Goal: Task Accomplishment & Management: Manage account settings

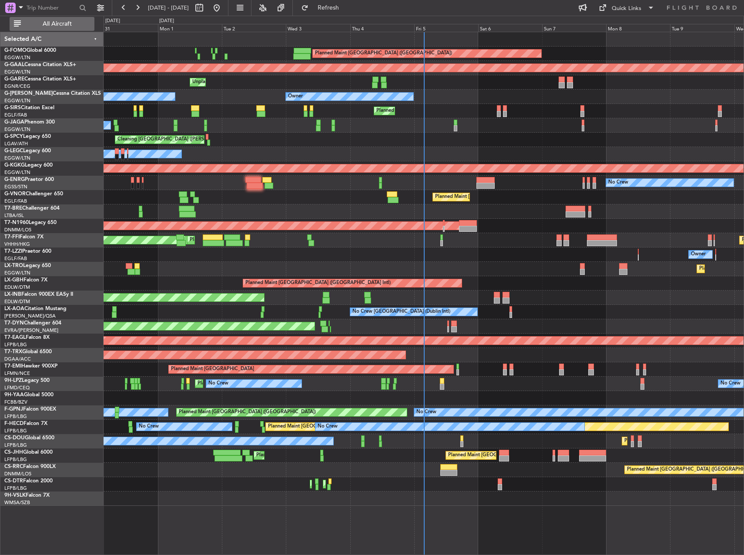
click at [57, 25] on span "All Aircraft" at bounding box center [57, 24] width 69 height 6
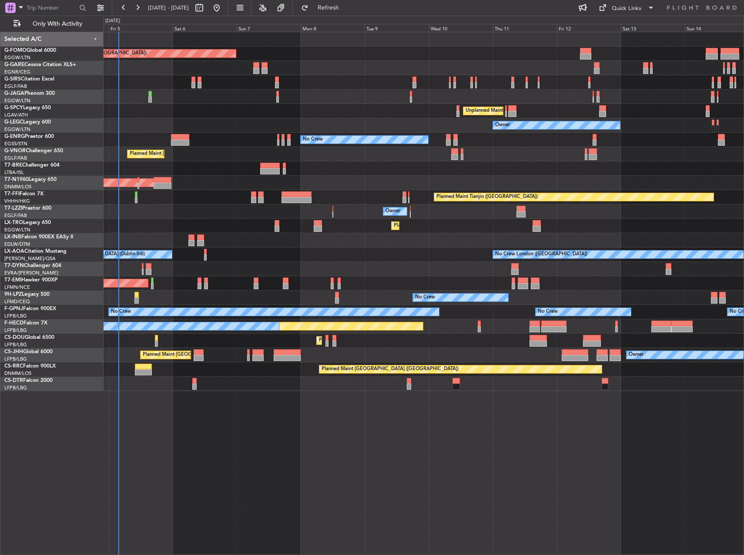
click at [225, 106] on div "Planned Maint London (Luton) Planned Maint London (Farnborough) Unplanned Maint…" at bounding box center [424, 211] width 640 height 359
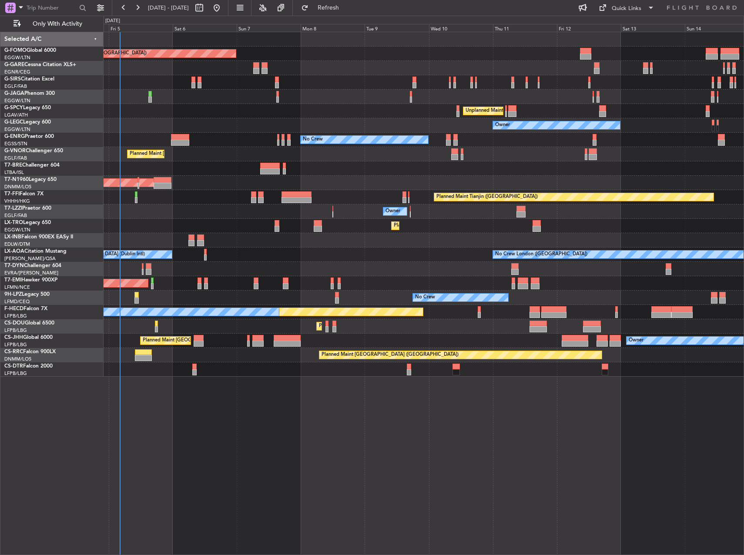
click at [462, 466] on div "Planned Maint London (Luton) Planned Maint London (Farnborough) Unplanned Maint…" at bounding box center [424, 293] width 640 height 523
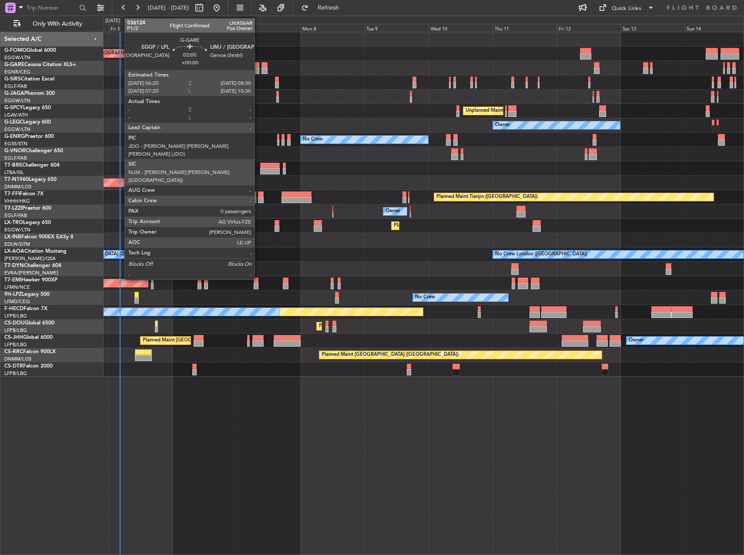
click at [258, 70] on div at bounding box center [256, 71] width 6 height 6
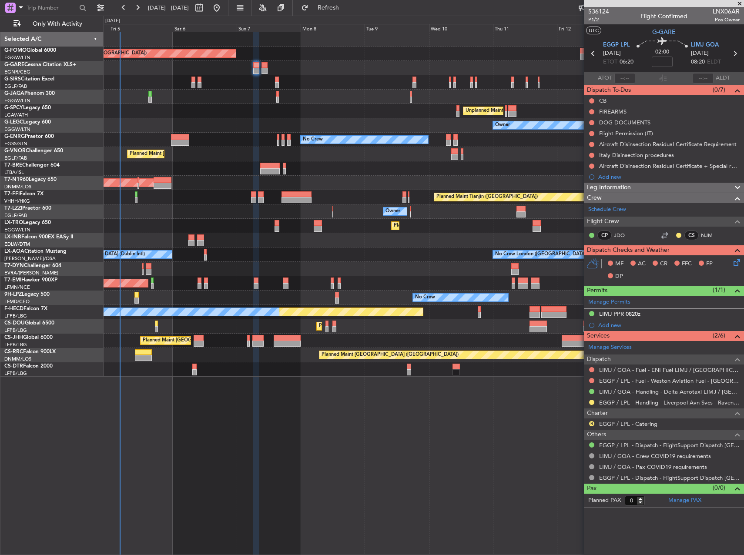
click at [646, 183] on div "Leg Information" at bounding box center [664, 188] width 160 height 10
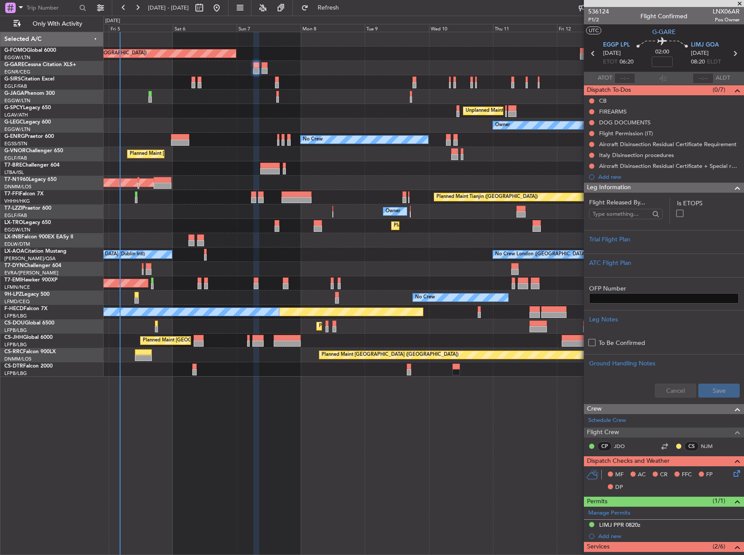
click at [650, 390] on div "Cancel Save" at bounding box center [664, 391] width 160 height 26
click at [729, 11] on span "LNX06AR" at bounding box center [725, 11] width 27 height 9
copy span "LNX06AR"
click at [589, 98] on button at bounding box center [591, 100] width 5 height 5
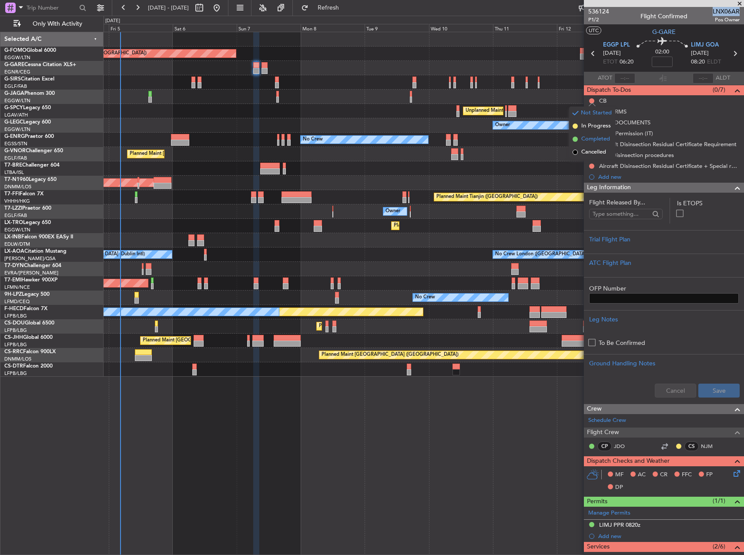
click at [587, 138] on span "Completed" at bounding box center [595, 139] width 29 height 9
click at [635, 135] on mat-tooltip-component "DOG DOCUMENTS" at bounding box center [624, 137] width 59 height 23
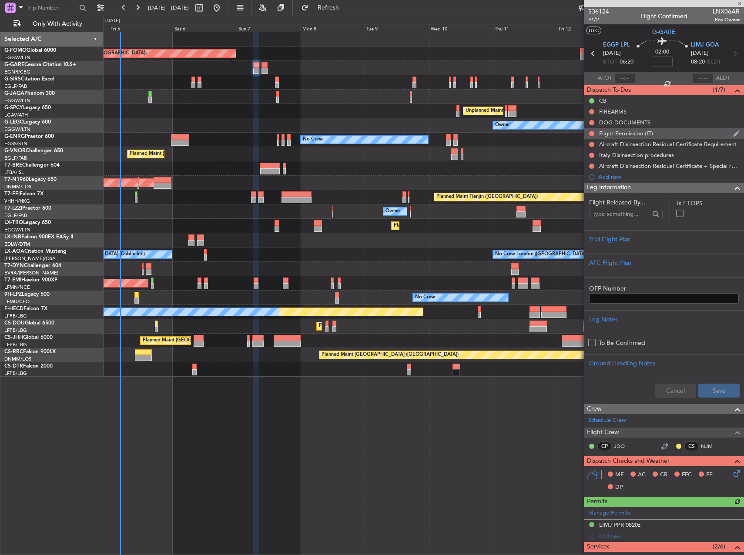
click at [618, 134] on div "Flight Permission (IT)" at bounding box center [626, 133] width 54 height 7
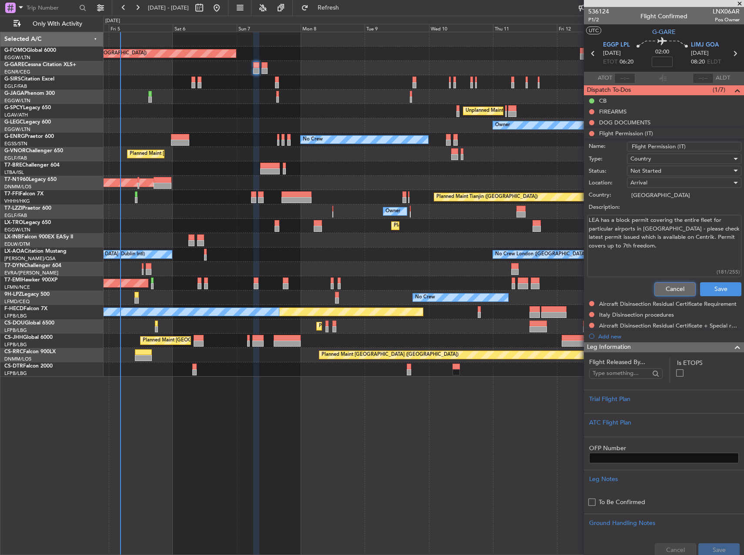
click at [670, 287] on button "Cancel" at bounding box center [674, 289] width 41 height 14
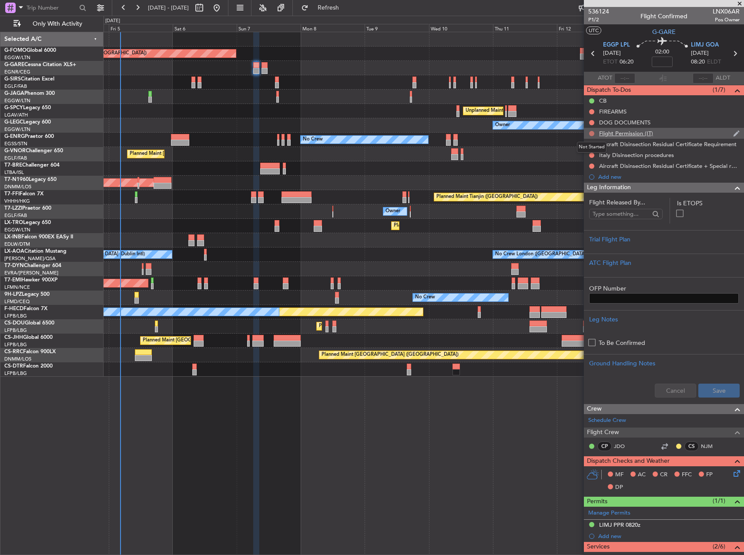
click at [592, 132] on button at bounding box center [591, 133] width 5 height 5
click at [600, 184] on span "Cancelled" at bounding box center [593, 184] width 25 height 9
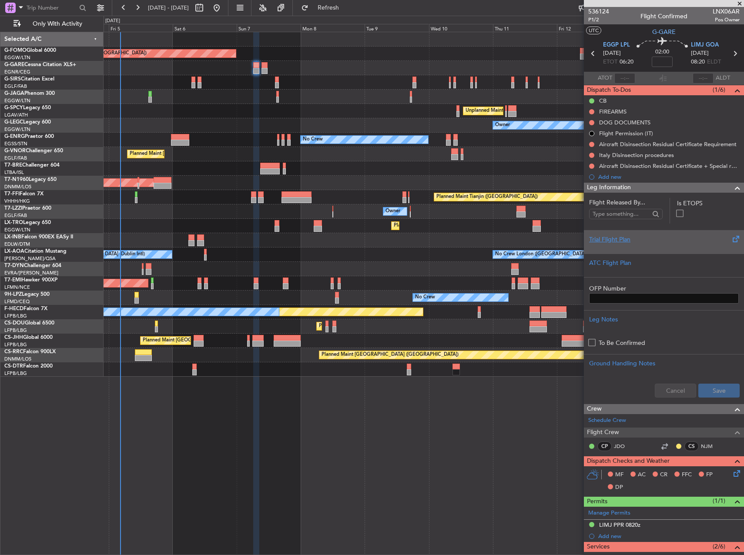
click at [696, 247] on div at bounding box center [664, 246] width 150 height 5
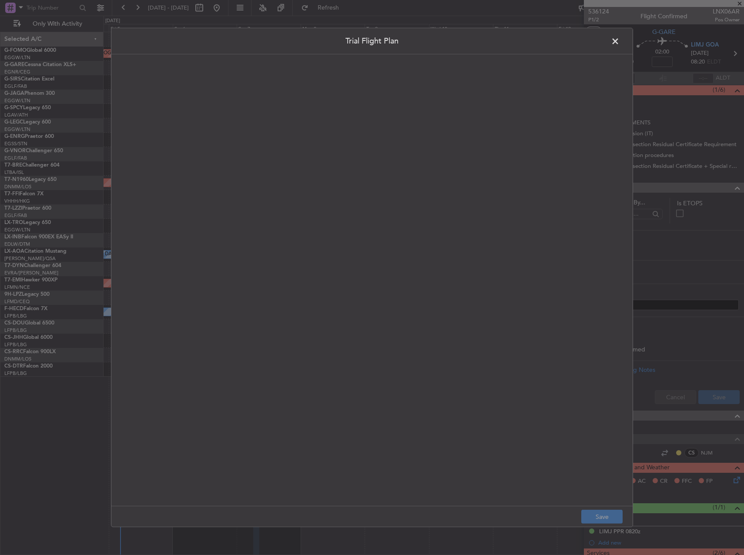
click at [383, 183] on quill-editor at bounding box center [372, 271] width 504 height 416
click at [345, 172] on div at bounding box center [371, 289] width 503 height 415
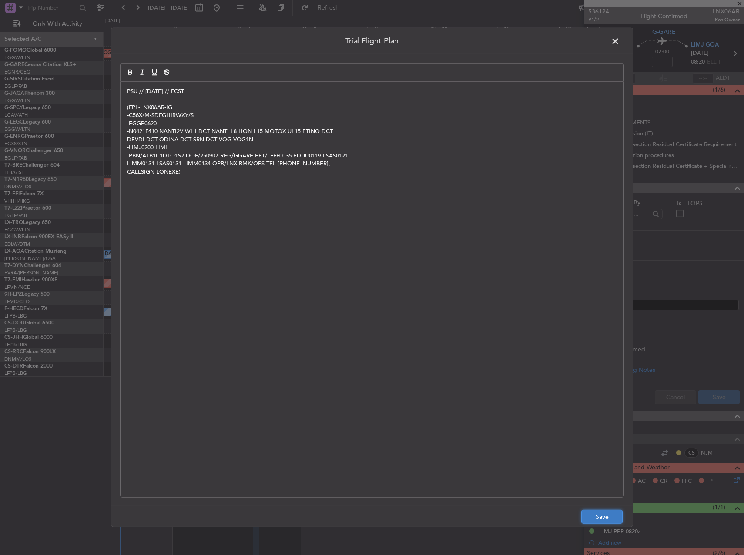
click at [605, 514] on button "Save" at bounding box center [601, 517] width 41 height 14
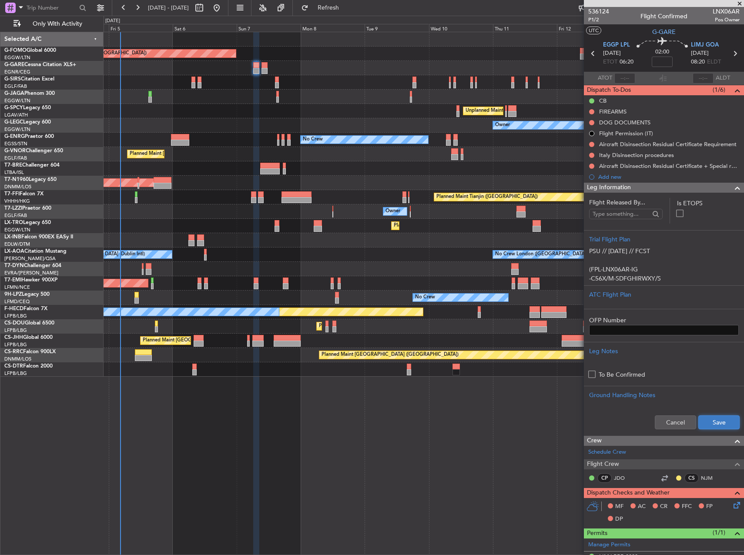
click at [722, 421] on button "Save" at bounding box center [718, 422] width 41 height 14
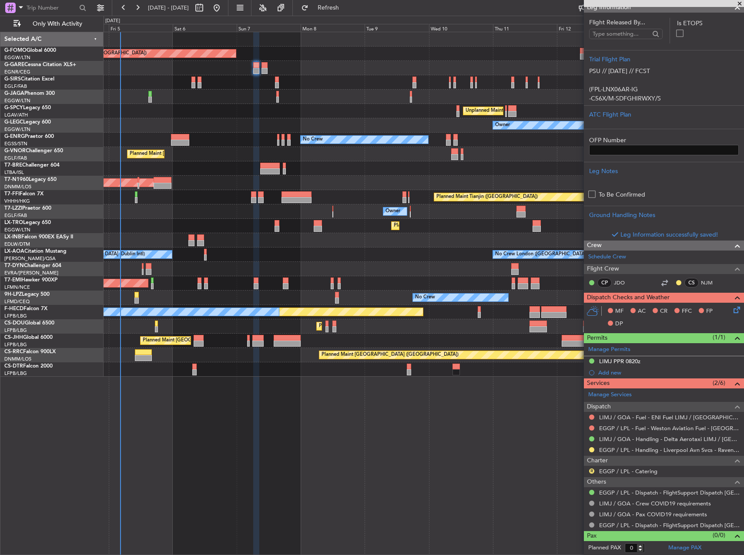
scroll to position [195, 0]
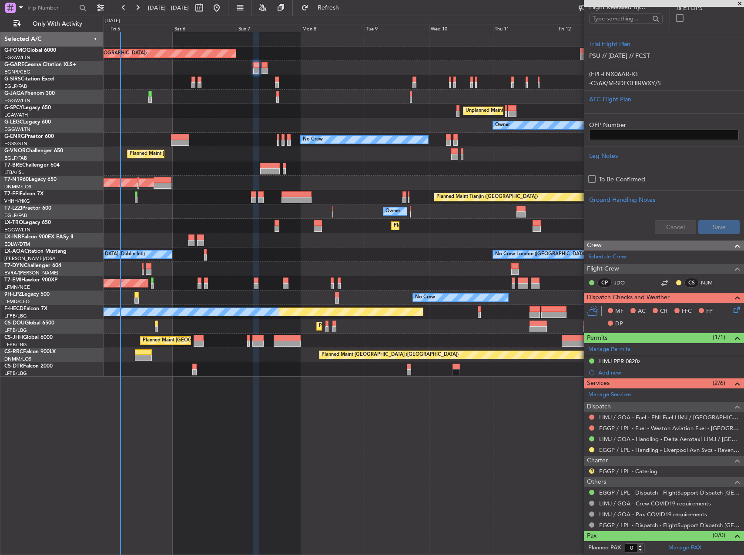
click at [734, 307] on icon at bounding box center [735, 308] width 7 height 7
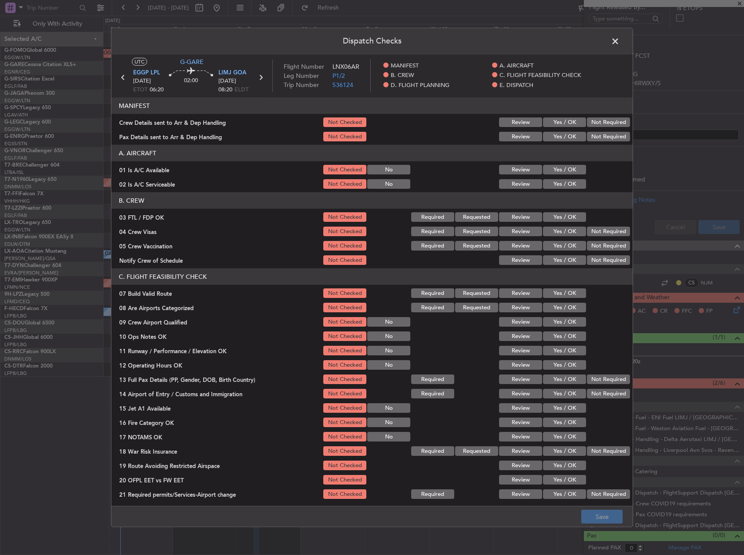
click at [562, 170] on button "Yes / OK" at bounding box center [564, 170] width 43 height 10
click at [564, 185] on button "Yes / OK" at bounding box center [564, 184] width 43 height 10
click at [561, 292] on button "Yes / OK" at bounding box center [564, 293] width 43 height 10
click at [561, 306] on button "Yes / OK" at bounding box center [564, 308] width 43 height 10
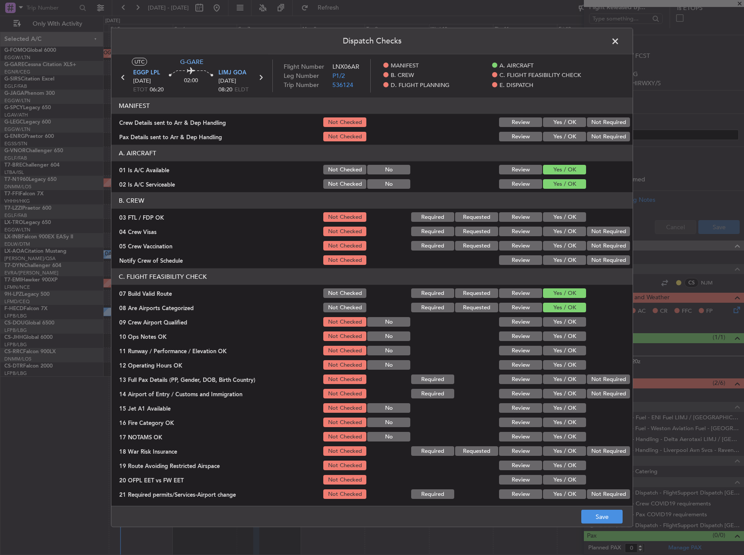
click at [348, 303] on button "Not Checked" at bounding box center [344, 308] width 43 height 10
click at [544, 343] on section "C. FLIGHT FEASIBILITY CHECK 07 Build Valid Route Not Checked Required Requested…" at bounding box center [371, 384] width 521 height 232
click at [548, 336] on button "Yes / OK" at bounding box center [564, 336] width 43 height 10
click at [551, 346] on button "Yes / OK" at bounding box center [564, 351] width 43 height 10
click at [552, 360] on div "Yes / OK" at bounding box center [563, 365] width 44 height 12
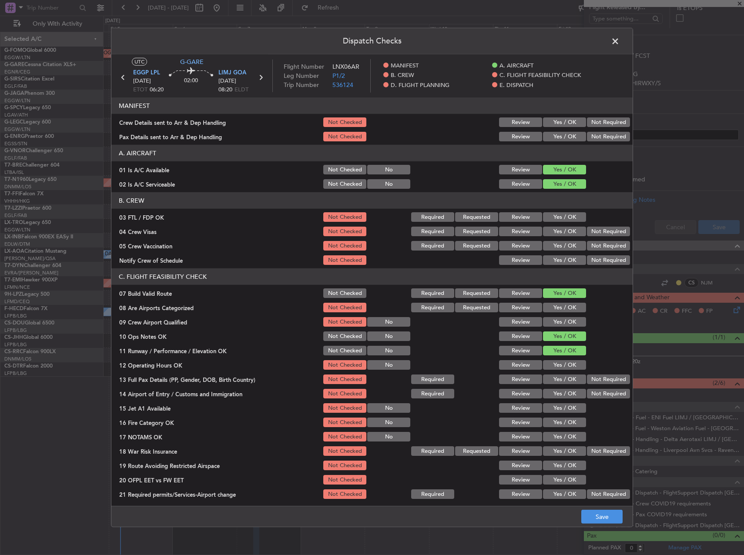
click at [554, 367] on button "Yes / OK" at bounding box center [564, 365] width 43 height 10
click at [556, 380] on button "Yes / OK" at bounding box center [564, 379] width 43 height 10
click at [557, 392] on button "Yes / OK" at bounding box center [564, 394] width 43 height 10
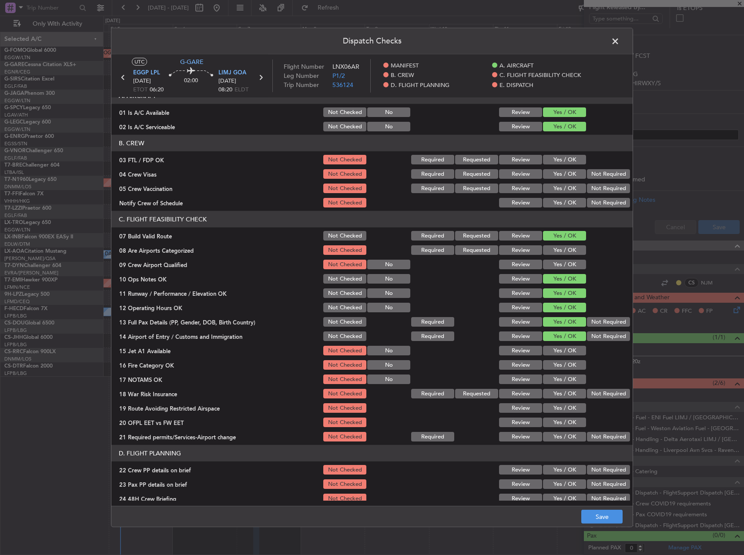
scroll to position [130, 0]
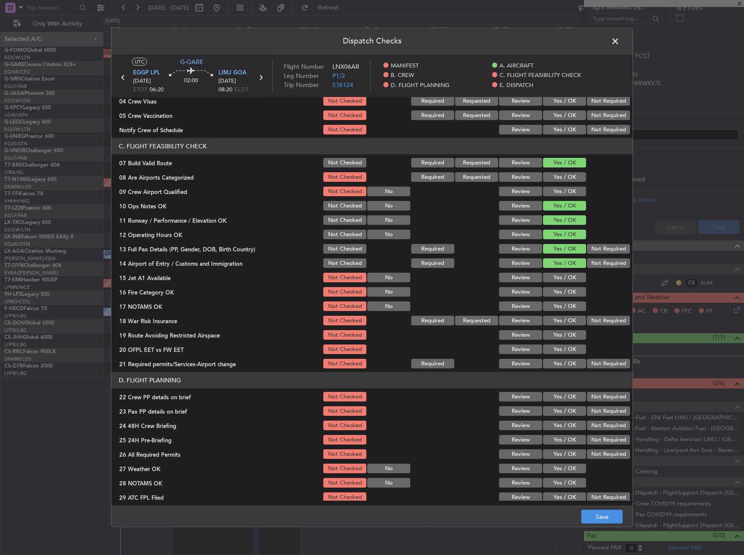
click at [564, 278] on button "Yes / OK" at bounding box center [564, 278] width 43 height 10
click at [562, 292] on button "Yes / OK" at bounding box center [564, 292] width 43 height 10
click at [560, 301] on div "Yes / OK" at bounding box center [563, 306] width 44 height 12
click at [560, 307] on button "Yes / OK" at bounding box center [564, 306] width 43 height 10
click at [565, 334] on button "Yes / OK" at bounding box center [564, 335] width 43 height 10
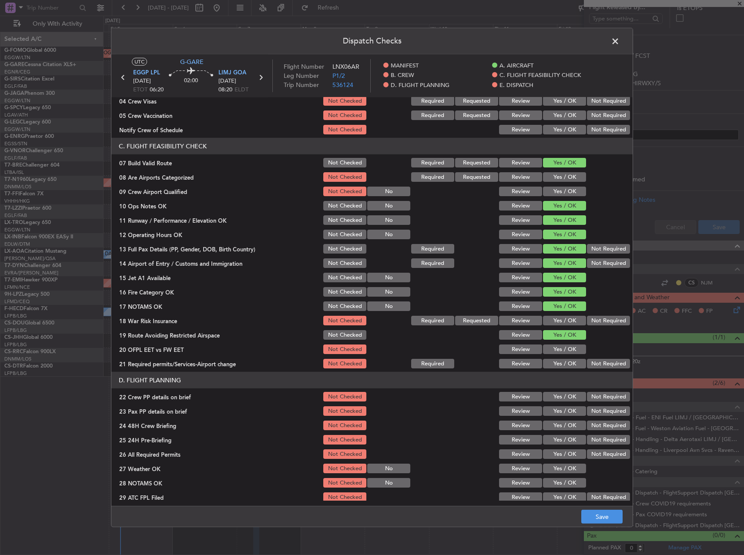
click at [565, 348] on button "Yes / OK" at bounding box center [564, 349] width 43 height 10
click at [562, 364] on button "Yes / OK" at bounding box center [564, 364] width 43 height 10
click at [564, 395] on button "Yes / OK" at bounding box center [564, 397] width 43 height 10
click at [564, 406] on button "Yes / OK" at bounding box center [564, 411] width 43 height 10
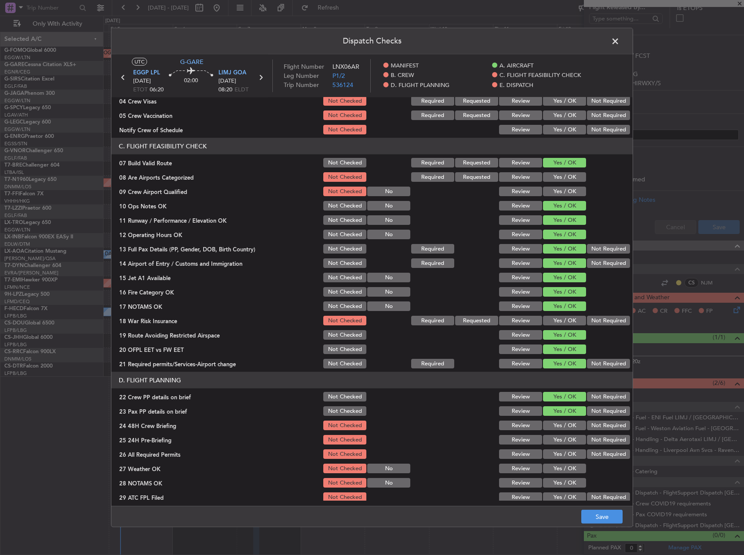
click at [566, 418] on section "D. FLIGHT PLANNING 22 Crew PP details on brief Not Checked Review Yes / OK Not …" at bounding box center [371, 459] width 521 height 174
click at [568, 423] on button "Yes / OK" at bounding box center [564, 426] width 43 height 10
click at [595, 439] on button "Not Required" at bounding box center [608, 440] width 43 height 10
click at [599, 515] on button "Save" at bounding box center [601, 517] width 41 height 14
click at [619, 45] on span at bounding box center [619, 43] width 0 height 17
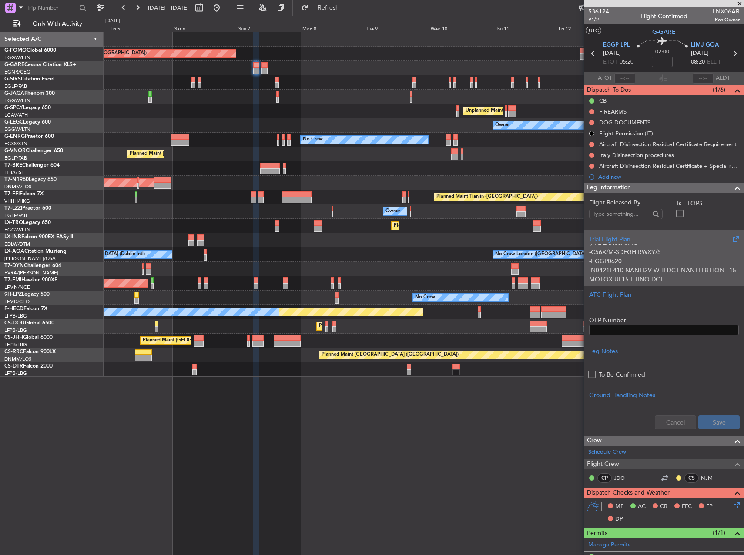
scroll to position [0, 0]
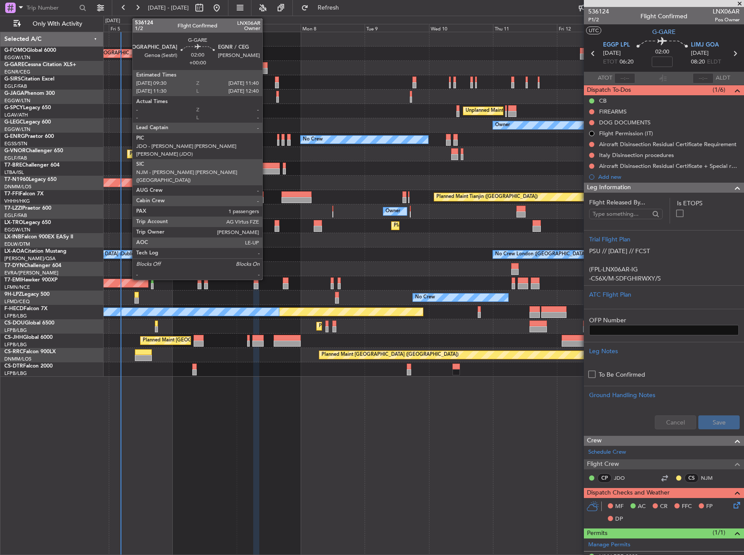
click at [266, 70] on div at bounding box center [264, 71] width 6 height 6
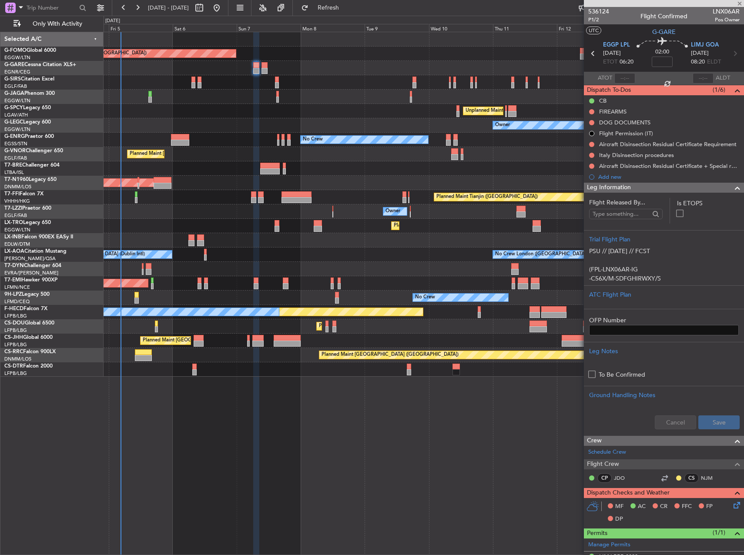
type input "1"
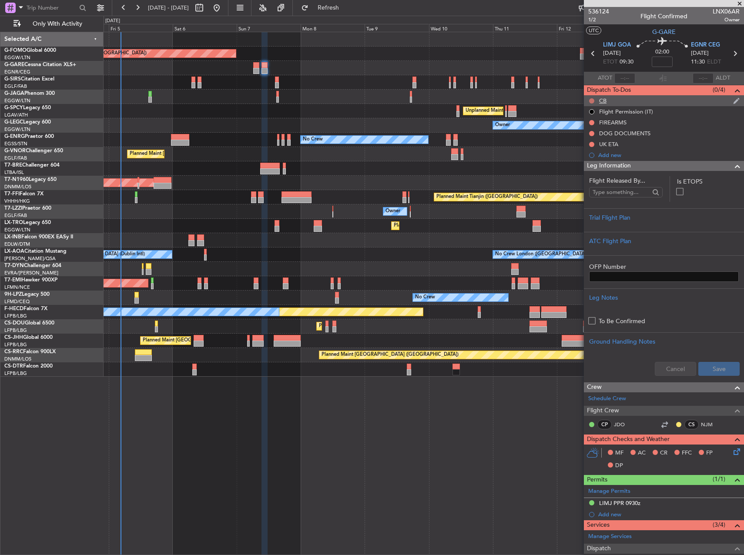
click at [589, 101] on button at bounding box center [591, 100] width 5 height 5
click at [590, 139] on span "Completed" at bounding box center [595, 139] width 29 height 9
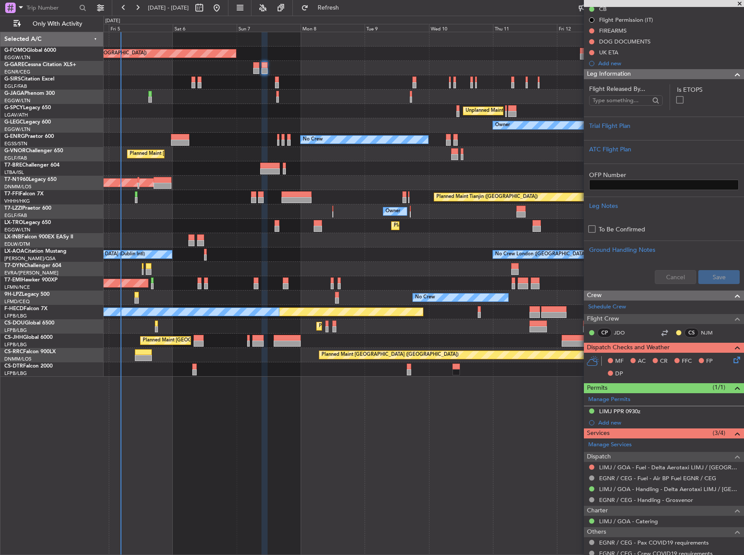
scroll to position [20, 0]
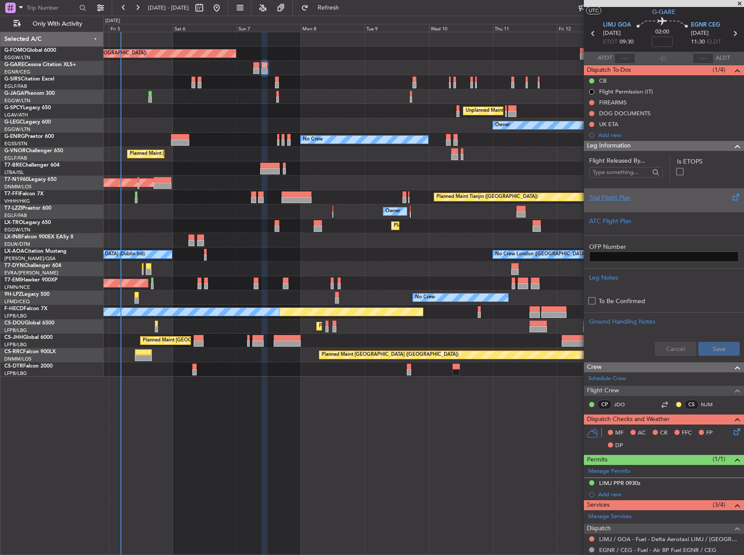
click at [666, 206] on div at bounding box center [664, 204] width 150 height 5
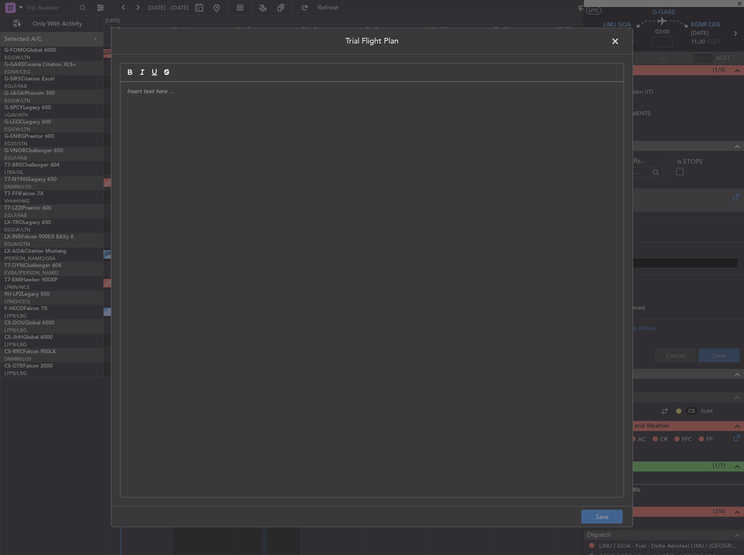
click at [441, 179] on div at bounding box center [371, 289] width 503 height 415
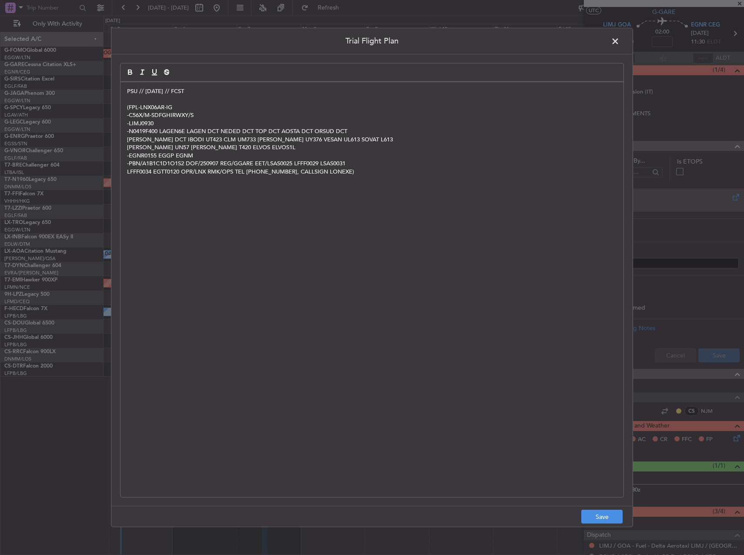
scroll to position [0, 0]
click at [596, 514] on button "Save" at bounding box center [601, 517] width 41 height 14
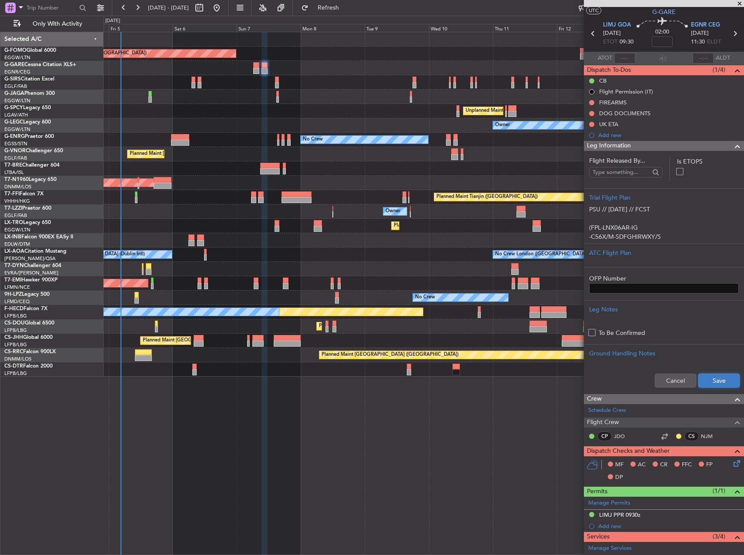
click at [709, 374] on button "Save" at bounding box center [718, 381] width 41 height 14
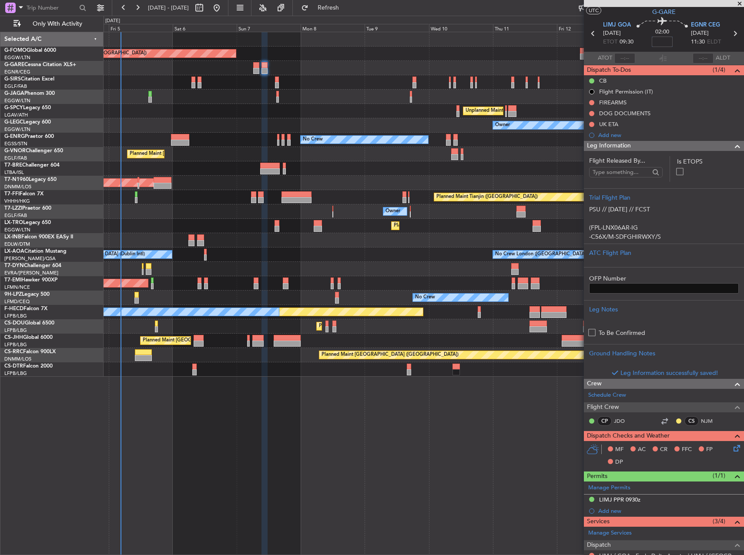
click at [658, 42] on input at bounding box center [662, 42] width 21 height 10
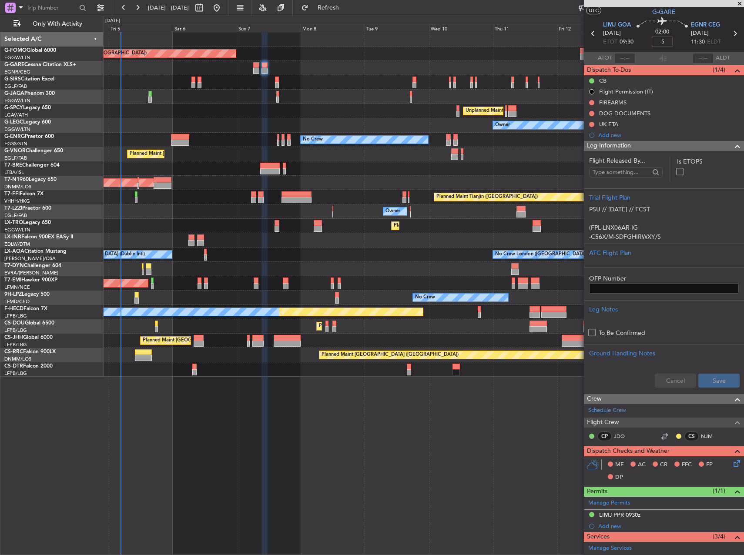
click at [537, 102] on div at bounding box center [424, 97] width 640 height 14
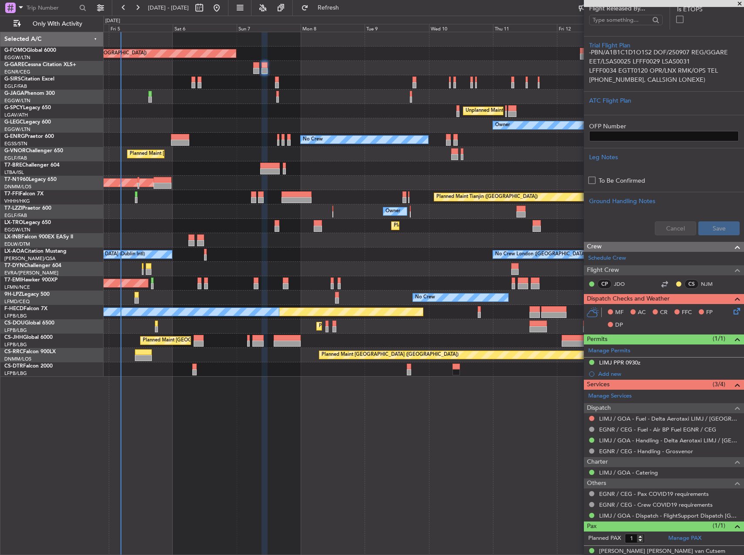
scroll to position [182, 0]
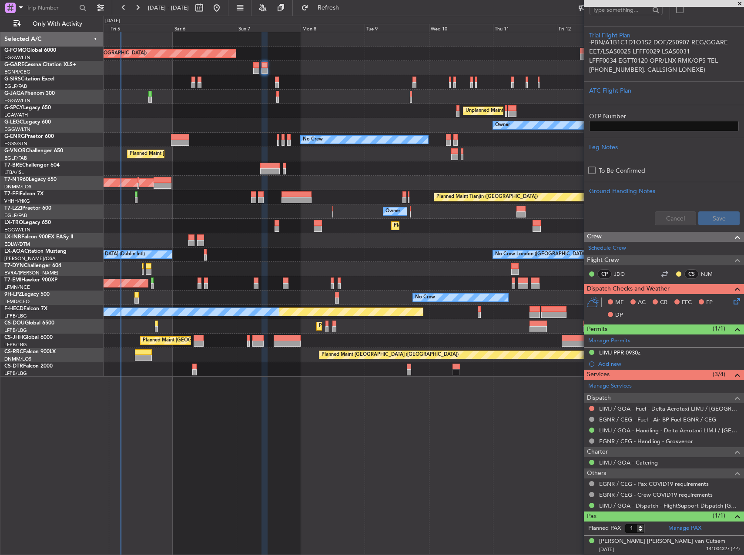
type input "-00:05"
click at [732, 303] on icon at bounding box center [735, 299] width 7 height 7
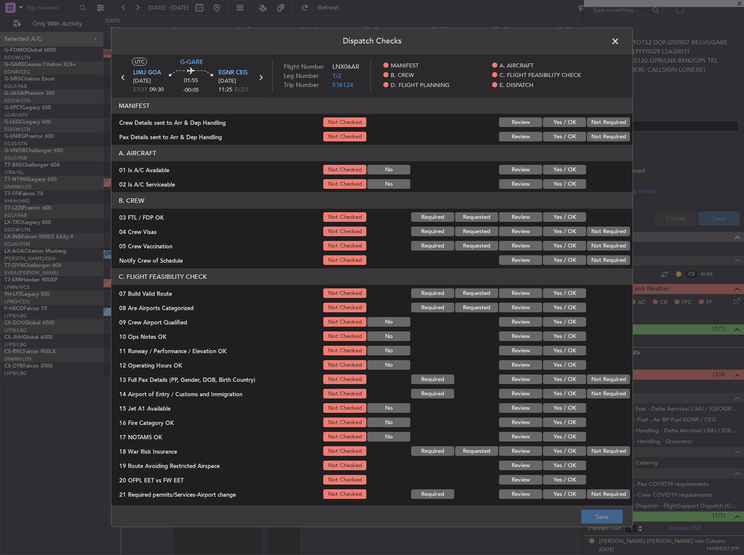
click at [565, 163] on section "A. AIRCRAFT 01 Is A/C Available Not Checked No Review Yes / OK 02 Is A/C Servic…" at bounding box center [371, 167] width 521 height 45
click at [564, 169] on button "Yes / OK" at bounding box center [564, 170] width 43 height 10
click at [563, 178] on div "Yes / OK" at bounding box center [563, 184] width 44 height 12
click at [564, 181] on button "Yes / OK" at bounding box center [564, 184] width 43 height 10
click at [568, 291] on button "Yes / OK" at bounding box center [564, 293] width 43 height 10
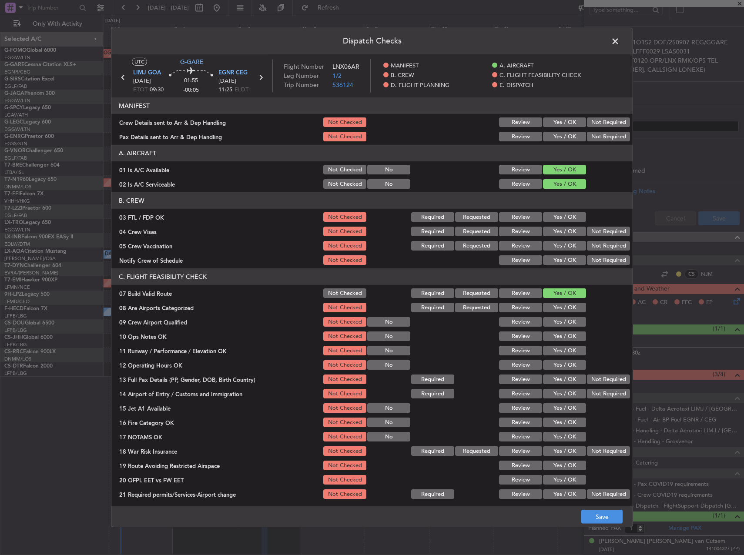
click at [572, 337] on button "Yes / OK" at bounding box center [564, 336] width 43 height 10
click at [572, 350] on button "Yes / OK" at bounding box center [564, 351] width 43 height 10
click at [571, 363] on button "Yes / OK" at bounding box center [564, 365] width 43 height 10
click at [569, 376] on button "Yes / OK" at bounding box center [564, 379] width 43 height 10
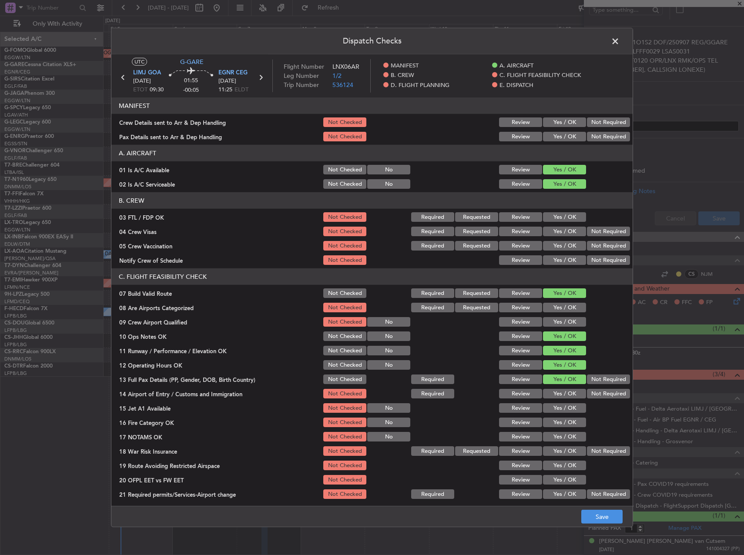
click at [568, 390] on button "Yes / OK" at bounding box center [564, 394] width 43 height 10
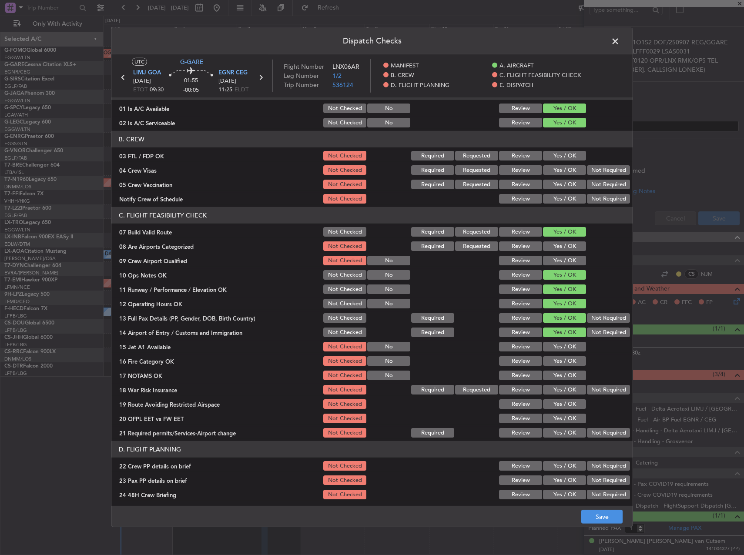
scroll to position [130, 0]
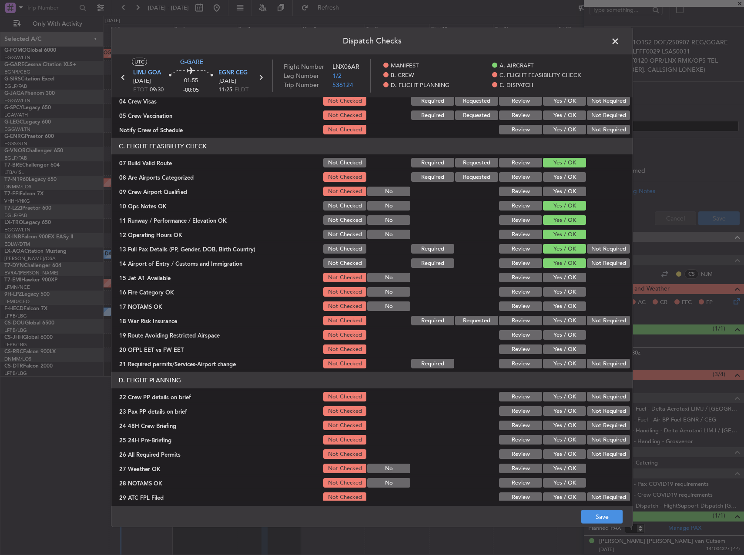
click at [571, 284] on section "C. FLIGHT FEASIBILITY CHECK 07 Build Valid Route Not Checked Required Requested…" at bounding box center [371, 254] width 521 height 232
click at [569, 281] on button "Yes / OK" at bounding box center [564, 278] width 43 height 10
click at [568, 293] on button "Yes / OK" at bounding box center [564, 292] width 43 height 10
click at [567, 306] on button "Yes / OK" at bounding box center [564, 306] width 43 height 10
click at [562, 332] on button "Yes / OK" at bounding box center [564, 335] width 43 height 10
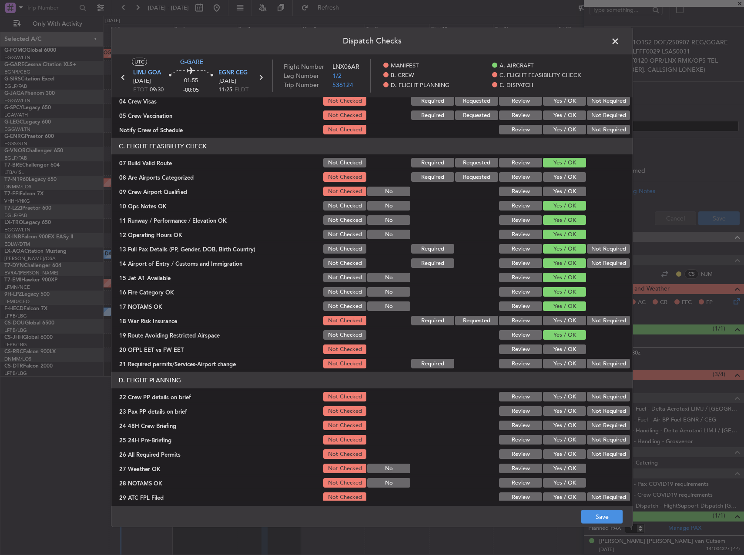
click at [562, 347] on button "Yes / OK" at bounding box center [564, 349] width 43 height 10
click at [563, 361] on button "Yes / OK" at bounding box center [564, 364] width 43 height 10
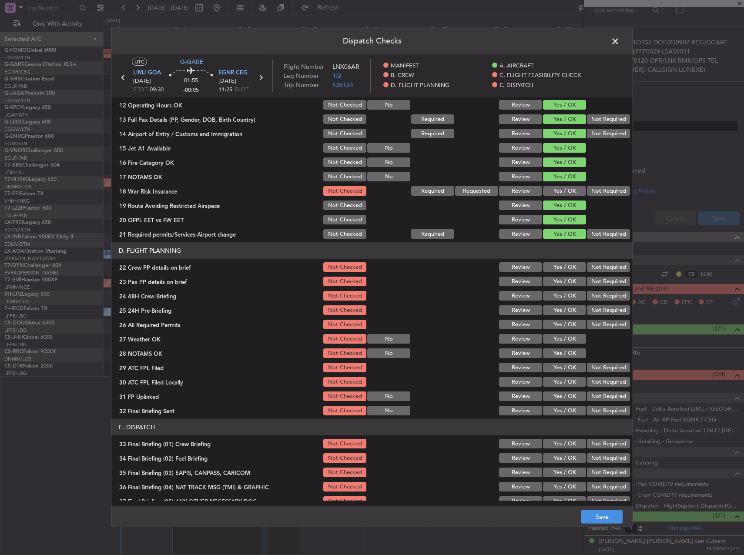
scroll to position [261, 0]
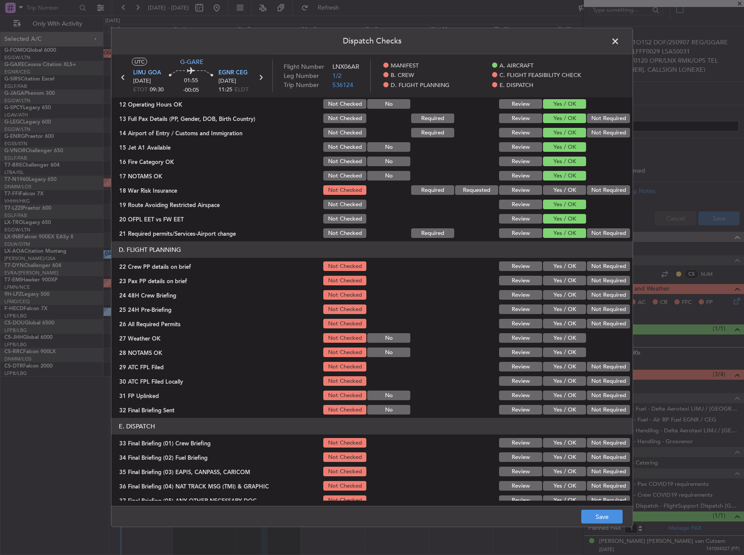
click at [556, 267] on button "Yes / OK" at bounding box center [564, 266] width 43 height 10
click at [556, 282] on button "Yes / OK" at bounding box center [564, 281] width 43 height 10
click at [564, 295] on button "Yes / OK" at bounding box center [564, 295] width 43 height 10
click at [597, 314] on div "Not Required" at bounding box center [607, 309] width 44 height 12
click at [597, 313] on button "Not Required" at bounding box center [608, 309] width 43 height 10
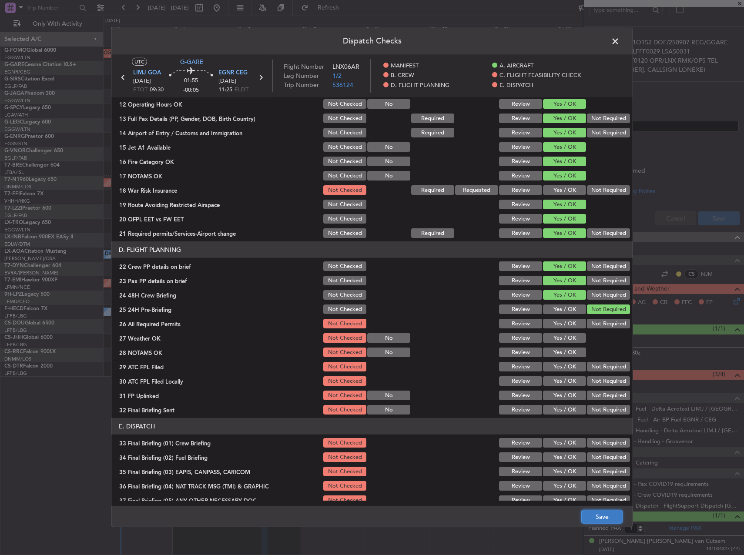
click at [604, 512] on button "Save" at bounding box center [601, 517] width 41 height 14
click at [619, 39] on span at bounding box center [619, 43] width 0 height 17
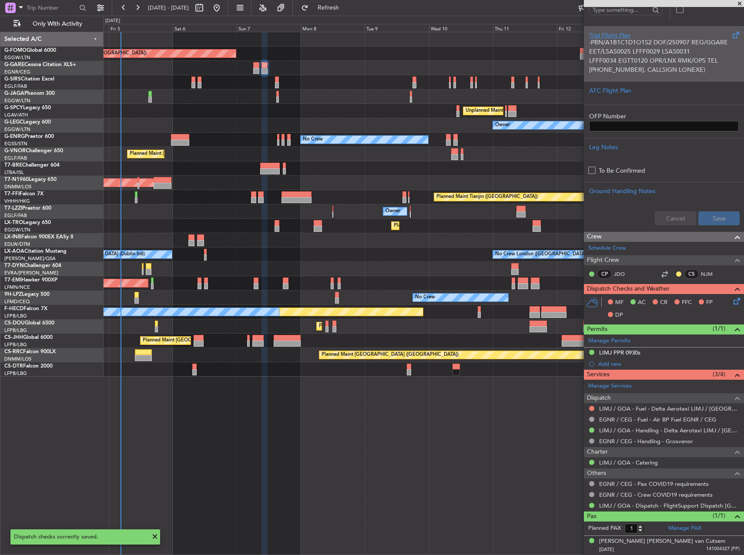
scroll to position [0, 0]
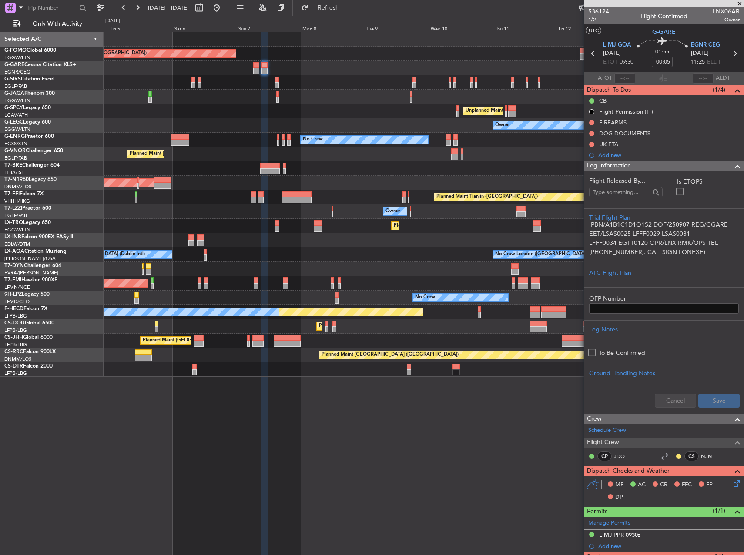
click at [590, 21] on span "1/2" at bounding box center [598, 19] width 21 height 7
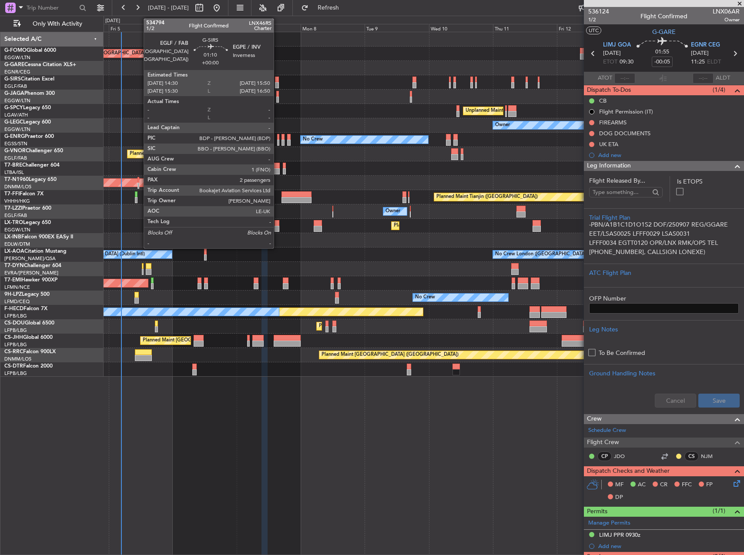
click at [277, 83] on div at bounding box center [277, 85] width 4 height 6
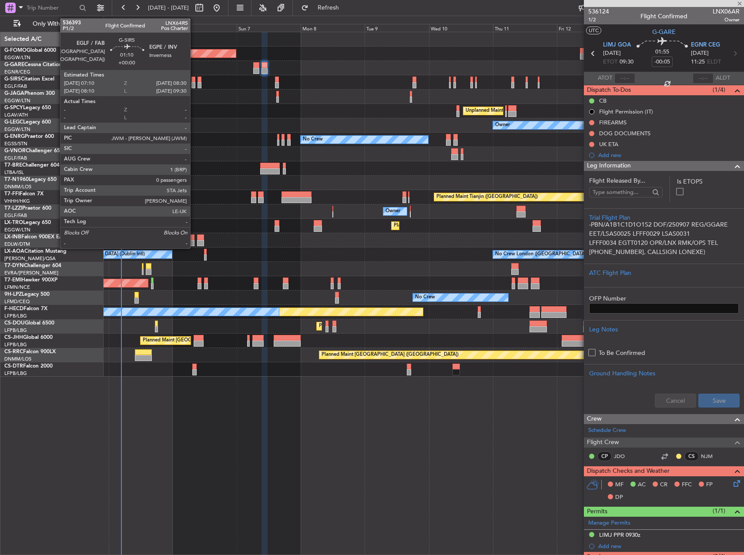
type input "2"
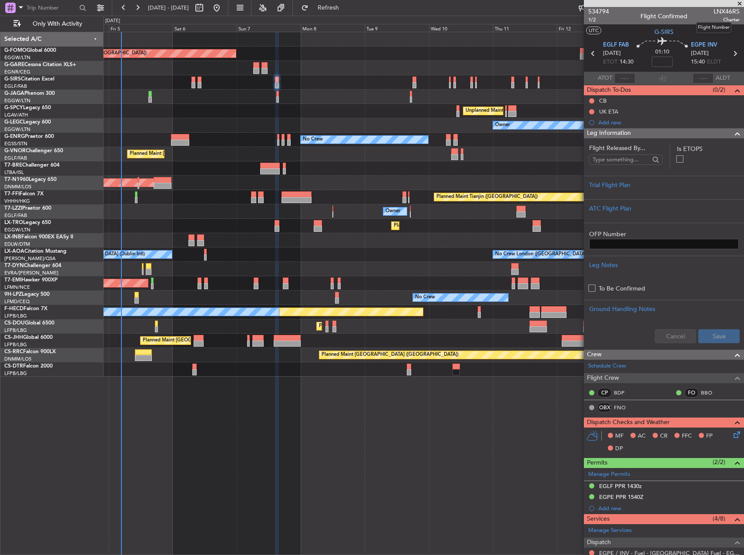
click at [722, 13] on span "LNX46RS" at bounding box center [726, 11] width 26 height 9
copy span "LNX46RS"
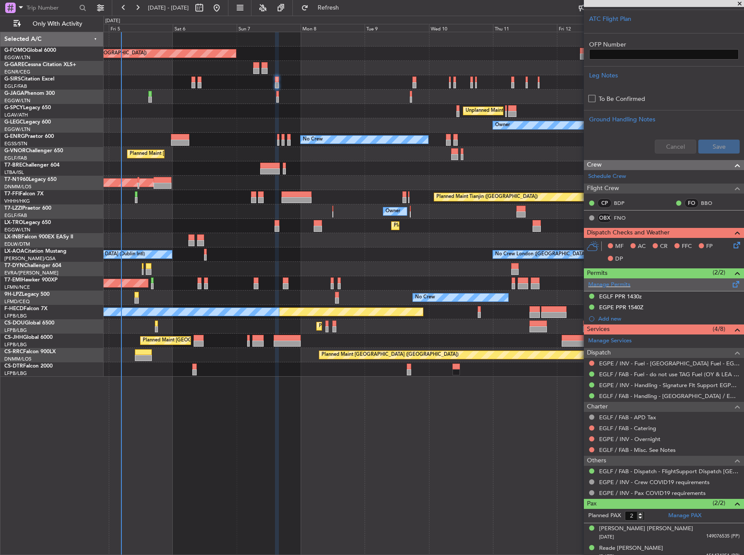
scroll to position [197, 0]
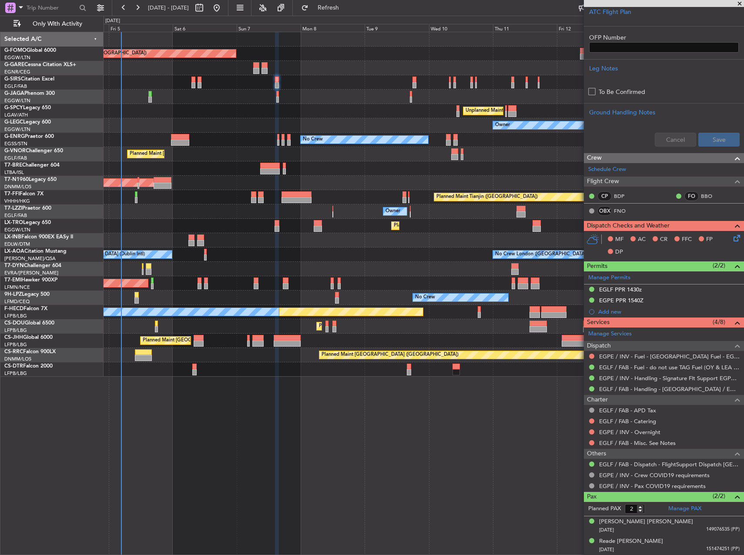
click at [624, 215] on div "OBX FNO" at bounding box center [610, 211] width 45 height 10
click at [622, 210] on link "FNO" at bounding box center [624, 211] width 20 height 8
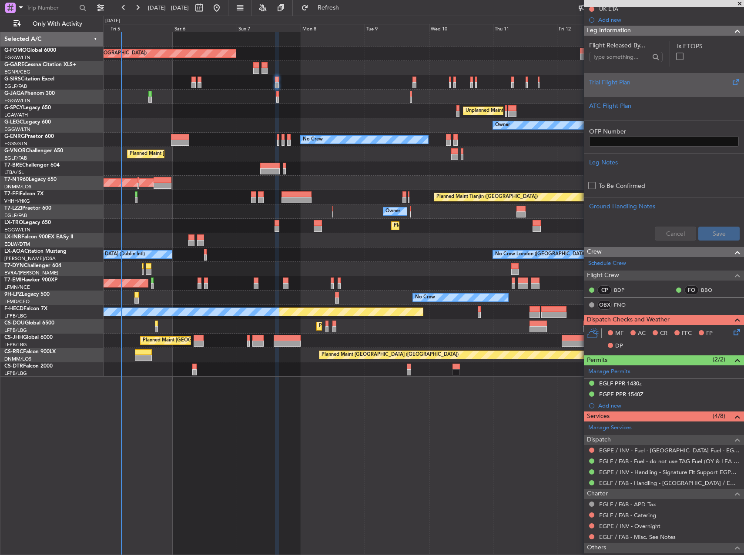
scroll to position [0, 0]
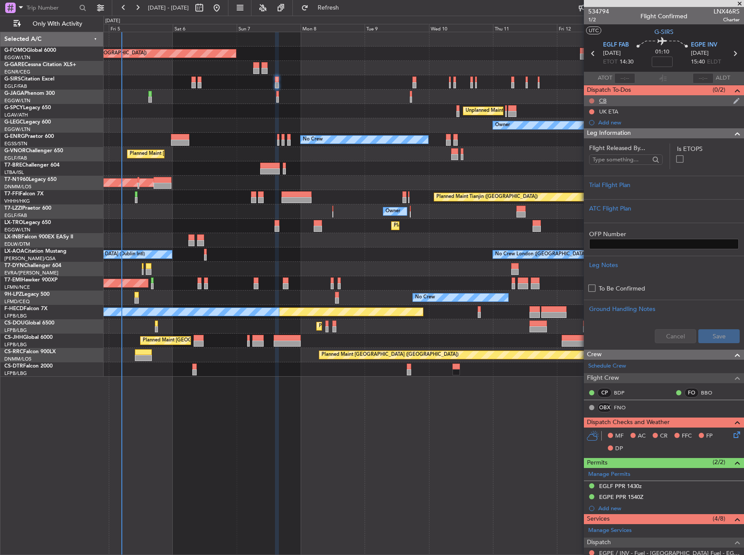
click at [590, 100] on button at bounding box center [591, 100] width 5 height 5
click at [592, 142] on span "Completed" at bounding box center [595, 139] width 29 height 9
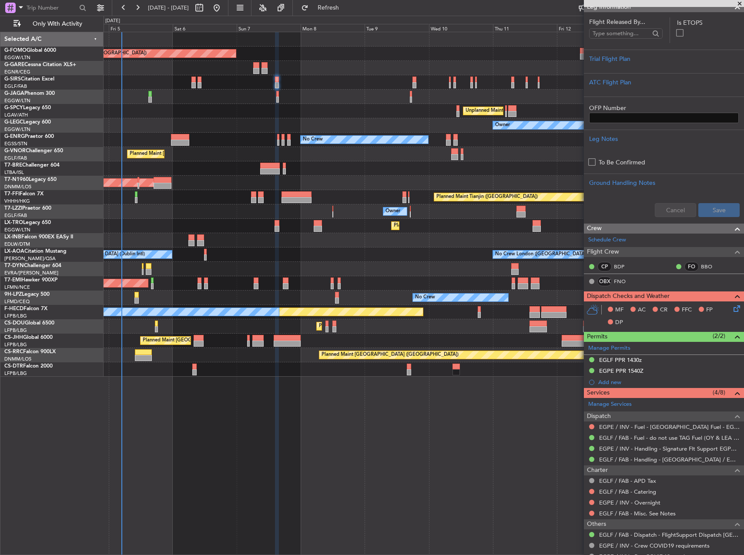
scroll to position [130, 0]
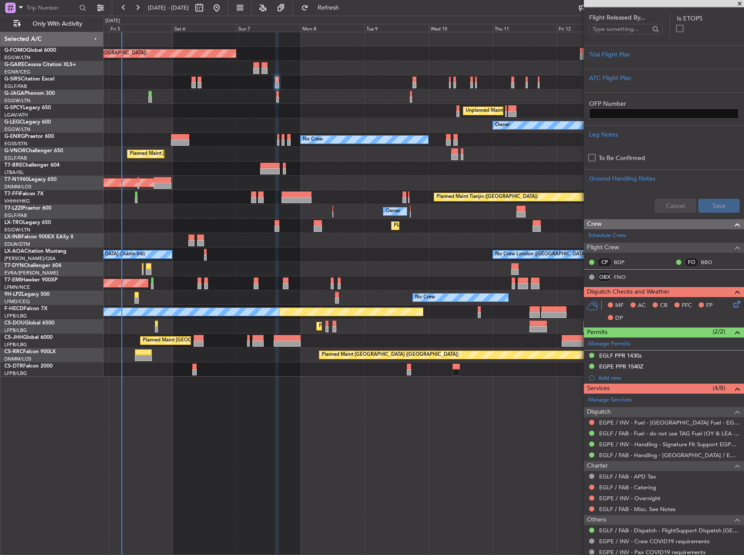
click at [732, 306] on icon at bounding box center [735, 302] width 7 height 7
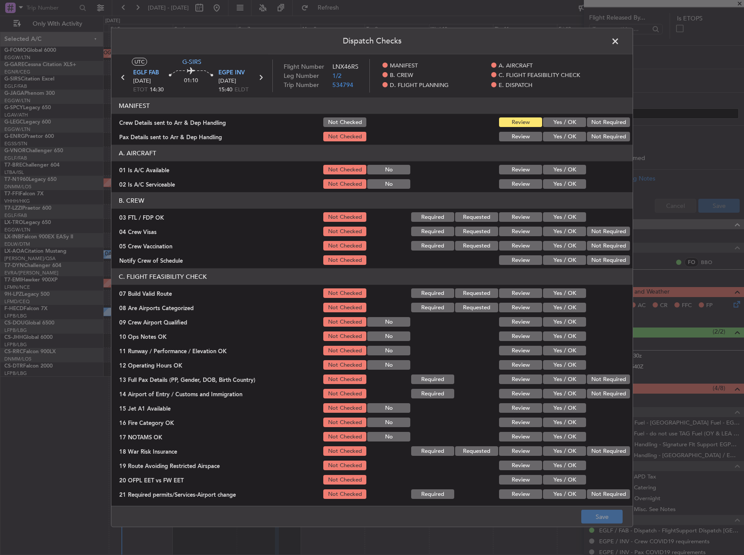
click at [555, 167] on button "Yes / OK" at bounding box center [564, 170] width 43 height 10
click at [558, 180] on button "Yes / OK" at bounding box center [564, 184] width 43 height 10
click at [565, 293] on button "Yes / OK" at bounding box center [564, 293] width 43 height 10
click at [567, 332] on button "Yes / OK" at bounding box center [564, 336] width 43 height 10
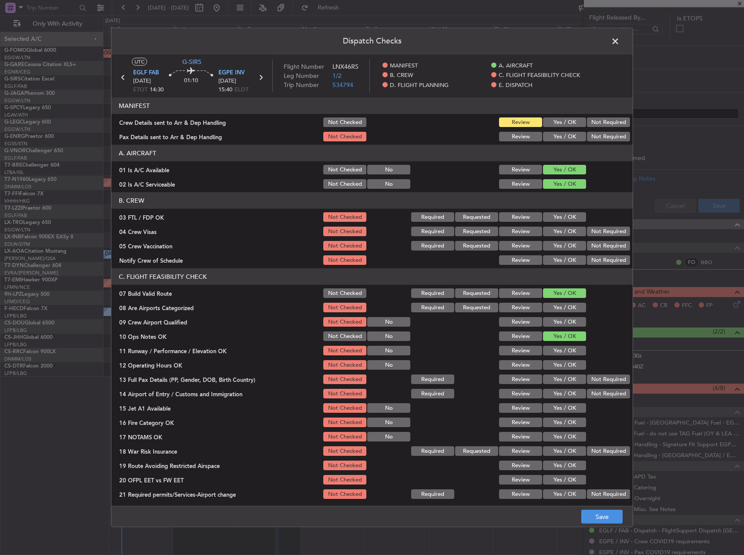
click at [566, 345] on div "Yes / OK" at bounding box center [563, 350] width 44 height 12
click at [566, 351] on button "Yes / OK" at bounding box center [564, 351] width 43 height 10
click at [566, 360] on button "Yes / OK" at bounding box center [564, 365] width 43 height 10
drag, startPoint x: 566, startPoint y: 379, endPoint x: 565, endPoint y: 386, distance: 7.2
click at [566, 379] on button "Yes / OK" at bounding box center [564, 379] width 43 height 10
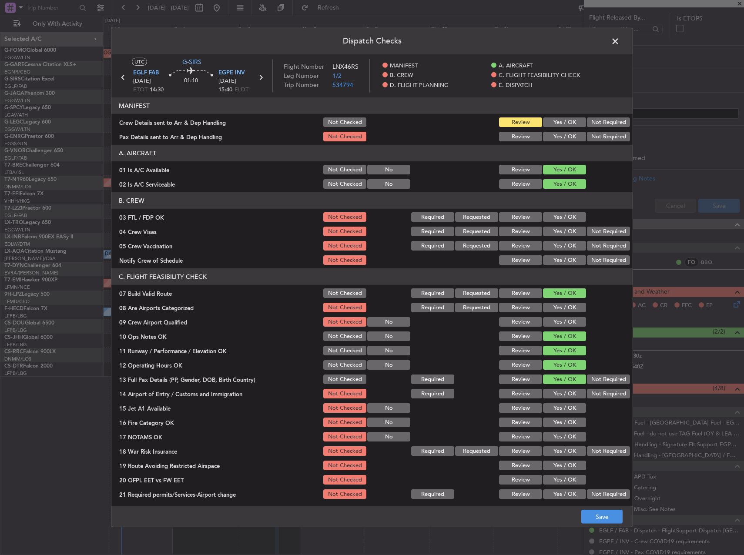
click at [565, 388] on div "Yes / OK" at bounding box center [563, 394] width 44 height 12
click at [565, 392] on button "Yes / OK" at bounding box center [564, 394] width 43 height 10
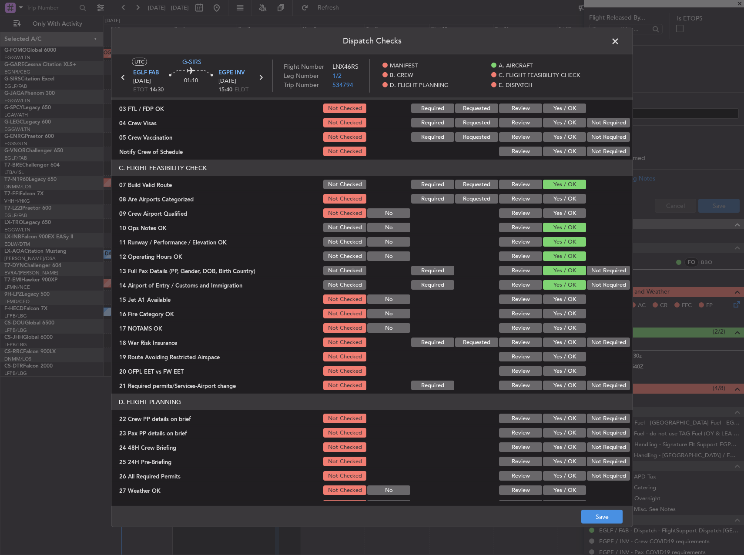
scroll to position [174, 0]
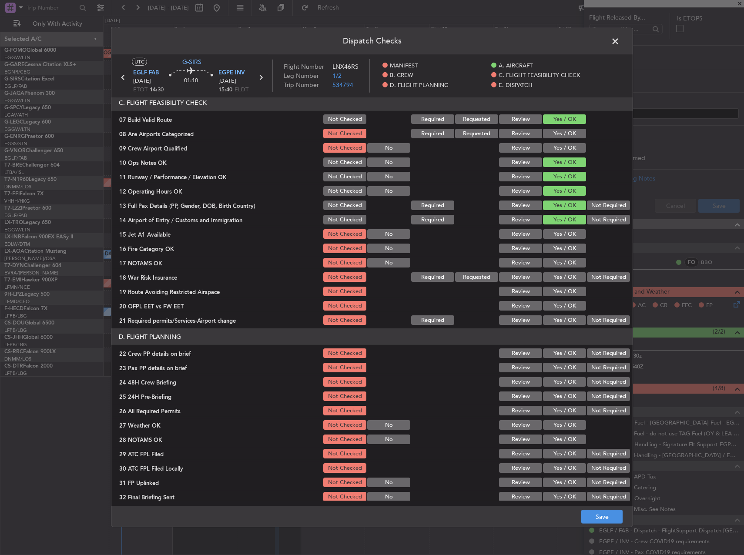
click at [558, 237] on button "Yes / OK" at bounding box center [564, 234] width 43 height 10
click at [559, 251] on button "Yes / OK" at bounding box center [564, 249] width 43 height 10
click at [559, 264] on button "Yes / OK" at bounding box center [564, 263] width 43 height 10
click at [562, 289] on button "Yes / OK" at bounding box center [564, 292] width 43 height 10
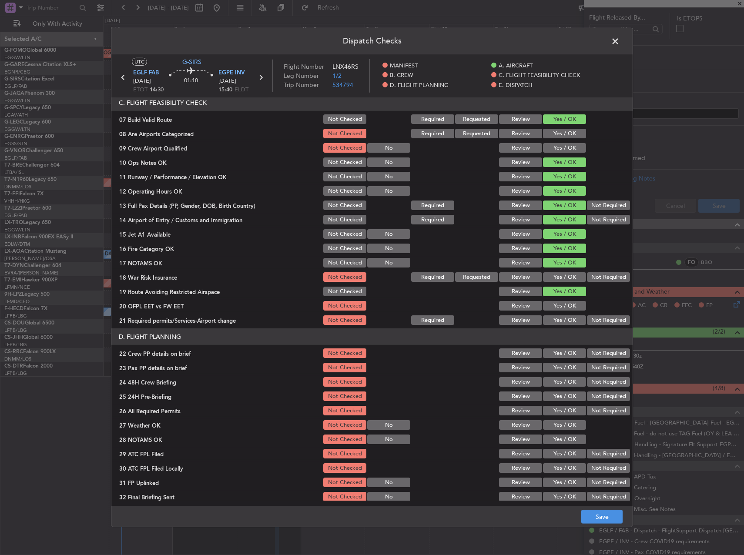
click at [561, 305] on button "Yes / OK" at bounding box center [564, 306] width 43 height 10
click at [561, 317] on button "Yes / OK" at bounding box center [564, 320] width 43 height 10
click at [564, 358] on div "Yes / OK" at bounding box center [563, 353] width 44 height 12
click at [564, 356] on button "Yes / OK" at bounding box center [564, 353] width 43 height 10
click at [564, 360] on section "D. FLIGHT PLANNING 22 Crew PP details on brief Not Checked Review Yes / OK Not …" at bounding box center [371, 415] width 521 height 174
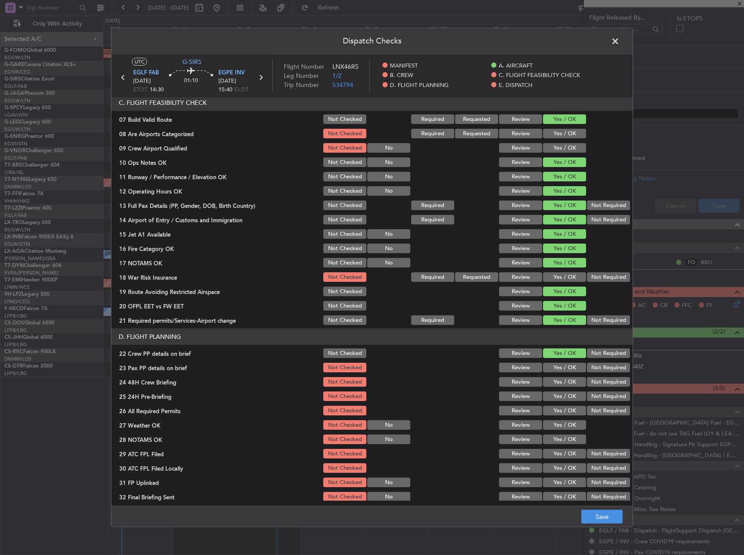
click at [564, 361] on div "Yes / OK" at bounding box center [563, 367] width 44 height 12
click at [565, 366] on button "Yes / OK" at bounding box center [564, 368] width 43 height 10
click at [563, 376] on div "Yes / OK" at bounding box center [563, 382] width 44 height 12
click at [567, 381] on button "Yes / OK" at bounding box center [564, 382] width 43 height 10
click at [595, 396] on button "Not Required" at bounding box center [608, 396] width 43 height 10
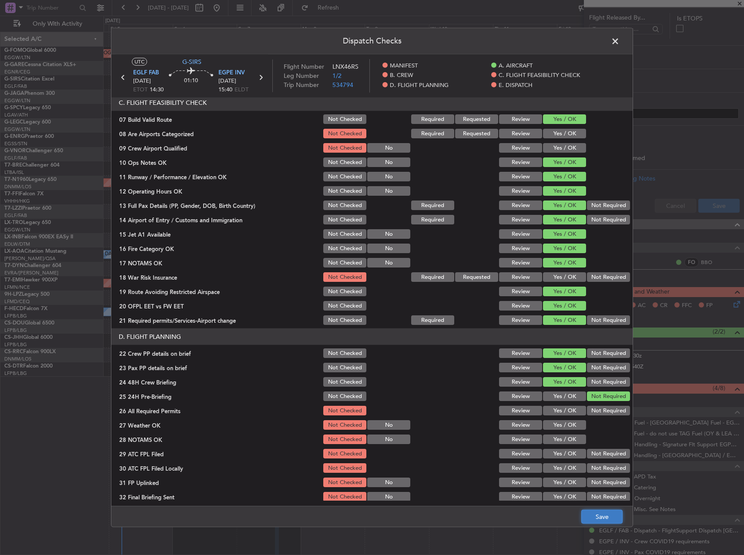
click at [608, 518] on button "Save" at bounding box center [601, 517] width 41 height 14
click at [619, 41] on span at bounding box center [619, 43] width 0 height 17
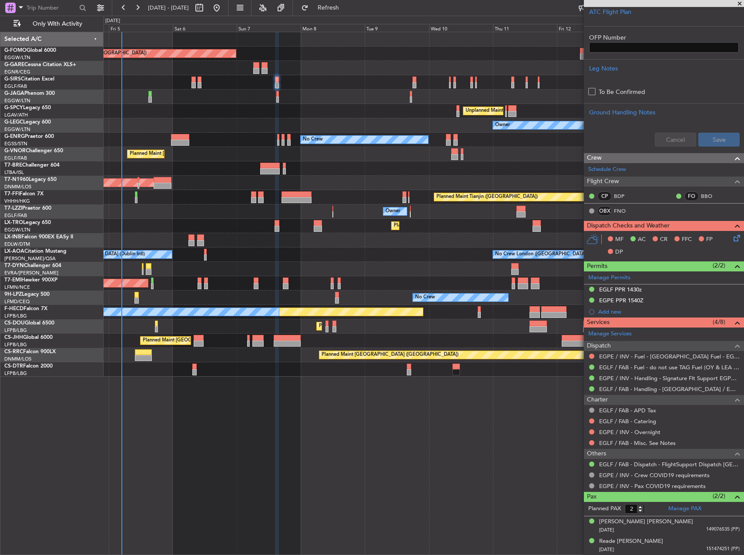
scroll to position [0, 0]
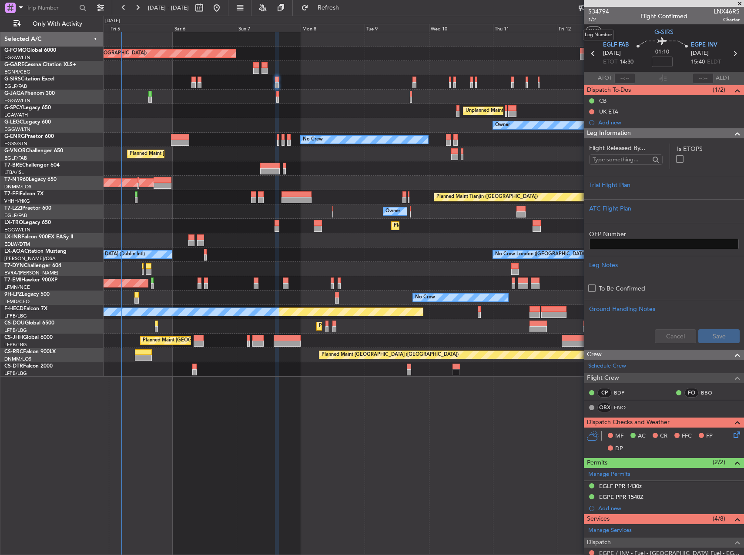
click at [597, 19] on span "1/2" at bounding box center [598, 19] width 21 height 7
click at [383, 104] on div "Unplanned Maint [GEOGRAPHIC_DATA] ([PERSON_NAME] Intl)" at bounding box center [424, 111] width 640 height 14
click at [344, 12] on button "Refresh" at bounding box center [323, 8] width 52 height 14
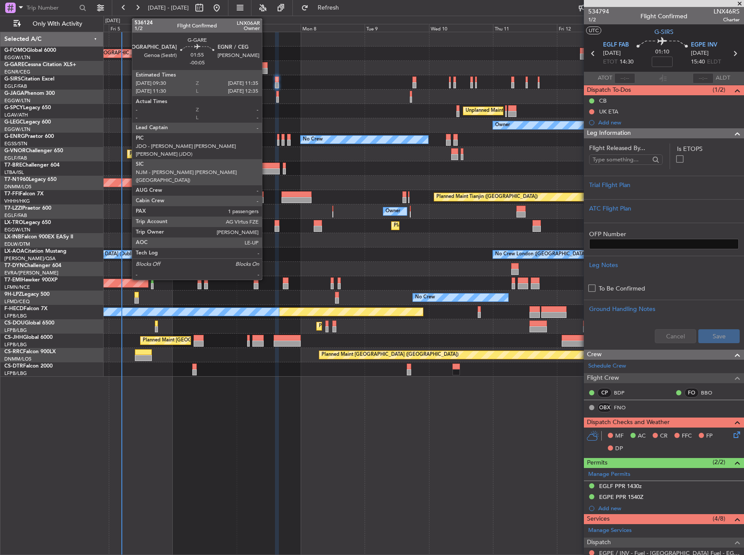
click at [266, 65] on div at bounding box center [264, 65] width 6 height 6
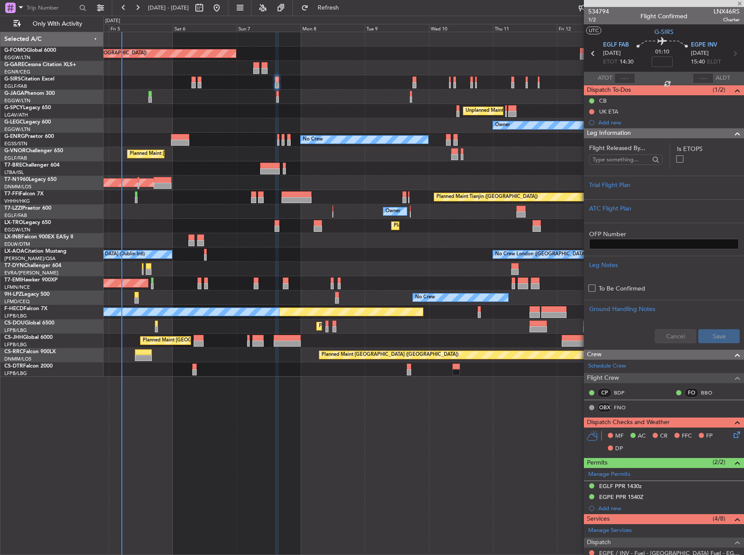
type input "-00:05"
type input "1"
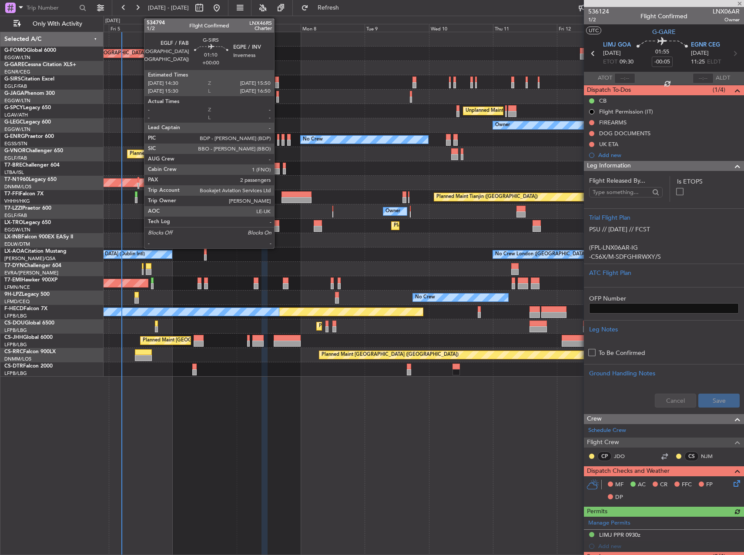
click at [278, 83] on div at bounding box center [277, 85] width 4 height 6
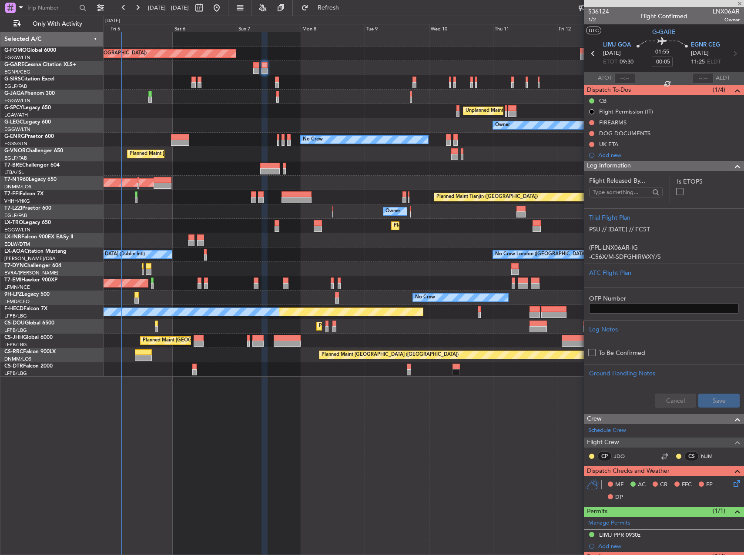
type input "2"
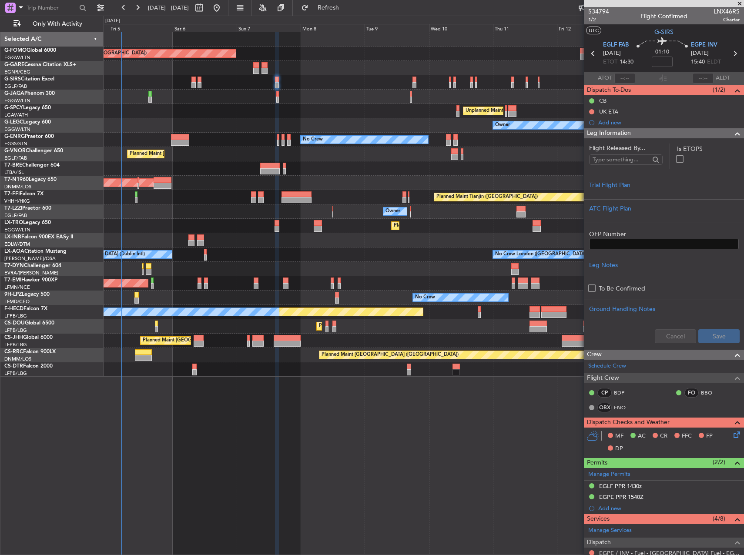
click at [247, 136] on div "No Crew" at bounding box center [424, 140] width 640 height 14
click at [624, 189] on div "Trial Flight Plan" at bounding box center [664, 184] width 150 height 9
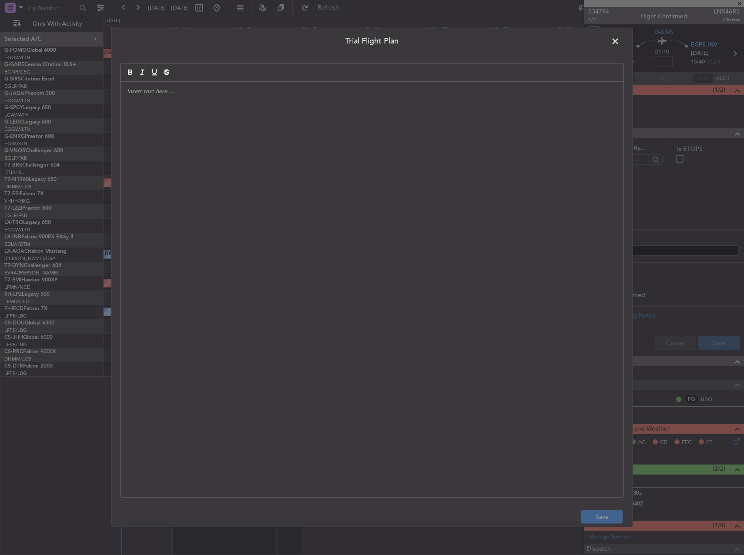
click at [344, 185] on div at bounding box center [371, 289] width 503 height 415
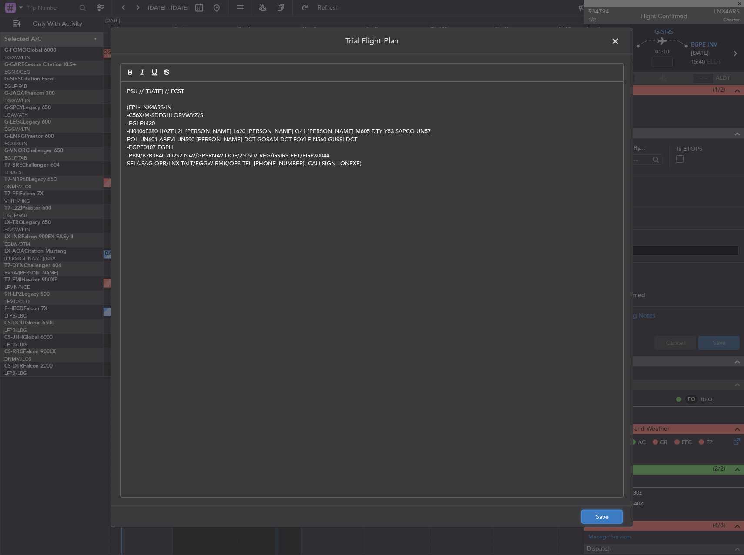
click at [595, 515] on button "Save" at bounding box center [601, 517] width 41 height 14
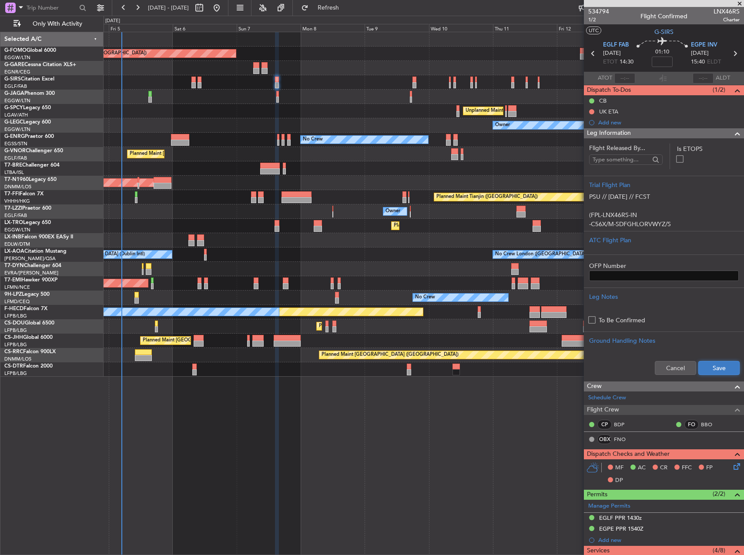
click at [705, 368] on button "Save" at bounding box center [718, 368] width 41 height 14
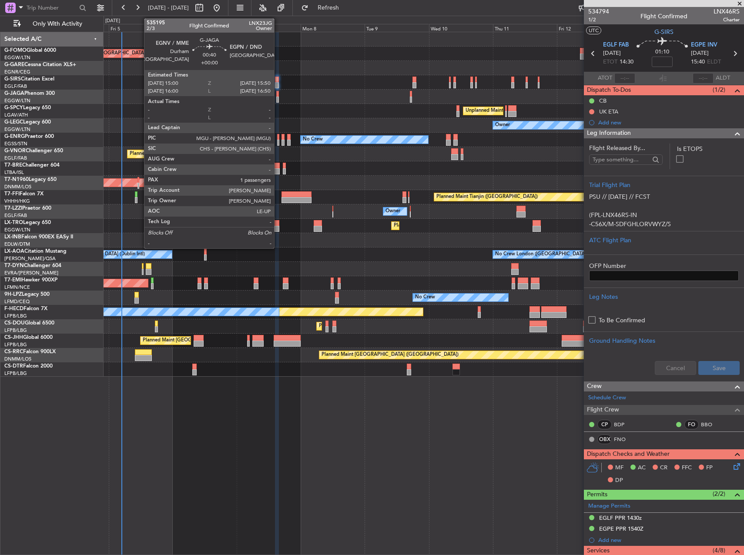
click at [278, 97] on div at bounding box center [277, 100] width 3 height 6
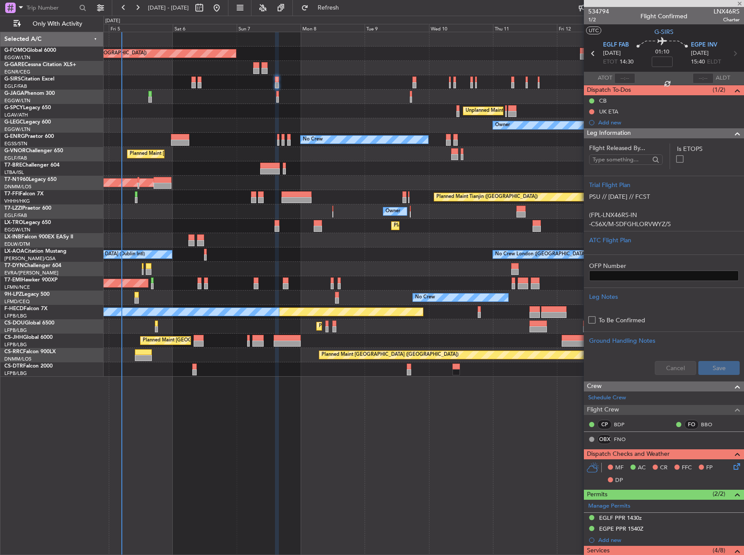
type input "1"
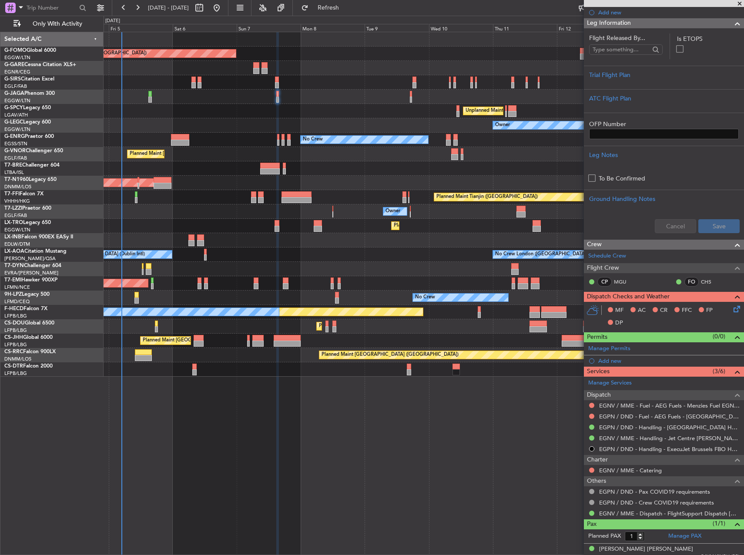
scroll to position [107, 0]
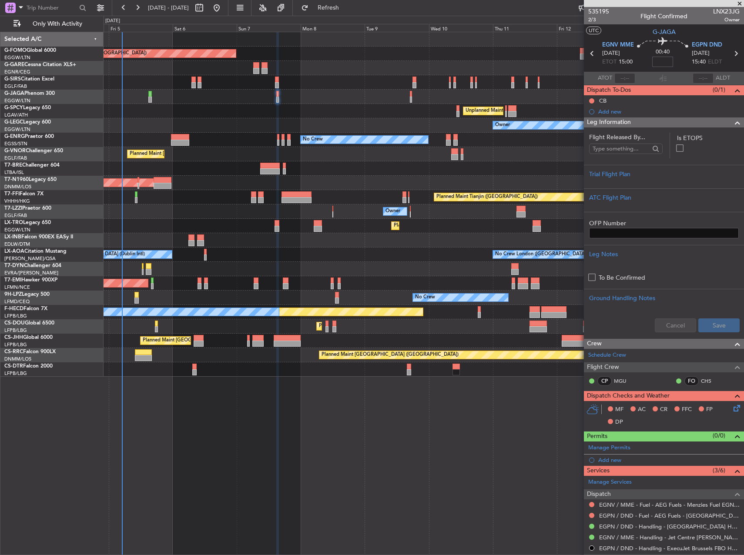
click at [656, 63] on input at bounding box center [662, 62] width 21 height 10
click at [539, 146] on div "No Crew" at bounding box center [424, 140] width 640 height 14
type input "-00:15"
click at [663, 179] on div at bounding box center [664, 181] width 150 height 5
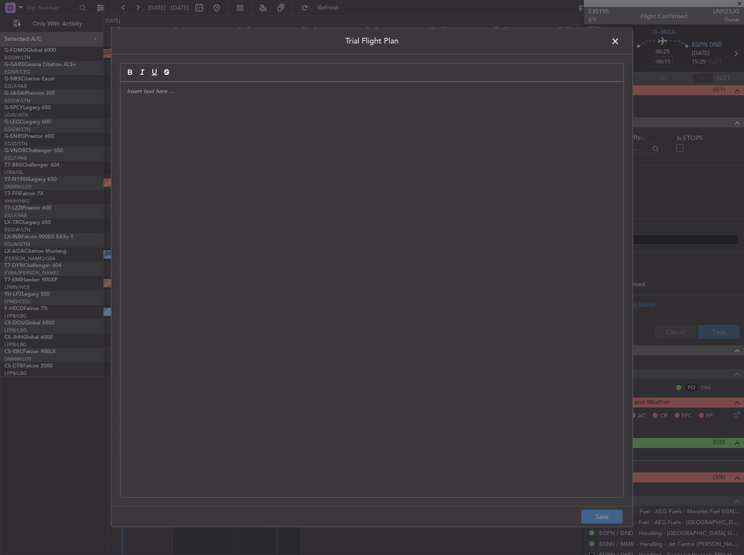
click at [468, 179] on div at bounding box center [371, 289] width 503 height 415
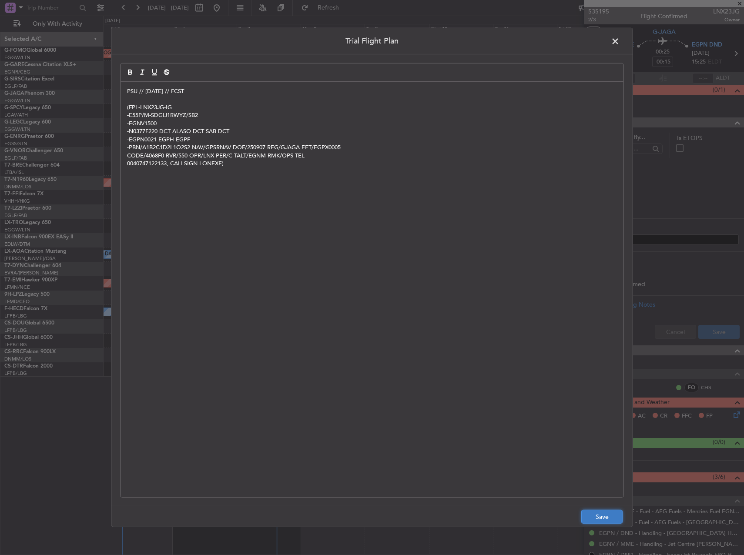
click at [611, 514] on button "Save" at bounding box center [601, 517] width 41 height 14
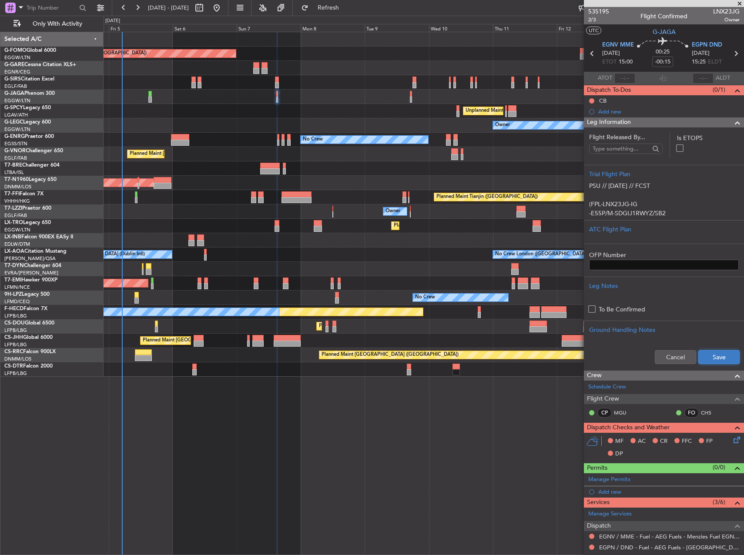
click at [708, 358] on button "Save" at bounding box center [718, 357] width 41 height 14
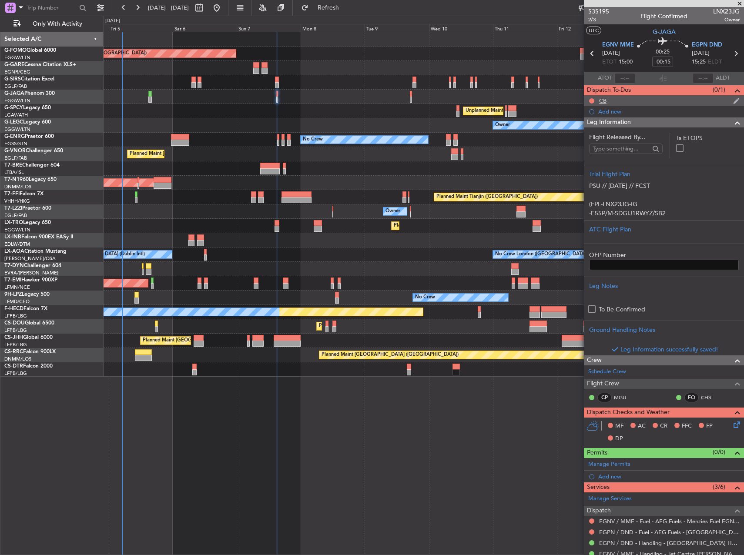
click at [588, 100] on div at bounding box center [591, 100] width 7 height 7
click at [592, 102] on button at bounding box center [591, 100] width 5 height 5
click at [588, 136] on span "Completed" at bounding box center [595, 139] width 29 height 9
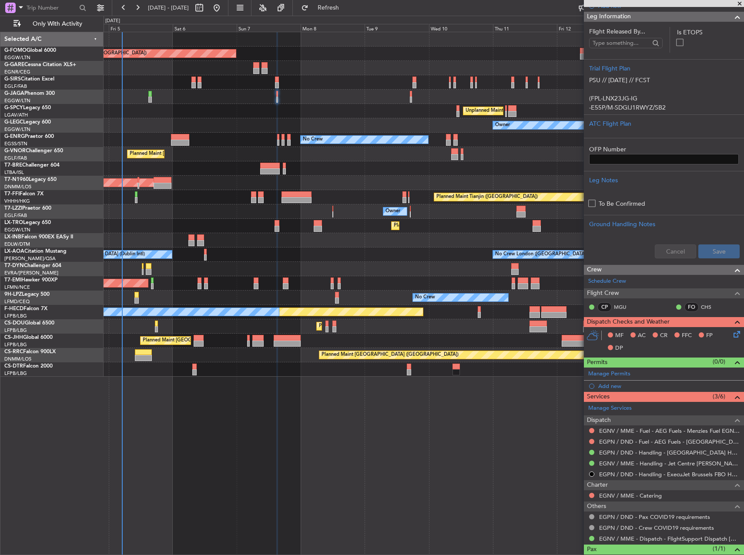
scroll to position [139, 0]
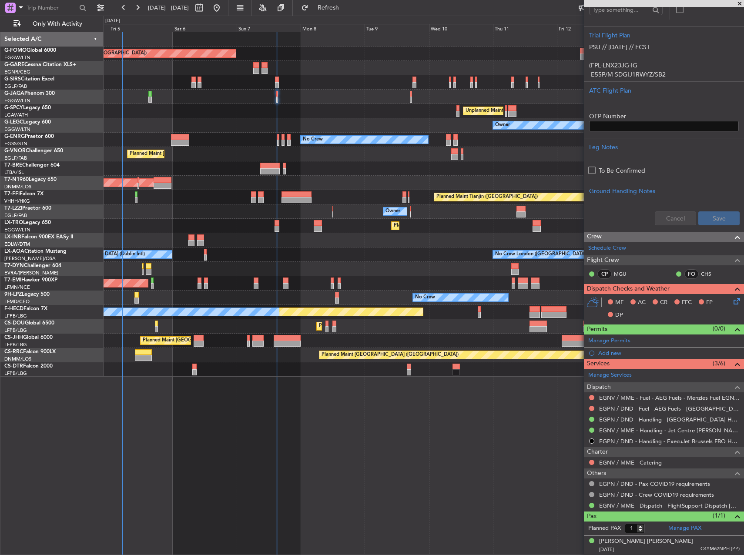
click at [732, 298] on icon at bounding box center [735, 299] width 7 height 7
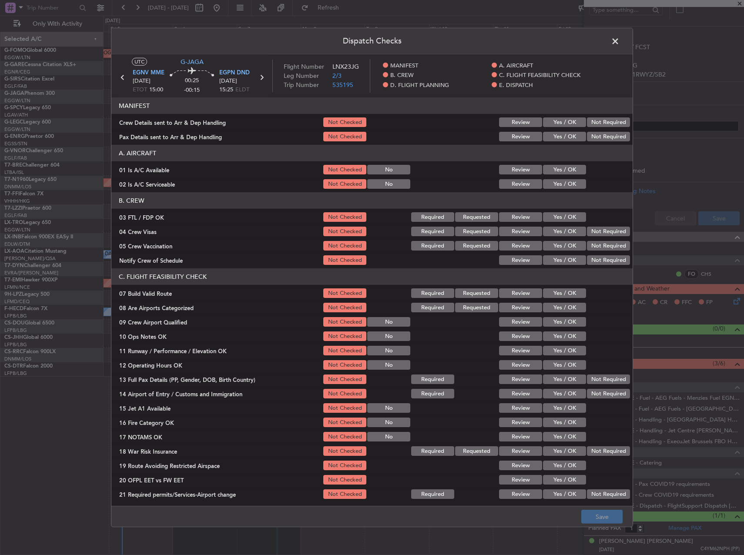
click at [556, 171] on button "Yes / OK" at bounding box center [564, 170] width 43 height 10
click at [559, 185] on button "Yes / OK" at bounding box center [564, 184] width 43 height 10
drag, startPoint x: 563, startPoint y: 289, endPoint x: 561, endPoint y: 294, distance: 4.5
click at [562, 289] on button "Yes / OK" at bounding box center [564, 293] width 43 height 10
click at [568, 332] on button "Yes / OK" at bounding box center [564, 336] width 43 height 10
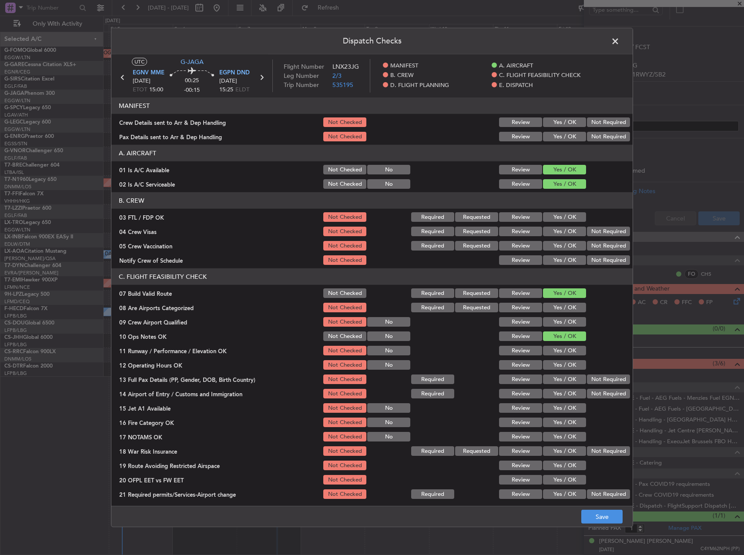
click at [568, 354] on button "Yes / OK" at bounding box center [564, 351] width 43 height 10
click at [565, 368] on button "Yes / OK" at bounding box center [564, 365] width 43 height 10
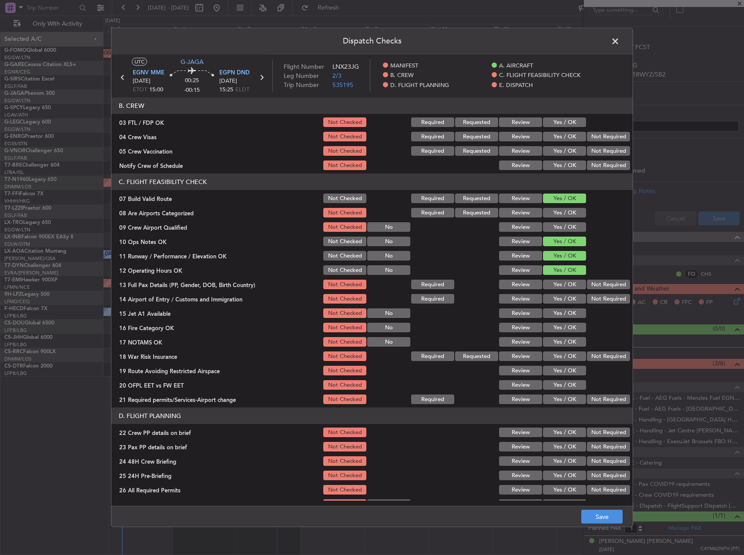
scroll to position [174, 0]
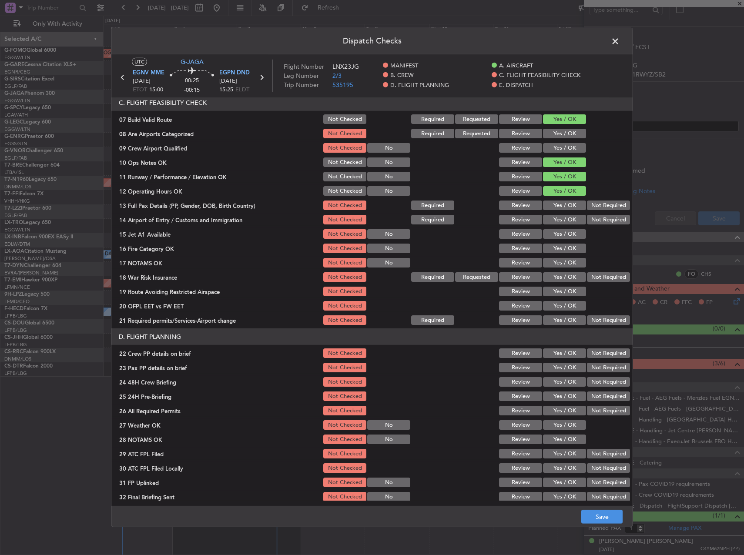
click at [557, 211] on div "Yes / OK" at bounding box center [563, 205] width 44 height 12
click at [555, 205] on button "Yes / OK" at bounding box center [564, 206] width 43 height 10
click at [555, 221] on button "Yes / OK" at bounding box center [564, 220] width 43 height 10
click at [555, 234] on button "Yes / OK" at bounding box center [564, 234] width 43 height 10
click at [556, 253] on button "Yes / OK" at bounding box center [564, 249] width 43 height 10
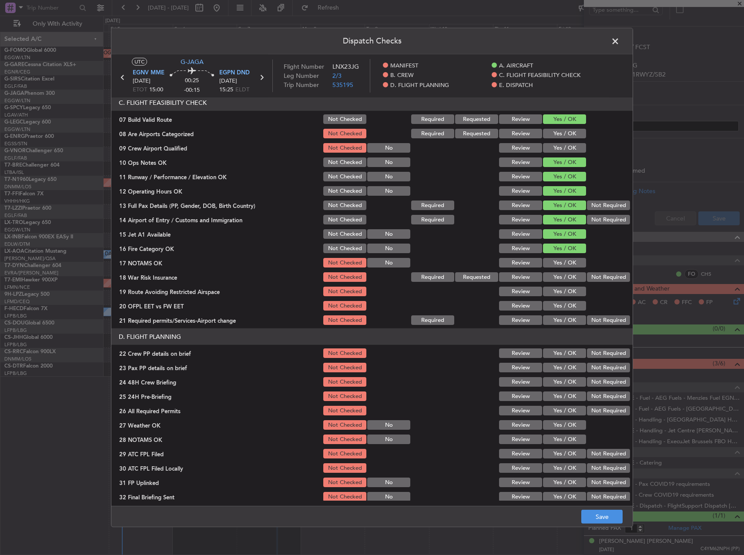
click at [557, 261] on button "Yes / OK" at bounding box center [564, 263] width 43 height 10
click at [560, 287] on button "Yes / OK" at bounding box center [564, 292] width 43 height 10
click at [558, 304] on button "Yes / OK" at bounding box center [564, 306] width 43 height 10
click at [558, 314] on div "Yes / OK" at bounding box center [563, 320] width 44 height 12
click at [558, 322] on button "Yes / OK" at bounding box center [564, 320] width 43 height 10
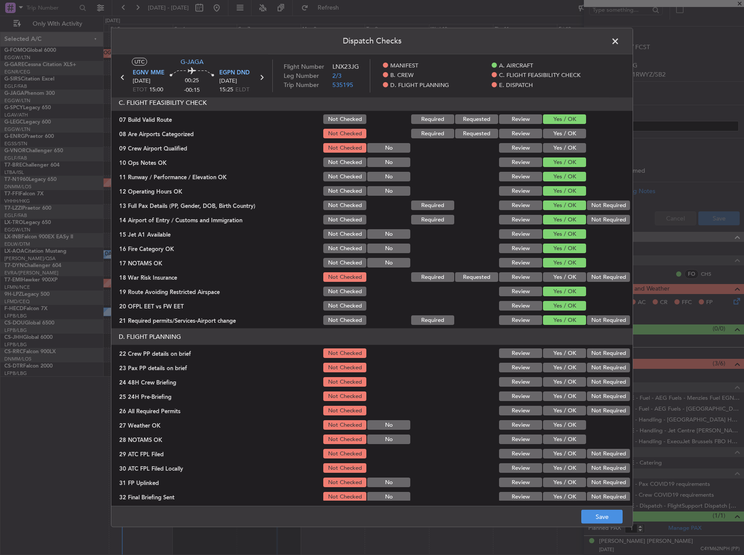
click at [561, 345] on section "D. FLIGHT PLANNING 22 Crew PP details on brief Not Checked Review Yes / OK Not …" at bounding box center [371, 415] width 521 height 174
drag, startPoint x: 561, startPoint y: 347, endPoint x: 562, endPoint y: 359, distance: 11.8
click at [562, 351] on button "Yes / OK" at bounding box center [564, 353] width 43 height 10
click at [562, 364] on button "Yes / OK" at bounding box center [564, 368] width 43 height 10
click at [567, 379] on button "Yes / OK" at bounding box center [564, 382] width 43 height 10
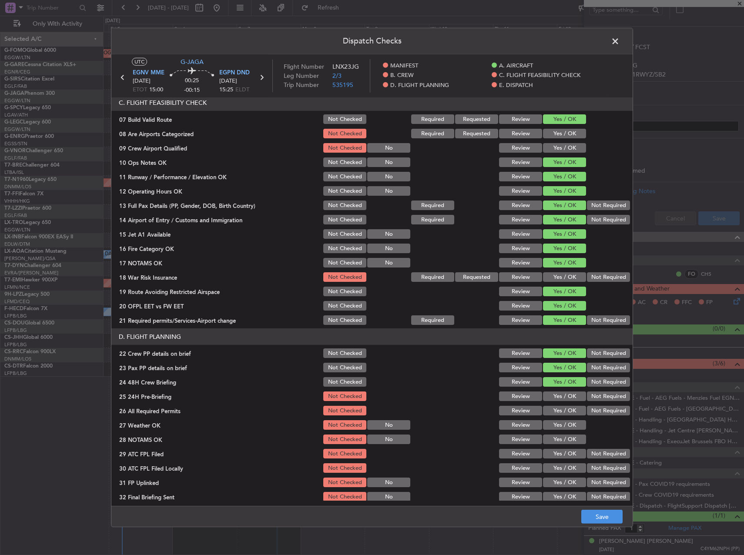
click at [600, 391] on button "Not Required" at bounding box center [608, 396] width 43 height 10
click at [611, 512] on button "Save" at bounding box center [601, 517] width 41 height 14
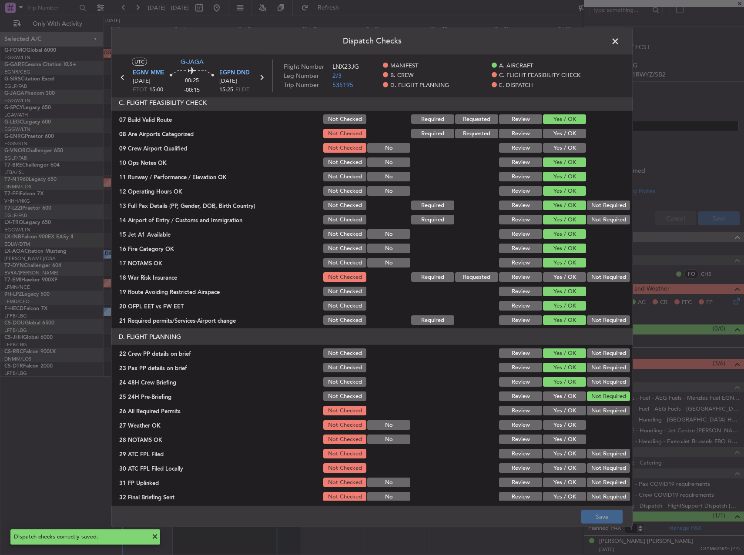
click at [619, 44] on span at bounding box center [619, 43] width 0 height 17
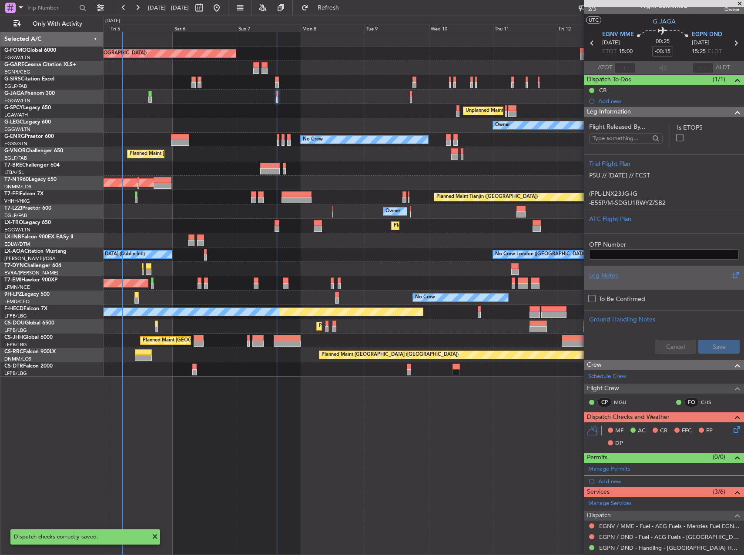
scroll to position [0, 0]
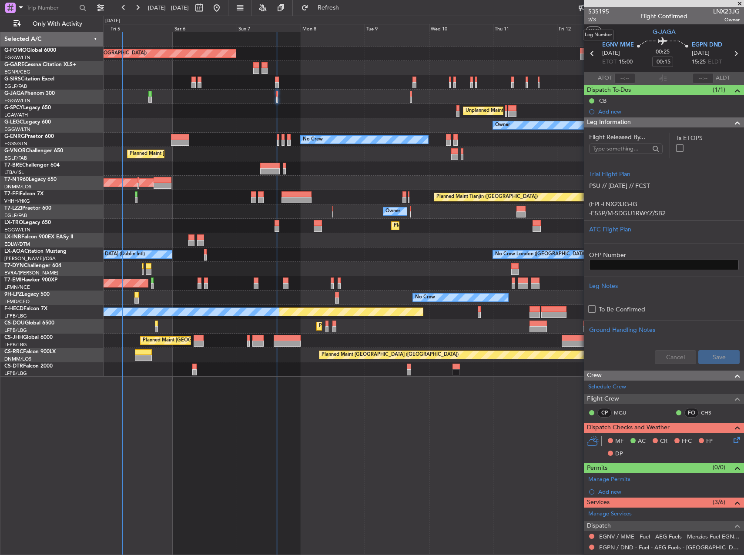
click at [594, 20] on span "2/3" at bounding box center [598, 19] width 21 height 7
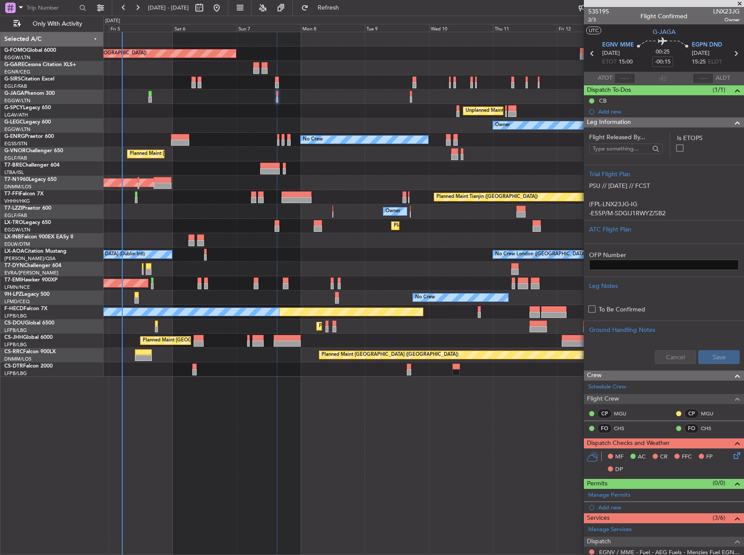
click at [339, 262] on div "AOG Maint Riga (Riga Intl)" at bounding box center [424, 269] width 640 height 14
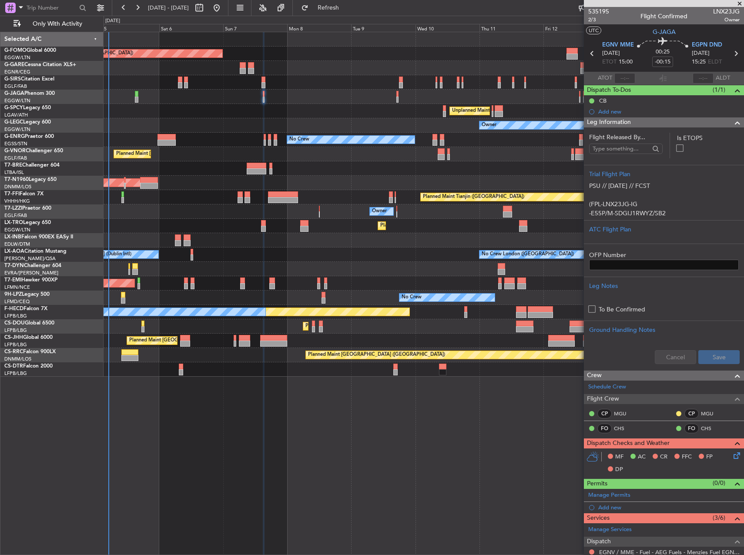
click at [326, 263] on div "AOG Maint Riga (Riga Intl)" at bounding box center [424, 269] width 640 height 14
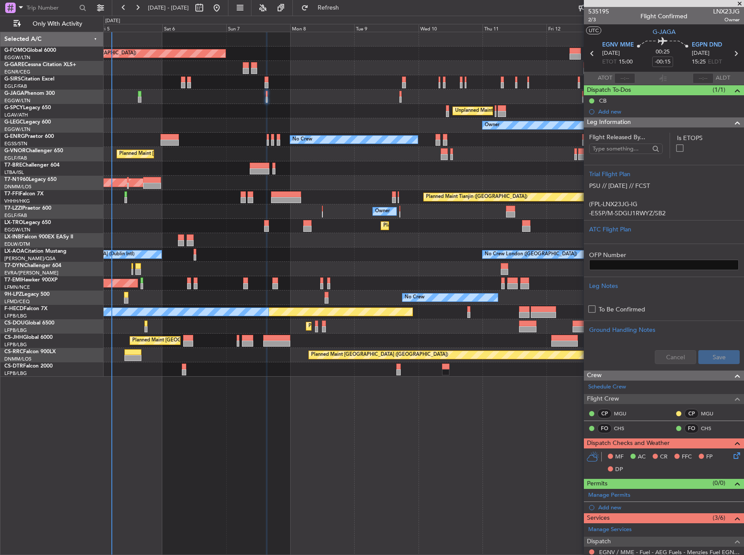
click at [280, 105] on div "Unplanned Maint [GEOGRAPHIC_DATA] ([PERSON_NAME] Intl)" at bounding box center [424, 111] width 640 height 14
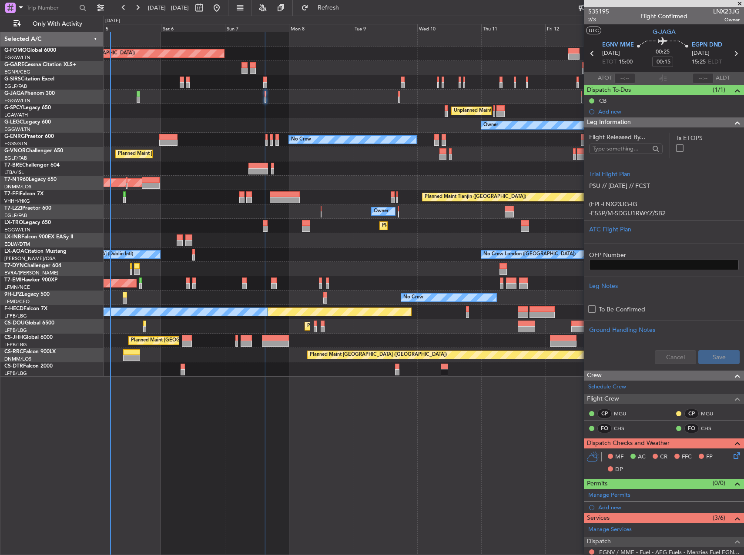
click at [318, 163] on div at bounding box center [424, 168] width 640 height 14
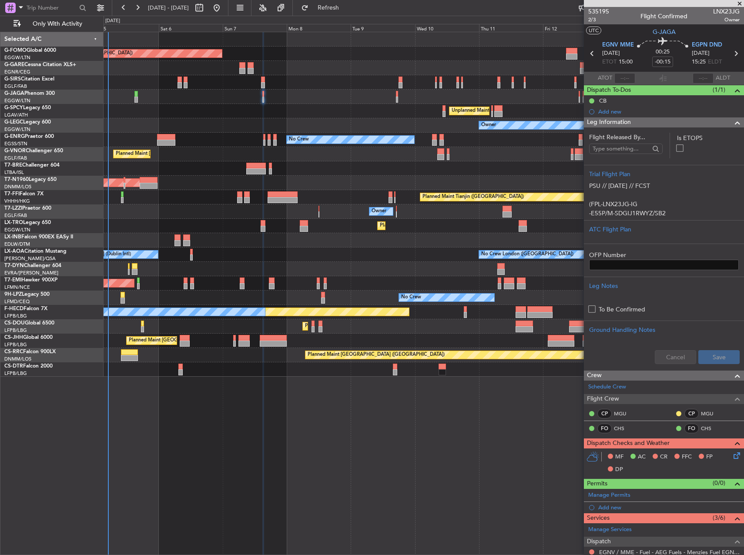
click at [345, 244] on div "Unplanned Maint [GEOGRAPHIC_DATA] (Al Maktoum Intl)" at bounding box center [424, 240] width 640 height 14
click at [434, 438] on div "Planned Maint London (Luton) Planned Maint London (Farnborough) Unplanned Maint…" at bounding box center [424, 293] width 640 height 523
click at [328, 251] on div "No Crew Dublin (Dublin Intl) No Crew London (Farnborough)" at bounding box center [424, 254] width 640 height 14
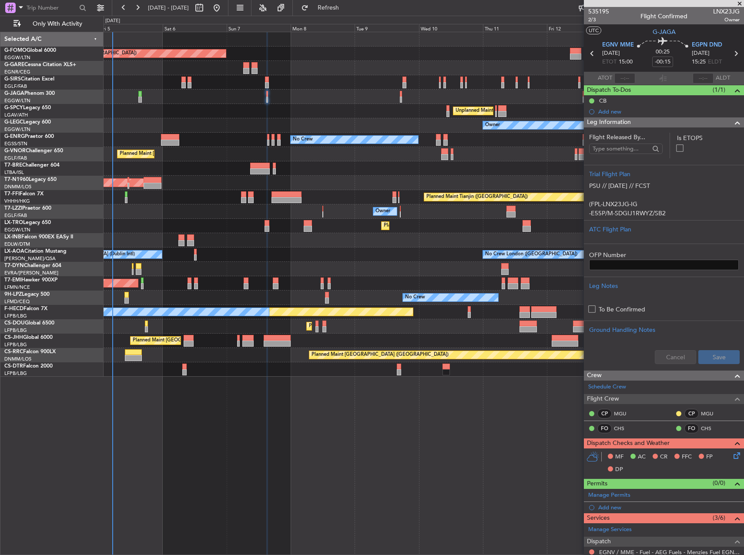
click at [354, 194] on div "Planned Maint Tianjin ([GEOGRAPHIC_DATA])" at bounding box center [424, 197] width 640 height 14
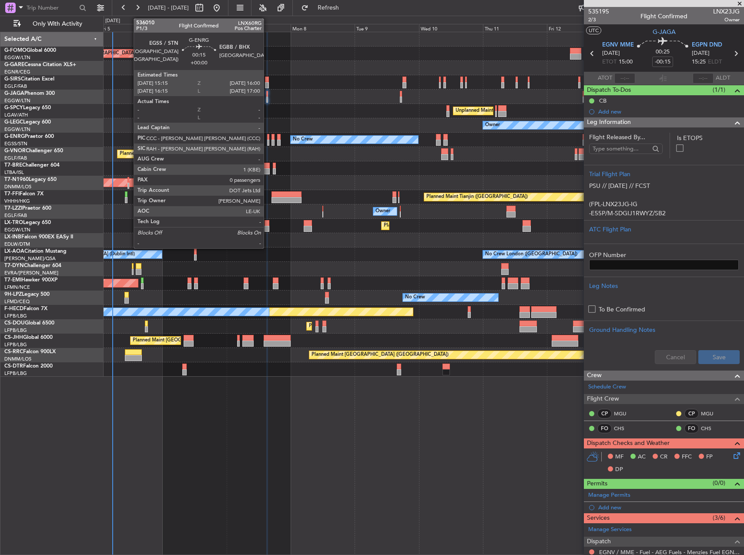
click at [267, 140] on div at bounding box center [268, 143] width 2 height 6
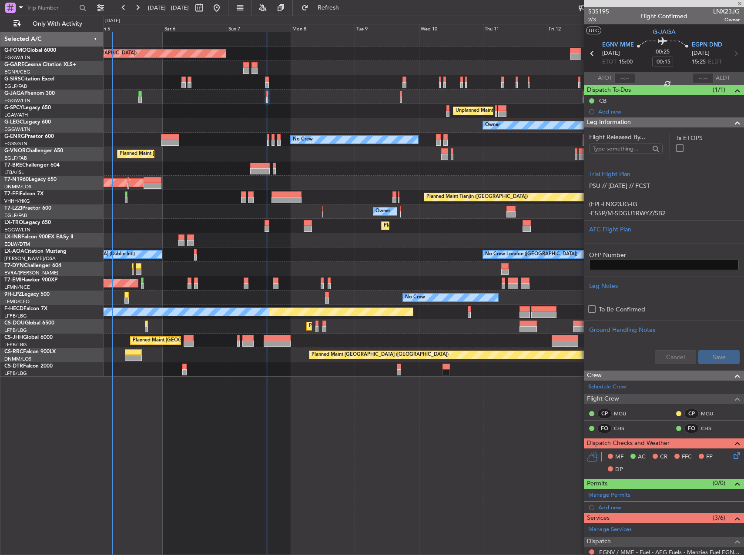
type input "0"
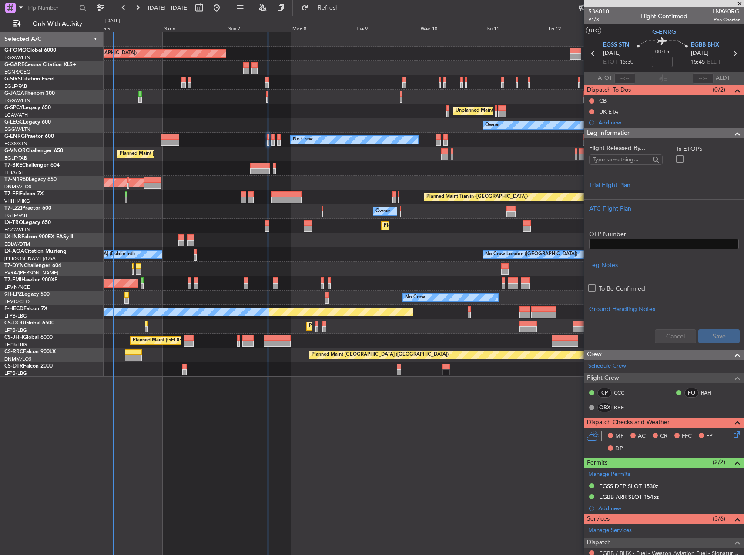
click at [721, 9] on span "LNX60RG" at bounding box center [725, 11] width 27 height 9
copy span "LNX60RG"
click at [625, 408] on link "KBE" at bounding box center [624, 408] width 20 height 8
click at [664, 188] on div "Trial Flight Plan" at bounding box center [664, 184] width 150 height 9
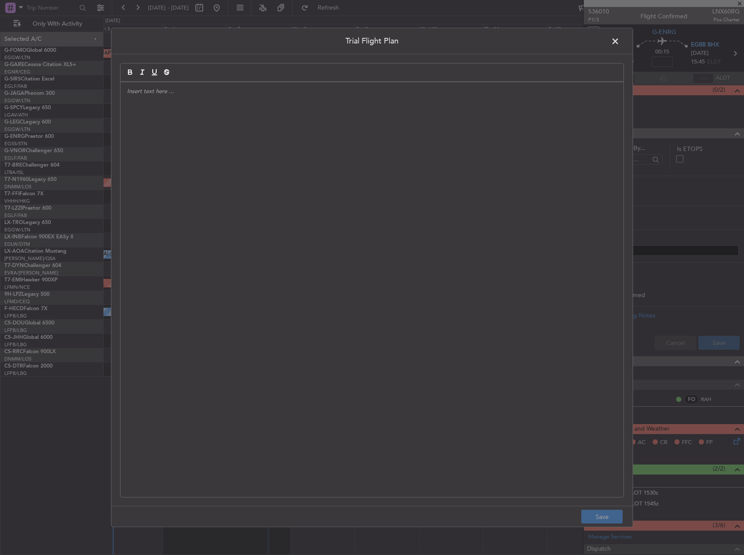
click at [374, 170] on div at bounding box center [371, 289] width 503 height 415
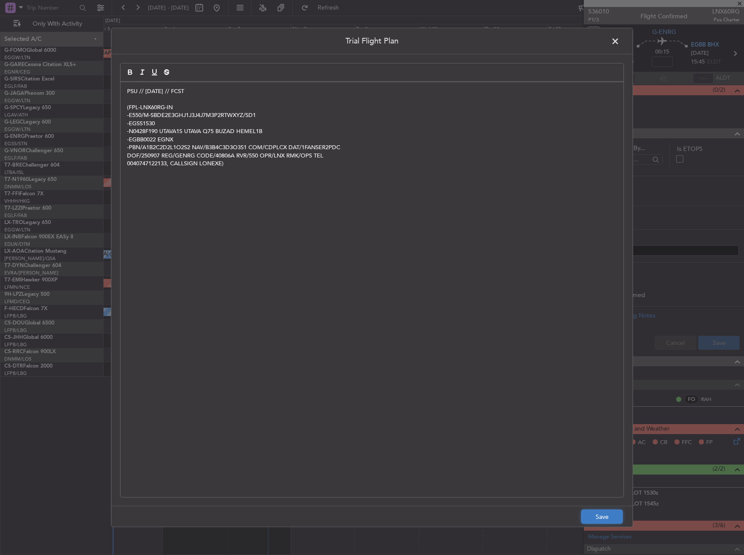
click at [604, 520] on button "Save" at bounding box center [601, 517] width 41 height 14
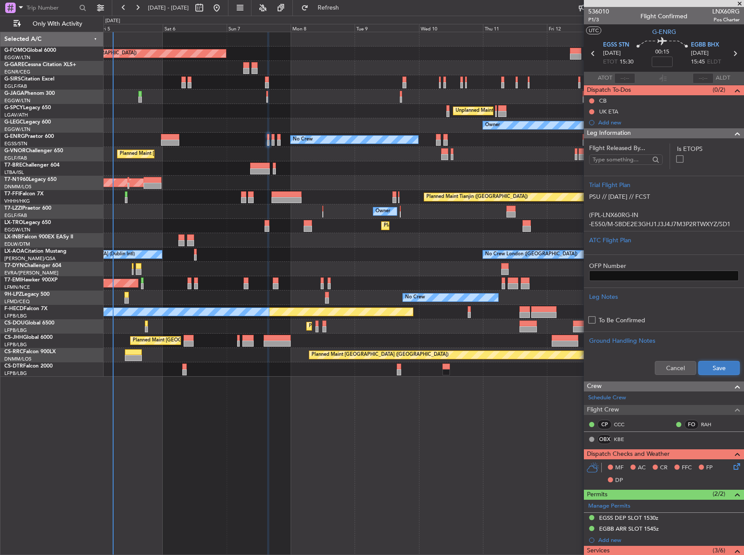
click at [711, 367] on button "Save" at bounding box center [718, 368] width 41 height 14
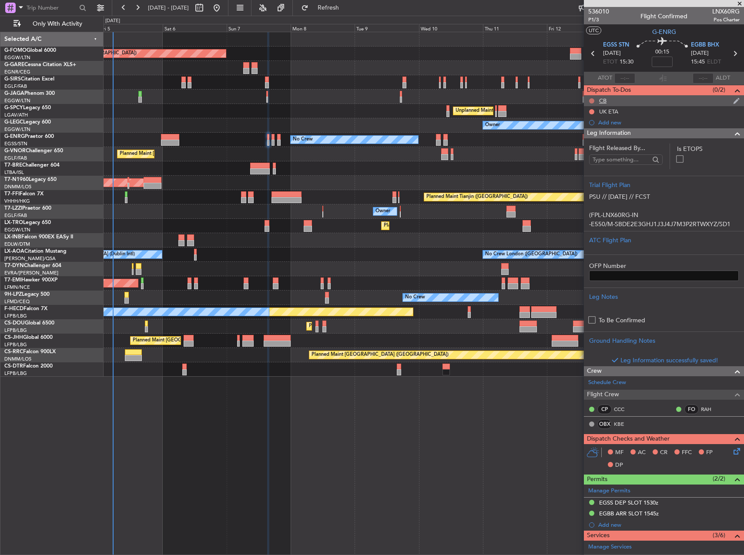
click at [592, 101] on button at bounding box center [591, 100] width 5 height 5
click at [595, 141] on span "Completed" at bounding box center [595, 139] width 29 height 9
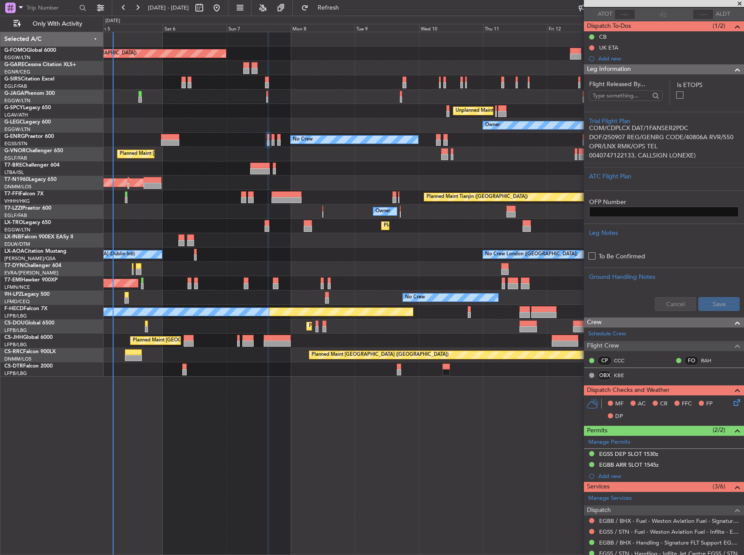
scroll to position [130, 0]
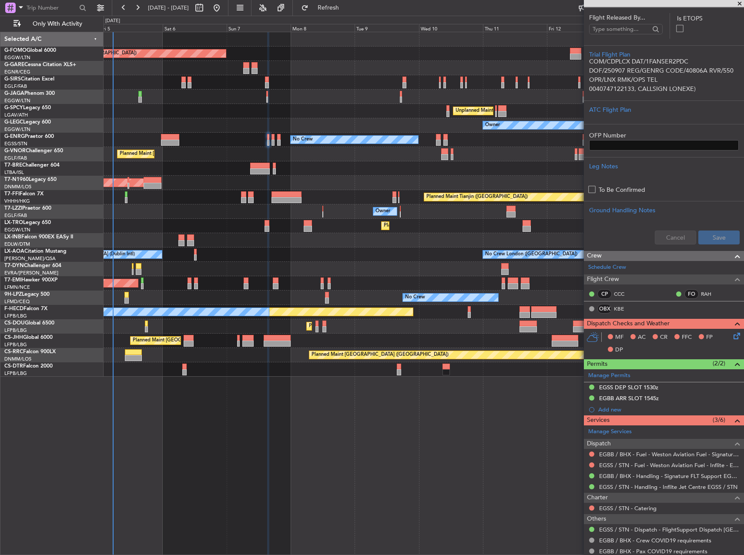
click at [732, 334] on icon at bounding box center [735, 334] width 7 height 7
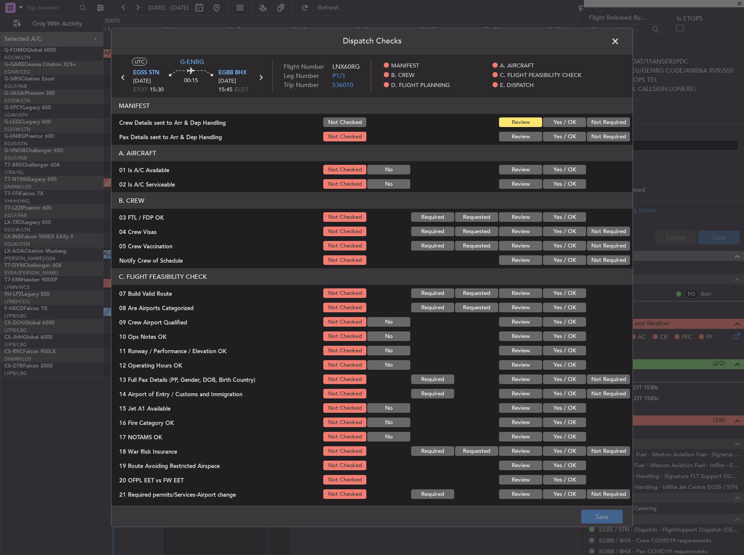
click at [555, 167] on button "Yes / OK" at bounding box center [564, 170] width 43 height 10
click at [554, 180] on button "Yes / OK" at bounding box center [564, 184] width 43 height 10
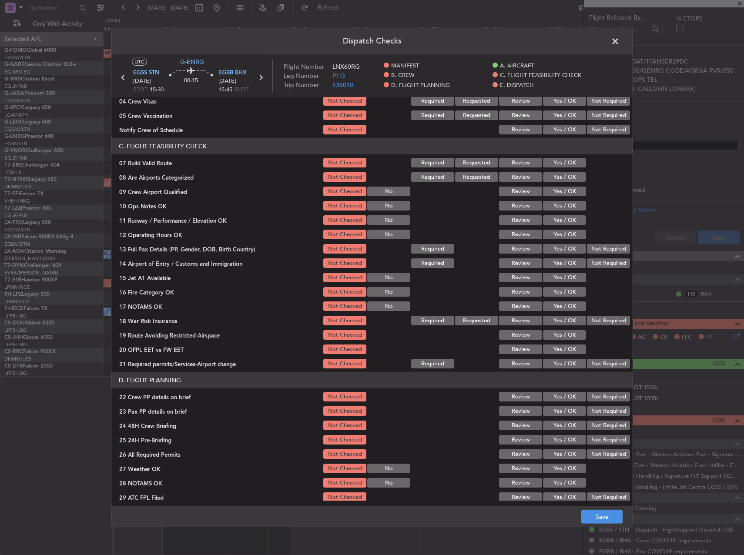
click at [548, 163] on button "Yes / OK" at bounding box center [564, 163] width 43 height 10
click at [554, 205] on button "Yes / OK" at bounding box center [564, 206] width 43 height 10
click at [555, 221] on button "Yes / OK" at bounding box center [564, 220] width 43 height 10
click at [558, 235] on button "Yes / OK" at bounding box center [564, 235] width 43 height 10
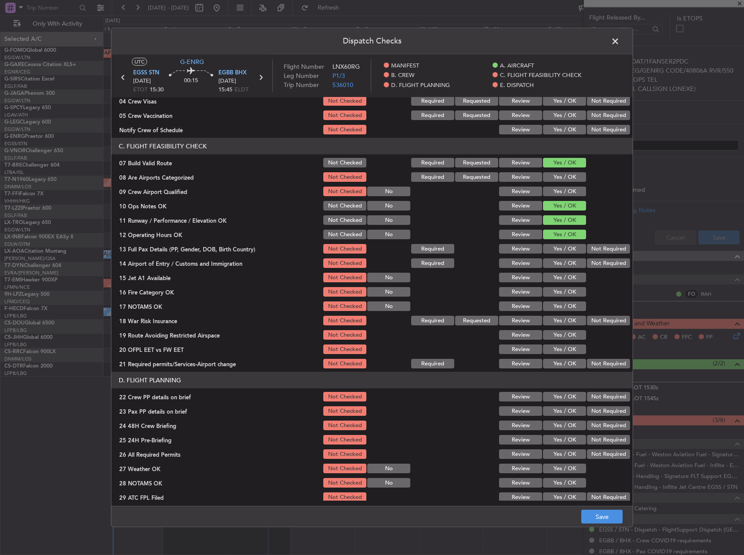
click at [558, 252] on button "Yes / OK" at bounding box center [564, 249] width 43 height 10
click at [558, 257] on div "Yes / OK" at bounding box center [563, 263] width 44 height 12
click at [555, 270] on section "C. FLIGHT FEASIBILITY CHECK 07 Build Valid Route Not Checked Required Requested…" at bounding box center [371, 254] width 521 height 232
click at [555, 263] on button "Yes / OK" at bounding box center [564, 263] width 43 height 10
click at [555, 273] on button "Yes / OK" at bounding box center [564, 278] width 43 height 10
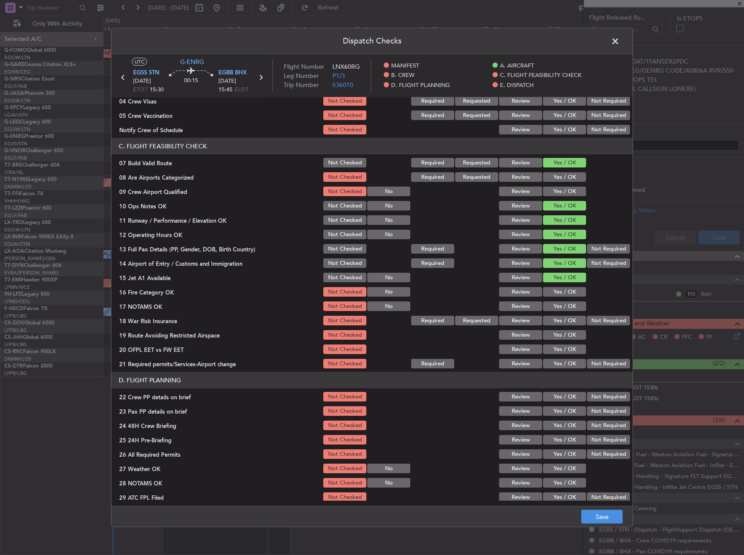
click at [555, 281] on button "Yes / OK" at bounding box center [564, 278] width 43 height 10
drag, startPoint x: 556, startPoint y: 286, endPoint x: 556, endPoint y: 292, distance: 6.1
click at [556, 286] on div "Yes / OK" at bounding box center [563, 292] width 44 height 12
click at [556, 292] on button "Yes / OK" at bounding box center [564, 292] width 43 height 10
drag, startPoint x: 556, startPoint y: 301, endPoint x: 560, endPoint y: 306, distance: 6.6
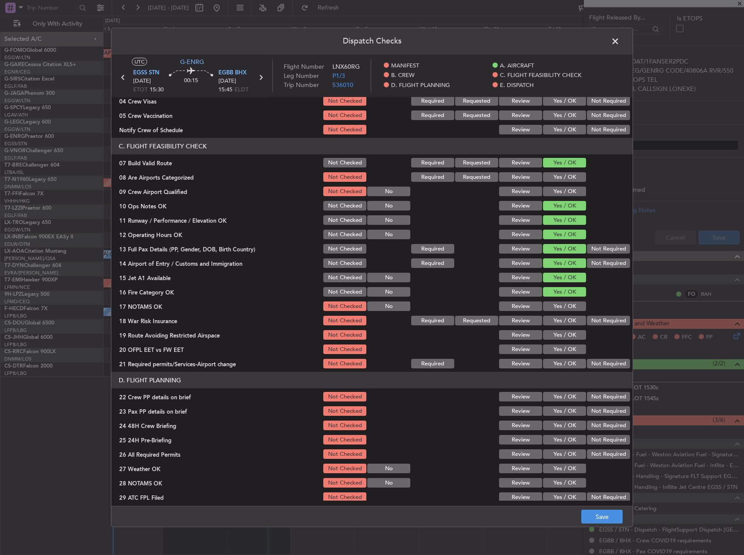
click at [557, 301] on div "Yes / OK" at bounding box center [563, 306] width 44 height 12
click at [560, 306] on button "Yes / OK" at bounding box center [564, 306] width 43 height 10
click at [559, 334] on button "Yes / OK" at bounding box center [564, 335] width 43 height 10
drag, startPoint x: 559, startPoint y: 342, endPoint x: 559, endPoint y: 347, distance: 5.2
click at [559, 343] on section "C. FLIGHT FEASIBILITY CHECK 07 Build Valid Route Not Checked Required Requested…" at bounding box center [371, 254] width 521 height 232
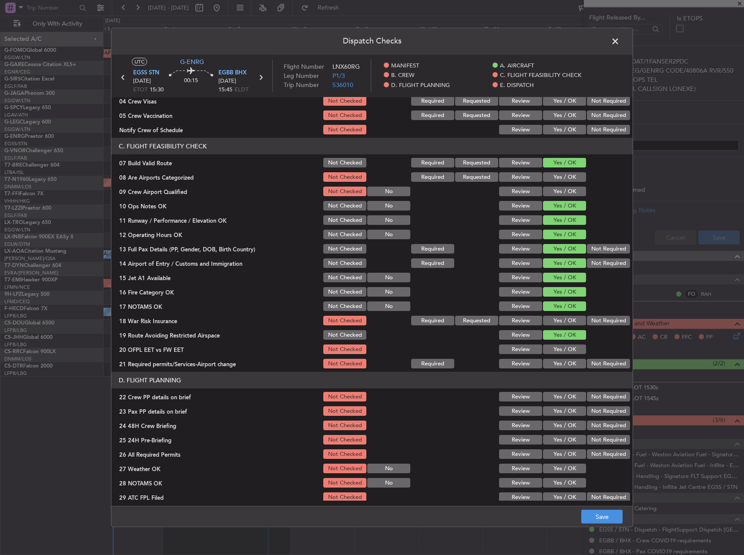
click at [559, 347] on button "Yes / OK" at bounding box center [564, 349] width 43 height 10
click at [559, 363] on button "Yes / OK" at bounding box center [564, 364] width 43 height 10
click at [565, 388] on header "D. FLIGHT PLANNING" at bounding box center [371, 380] width 521 height 17
drag, startPoint x: 565, startPoint y: 394, endPoint x: 565, endPoint y: 409, distance: 14.4
click at [565, 396] on button "Yes / OK" at bounding box center [564, 397] width 43 height 10
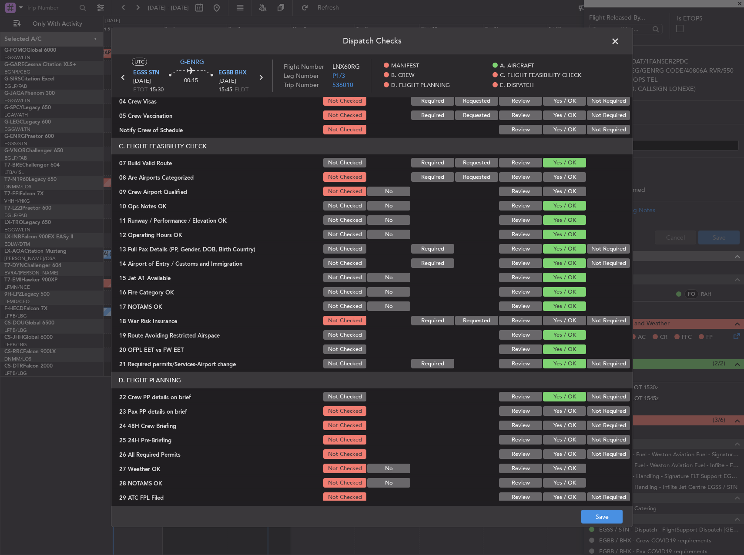
click at [565, 409] on button "Yes / OK" at bounding box center [564, 411] width 43 height 10
click at [565, 420] on div "Yes / OK" at bounding box center [563, 425] width 44 height 12
click at [566, 423] on button "Yes / OK" at bounding box center [564, 426] width 43 height 10
click at [603, 443] on button "Not Required" at bounding box center [608, 440] width 43 height 10
click at [612, 517] on button "Save" at bounding box center [601, 517] width 41 height 14
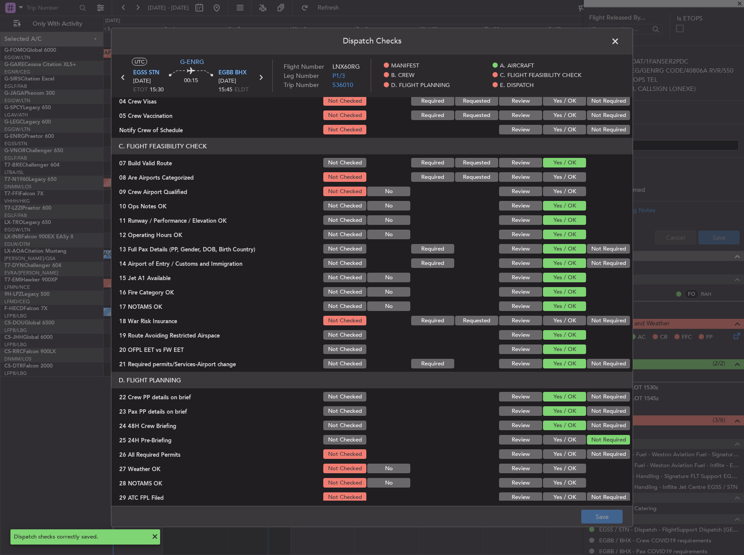
click at [619, 40] on span at bounding box center [619, 43] width 0 height 17
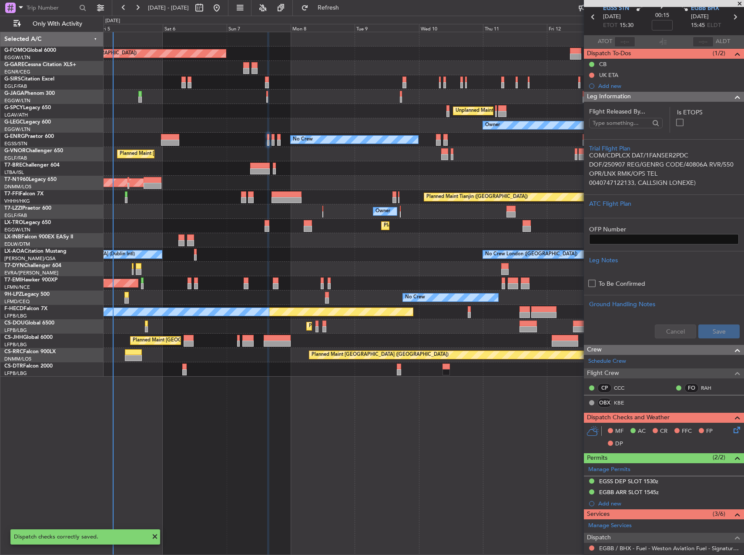
scroll to position [0, 0]
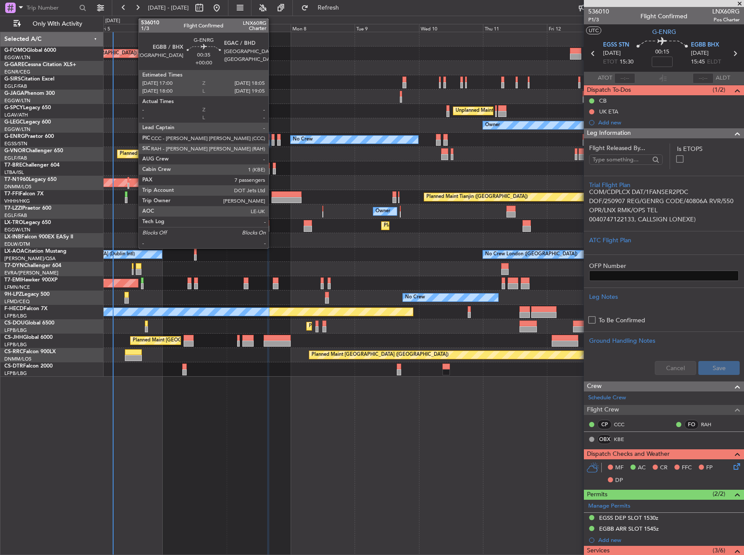
click at [272, 140] on div at bounding box center [272, 143] width 3 height 6
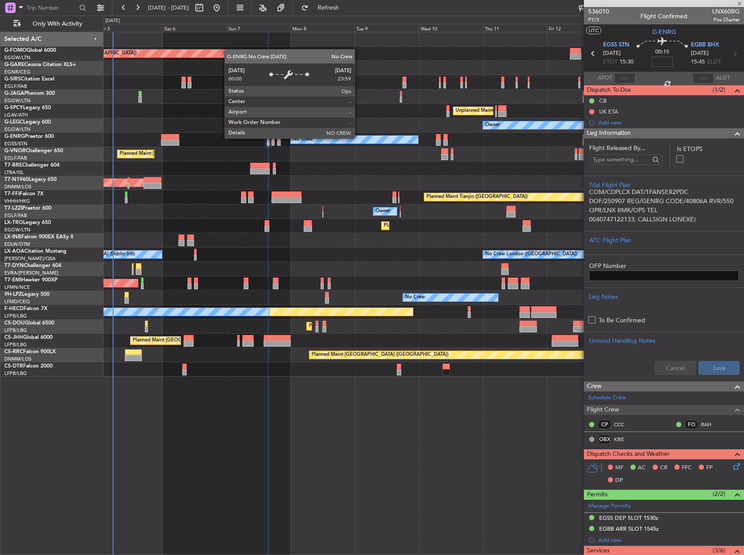
type input "7"
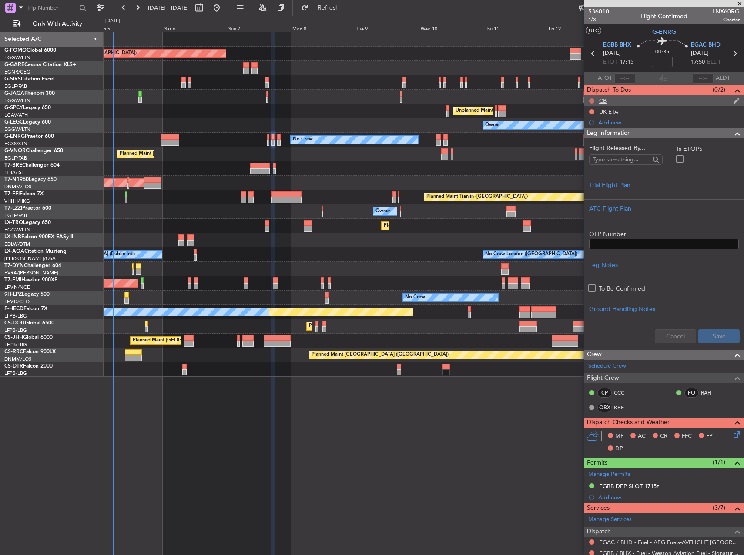
click at [590, 101] on button at bounding box center [591, 100] width 5 height 5
click at [588, 140] on span "Completed" at bounding box center [595, 139] width 29 height 9
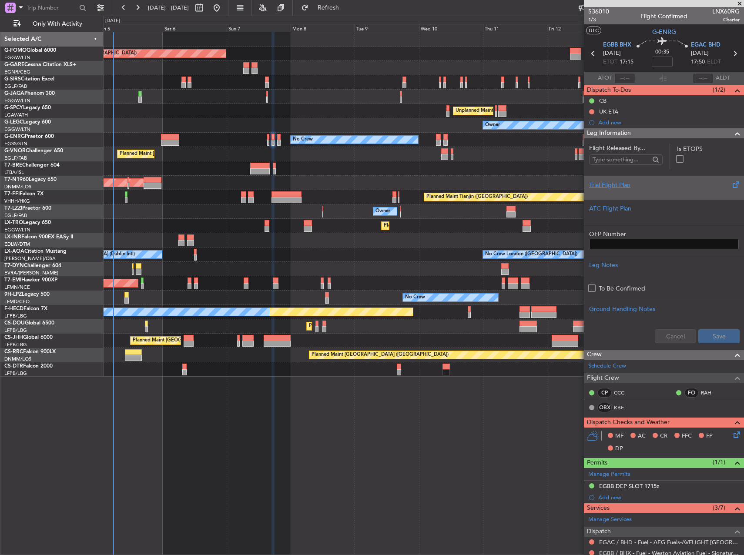
click at [655, 194] on div at bounding box center [664, 192] width 150 height 5
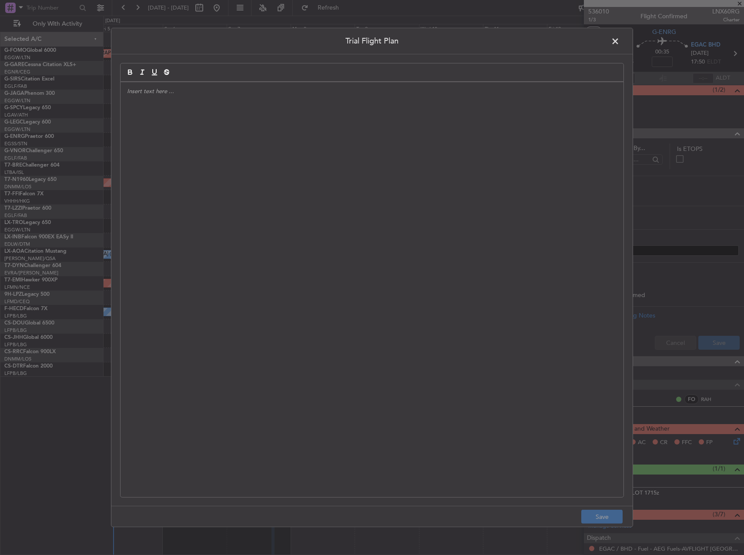
click at [416, 213] on div at bounding box center [371, 289] width 503 height 415
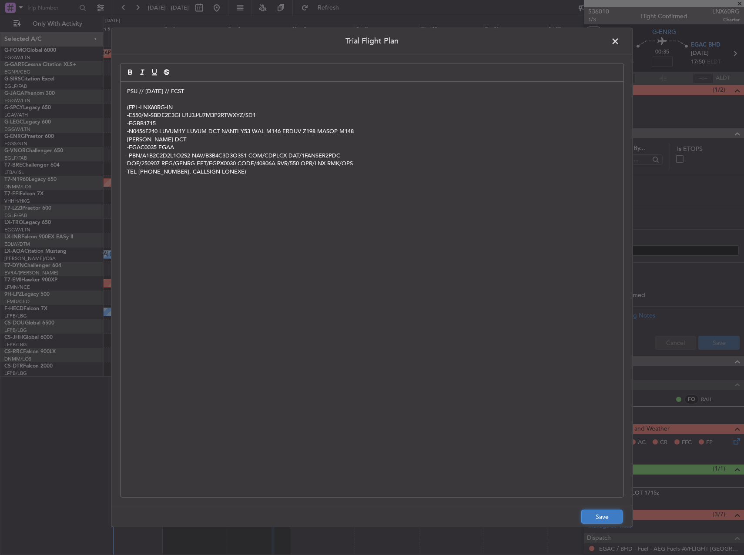
click at [600, 515] on button "Save" at bounding box center [601, 517] width 41 height 14
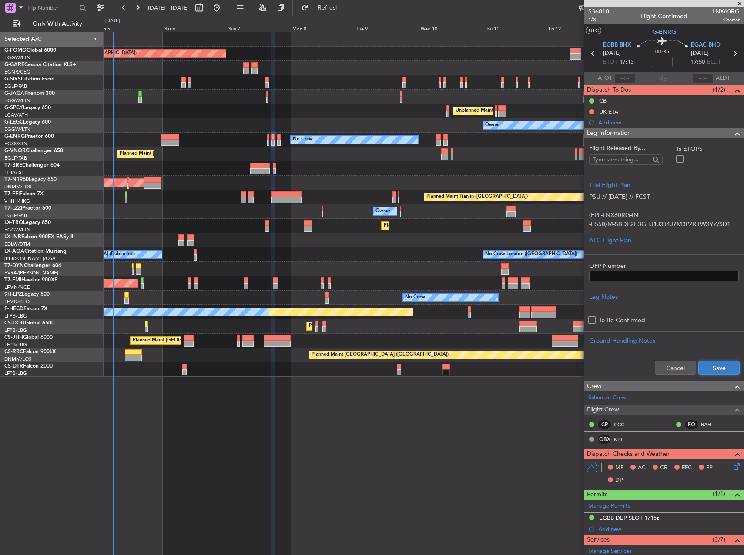
click at [708, 364] on button "Save" at bounding box center [718, 368] width 41 height 14
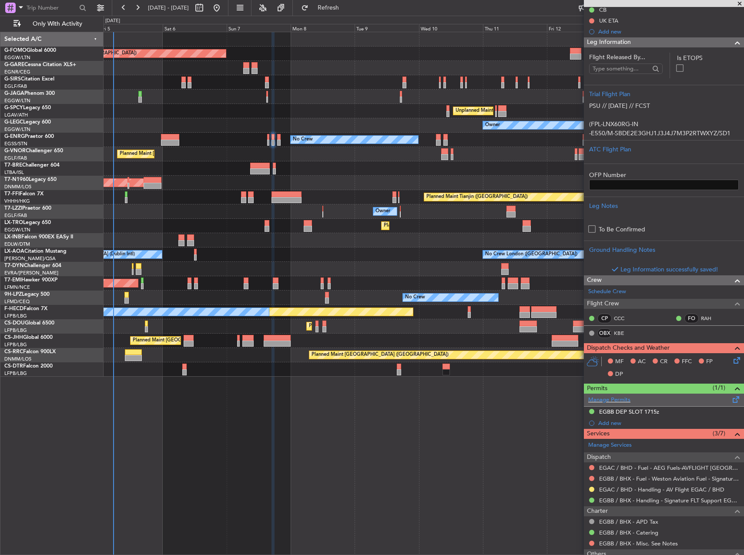
scroll to position [174, 0]
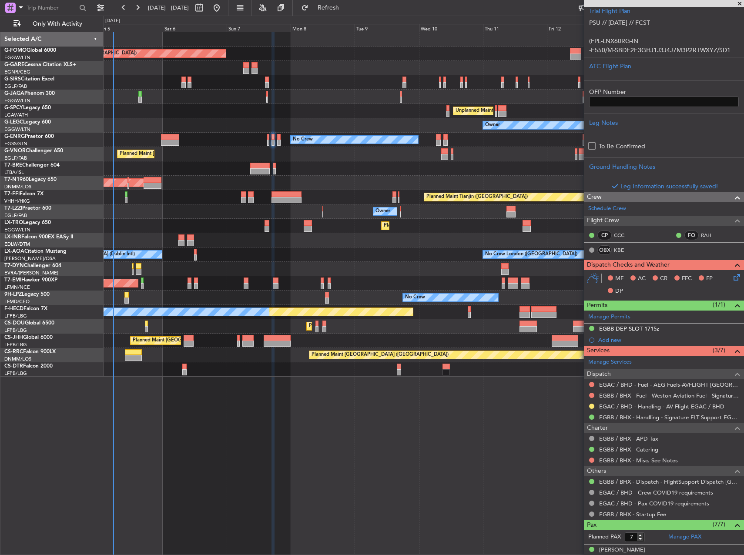
click at [732, 279] on icon at bounding box center [735, 275] width 7 height 7
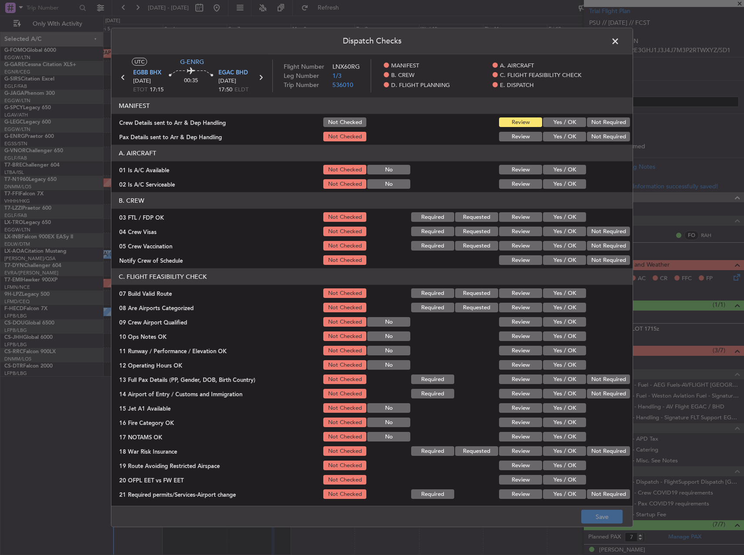
click at [553, 171] on button "Yes / OK" at bounding box center [564, 170] width 43 height 10
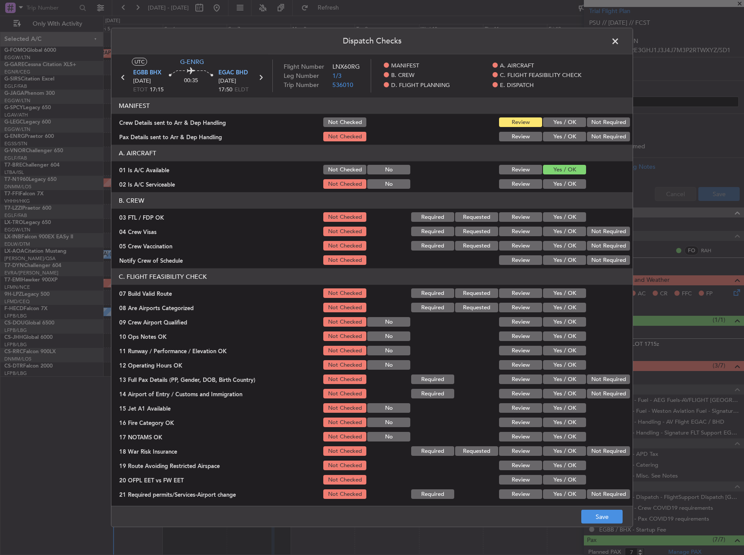
click at [555, 181] on button "Yes / OK" at bounding box center [564, 184] width 43 height 10
click at [551, 294] on button "Yes / OK" at bounding box center [564, 293] width 43 height 10
click at [556, 333] on button "Yes / OK" at bounding box center [564, 336] width 43 height 10
click at [556, 352] on button "Yes / OK" at bounding box center [564, 351] width 43 height 10
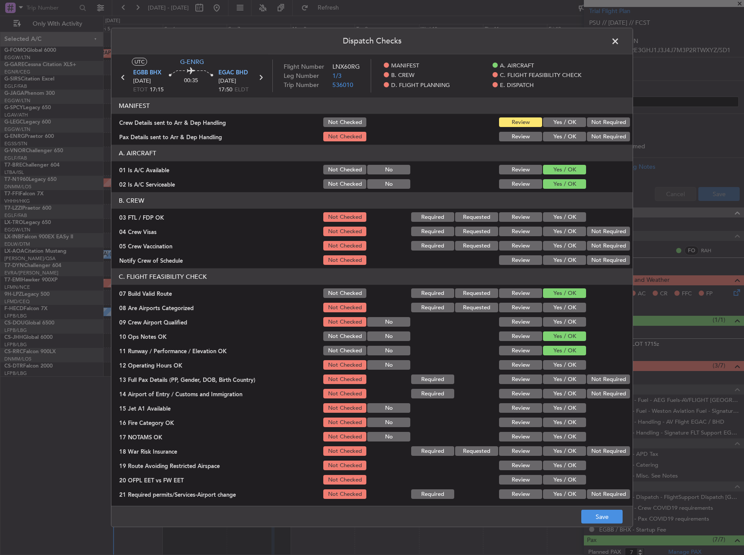
click at [555, 364] on button "Yes / OK" at bounding box center [564, 365] width 43 height 10
click at [554, 378] on button "Yes / OK" at bounding box center [564, 379] width 43 height 10
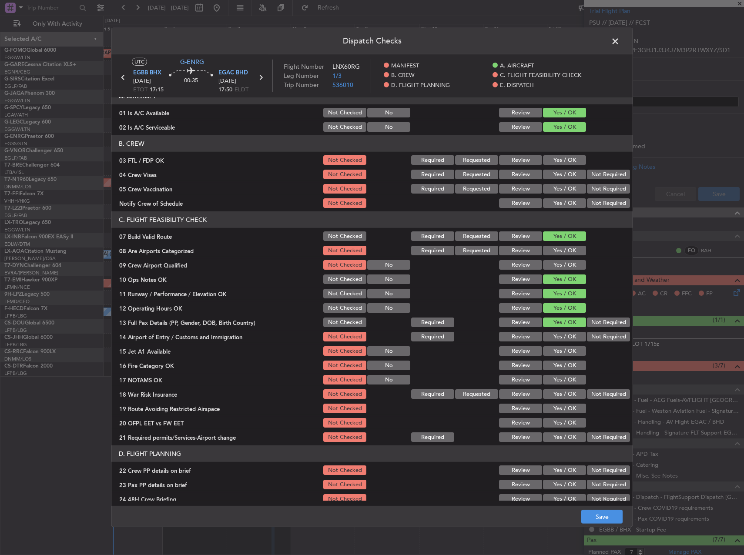
scroll to position [130, 0]
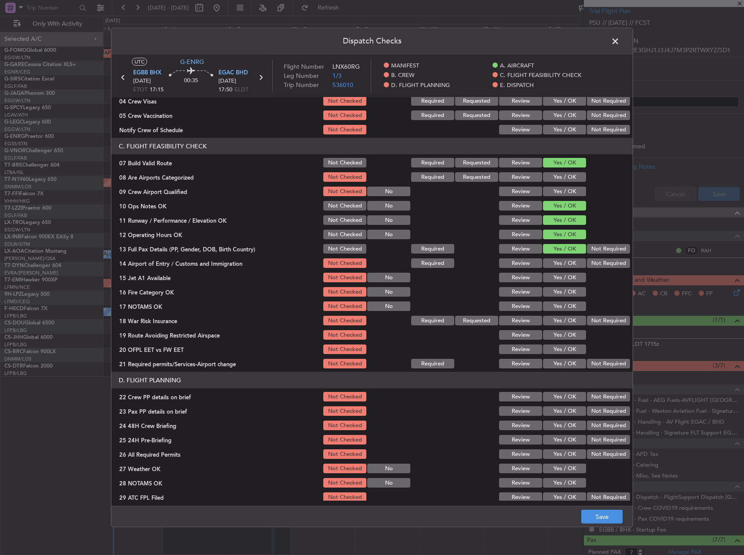
click at [563, 263] on button "Yes / OK" at bounding box center [564, 263] width 43 height 10
click at [558, 280] on button "Yes / OK" at bounding box center [564, 278] width 43 height 10
click at [558, 292] on button "Yes / OK" at bounding box center [564, 292] width 43 height 10
click at [555, 314] on section "C. FLIGHT FEASIBILITY CHECK 07 Build Valid Route Not Checked Required Requested…" at bounding box center [371, 254] width 521 height 232
click at [555, 307] on button "Yes / OK" at bounding box center [564, 306] width 43 height 10
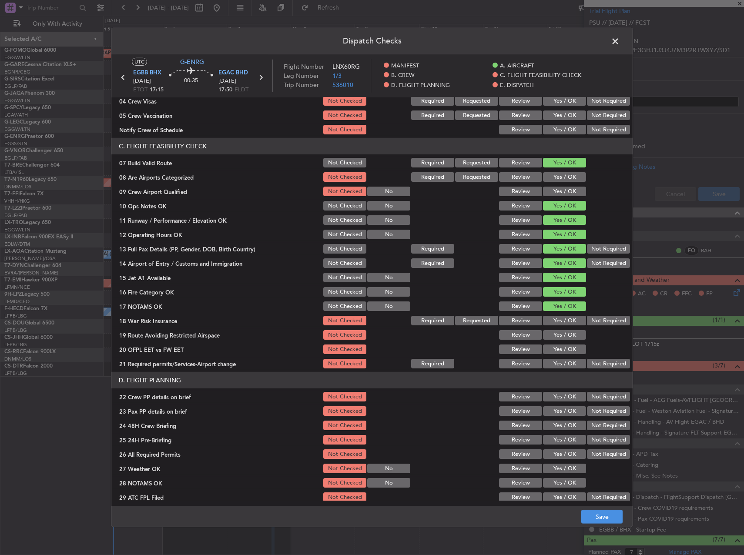
click at [554, 318] on button "Yes / OK" at bounding box center [564, 321] width 43 height 10
click at [556, 334] on button "Yes / OK" at bounding box center [564, 335] width 43 height 10
click at [348, 323] on button "Not Checked" at bounding box center [344, 321] width 43 height 10
click at [555, 342] on section "C. FLIGHT FEASIBILITY CHECK 07 Build Valid Route Not Checked Required Requested…" at bounding box center [371, 254] width 521 height 232
click at [556, 347] on button "Yes / OK" at bounding box center [564, 349] width 43 height 10
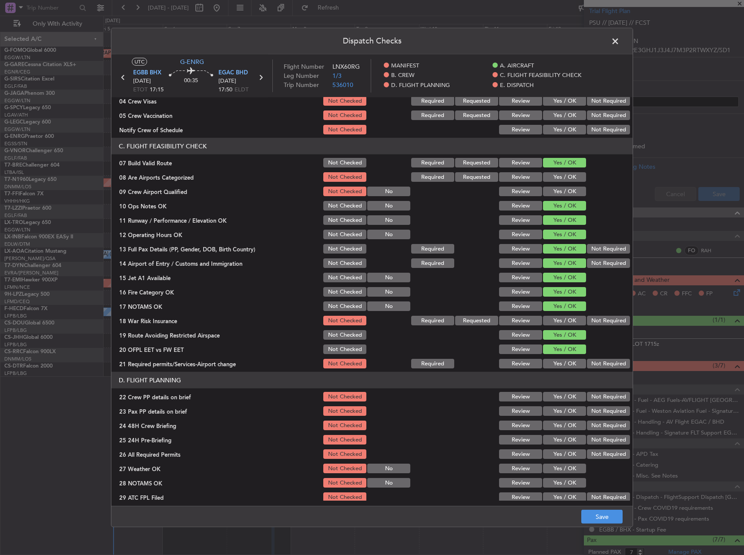
click at [557, 359] on button "Yes / OK" at bounding box center [564, 364] width 43 height 10
click at [560, 396] on button "Yes / OK" at bounding box center [564, 397] width 43 height 10
click at [558, 409] on button "Yes / OK" at bounding box center [564, 411] width 43 height 10
click at [558, 418] on section "D. FLIGHT PLANNING 22 Crew PP details on brief Not Checked Review Yes / OK Not …" at bounding box center [371, 459] width 521 height 174
click at [561, 423] on button "Yes / OK" at bounding box center [564, 426] width 43 height 10
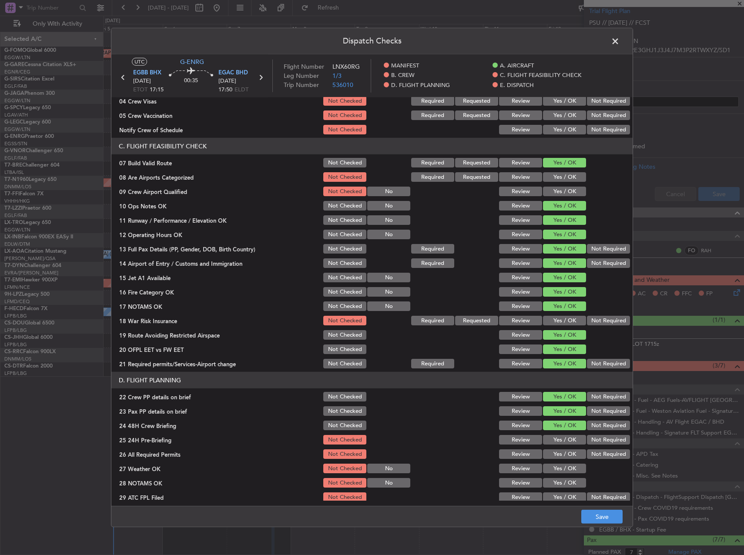
click at [604, 438] on button "Not Required" at bounding box center [608, 440] width 43 height 10
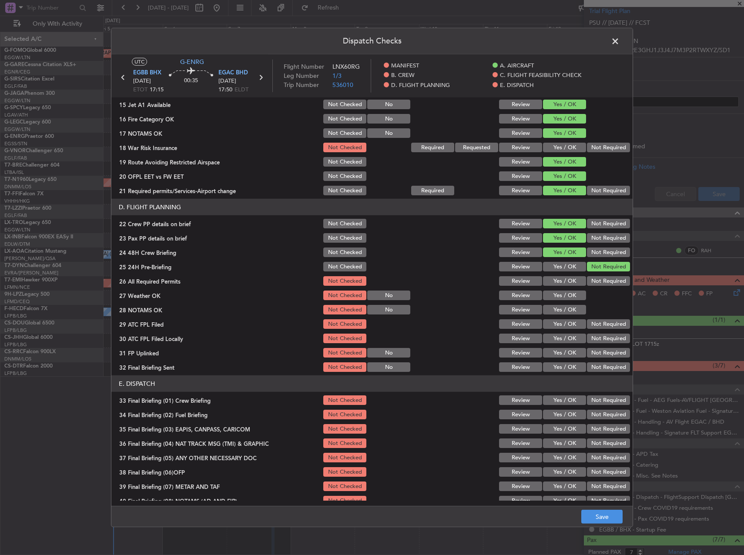
scroll to position [304, 0]
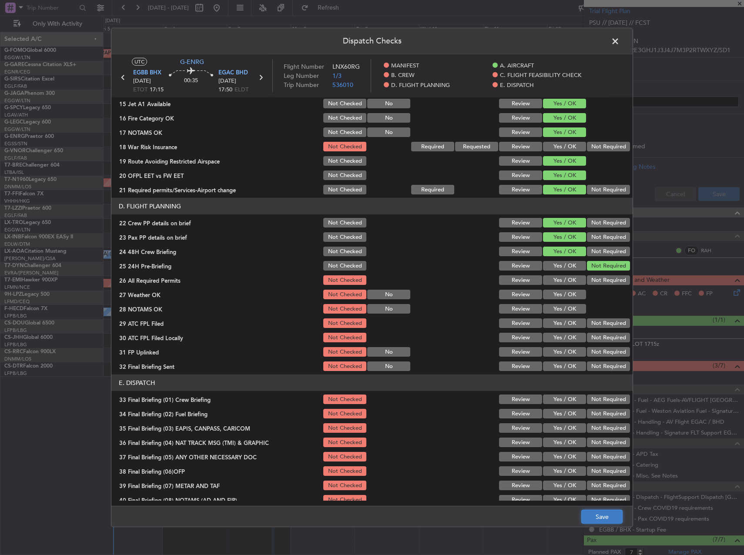
click at [599, 513] on button "Save" at bounding box center [601, 517] width 41 height 14
click at [619, 41] on span at bounding box center [619, 43] width 0 height 17
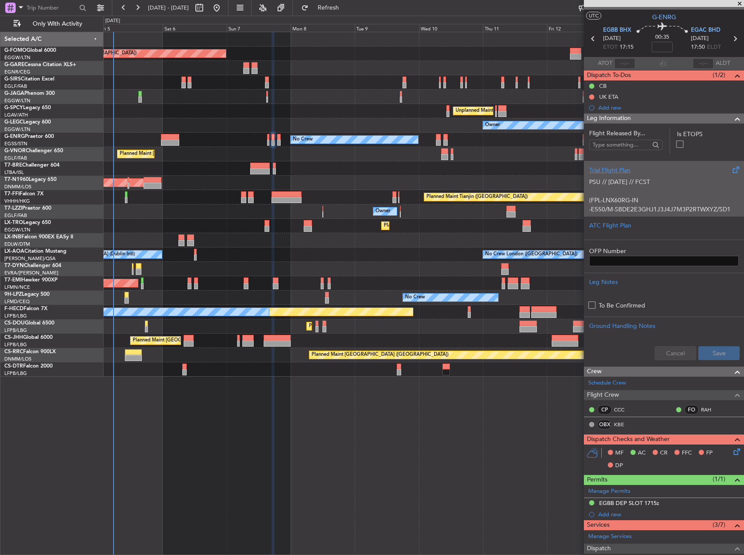
scroll to position [0, 0]
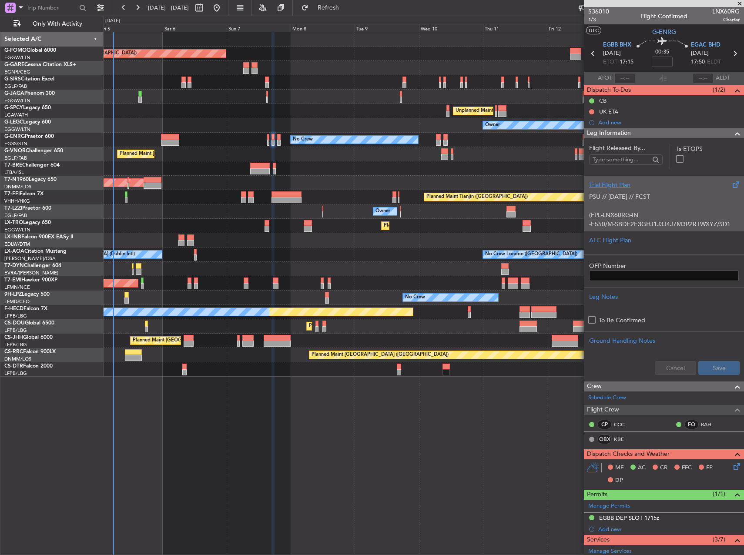
click at [660, 211] on p "(FPL-LNX60RG-IN" at bounding box center [664, 215] width 150 height 9
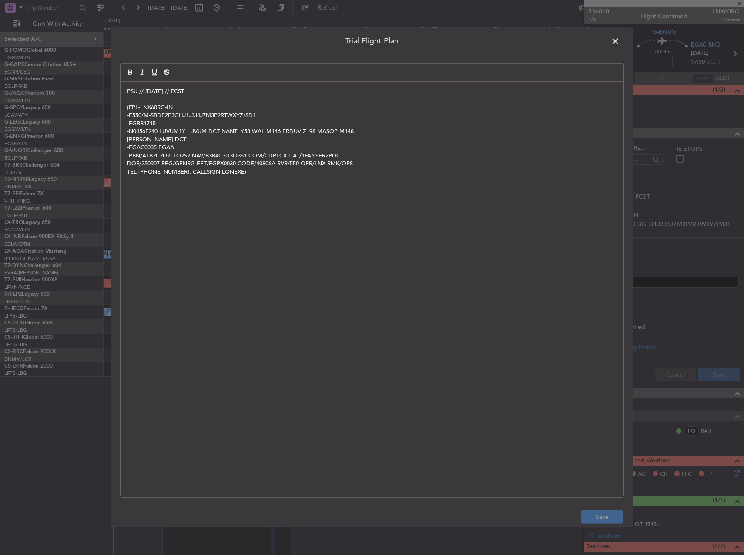
click at [619, 40] on span at bounding box center [619, 43] width 0 height 17
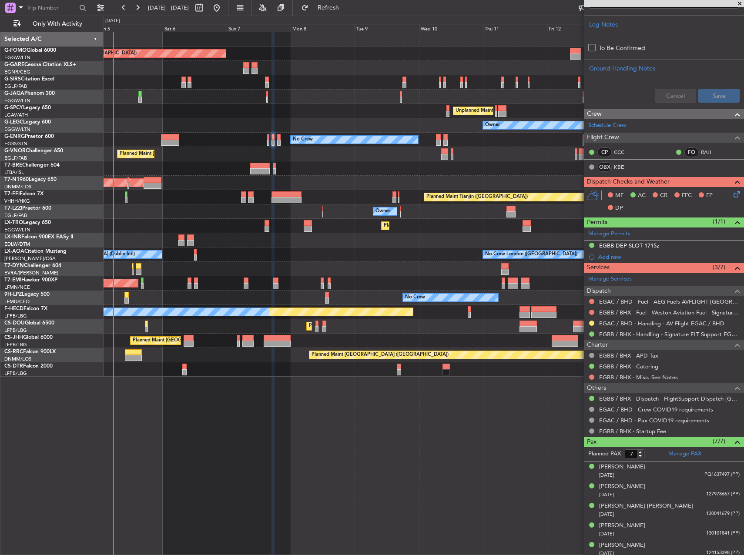
scroll to position [315, 0]
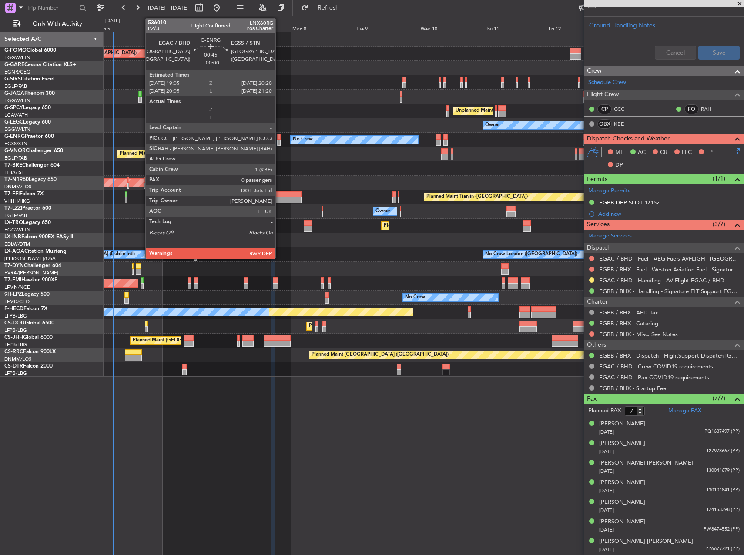
click at [278, 140] on div at bounding box center [278, 143] width 3 height 6
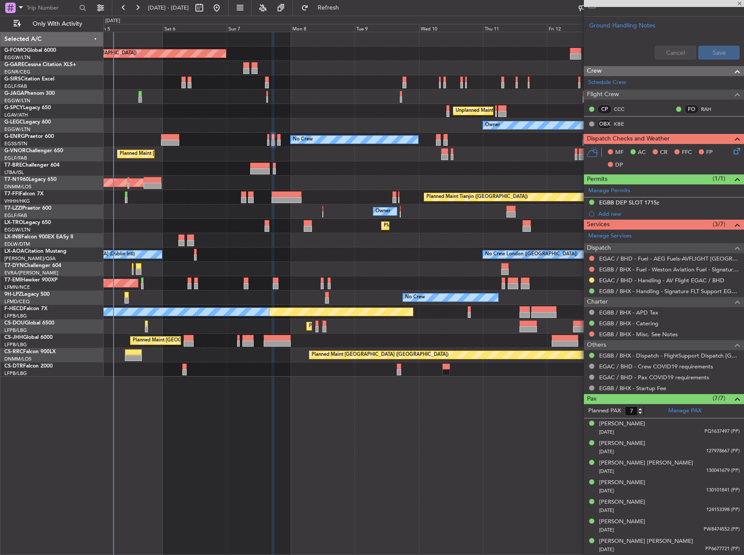
type input "0"
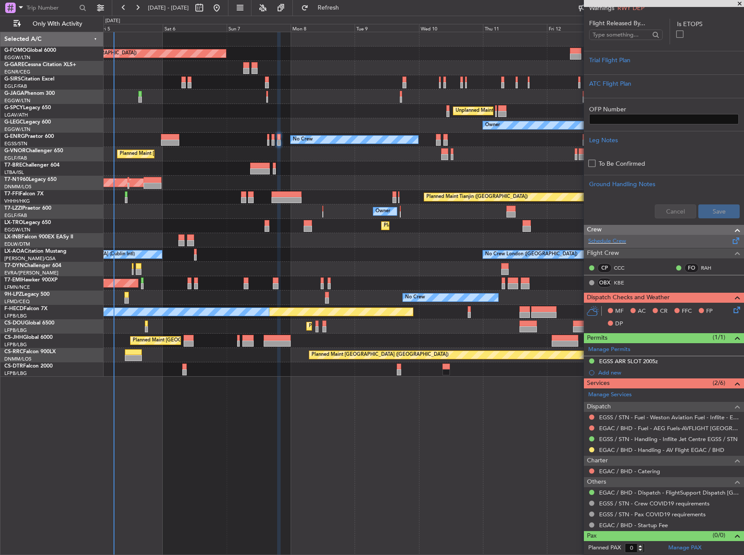
scroll to position [0, 0]
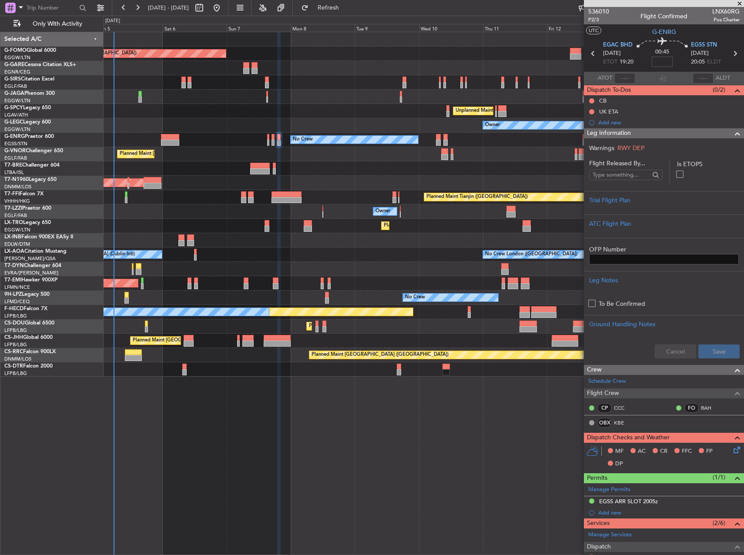
click at [655, 64] on input at bounding box center [662, 62] width 21 height 10
click at [530, 150] on div "Planned Maint [GEOGRAPHIC_DATA] ([GEOGRAPHIC_DATA])" at bounding box center [424, 154] width 640 height 14
type input "+00:10"
click at [652, 202] on div "Trial Flight Plan" at bounding box center [664, 200] width 150 height 9
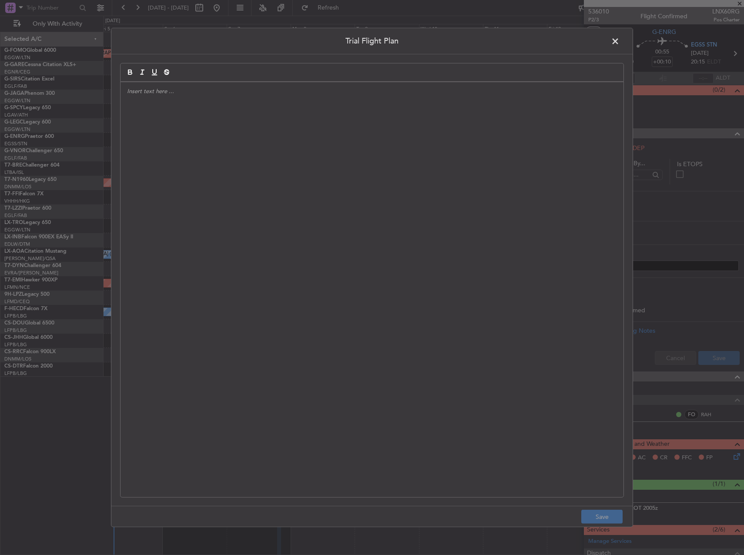
drag, startPoint x: 652, startPoint y: 202, endPoint x: 444, endPoint y: 187, distance: 208.9
click at [444, 187] on div at bounding box center [371, 289] width 503 height 415
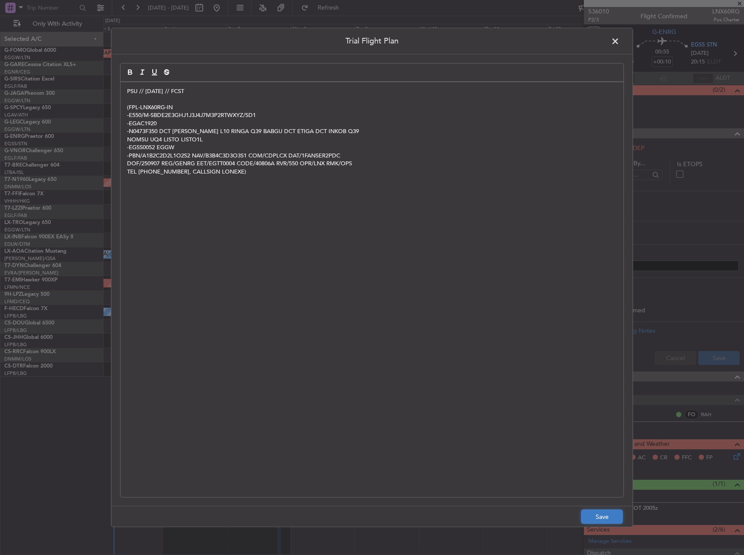
click at [592, 517] on button "Save" at bounding box center [601, 517] width 41 height 14
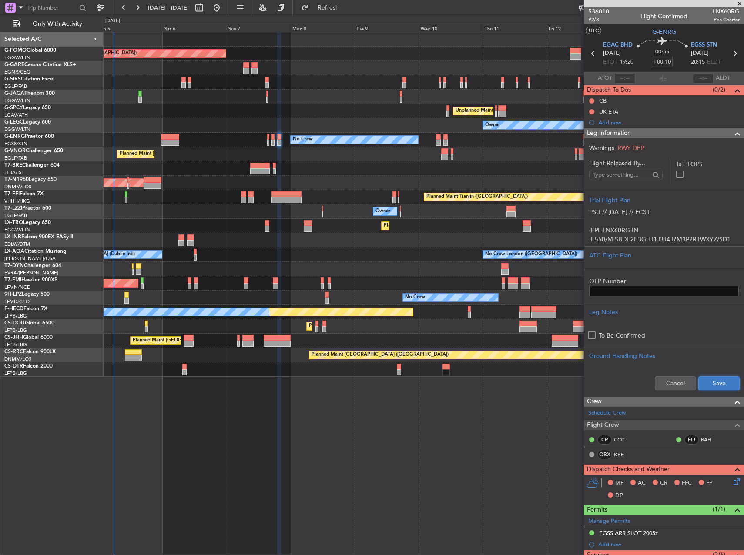
click at [719, 379] on button "Save" at bounding box center [718, 383] width 41 height 14
click at [590, 101] on button at bounding box center [591, 100] width 5 height 5
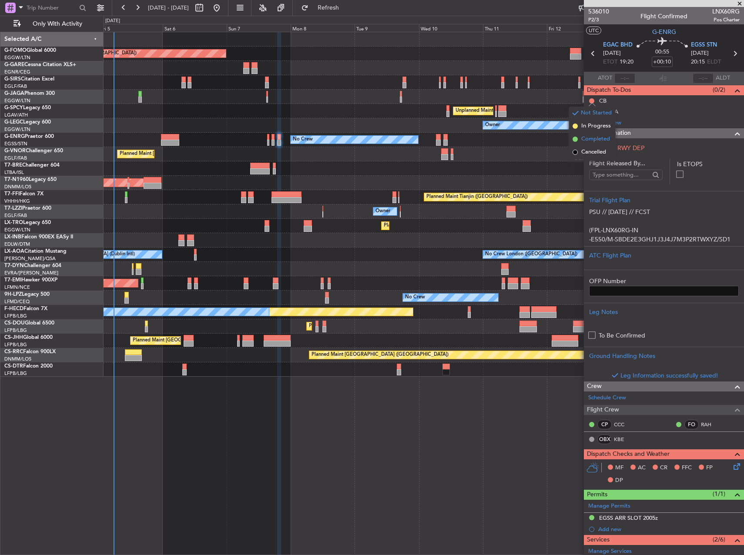
click at [580, 135] on li "Completed" at bounding box center [592, 139] width 46 height 13
click at [410, 161] on div "Planned Maint [GEOGRAPHIC_DATA] ([GEOGRAPHIC_DATA])" at bounding box center [424, 154] width 640 height 14
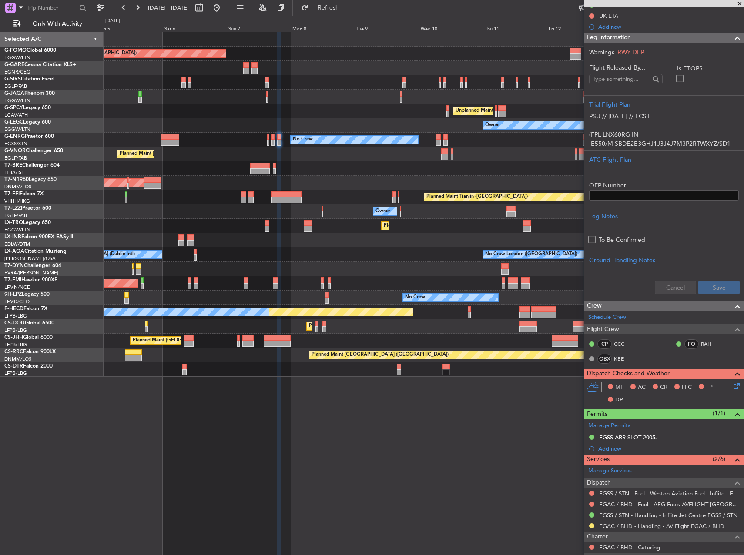
scroll to position [172, 0]
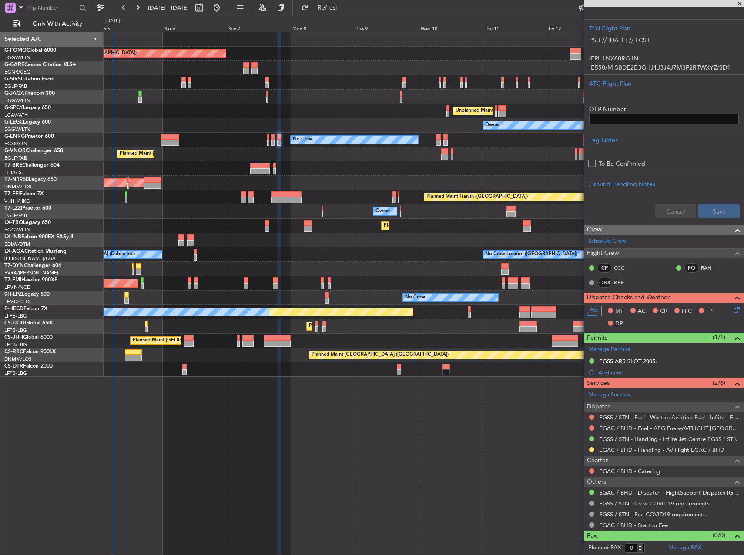
click at [732, 310] on icon at bounding box center [735, 308] width 7 height 7
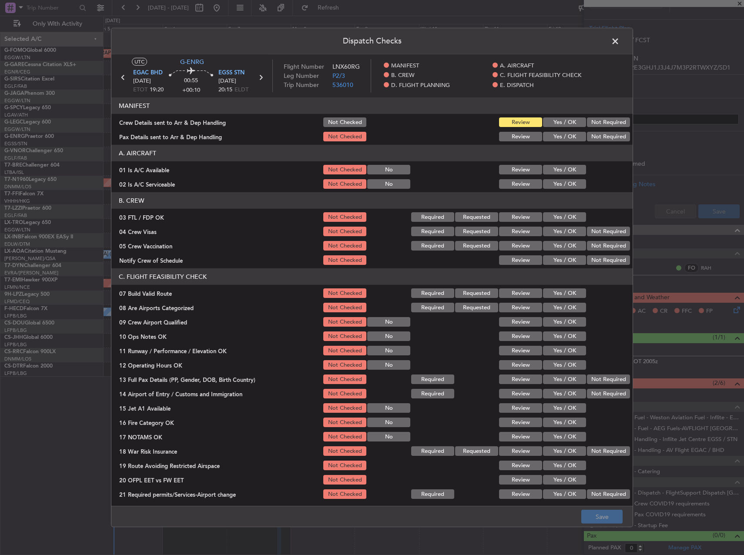
click at [569, 173] on button "Yes / OK" at bounding box center [564, 170] width 43 height 10
click at [569, 182] on button "Yes / OK" at bounding box center [564, 184] width 43 height 10
click at [555, 289] on button "Yes / OK" at bounding box center [564, 293] width 43 height 10
click at [564, 331] on button "Yes / OK" at bounding box center [564, 336] width 43 height 10
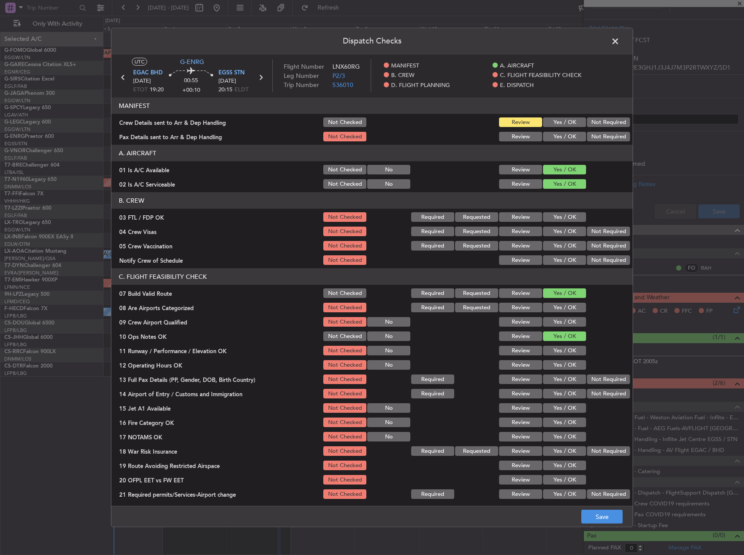
click at [564, 345] on div "Yes / OK" at bounding box center [563, 350] width 44 height 12
click at [564, 351] on button "Yes / OK" at bounding box center [564, 351] width 43 height 10
click at [563, 364] on button "Yes / OK" at bounding box center [564, 365] width 43 height 10
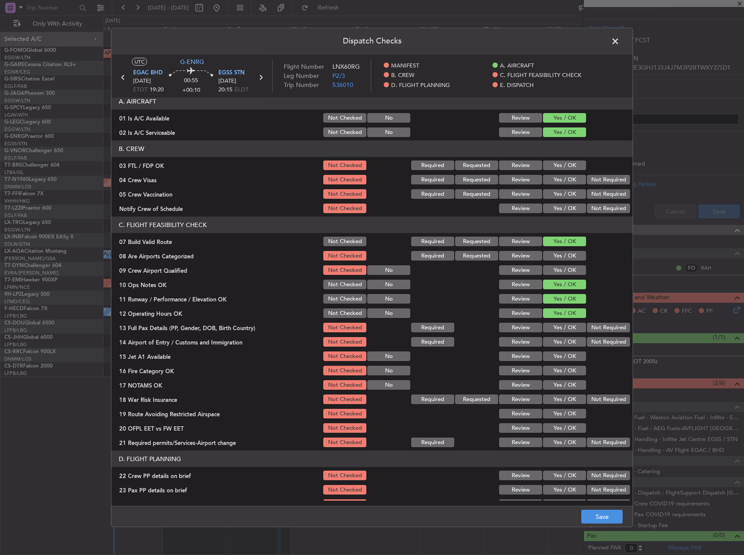
scroll to position [130, 0]
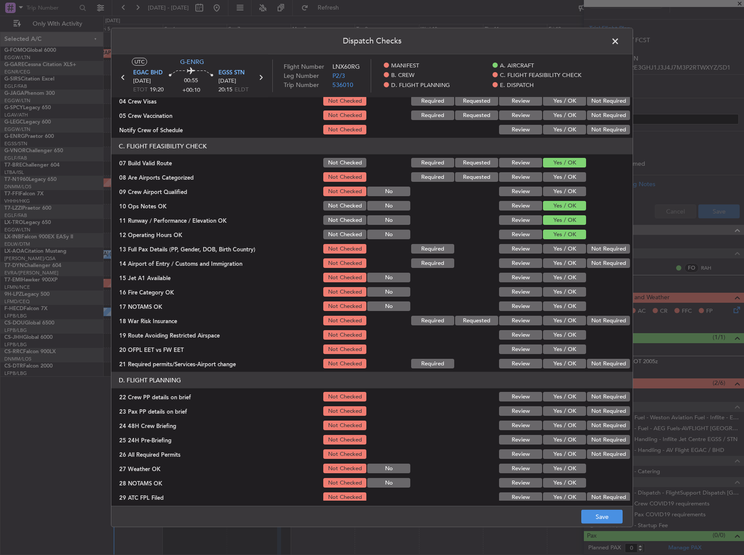
click at [562, 248] on button "Yes / OK" at bounding box center [564, 249] width 43 height 10
click at [562, 254] on div "Yes / OK" at bounding box center [563, 249] width 44 height 12
click at [561, 268] on div "Yes / OK" at bounding box center [563, 263] width 44 height 12
click at [554, 263] on button "Yes / OK" at bounding box center [564, 263] width 43 height 10
click at [554, 277] on button "Yes / OK" at bounding box center [564, 278] width 43 height 10
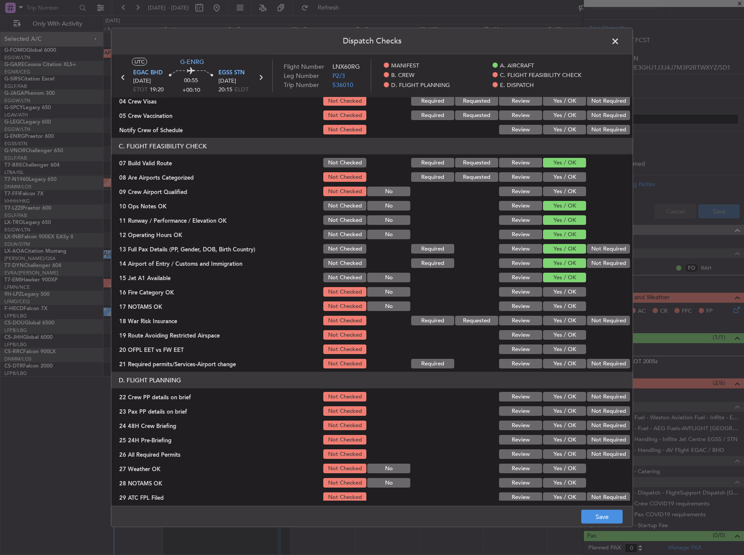
click at [554, 292] on button "Yes / OK" at bounding box center [564, 292] width 43 height 10
click at [554, 313] on section "C. FLIGHT FEASIBILITY CHECK 07 Build Valid Route Not Checked Required Requested…" at bounding box center [371, 254] width 521 height 232
click at [553, 312] on div "Yes / OK" at bounding box center [563, 306] width 44 height 12
click at [550, 305] on button "Yes / OK" at bounding box center [564, 306] width 43 height 10
click at [553, 331] on button "Yes / OK" at bounding box center [564, 335] width 43 height 10
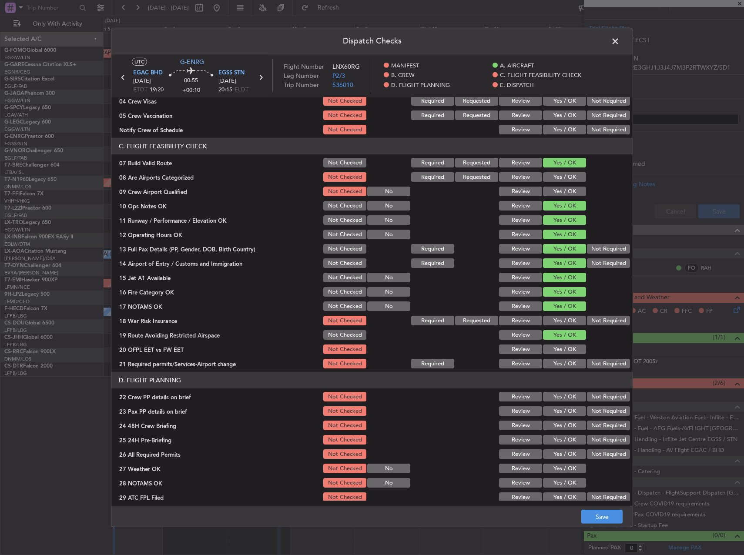
click at [555, 344] on div "Yes / OK" at bounding box center [563, 349] width 44 height 12
click at [555, 348] on button "Yes / OK" at bounding box center [564, 349] width 43 height 10
click at [555, 362] on button "Yes / OK" at bounding box center [564, 364] width 43 height 10
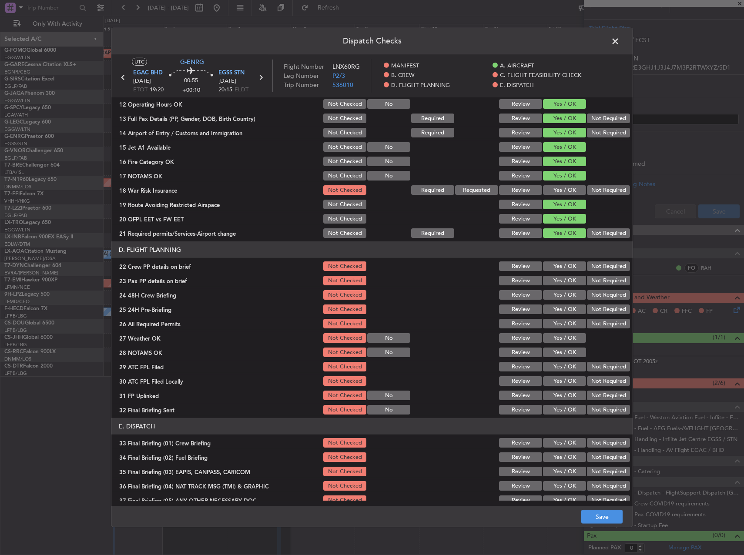
click at [552, 262] on button "Yes / OK" at bounding box center [564, 266] width 43 height 10
click at [555, 279] on button "Yes / OK" at bounding box center [564, 281] width 43 height 10
click at [555, 291] on button "Yes / OK" at bounding box center [564, 295] width 43 height 10
click at [596, 306] on button "Not Required" at bounding box center [608, 309] width 43 height 10
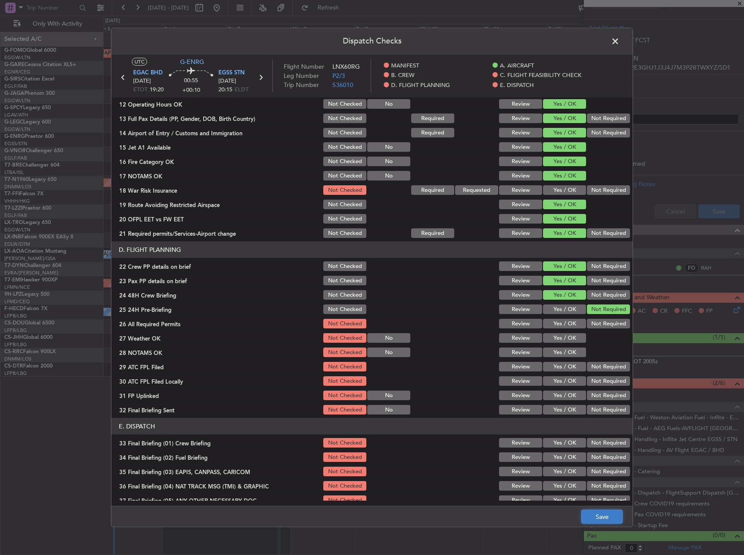
click at [600, 511] on button "Save" at bounding box center [601, 517] width 41 height 14
click at [619, 41] on span at bounding box center [619, 43] width 0 height 17
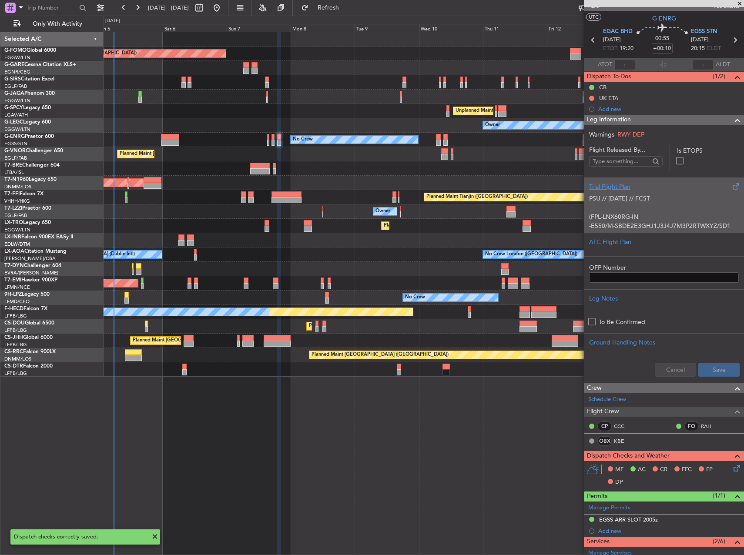
scroll to position [0, 0]
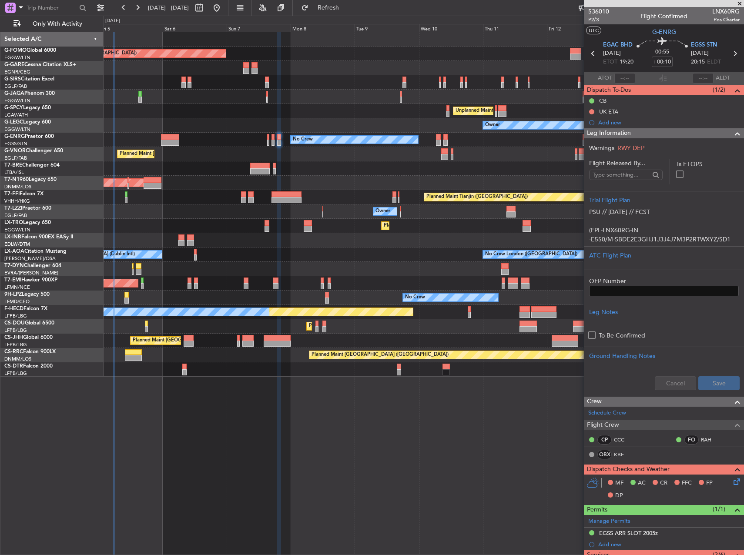
click at [593, 20] on span "P2/3" at bounding box center [598, 19] width 21 height 7
click at [437, 249] on div "No Crew Dublin (Dublin Intl) No Crew London (Farnborough)" at bounding box center [424, 254] width 640 height 14
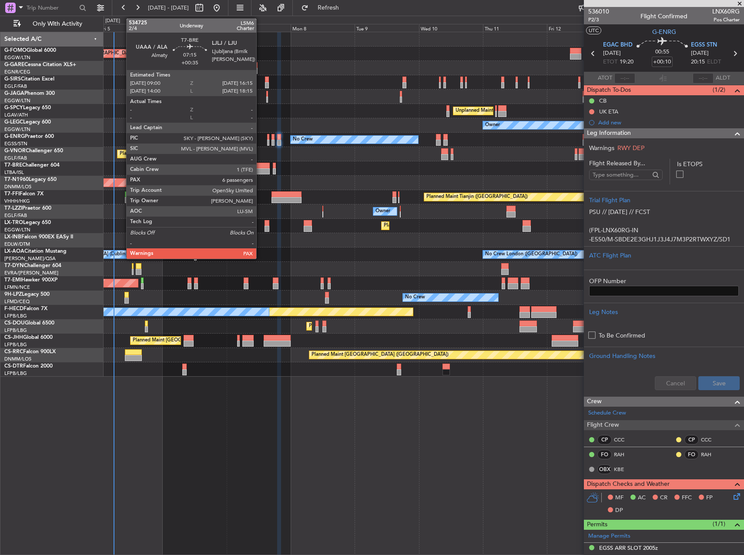
click at [260, 168] on div at bounding box center [260, 171] width 20 height 6
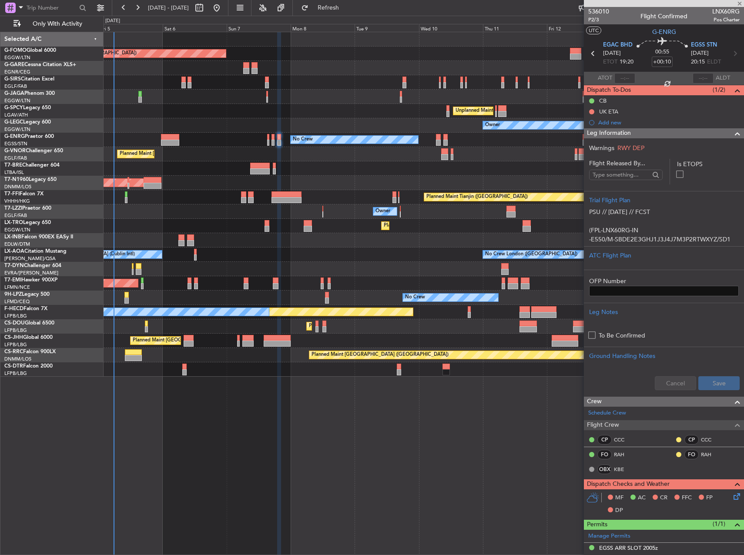
type input "+00:35"
type input "7"
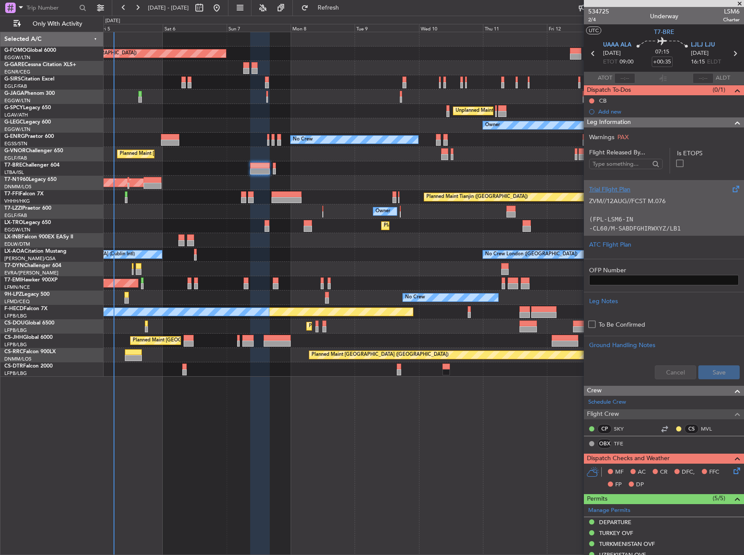
click at [687, 197] on p "ZVM//12AUG//FCST M.076" at bounding box center [664, 201] width 150 height 9
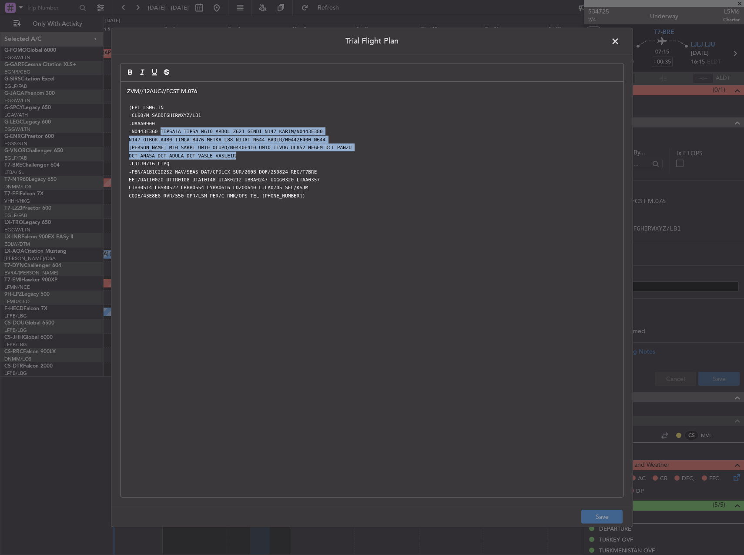
drag, startPoint x: 234, startPoint y: 157, endPoint x: 159, endPoint y: 130, distance: 79.2
click at [159, 130] on div "ZVM//12AUG//FCST M.076 (FPL-LSM6-IN -CL60/M-SABDFGHIRWXYZ/LB1 -UAAA0900 -N0443F…" at bounding box center [371, 289] width 503 height 415
copy div "TIPSA1A TIPSA M610 ARBOL Z621 GENDI N147 KARIM/N0443F380 N147 OTBOR A480 TIMGA …"
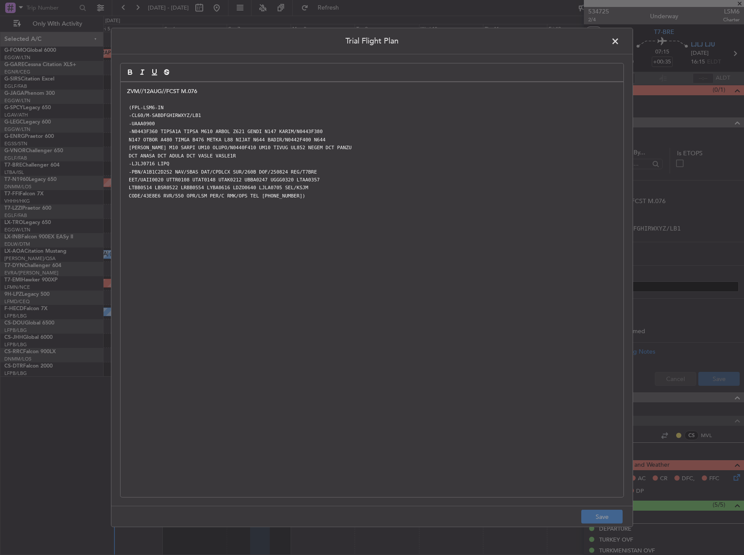
click at [619, 40] on span at bounding box center [619, 43] width 0 height 17
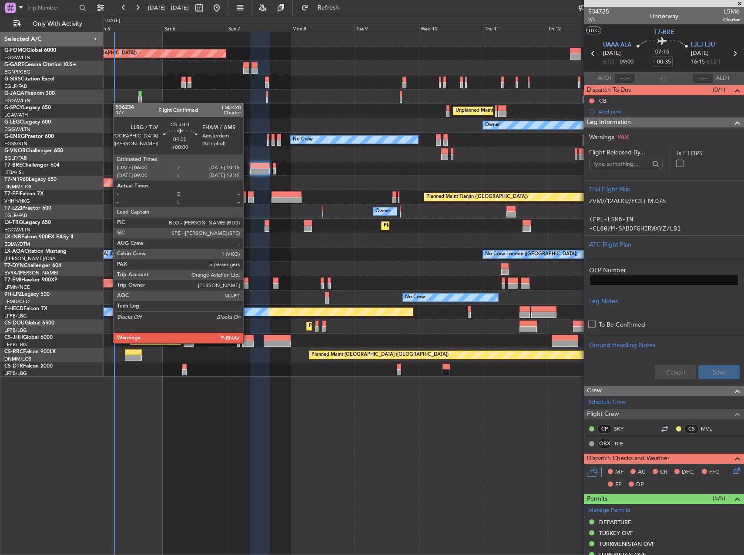
click at [247, 342] on div at bounding box center [248, 344] width 12 height 6
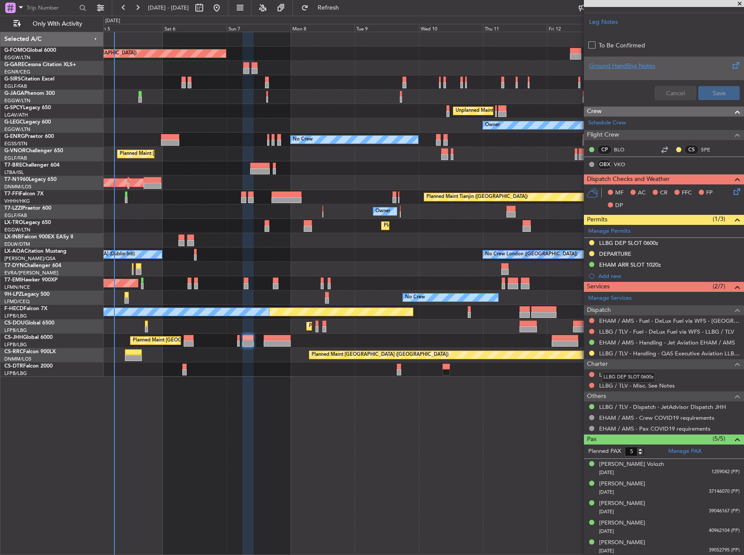
scroll to position [292, 0]
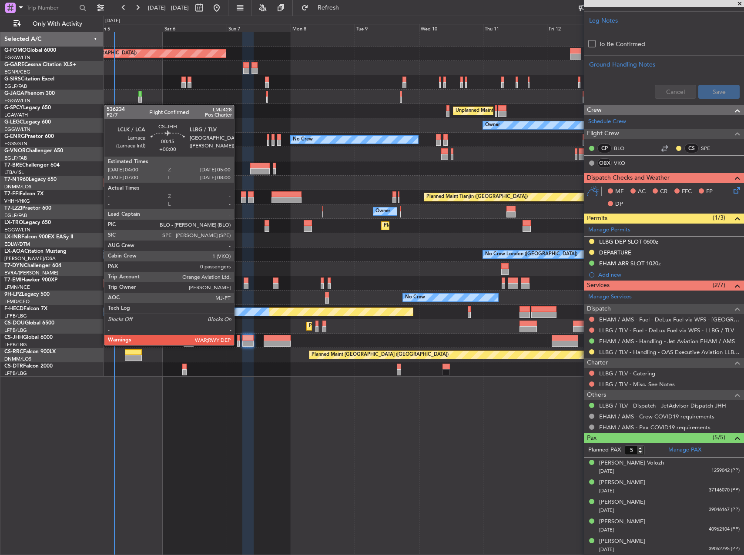
click at [238, 344] on div at bounding box center [238, 344] width 3 height 6
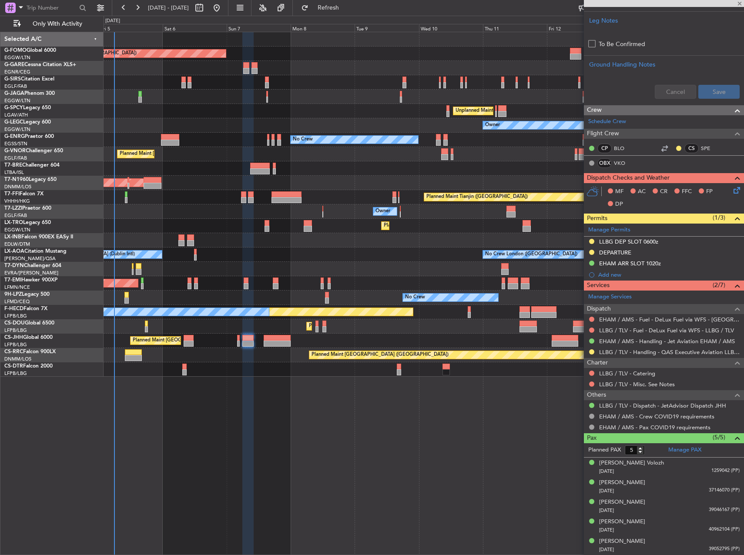
type input "0"
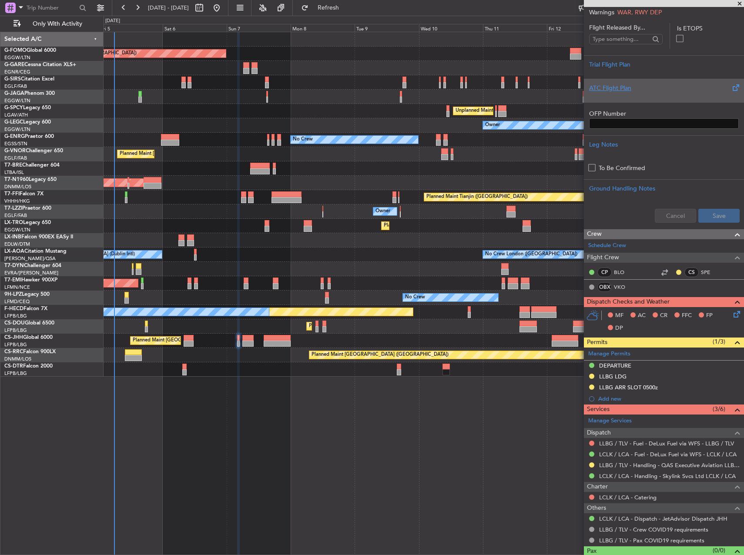
scroll to position [173, 0]
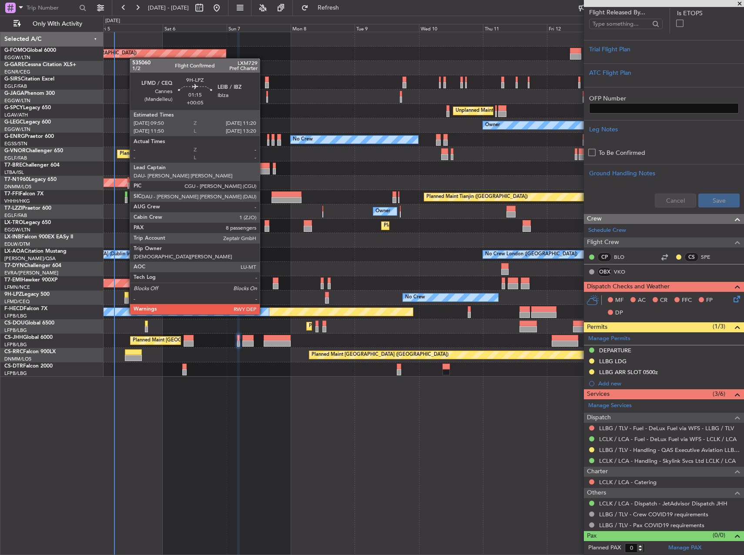
click at [125, 298] on div at bounding box center [126, 300] width 4 height 6
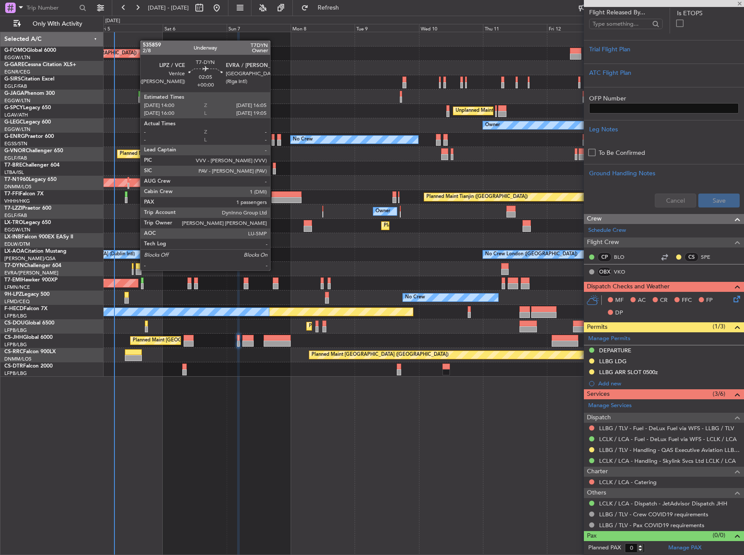
type input "+00:05"
type input "8"
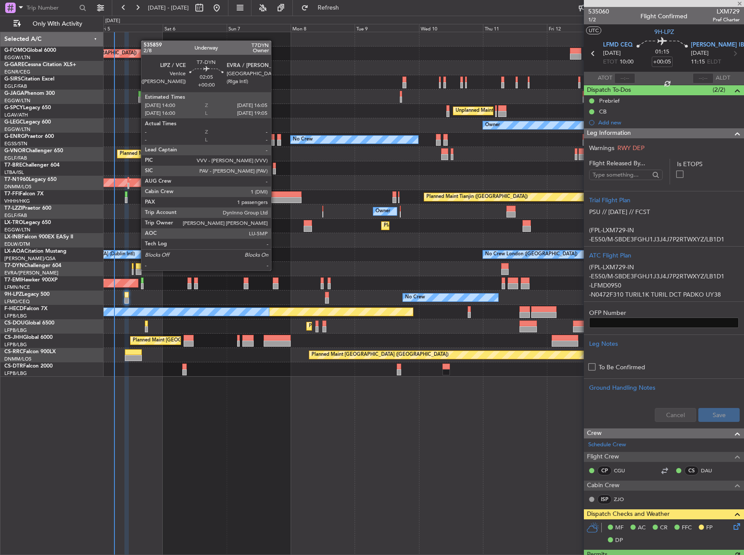
click at [137, 270] on div at bounding box center [139, 272] width 6 height 6
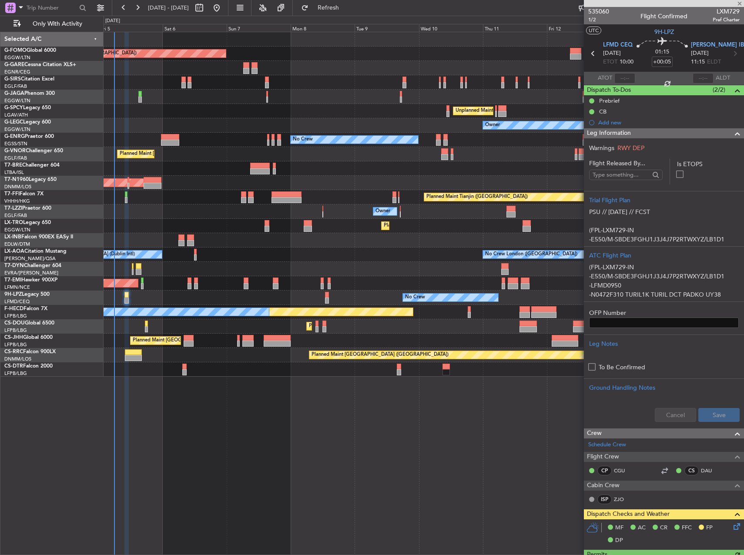
type input "1"
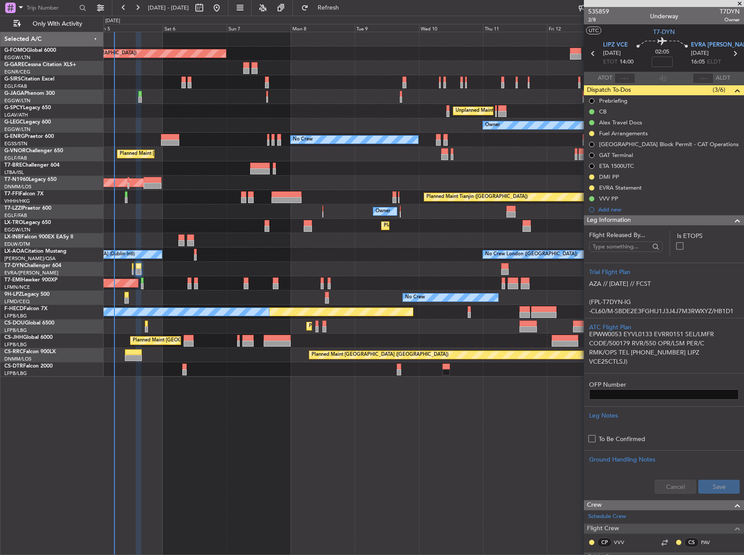
click at [254, 162] on div at bounding box center [424, 168] width 640 height 14
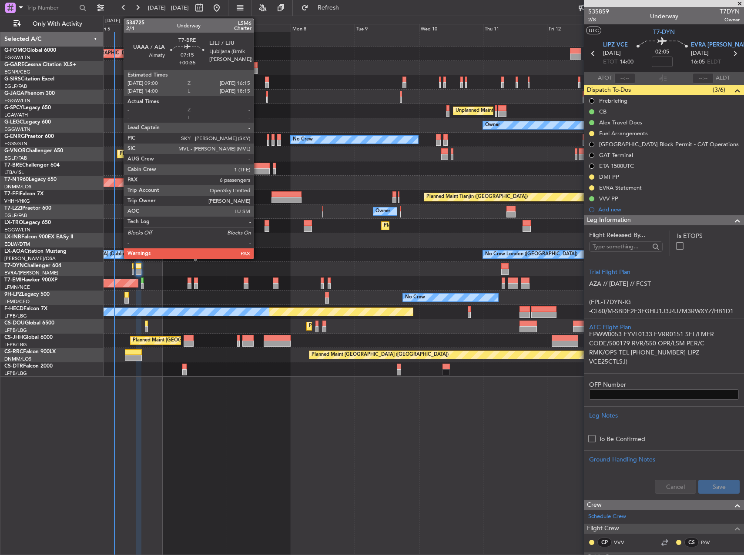
click at [257, 170] on div at bounding box center [260, 171] width 20 height 6
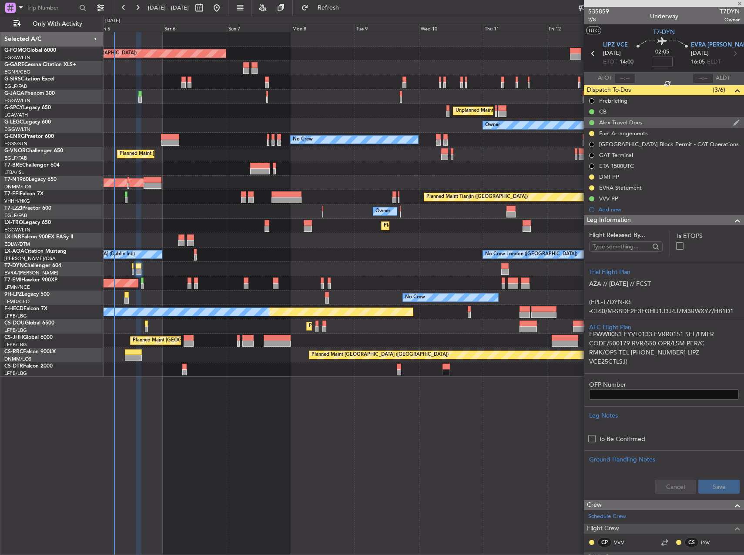
type input "+00:35"
type input "7"
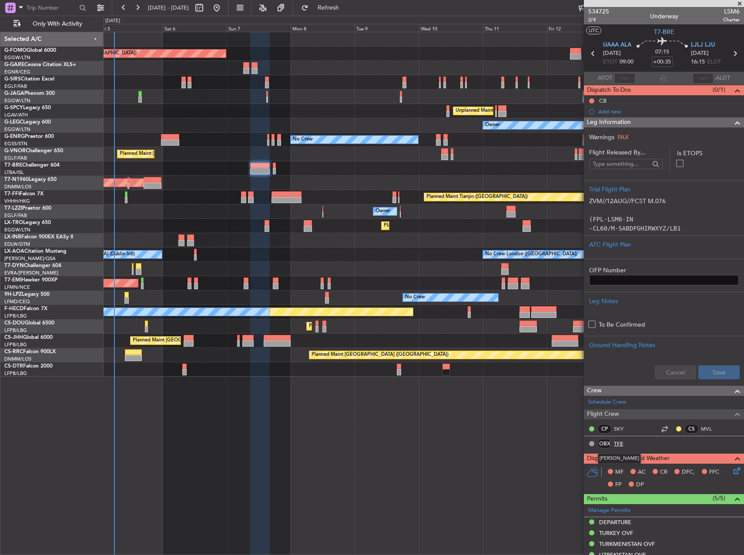
click at [616, 441] on link "TFE" at bounding box center [624, 444] width 20 height 8
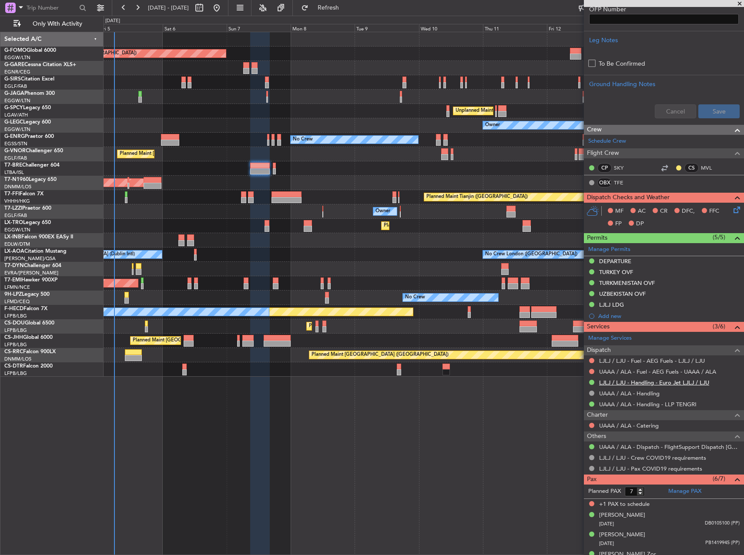
scroll to position [333, 0]
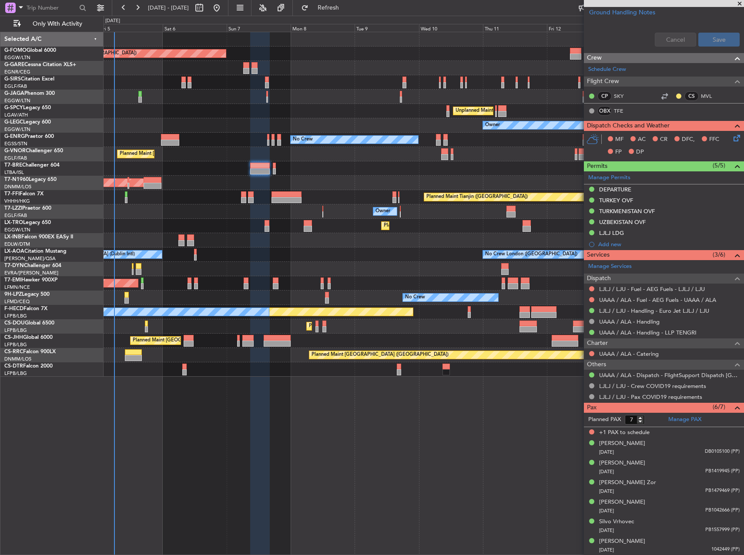
click at [548, 423] on div "Planned Maint [GEOGRAPHIC_DATA] ([GEOGRAPHIC_DATA]) Planned Maint [GEOGRAPHIC_D…" at bounding box center [424, 293] width 640 height 523
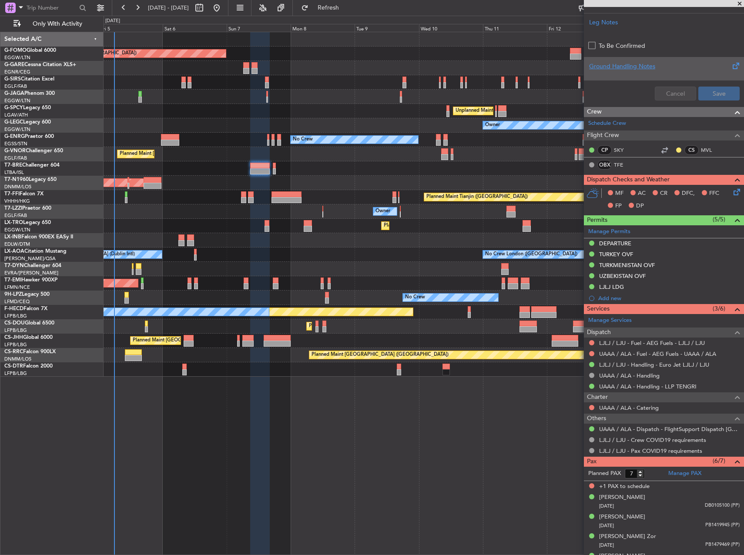
scroll to position [159, 0]
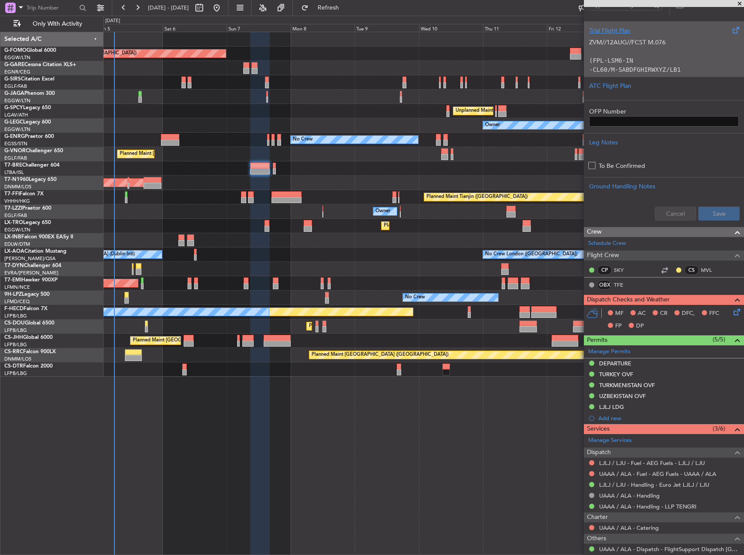
click at [625, 62] on code "(FPL-LSM6-IN" at bounding box center [611, 60] width 44 height 7
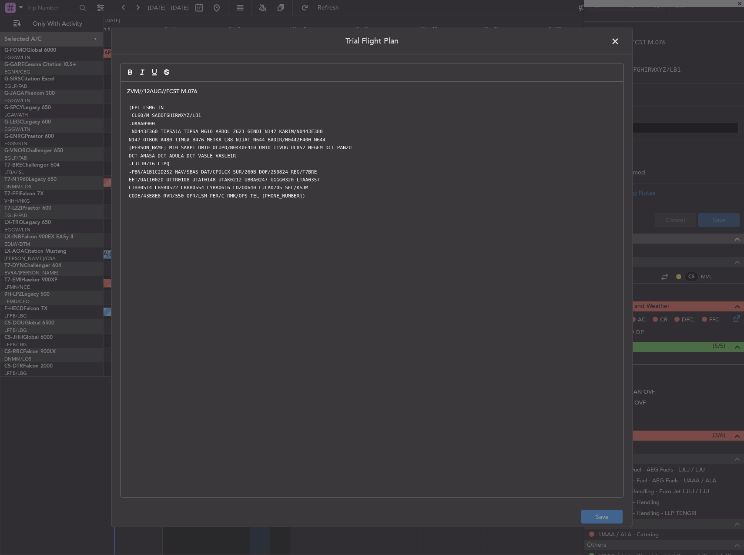
click at [619, 41] on span at bounding box center [619, 43] width 0 height 17
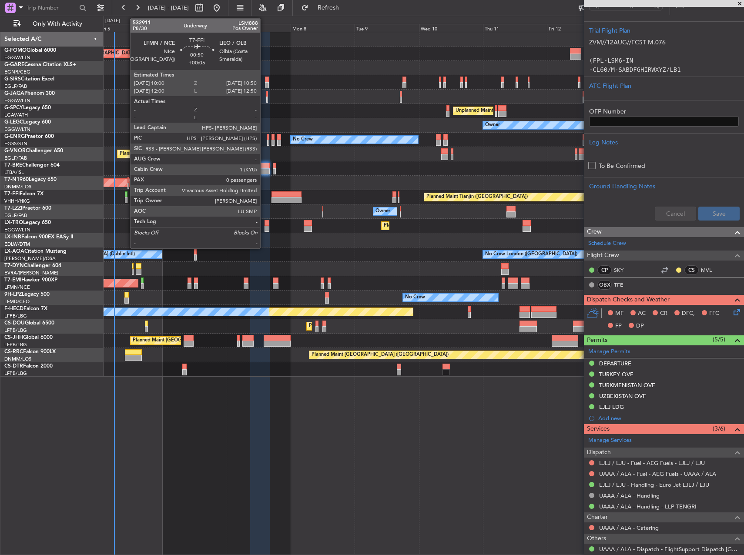
click at [126, 200] on div at bounding box center [126, 200] width 3 height 6
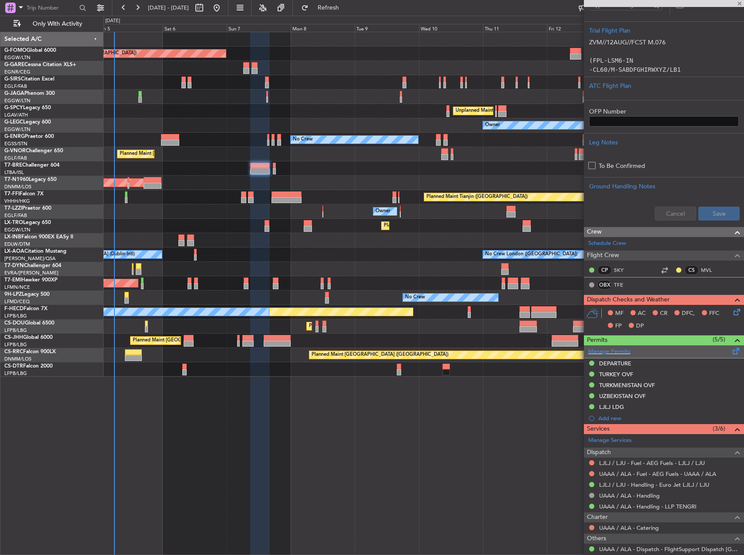
type input "+00:05"
type input "0"
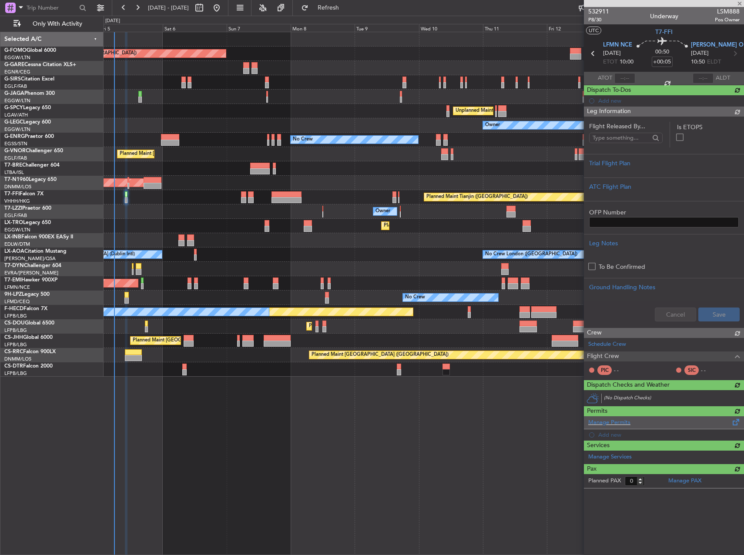
scroll to position [0, 0]
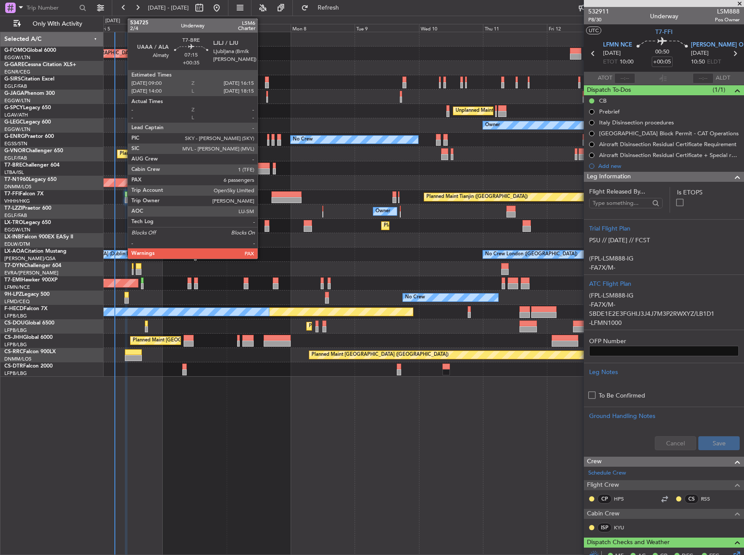
click at [261, 168] on div at bounding box center [260, 171] width 20 height 6
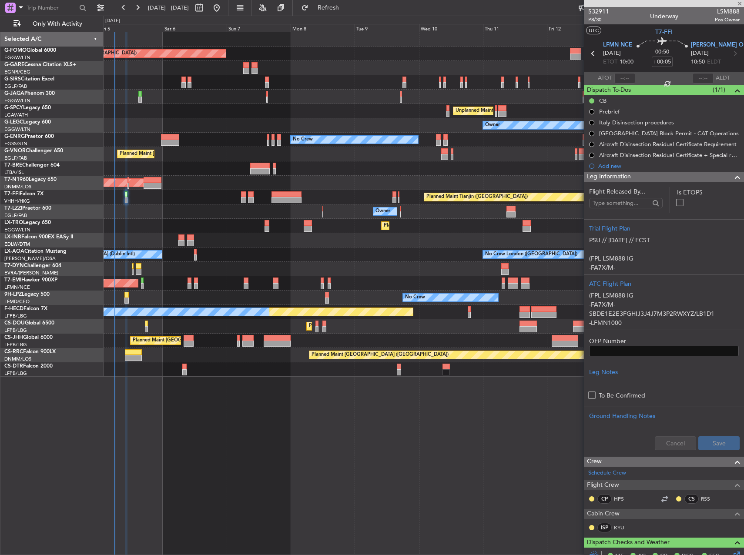
type input "+00:35"
type input "7"
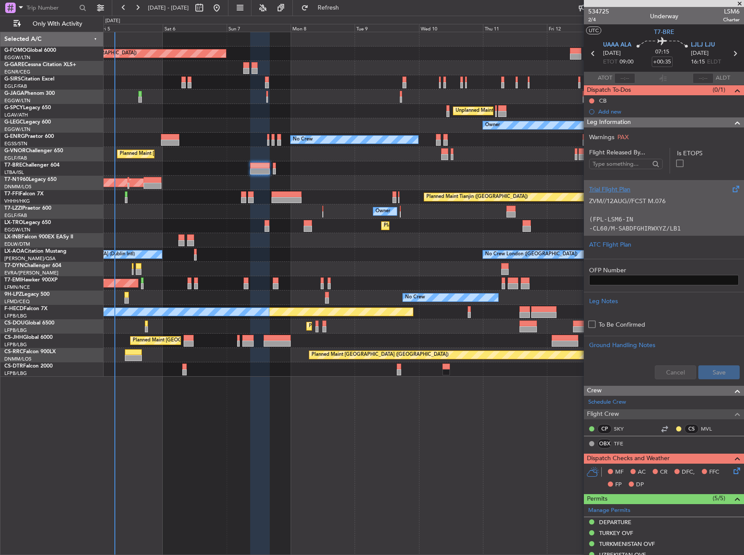
click at [663, 206] on p at bounding box center [664, 210] width 150 height 9
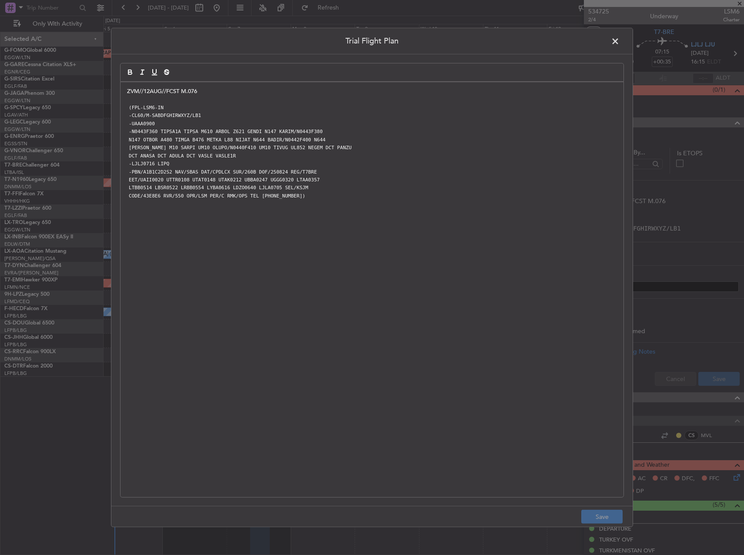
click at [129, 91] on p "ZVM//12AUG//FCST M.076" at bounding box center [372, 91] width 490 height 8
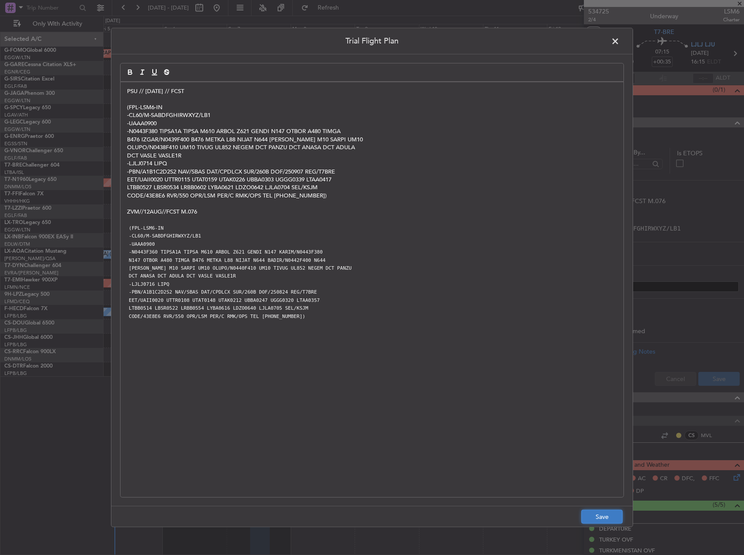
click at [607, 514] on button "Save" at bounding box center [601, 517] width 41 height 14
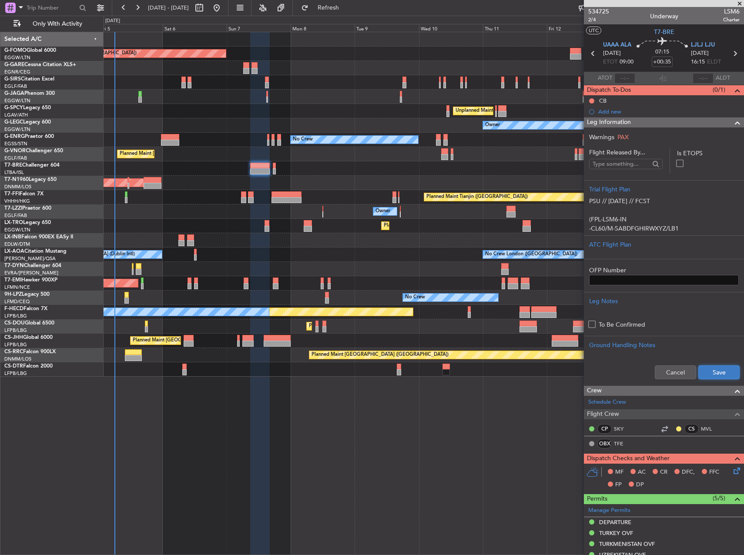
click at [702, 371] on button "Save" at bounding box center [718, 372] width 41 height 14
click at [591, 102] on button at bounding box center [591, 100] width 5 height 5
click at [587, 138] on span "Completed" at bounding box center [595, 139] width 29 height 9
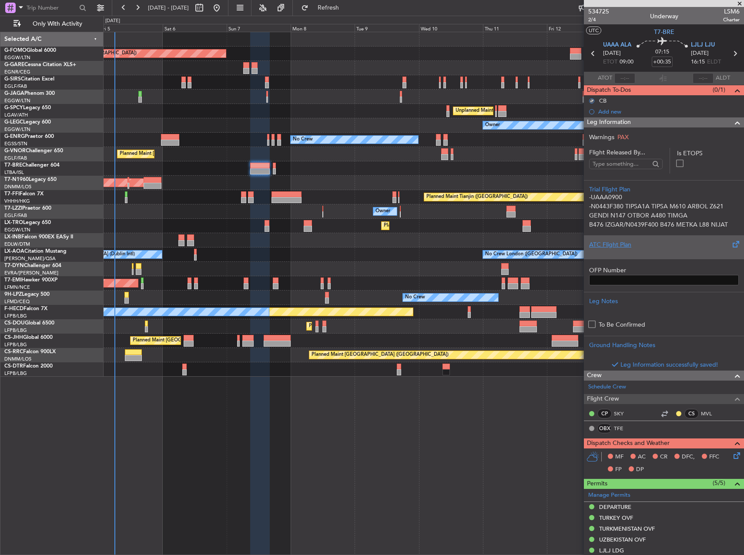
scroll to position [87, 0]
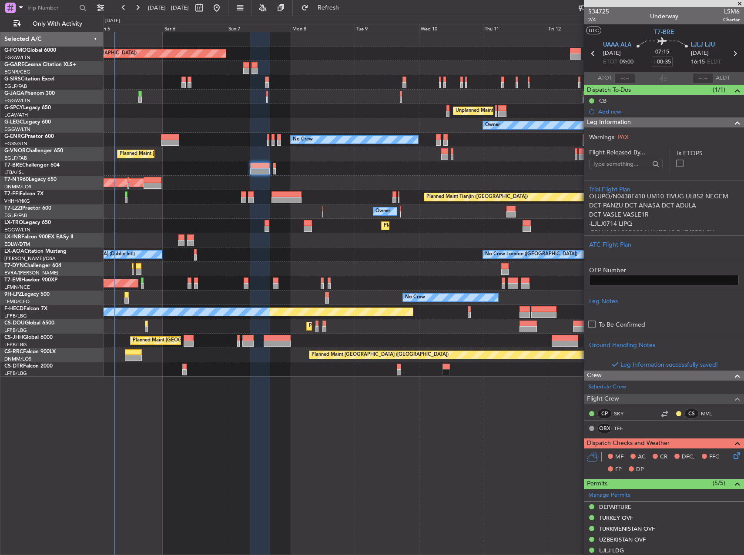
click at [732, 455] on icon at bounding box center [735, 454] width 7 height 7
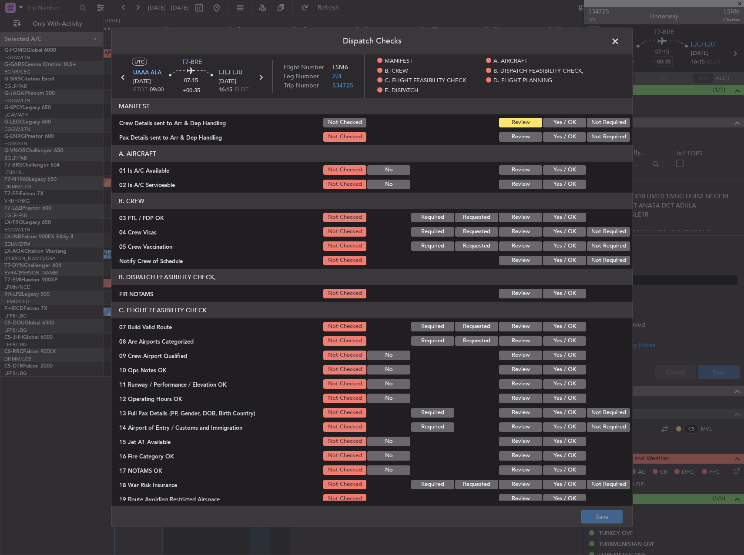
click at [553, 170] on button "Yes / OK" at bounding box center [564, 170] width 43 height 10
click at [553, 176] on div "Yes / OK" at bounding box center [563, 170] width 44 height 12
click at [555, 181] on button "Yes / OK" at bounding box center [564, 185] width 43 height 10
click at [561, 330] on button "Yes / OK" at bounding box center [564, 327] width 43 height 10
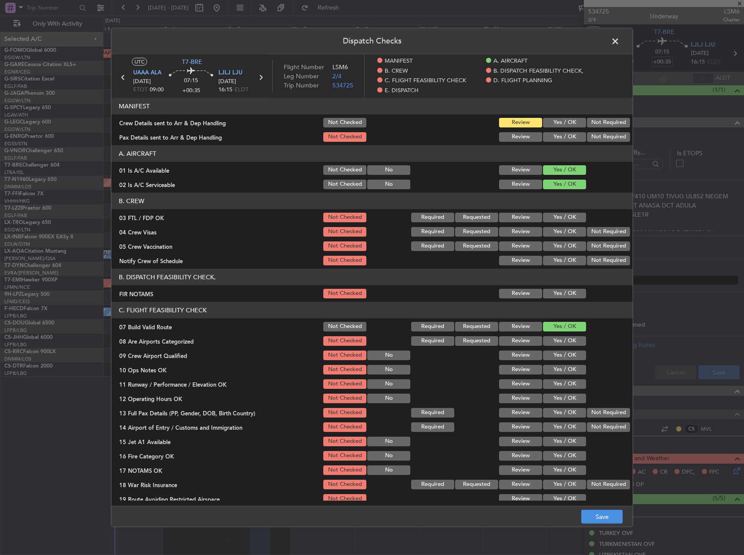
click at [561, 347] on section "C. FLIGHT FEASIBILITY CHECK 07 Build Valid Route Not Checked Required Requested…" at bounding box center [371, 418] width 521 height 232
click at [560, 371] on button "Yes / OK" at bounding box center [564, 370] width 43 height 10
drag, startPoint x: 561, startPoint y: 380, endPoint x: 561, endPoint y: 385, distance: 5.7
click at [561, 380] on button "Yes / OK" at bounding box center [564, 384] width 43 height 10
click at [561, 389] on div "Yes / OK" at bounding box center [563, 384] width 44 height 12
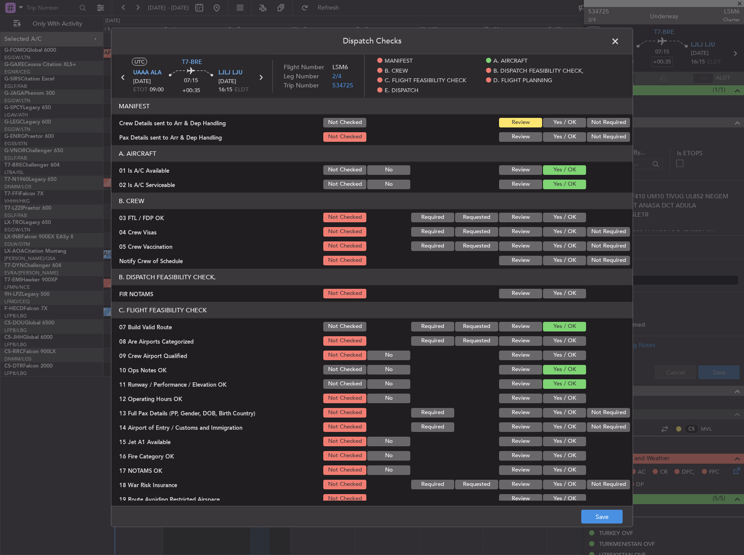
click at [561, 398] on button "Yes / OK" at bounding box center [564, 399] width 43 height 10
click at [560, 408] on button "Yes / OK" at bounding box center [564, 413] width 43 height 10
click at [561, 422] on button "Yes / OK" at bounding box center [564, 427] width 43 height 10
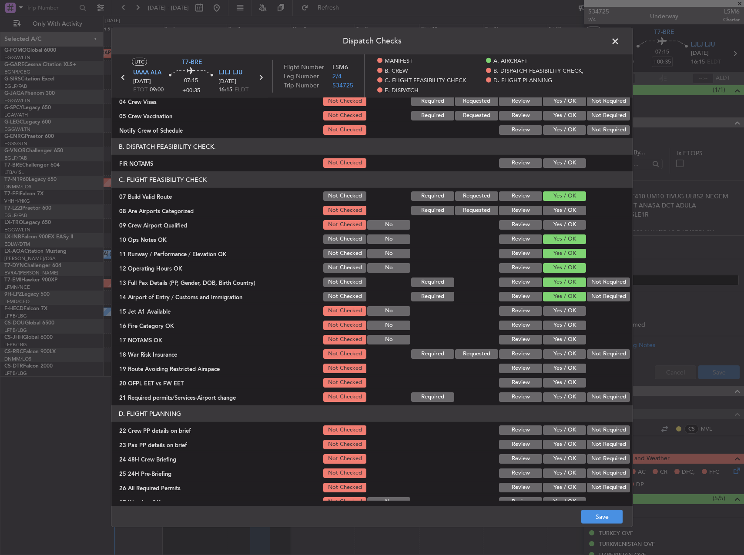
click at [562, 303] on section "C. FLIGHT FEASIBILITY CHECK 07 Build Valid Route Not Checked Required Requested…" at bounding box center [371, 287] width 521 height 232
drag, startPoint x: 562, startPoint y: 303, endPoint x: 562, endPoint y: 320, distance: 16.5
click at [562, 310] on button "Yes / OK" at bounding box center [564, 311] width 43 height 10
click at [562, 323] on button "Yes / OK" at bounding box center [564, 326] width 43 height 10
click at [565, 338] on button "Yes / OK" at bounding box center [564, 340] width 43 height 10
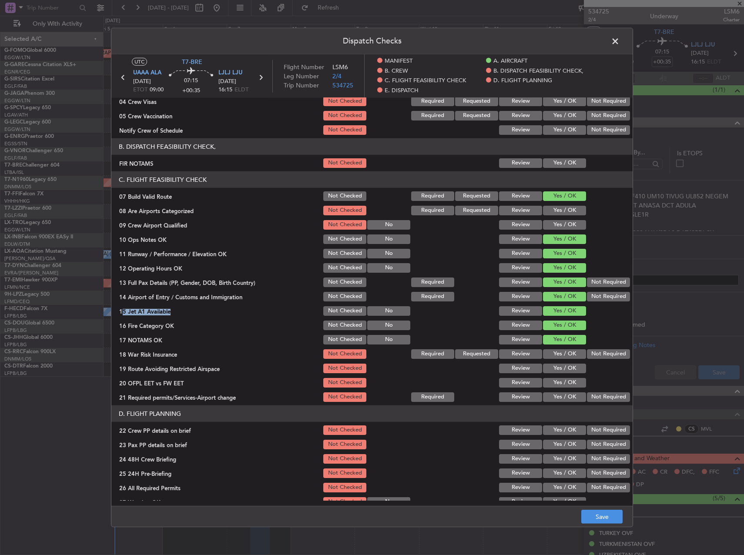
click at [572, 367] on button "Yes / OK" at bounding box center [564, 369] width 43 height 10
drag, startPoint x: 571, startPoint y: 379, endPoint x: 569, endPoint y: 385, distance: 6.5
click at [570, 380] on button "Yes / OK" at bounding box center [564, 383] width 43 height 10
click at [568, 391] on div "Yes / OK" at bounding box center [563, 397] width 44 height 12
click at [560, 394] on button "Yes / OK" at bounding box center [564, 397] width 43 height 10
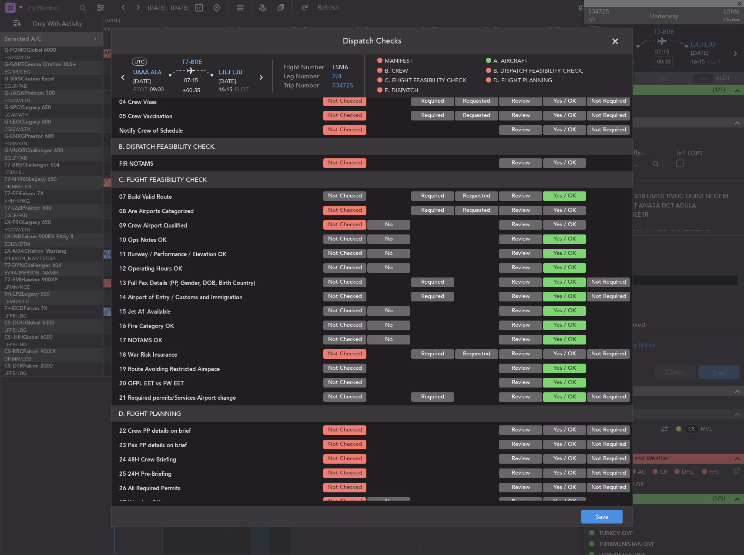
click at [565, 429] on button "Yes / OK" at bounding box center [564, 430] width 43 height 10
click at [566, 441] on button "Yes / OK" at bounding box center [564, 445] width 43 height 10
click at [567, 456] on button "Yes / OK" at bounding box center [564, 459] width 43 height 10
click at [591, 469] on button "Not Required" at bounding box center [608, 473] width 43 height 10
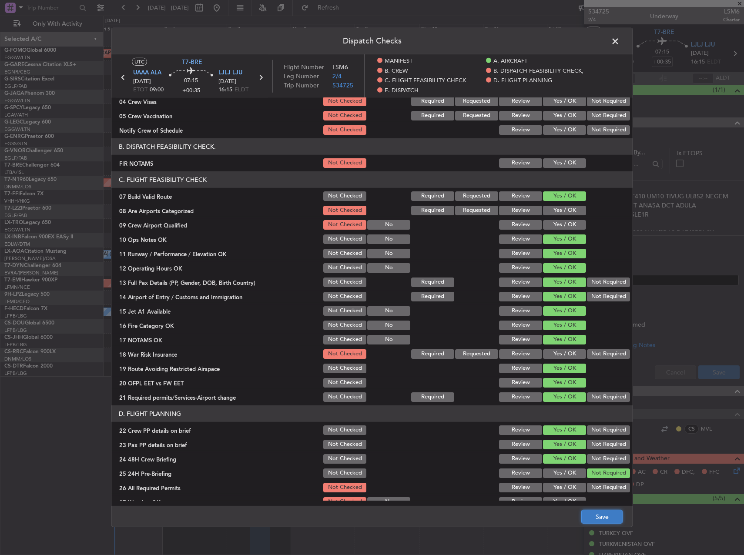
click at [605, 519] on button "Save" at bounding box center [601, 517] width 41 height 14
click at [619, 41] on span at bounding box center [619, 43] width 0 height 17
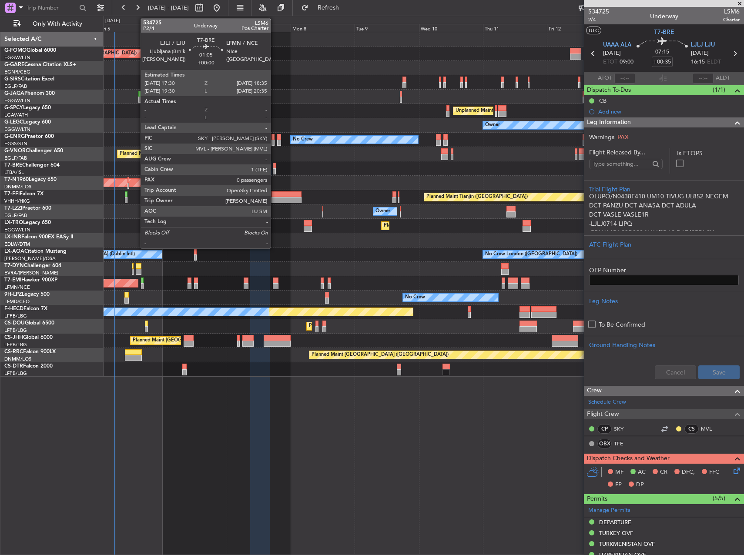
click at [274, 166] on div at bounding box center [274, 166] width 3 height 6
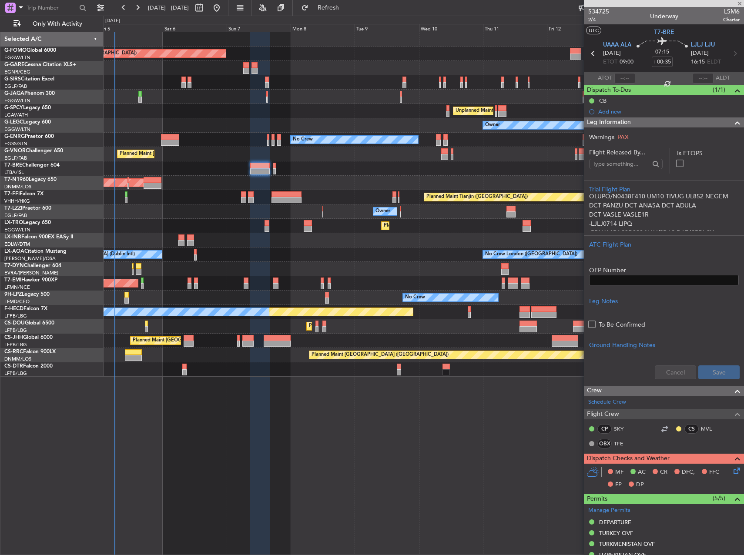
type input "0"
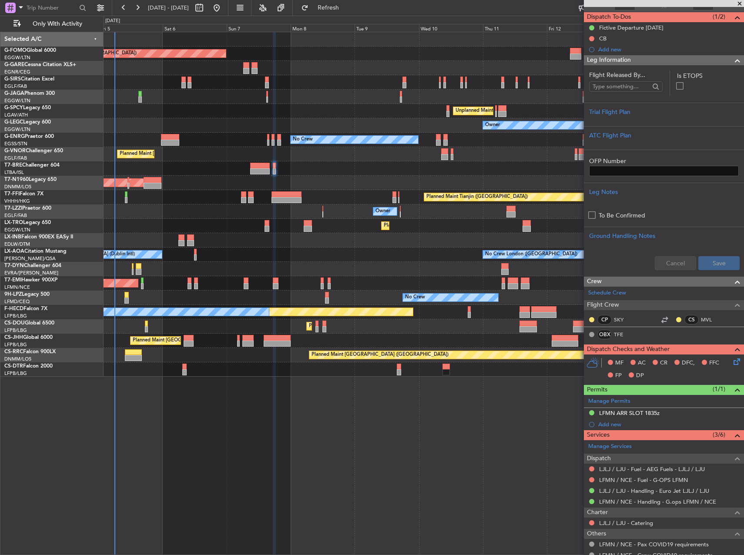
scroll to position [114, 0]
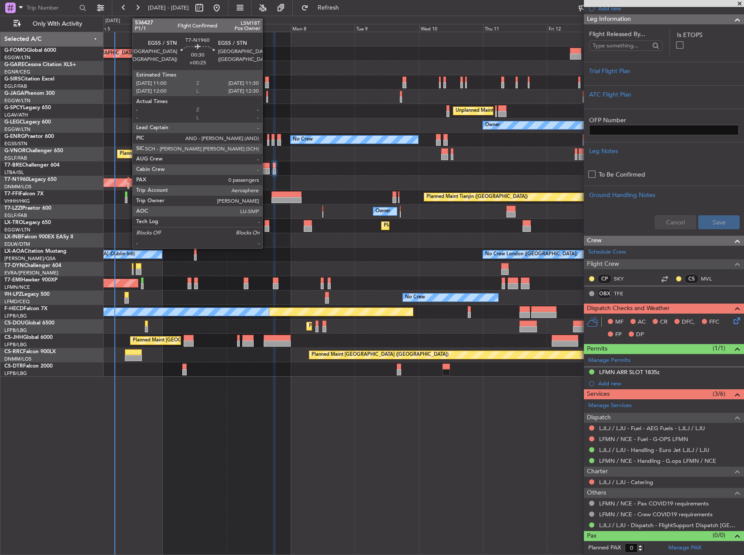
click at [128, 183] on div at bounding box center [128, 186] width 2 height 6
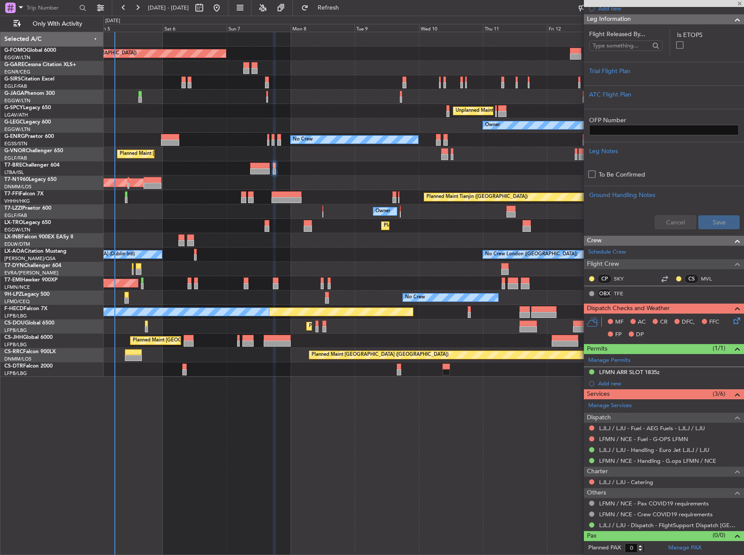
type input "+00:25"
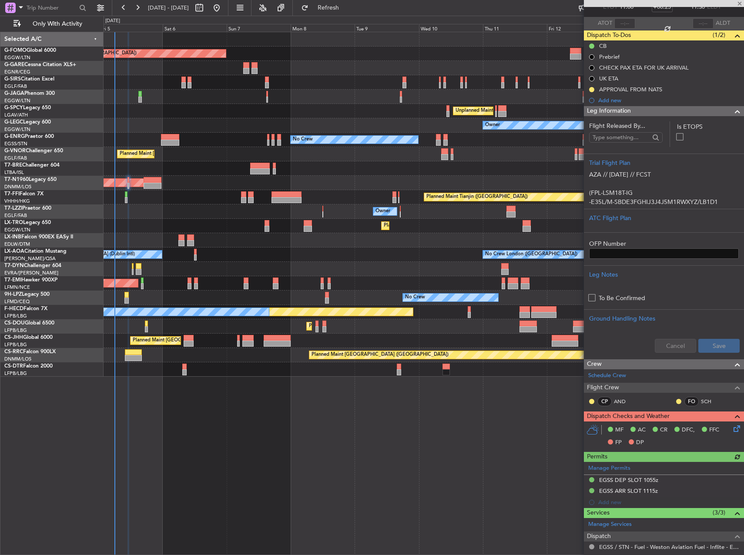
scroll to position [0, 0]
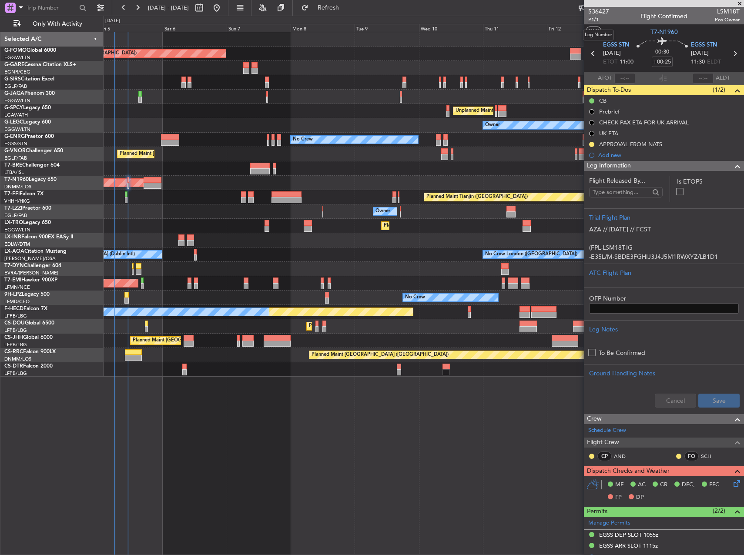
click at [592, 20] on span "P1/1" at bounding box center [598, 19] width 21 height 7
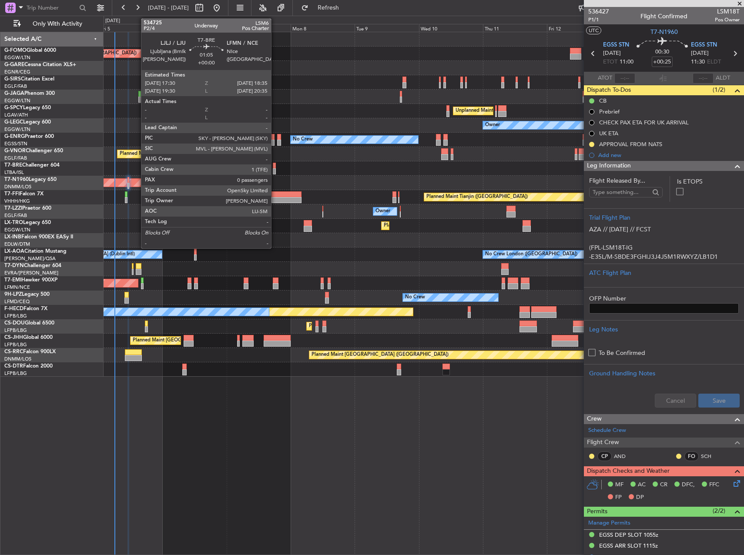
click at [275, 168] on div at bounding box center [274, 171] width 3 height 6
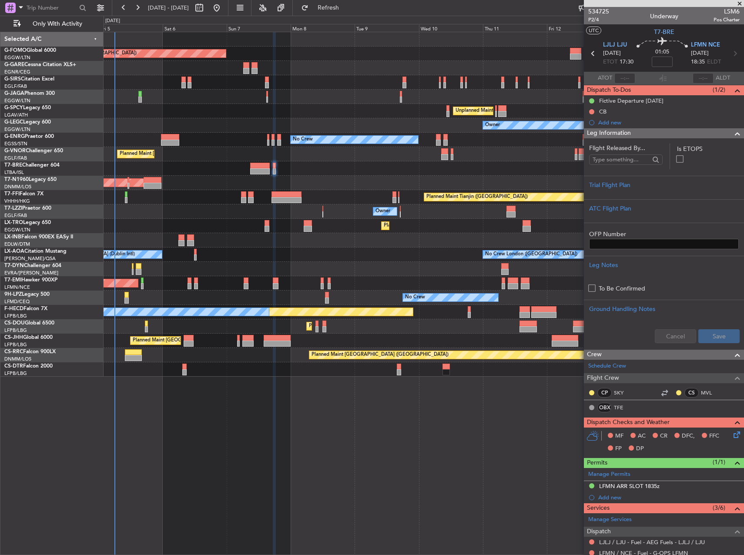
click at [358, 147] on div "Planned Maint [GEOGRAPHIC_DATA] ([GEOGRAPHIC_DATA])" at bounding box center [424, 154] width 640 height 14
click at [638, 190] on div at bounding box center [664, 192] width 150 height 5
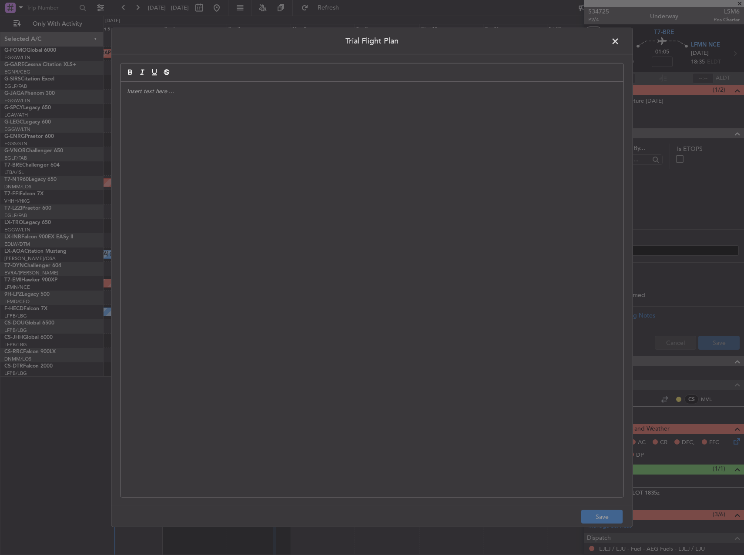
click at [304, 150] on div at bounding box center [371, 289] width 503 height 415
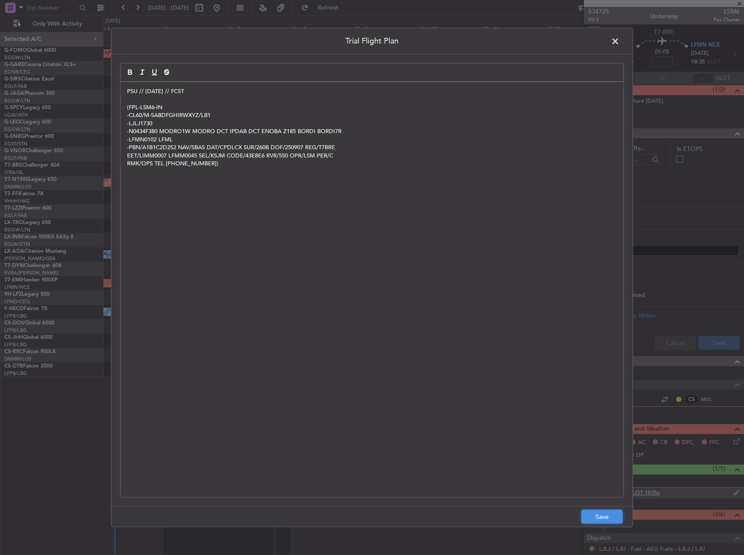
click at [603, 522] on button "Save" at bounding box center [601, 517] width 41 height 14
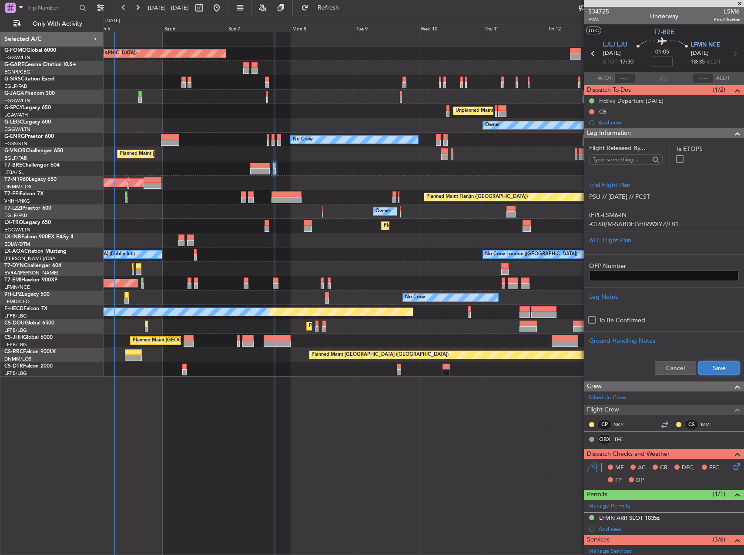
click at [718, 364] on button "Save" at bounding box center [718, 368] width 41 height 14
click at [592, 109] on button at bounding box center [591, 111] width 5 height 5
click at [590, 148] on span "Completed" at bounding box center [595, 150] width 29 height 9
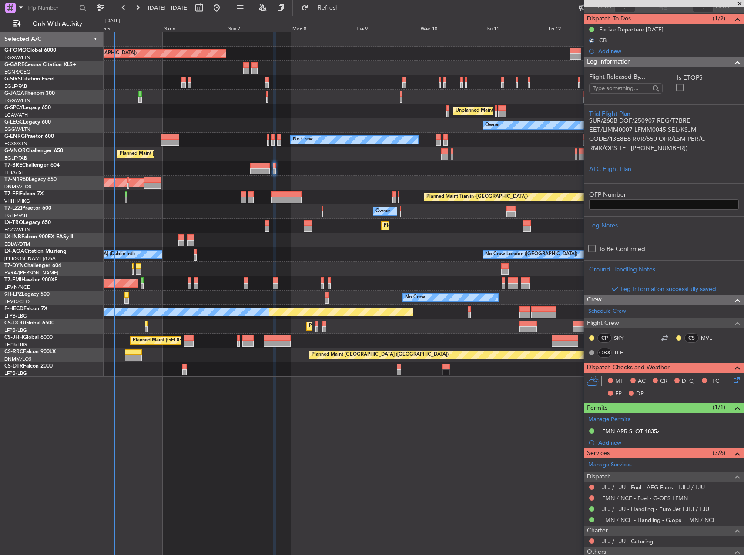
scroll to position [130, 0]
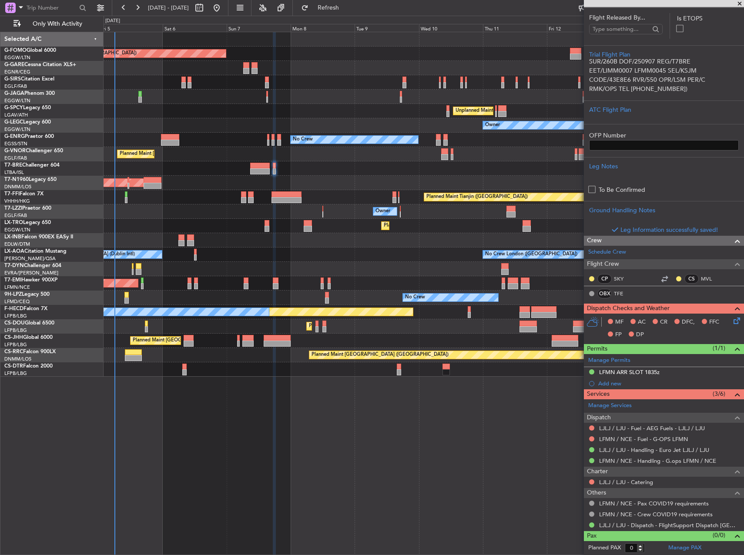
click at [732, 322] on icon at bounding box center [735, 319] width 7 height 7
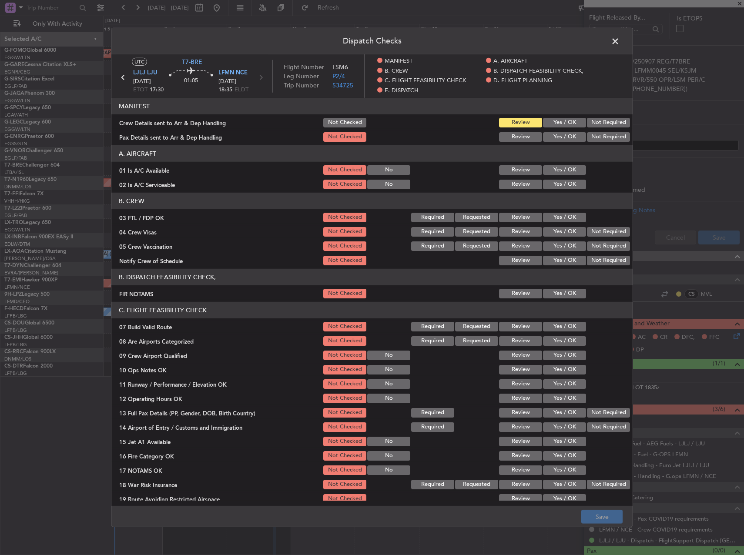
click at [548, 171] on button "Yes / OK" at bounding box center [564, 170] width 43 height 10
click at [548, 183] on button "Yes / OK" at bounding box center [564, 185] width 43 height 10
click at [556, 323] on button "Yes / OK" at bounding box center [564, 327] width 43 height 10
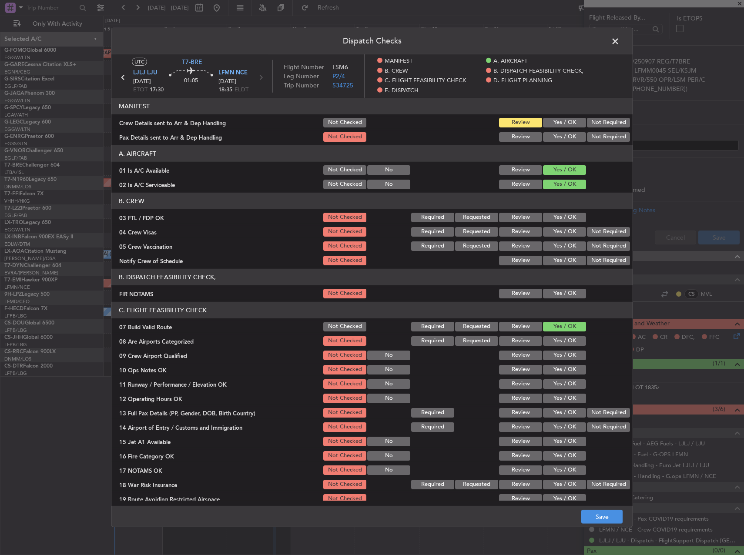
click at [558, 366] on button "Yes / OK" at bounding box center [564, 370] width 43 height 10
click at [558, 378] on div "Yes / OK" at bounding box center [563, 384] width 44 height 12
click at [559, 384] on button "Yes / OK" at bounding box center [564, 384] width 43 height 10
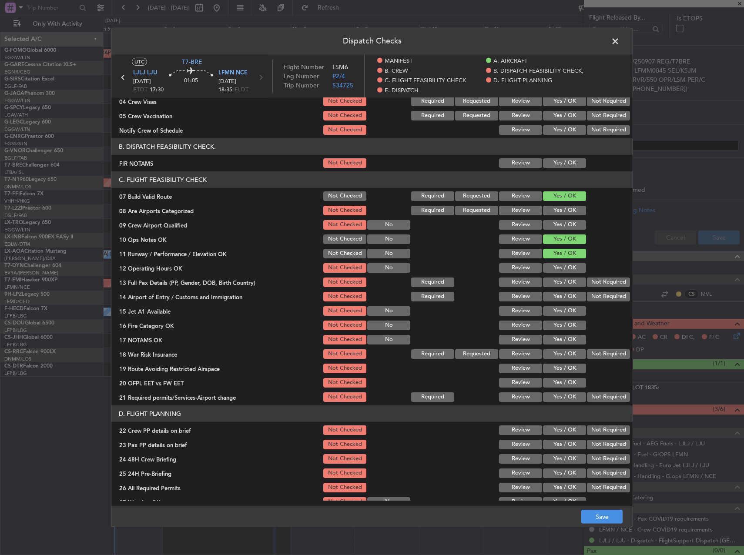
click at [569, 269] on button "Yes / OK" at bounding box center [564, 268] width 43 height 10
click at [565, 284] on button "Yes / OK" at bounding box center [564, 282] width 43 height 10
click at [563, 298] on button "Yes / OK" at bounding box center [564, 297] width 43 height 10
click at [562, 311] on button "Yes / OK" at bounding box center [564, 311] width 43 height 10
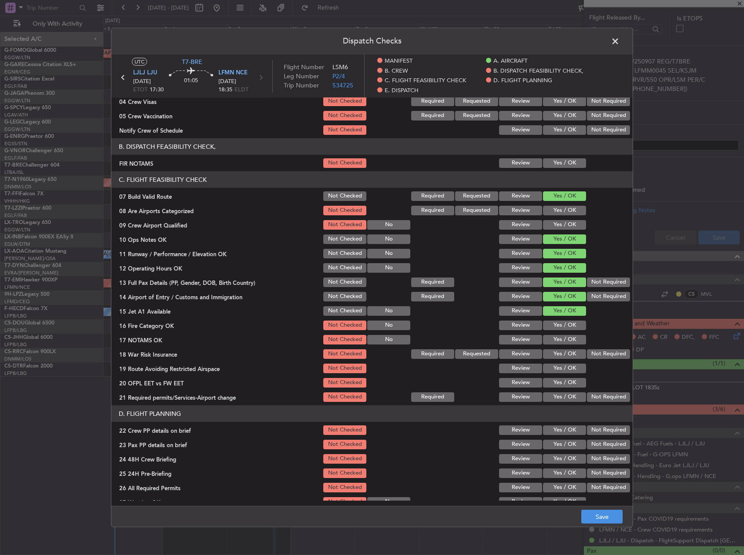
click at [561, 321] on button "Yes / OK" at bounding box center [564, 326] width 43 height 10
click at [560, 334] on div "Yes / OK" at bounding box center [563, 340] width 44 height 12
click at [561, 344] on button "Yes / OK" at bounding box center [564, 340] width 43 height 10
click at [561, 366] on button "Yes / OK" at bounding box center [564, 369] width 43 height 10
drag, startPoint x: 564, startPoint y: 377, endPoint x: 565, endPoint y: 386, distance: 9.2
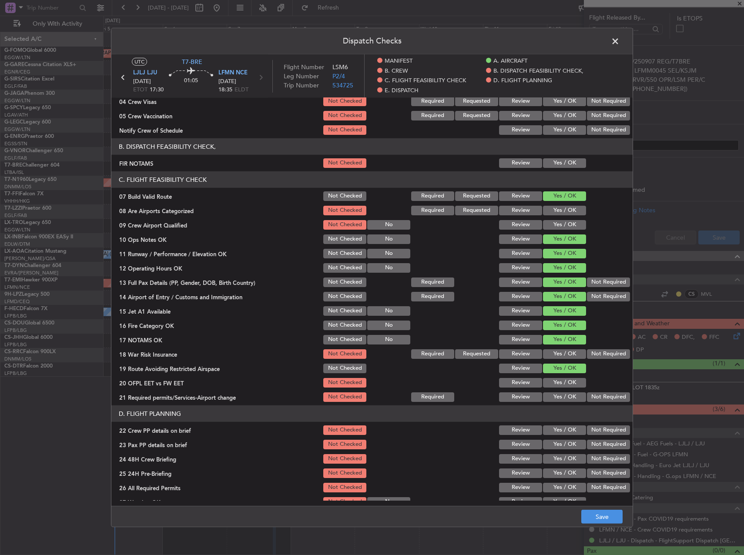
click at [564, 378] on div "Yes / OK" at bounding box center [563, 383] width 44 height 12
click at [566, 386] on button "Yes / OK" at bounding box center [564, 383] width 43 height 10
click at [566, 394] on button "Yes / OK" at bounding box center [564, 397] width 43 height 10
click at [570, 435] on div "Yes / OK" at bounding box center [563, 430] width 44 height 12
click at [565, 441] on button "Yes / OK" at bounding box center [564, 445] width 43 height 10
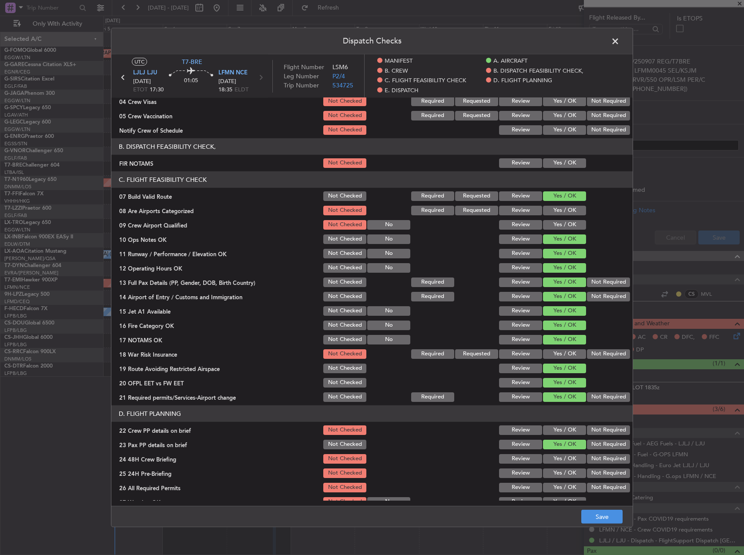
drag, startPoint x: 557, startPoint y: 423, endPoint x: 557, endPoint y: 438, distance: 15.2
click at [556, 423] on section "D. FLIGHT PLANNING 22 Crew PP details on brief Not Checked Review Yes / OK Not …" at bounding box center [371, 492] width 521 height 174
click at [562, 455] on button "Yes / OK" at bounding box center [564, 459] width 43 height 10
click at [558, 427] on button "Yes / OK" at bounding box center [564, 430] width 43 height 10
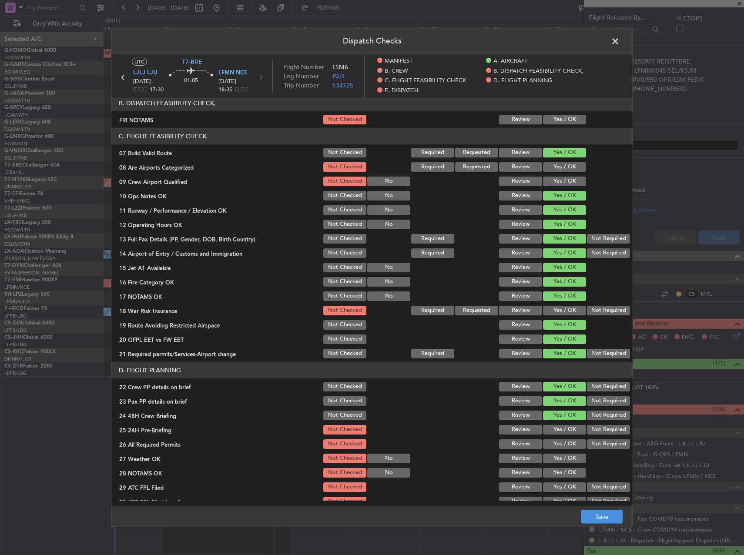
click at [587, 428] on button "Not Required" at bounding box center [608, 430] width 43 height 10
click at [610, 514] on button "Save" at bounding box center [601, 517] width 41 height 14
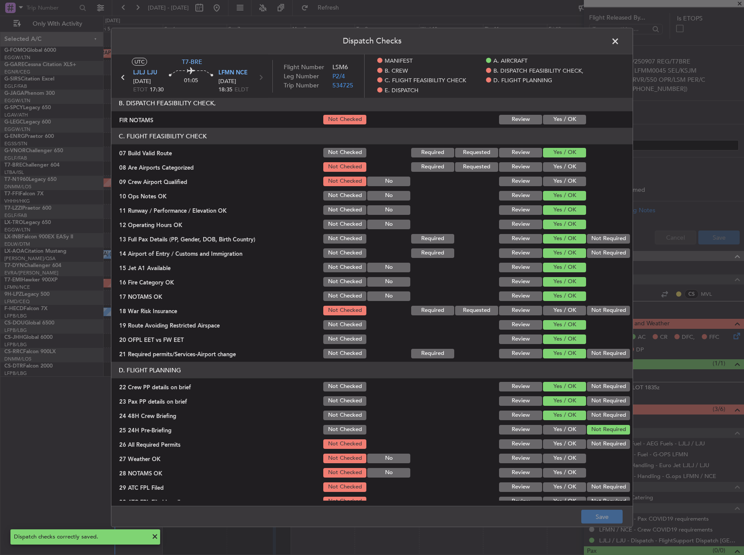
click at [619, 40] on span at bounding box center [619, 43] width 0 height 17
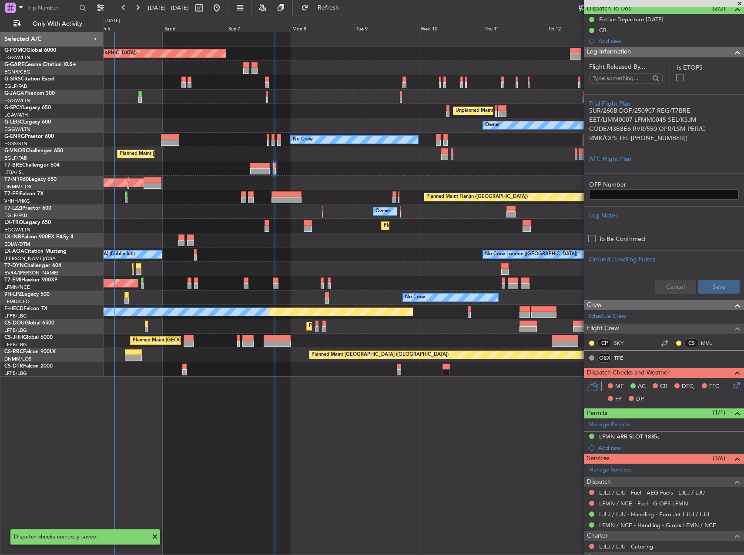
scroll to position [0, 0]
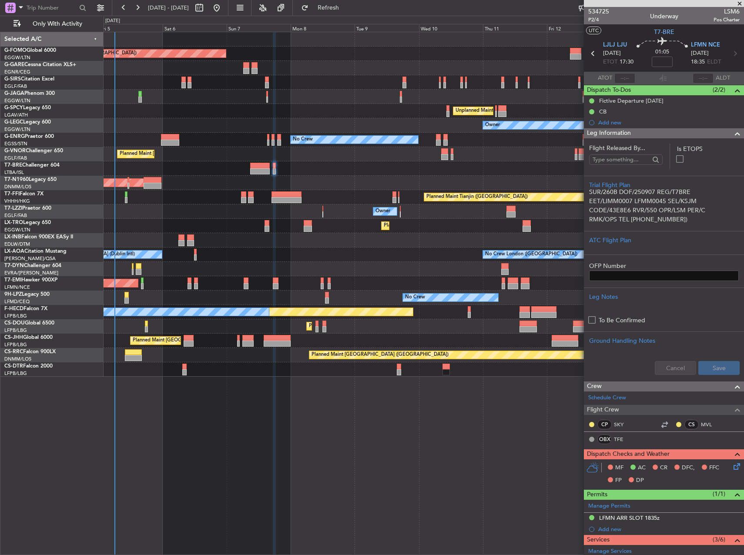
click at [593, 18] on mat-tooltip-component "Trip Number" at bounding box center [598, 27] width 43 height 23
click at [595, 23] on span "P2/4" at bounding box center [598, 19] width 21 height 7
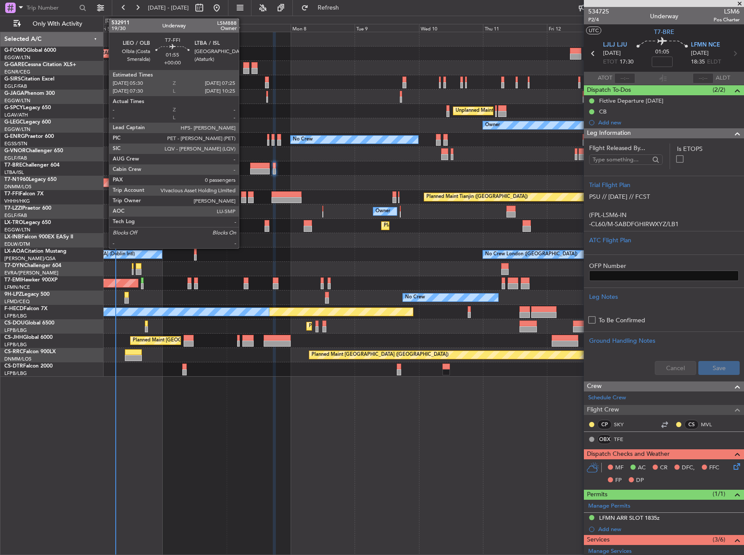
click at [243, 194] on div at bounding box center [243, 194] width 5 height 6
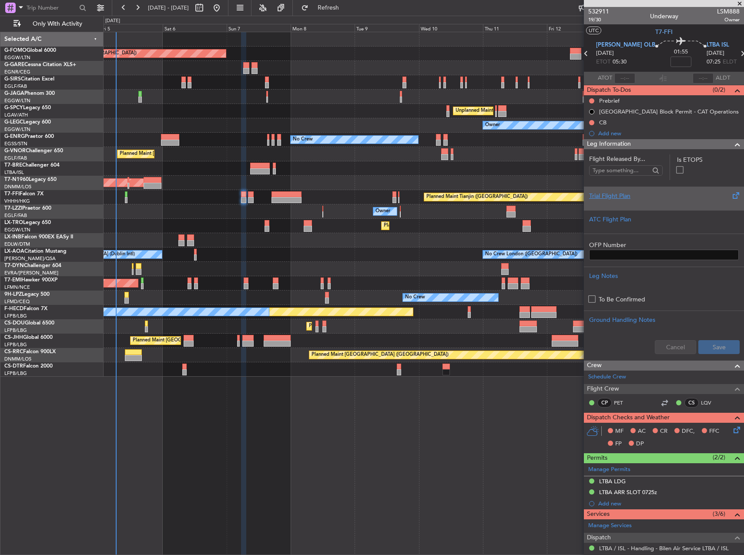
click at [704, 201] on div at bounding box center [664, 203] width 150 height 5
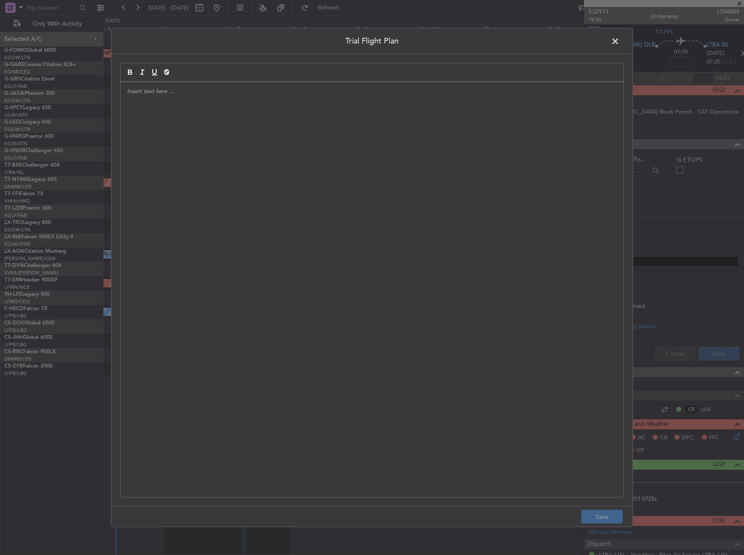
click at [455, 183] on div at bounding box center [371, 289] width 503 height 415
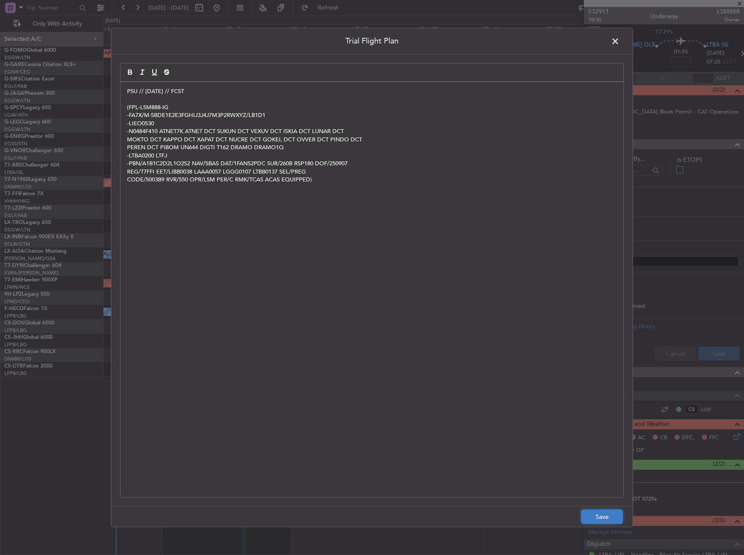
click at [602, 512] on button "Save" at bounding box center [601, 517] width 41 height 14
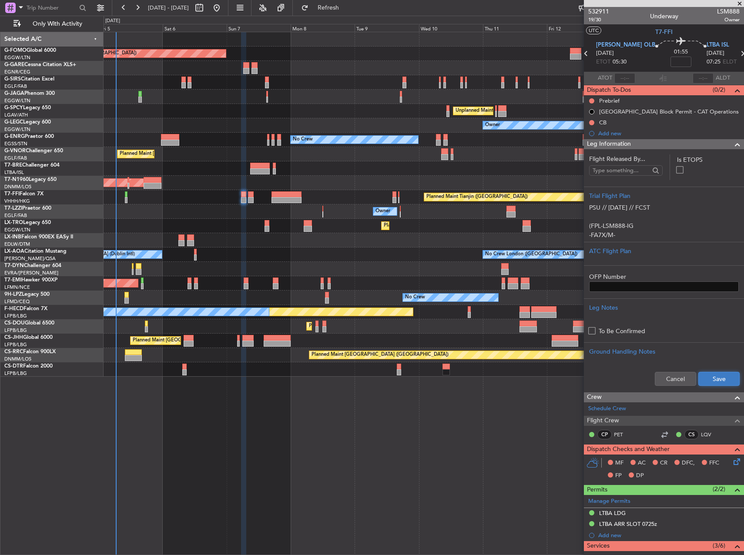
click at [708, 383] on button "Save" at bounding box center [718, 379] width 41 height 14
click at [590, 121] on button at bounding box center [591, 122] width 5 height 5
click at [595, 159] on span "Completed" at bounding box center [595, 161] width 29 height 9
click at [589, 100] on button at bounding box center [591, 100] width 5 height 5
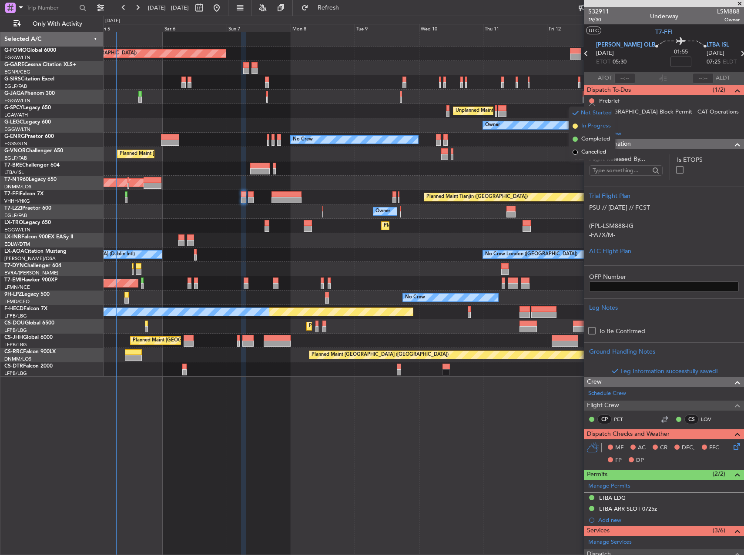
click at [589, 129] on span "In Progress" at bounding box center [596, 126] width 30 height 9
click at [732, 448] on icon at bounding box center [735, 444] width 7 height 7
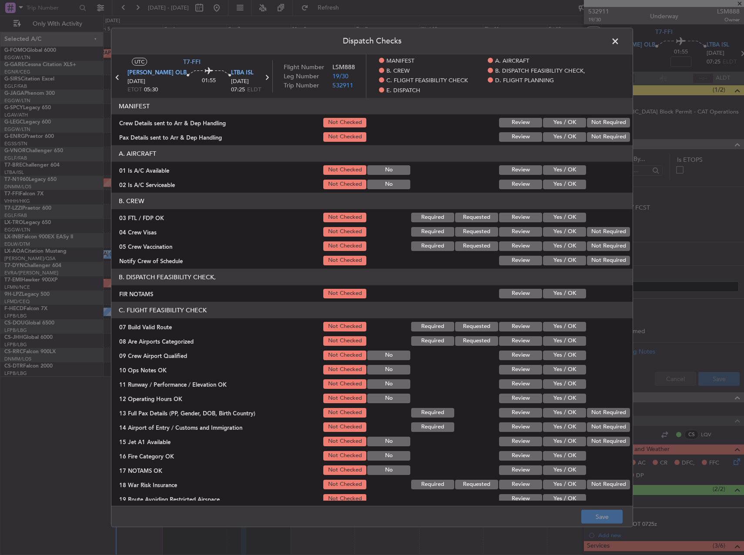
click at [570, 169] on button "Yes / OK" at bounding box center [564, 170] width 43 height 10
click at [569, 180] on button "Yes / OK" at bounding box center [564, 185] width 43 height 10
click at [557, 326] on button "Yes / OK" at bounding box center [564, 327] width 43 height 10
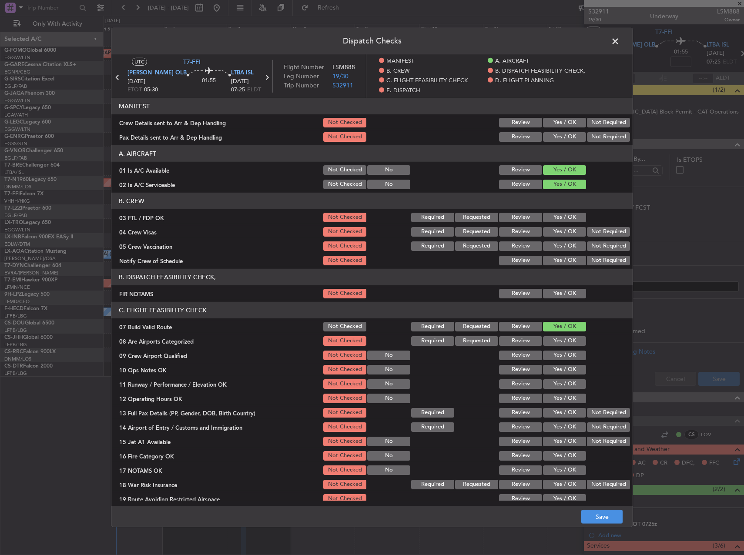
click at [561, 364] on div "Yes / OK" at bounding box center [563, 370] width 44 height 12
click at [561, 370] on button "Yes / OK" at bounding box center [564, 370] width 43 height 10
click at [561, 381] on button "Yes / OK" at bounding box center [564, 384] width 43 height 10
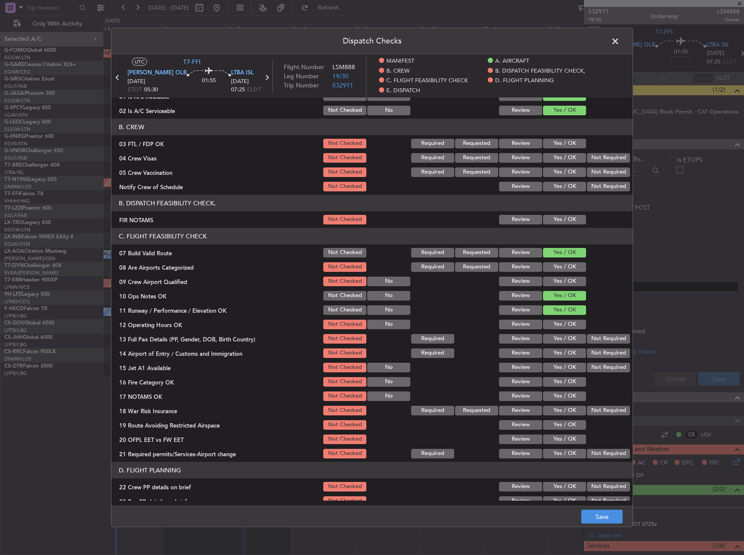
scroll to position [174, 0]
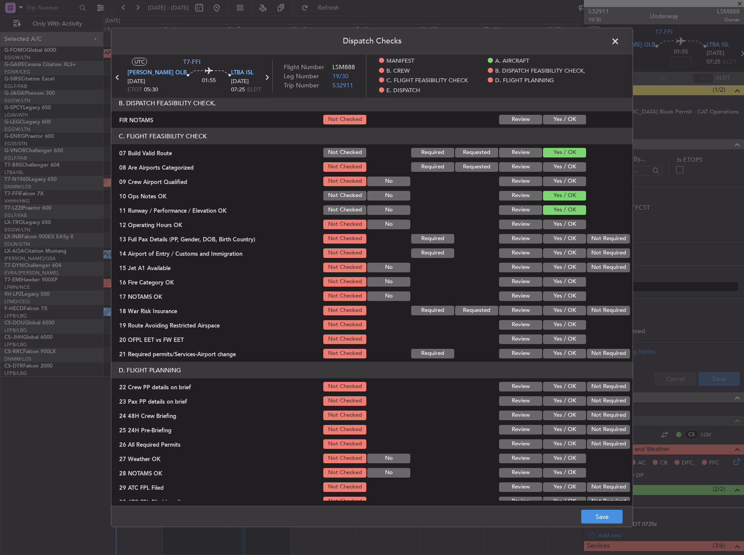
click at [558, 229] on button "Yes / OK" at bounding box center [564, 225] width 43 height 10
click at [557, 238] on button "Yes / OK" at bounding box center [564, 239] width 43 height 10
click at [558, 253] on button "Yes / OK" at bounding box center [564, 253] width 43 height 10
click at [558, 263] on button "Yes / OK" at bounding box center [564, 268] width 43 height 10
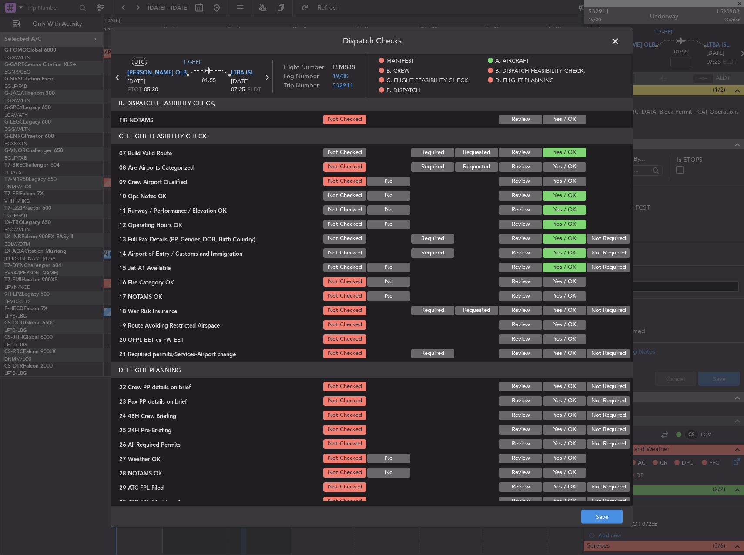
click at [558, 276] on div "Yes / OK" at bounding box center [563, 282] width 44 height 12
click at [558, 281] on button "Yes / OK" at bounding box center [564, 282] width 43 height 10
click at [557, 292] on button "Yes / OK" at bounding box center [564, 296] width 43 height 10
click at [564, 326] on button "Yes / OK" at bounding box center [564, 325] width 43 height 10
click at [564, 338] on button "Yes / OK" at bounding box center [564, 339] width 43 height 10
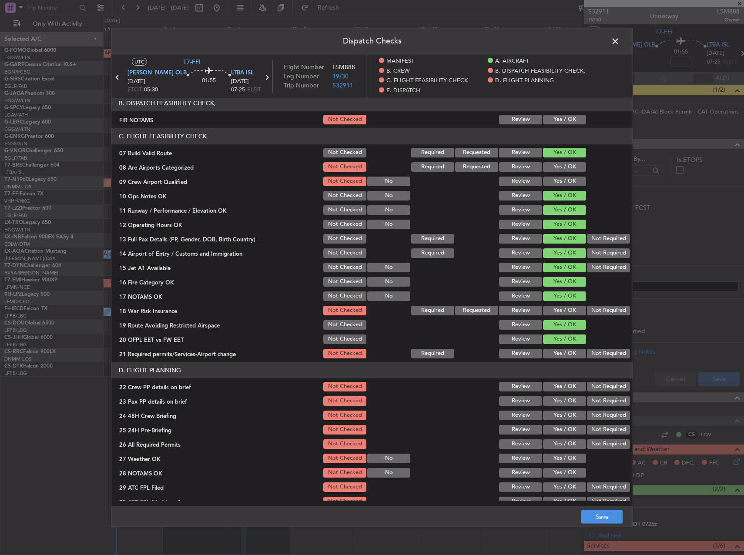
click at [565, 353] on button "Yes / OK" at bounding box center [564, 354] width 43 height 10
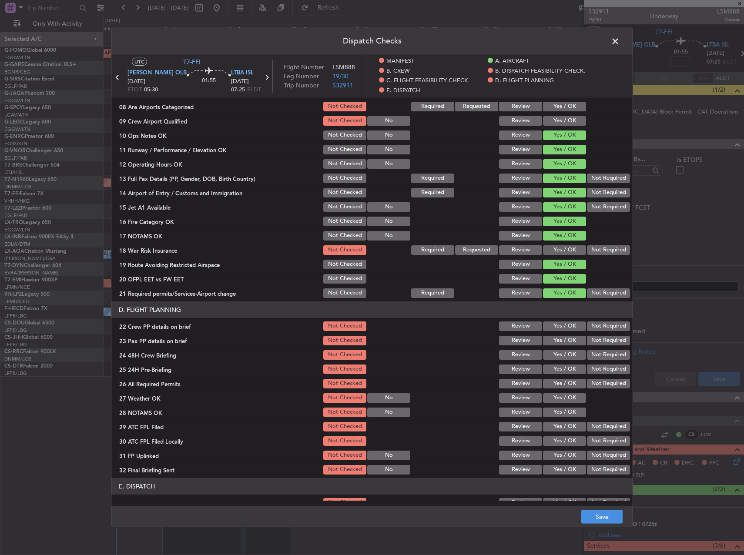
scroll to position [261, 0]
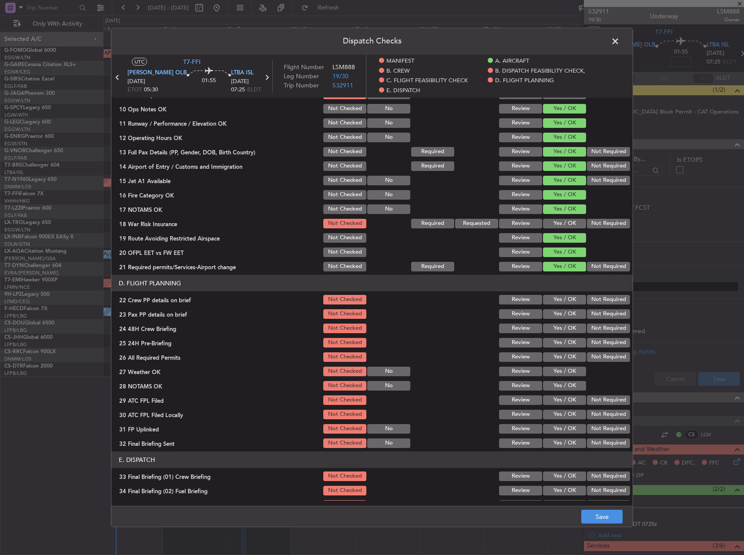
click at [561, 304] on button "Yes / OK" at bounding box center [564, 300] width 43 height 10
click at [560, 314] on button "Yes / OK" at bounding box center [564, 314] width 43 height 10
click at [560, 326] on button "Yes / OK" at bounding box center [564, 329] width 43 height 10
drag, startPoint x: 587, startPoint y: 339, endPoint x: 591, endPoint y: 366, distance: 27.2
click at [587, 340] on button "Not Required" at bounding box center [608, 343] width 43 height 10
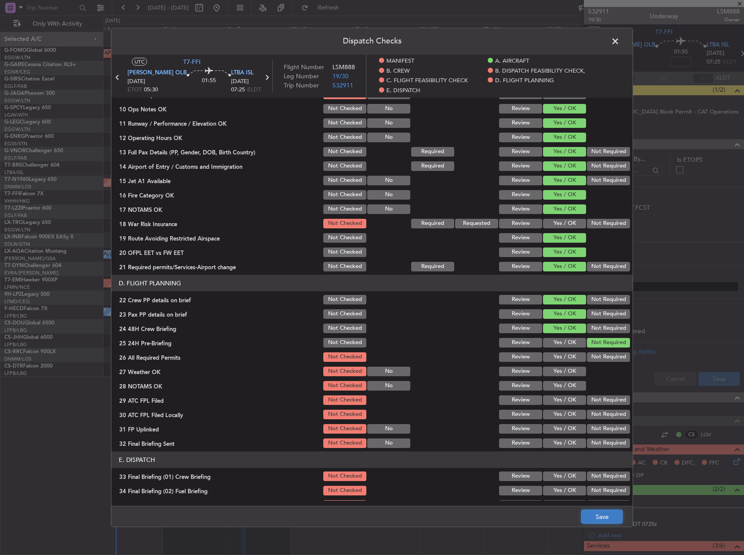
click at [603, 515] on button "Save" at bounding box center [601, 517] width 41 height 14
click at [619, 45] on span at bounding box center [619, 43] width 0 height 17
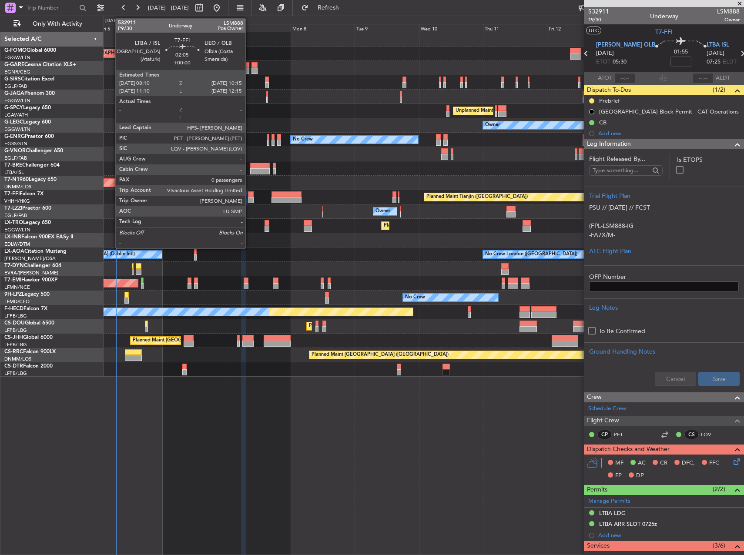
click at [249, 195] on div at bounding box center [251, 194] width 6 height 6
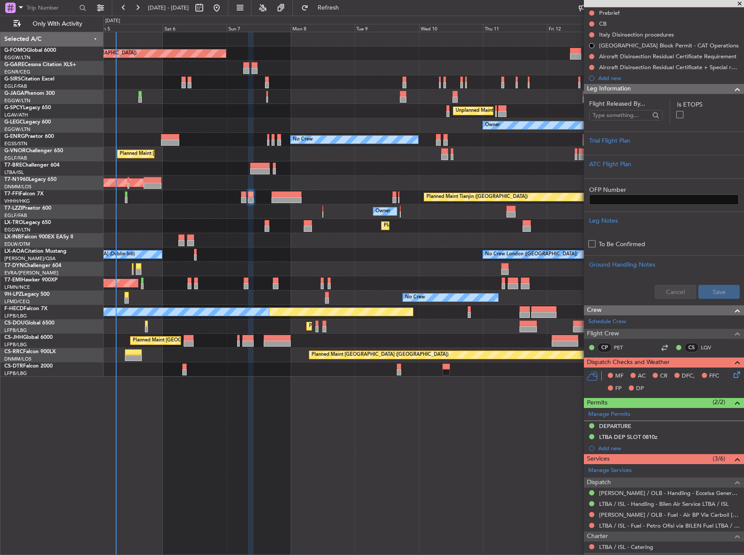
scroll to position [0, 0]
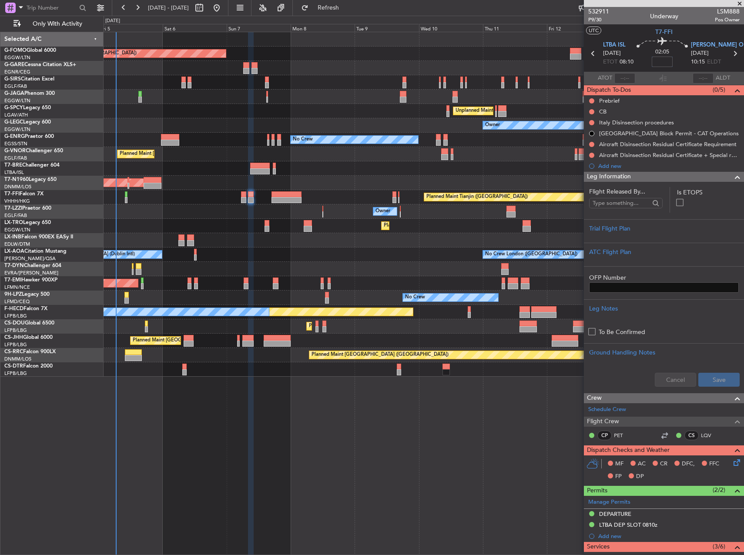
click at [664, 58] on input at bounding box center [662, 62] width 21 height 10
click at [534, 94] on div at bounding box center [424, 97] width 640 height 14
type input "+00:05"
click at [591, 111] on button at bounding box center [591, 111] width 5 height 5
click at [585, 150] on span "Completed" at bounding box center [595, 150] width 29 height 9
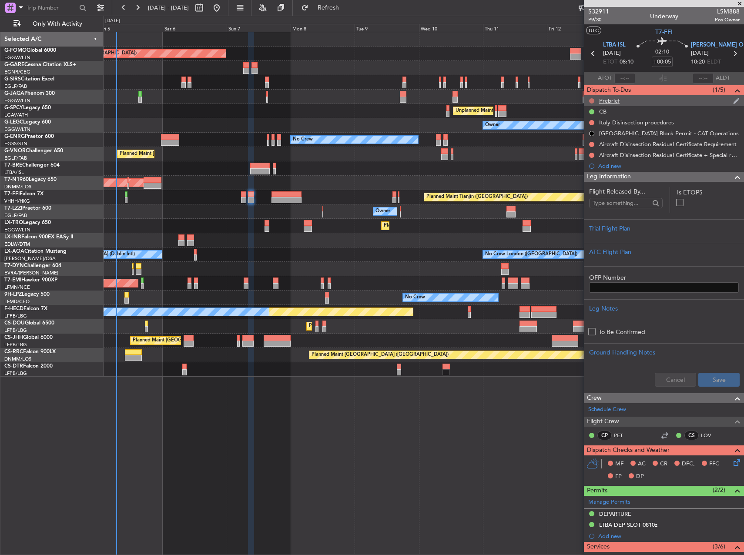
click at [594, 99] on button at bounding box center [591, 100] width 5 height 5
click at [592, 130] on span "In Progress" at bounding box center [596, 126] width 30 height 9
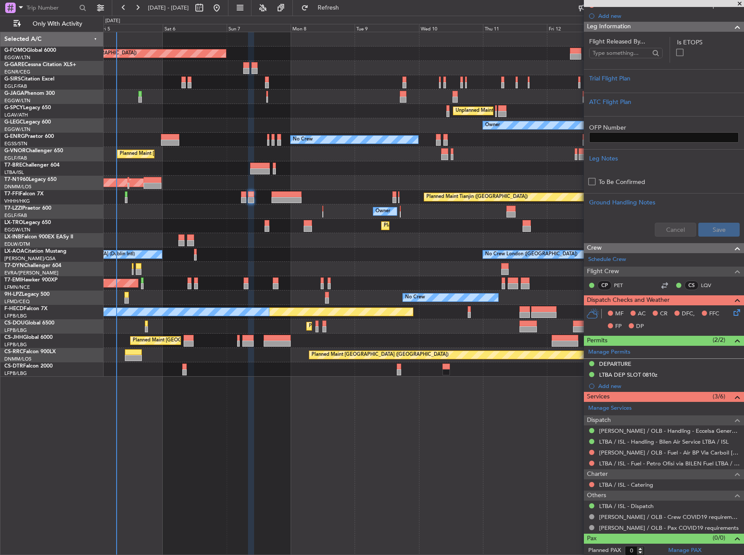
scroll to position [153, 0]
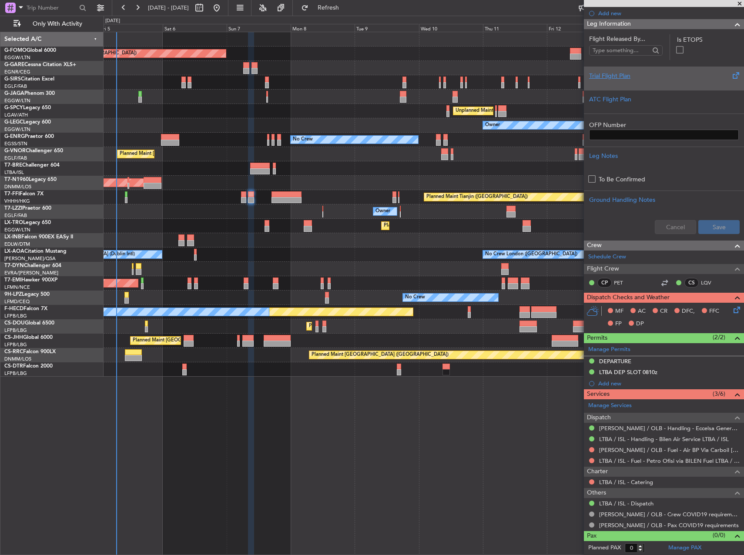
click at [660, 79] on div "Trial Flight Plan" at bounding box center [664, 75] width 150 height 9
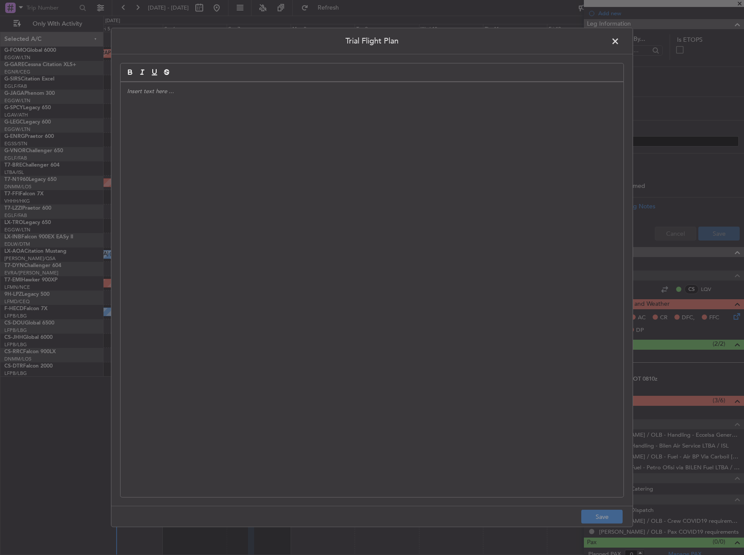
click at [406, 179] on div at bounding box center [371, 289] width 503 height 415
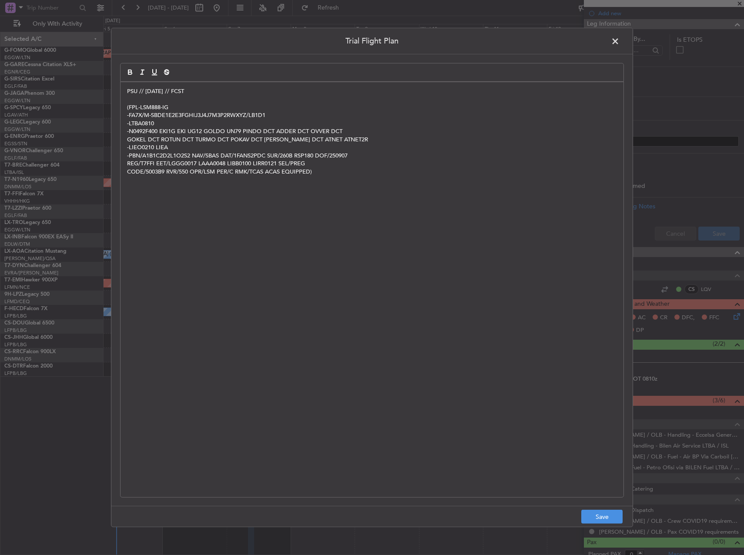
scroll to position [0, 0]
click at [598, 516] on button "Save" at bounding box center [601, 517] width 41 height 14
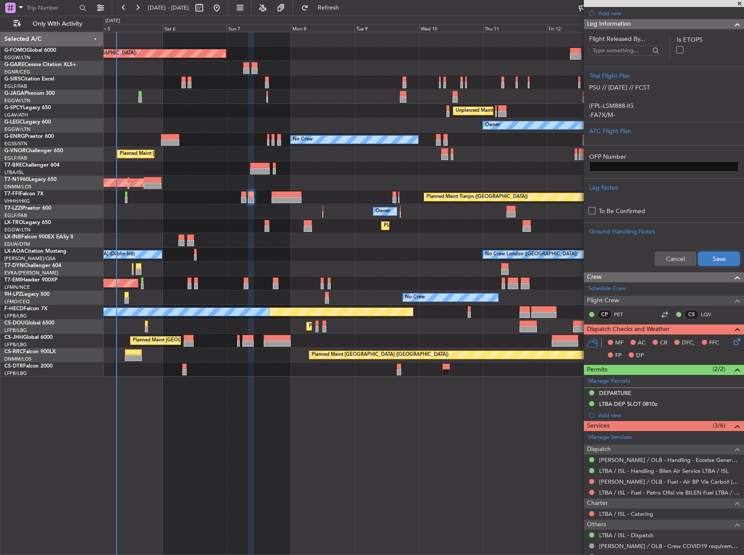
click at [716, 257] on button "Save" at bounding box center [718, 259] width 41 height 14
click at [733, 338] on icon at bounding box center [735, 340] width 7 height 7
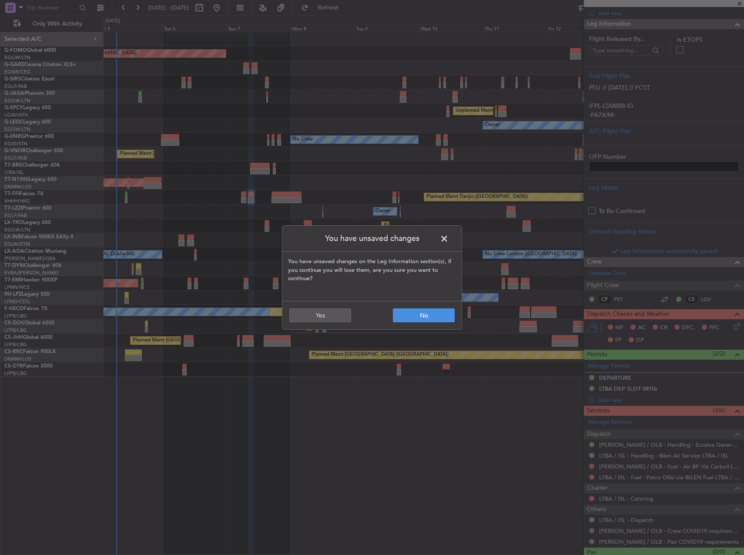
click at [448, 235] on span at bounding box center [448, 240] width 0 height 17
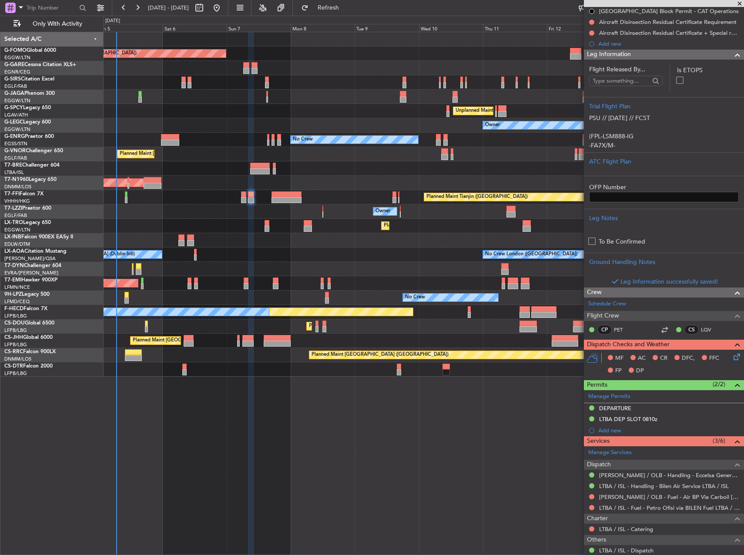
scroll to position [109, 0]
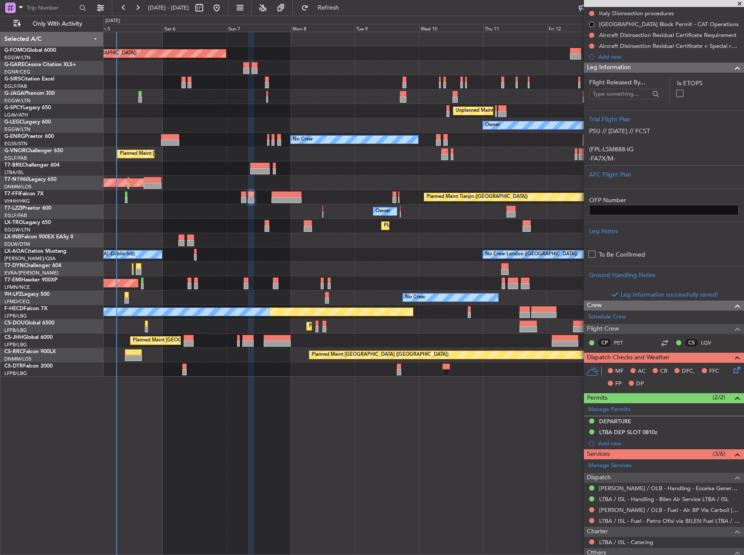
click at [732, 371] on icon at bounding box center [735, 368] width 7 height 7
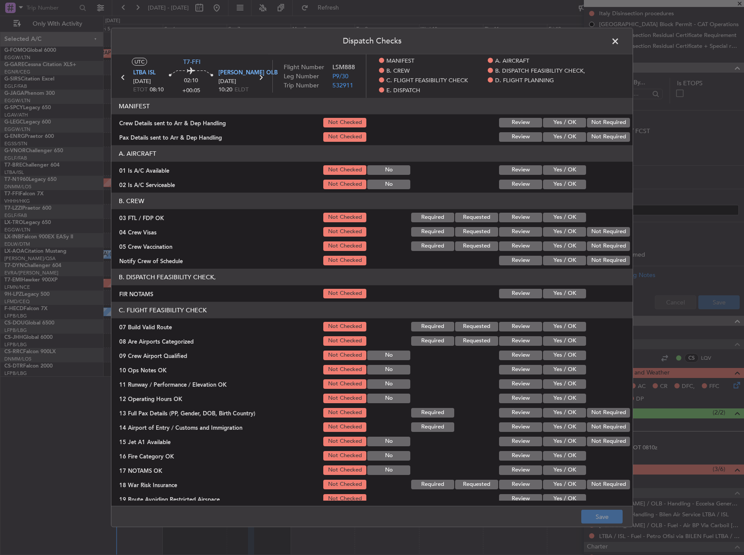
drag, startPoint x: 556, startPoint y: 167, endPoint x: 556, endPoint y: 181, distance: 14.4
click at [556, 169] on button "Yes / OK" at bounding box center [564, 170] width 43 height 10
click at [557, 184] on button "Yes / OK" at bounding box center [564, 185] width 43 height 10
drag, startPoint x: 565, startPoint y: 322, endPoint x: 565, endPoint y: 328, distance: 6.2
click at [565, 323] on button "Yes / OK" at bounding box center [564, 327] width 43 height 10
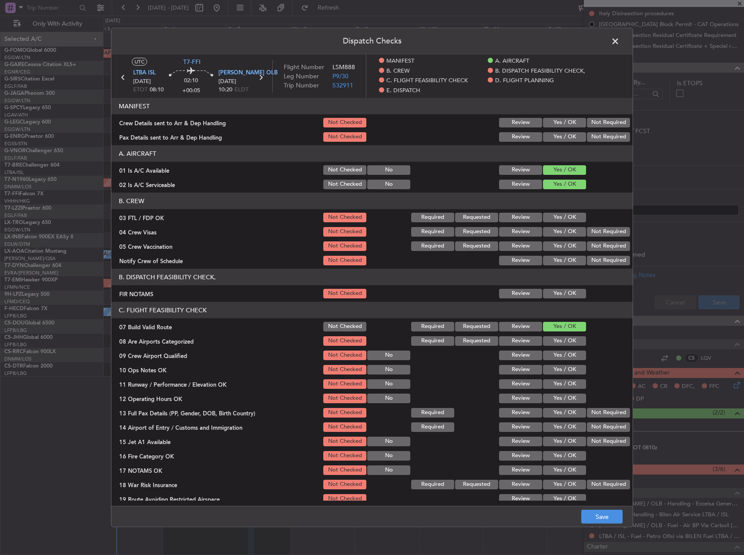
click at [564, 370] on button "Yes / OK" at bounding box center [564, 370] width 43 height 10
click at [566, 380] on button "Yes / OK" at bounding box center [564, 384] width 43 height 10
click at [566, 393] on div "Yes / OK" at bounding box center [563, 398] width 44 height 12
click at [565, 401] on button "Yes / OK" at bounding box center [564, 399] width 43 height 10
click at [562, 413] on button "Yes / OK" at bounding box center [564, 413] width 43 height 10
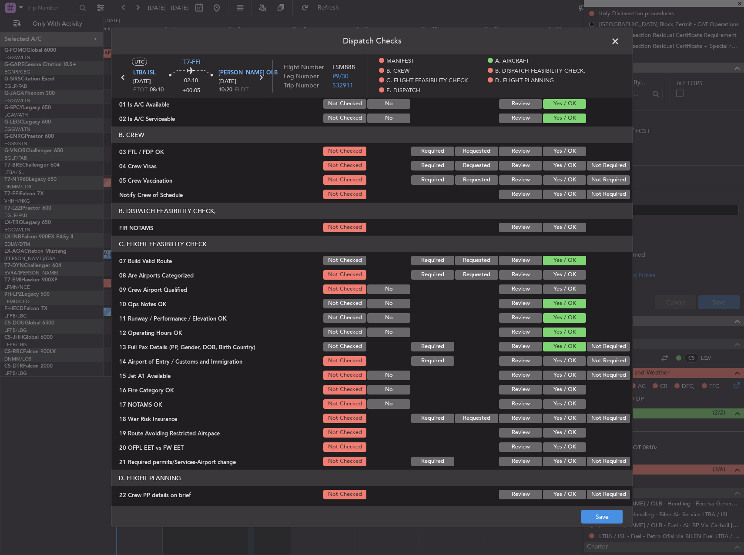
scroll to position [130, 0]
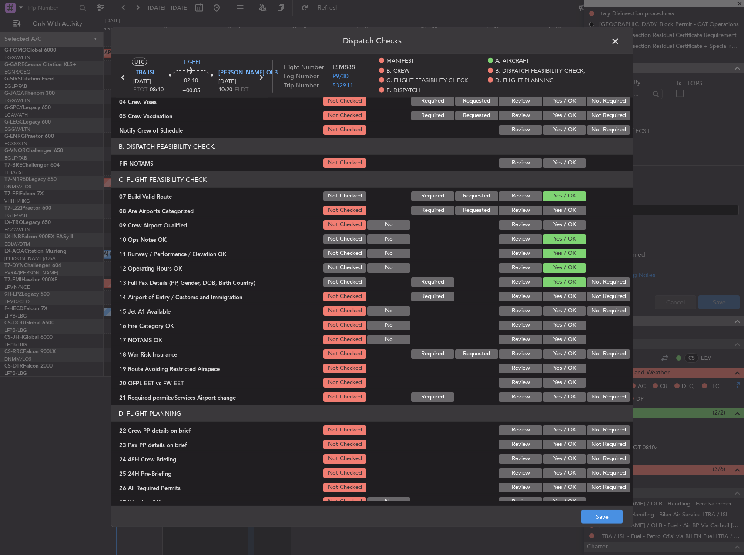
click at [557, 297] on div "Yes / OK" at bounding box center [563, 297] width 44 height 12
click at [557, 294] on button "Yes / OK" at bounding box center [564, 297] width 43 height 10
click at [557, 306] on button "Yes / OK" at bounding box center [564, 311] width 43 height 10
click at [559, 321] on button "Yes / OK" at bounding box center [564, 326] width 43 height 10
click at [560, 335] on button "Yes / OK" at bounding box center [564, 340] width 43 height 10
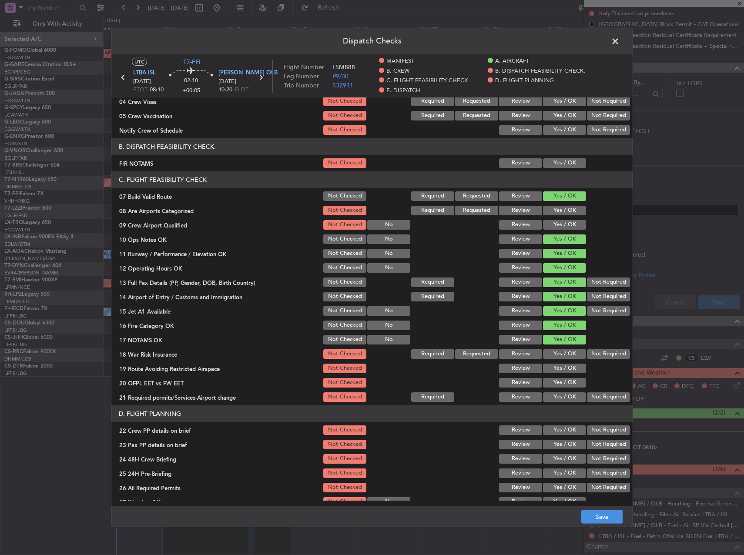
click at [562, 375] on section "C. FLIGHT FEASIBILITY CHECK 07 Build Valid Route Not Checked Required Requested…" at bounding box center [371, 287] width 521 height 232
click at [559, 387] on button "Yes / OK" at bounding box center [564, 383] width 43 height 10
click at [556, 374] on section "C. FLIGHT FEASIBILITY CHECK 07 Build Valid Route Not Checked Required Requested…" at bounding box center [371, 287] width 521 height 232
click at [555, 370] on button "Yes / OK" at bounding box center [564, 369] width 43 height 10
click at [558, 395] on button "Yes / OK" at bounding box center [564, 397] width 43 height 10
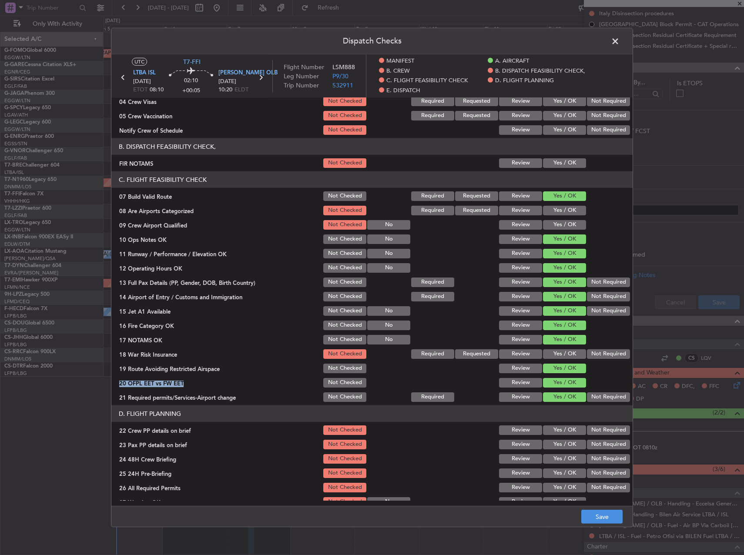
click at [561, 433] on button "Yes / OK" at bounding box center [564, 430] width 43 height 10
click at [562, 444] on button "Yes / OK" at bounding box center [564, 445] width 43 height 10
click at [565, 455] on button "Yes / OK" at bounding box center [564, 459] width 43 height 10
click at [606, 471] on button "Not Required" at bounding box center [608, 473] width 43 height 10
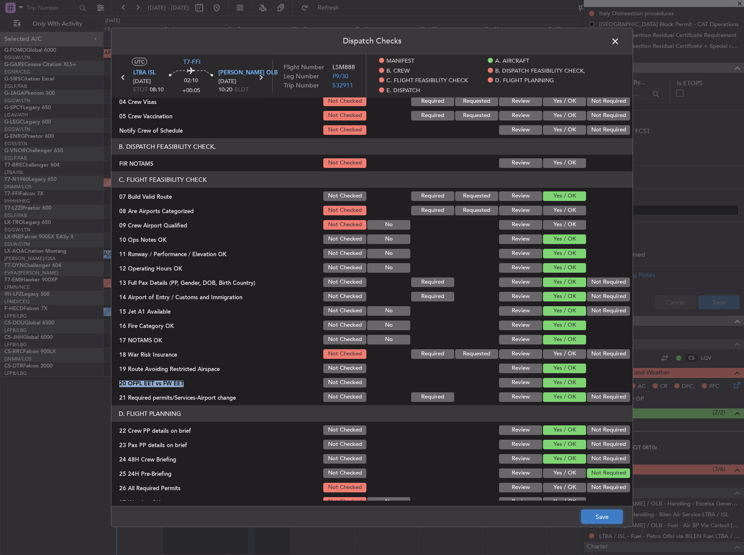
click at [607, 523] on button "Save" at bounding box center [601, 517] width 41 height 14
click at [619, 36] on span at bounding box center [619, 43] width 0 height 17
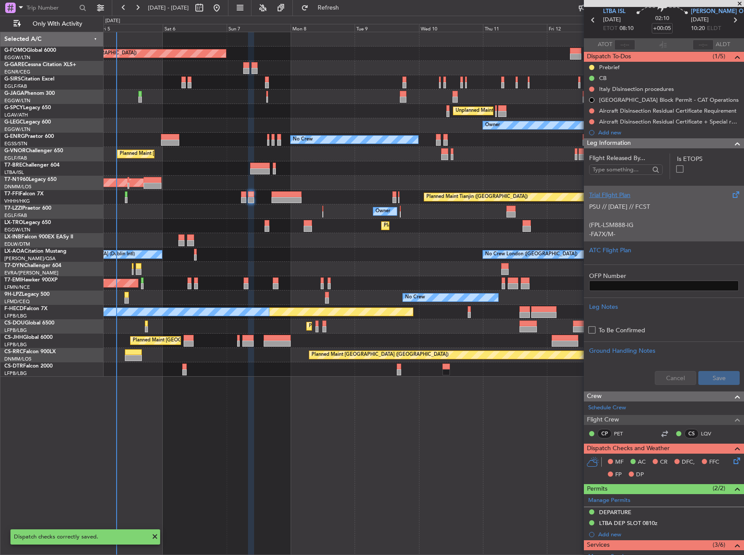
scroll to position [0, 0]
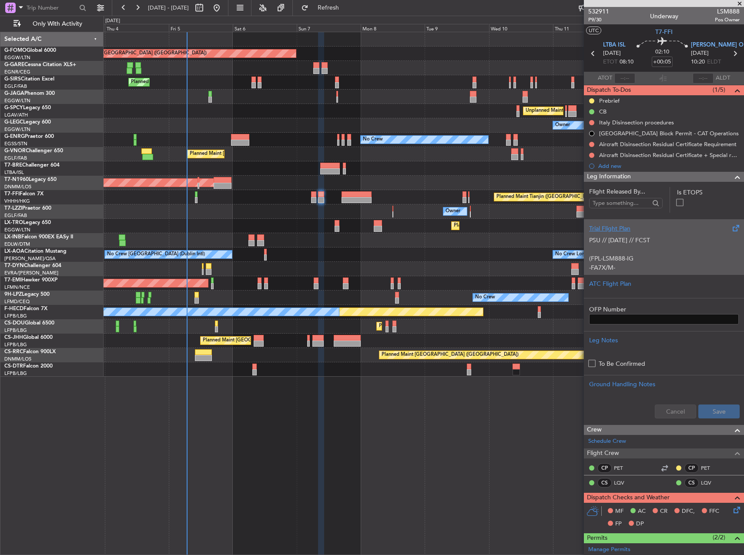
click at [264, 207] on div "Planned Maint [GEOGRAPHIC_DATA] ([GEOGRAPHIC_DATA]) Unplanned Maint [PERSON_NAM…" at bounding box center [424, 204] width 640 height 344
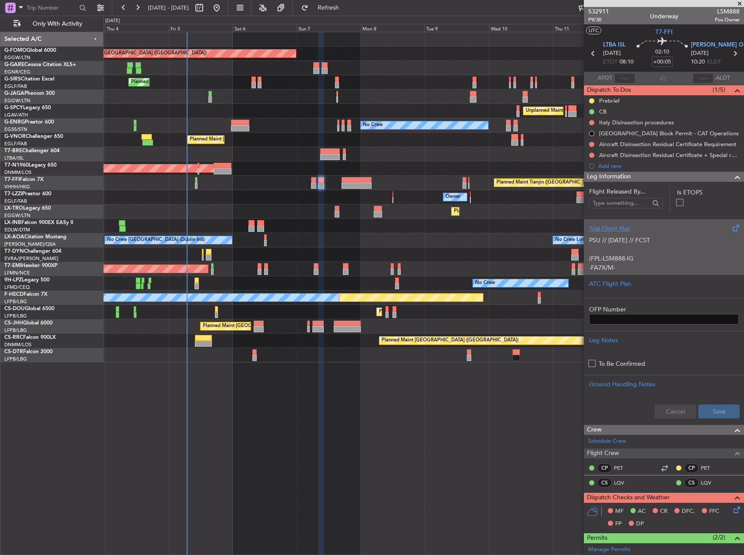
click at [231, 253] on div "AOG Maint Riga (Riga Intl)" at bounding box center [424, 254] width 640 height 14
click at [206, 219] on div "Unplanned Maint [GEOGRAPHIC_DATA] (Al Maktoum Intl)" at bounding box center [424, 226] width 640 height 14
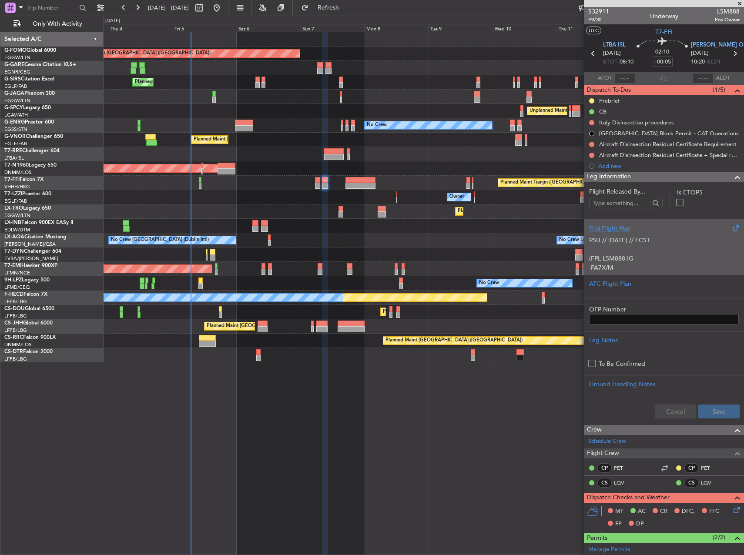
click at [214, 232] on div "Unplanned Maint [GEOGRAPHIC_DATA] (Al Maktoum Intl)" at bounding box center [424, 226] width 640 height 14
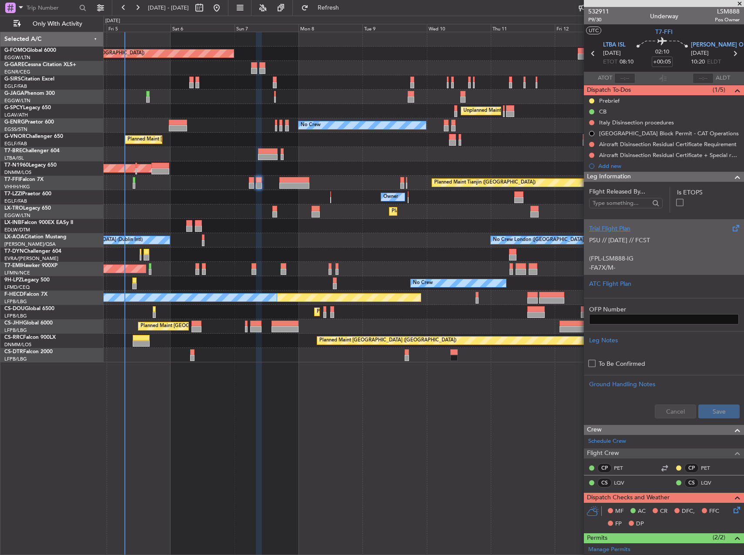
click at [381, 150] on div at bounding box center [424, 154] width 640 height 14
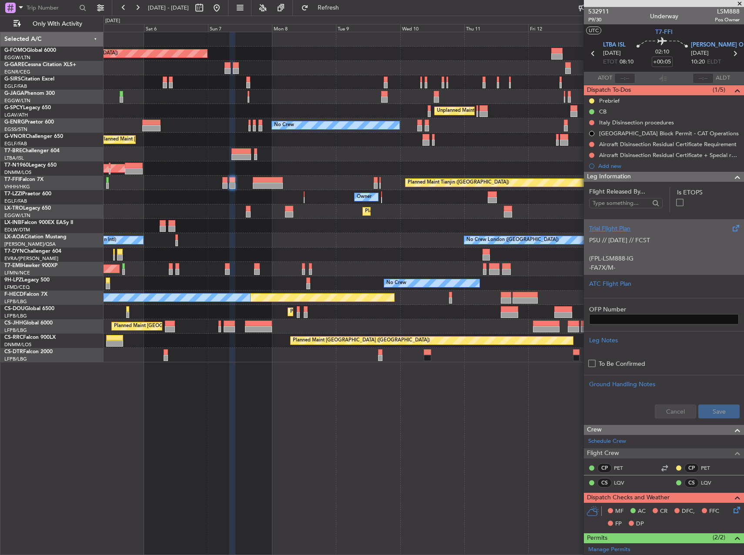
click at [325, 154] on div at bounding box center [424, 154] width 640 height 14
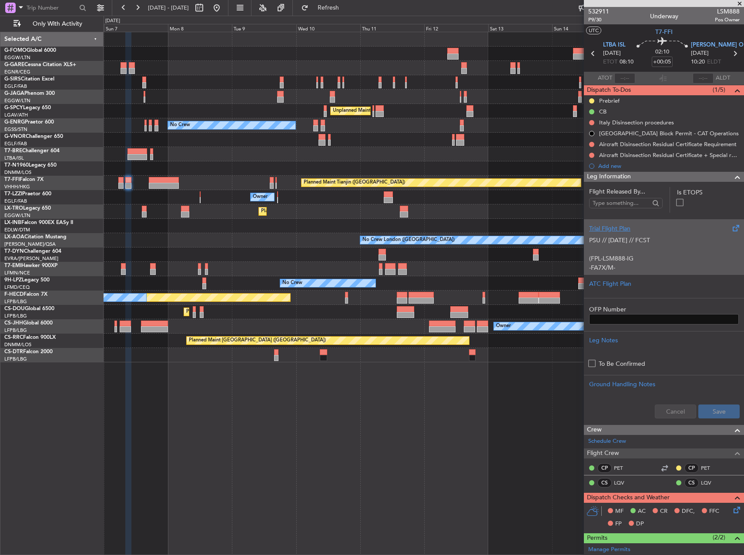
click at [263, 154] on div "Planned Maint [GEOGRAPHIC_DATA] ([GEOGRAPHIC_DATA]) Planned Maint [GEOGRAPHIC_D…" at bounding box center [424, 197] width 640 height 330
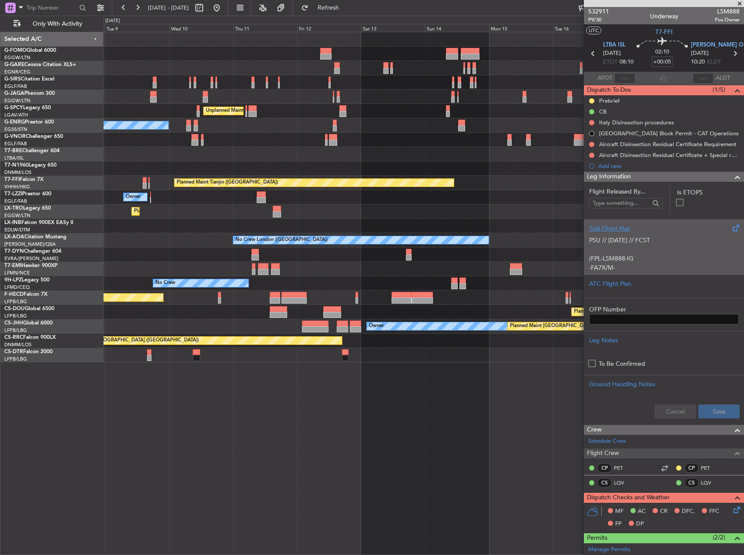
click at [247, 143] on div at bounding box center [424, 140] width 640 height 14
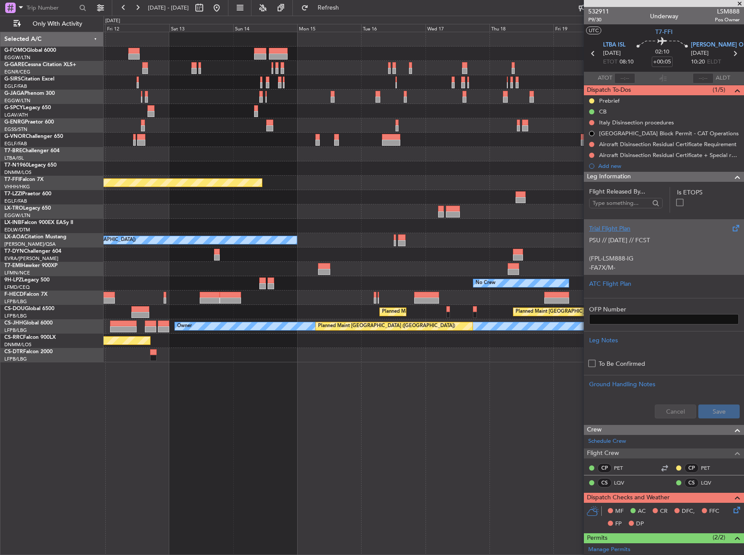
click at [209, 144] on div "Unplanned Maint [GEOGRAPHIC_DATA] ([PERSON_NAME] Intl) No Crew Planned Maint Ti…" at bounding box center [424, 197] width 640 height 330
click at [177, 144] on div "Unplanned Maint [GEOGRAPHIC_DATA] ([PERSON_NAME] Intl) No Crew Planned Maint Ti…" at bounding box center [424, 197] width 640 height 330
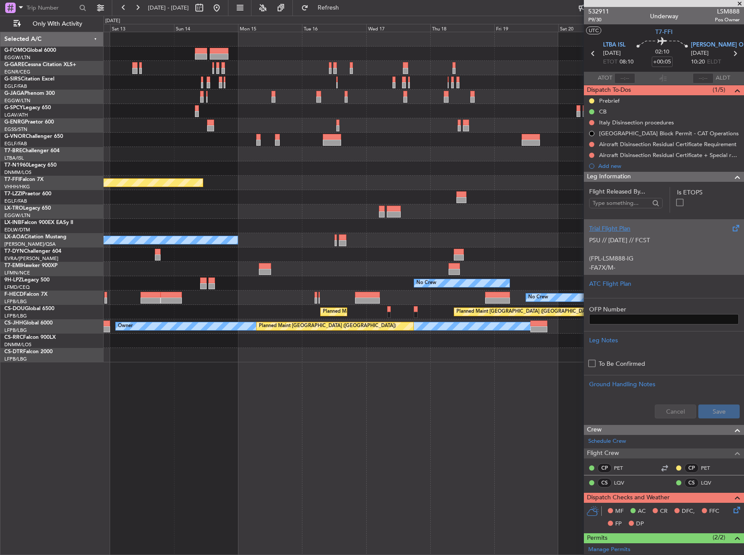
click at [56, 175] on div "Unplanned Maint [GEOGRAPHIC_DATA] ([PERSON_NAME] Intl) Planned Maint Tianjin ([…" at bounding box center [372, 285] width 744 height 539
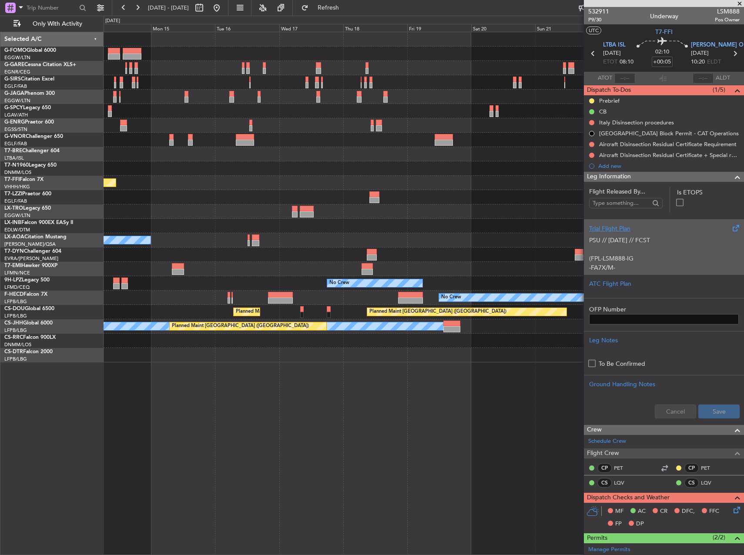
click at [48, 174] on div "Planned Maint Tianjin ([GEOGRAPHIC_DATA]) No Crew [GEOGRAPHIC_DATA] ([GEOGRAPHI…" at bounding box center [372, 285] width 744 height 539
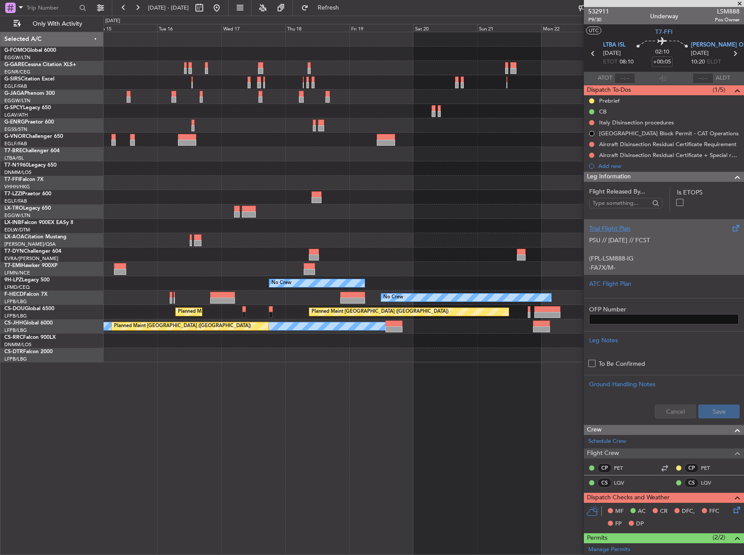
click at [204, 137] on div "Planned Maint Tianjin ([GEOGRAPHIC_DATA]) No Crew [GEOGRAPHIC_DATA] ([GEOGRAPHI…" at bounding box center [424, 197] width 640 height 330
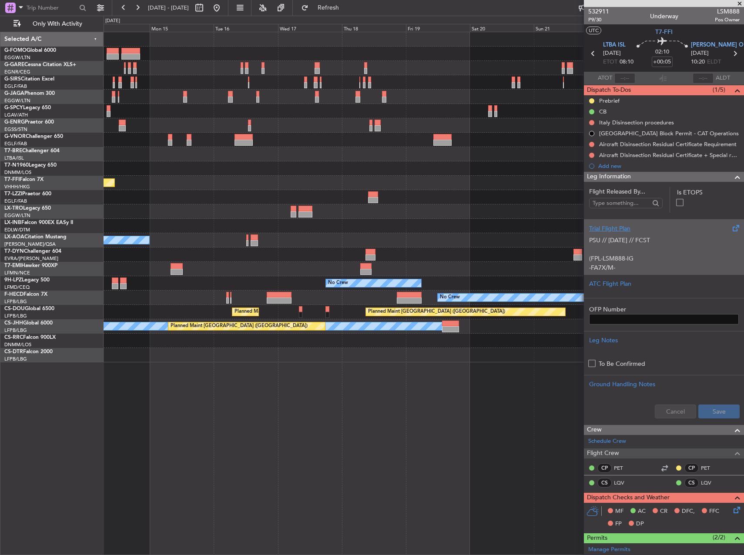
click at [439, 95] on div at bounding box center [424, 97] width 640 height 14
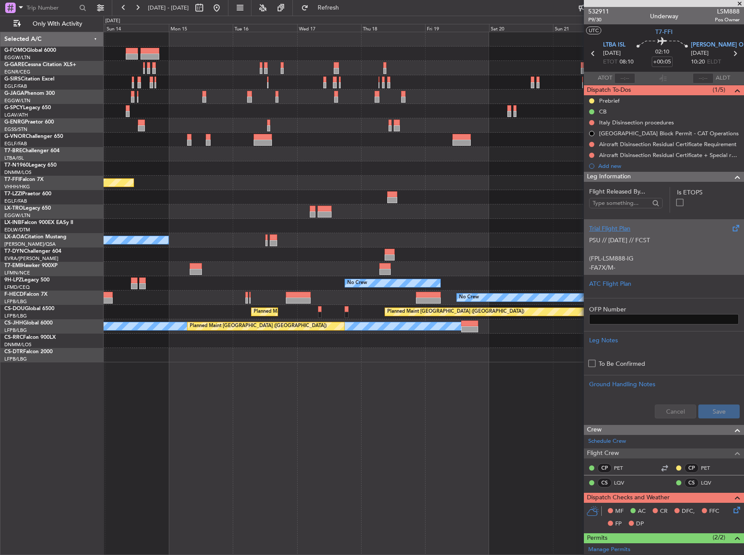
click at [338, 100] on div at bounding box center [336, 100] width 4 height 6
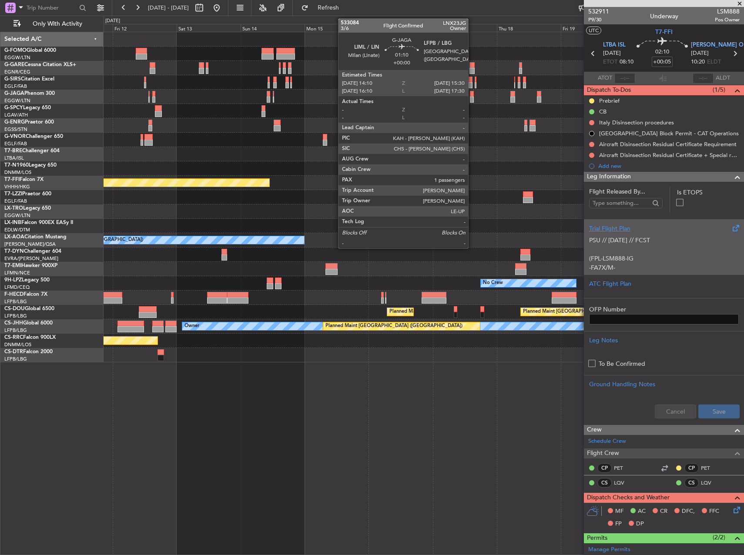
click at [445, 105] on div "Unplanned Maint [GEOGRAPHIC_DATA] ([PERSON_NAME] Intl)" at bounding box center [424, 111] width 640 height 14
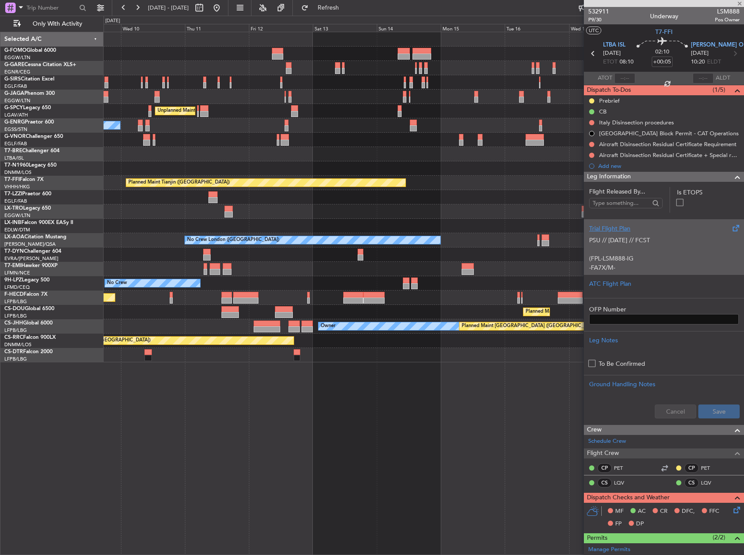
click at [415, 108] on div "Unplanned Maint [GEOGRAPHIC_DATA] ([PERSON_NAME] Intl)" at bounding box center [424, 111] width 640 height 14
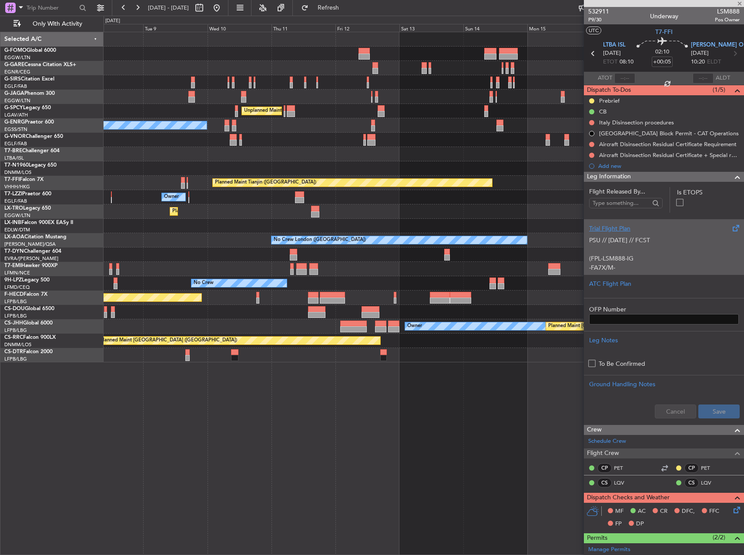
click at [309, 117] on div "Unplanned Maint [GEOGRAPHIC_DATA] ([PERSON_NAME] Intl)" at bounding box center [424, 111] width 640 height 14
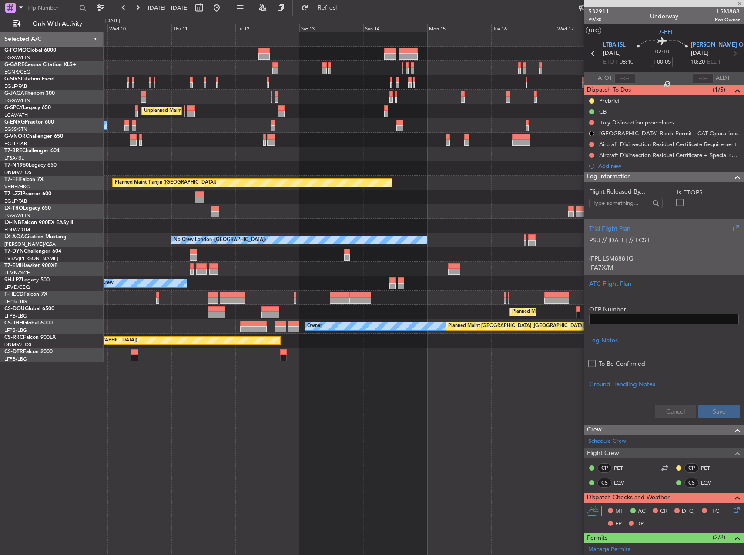
click at [262, 123] on div "Unplanned Maint [GEOGRAPHIC_DATA] ([PERSON_NAME] Intl) No Crew Planned Maint Ti…" at bounding box center [424, 197] width 640 height 330
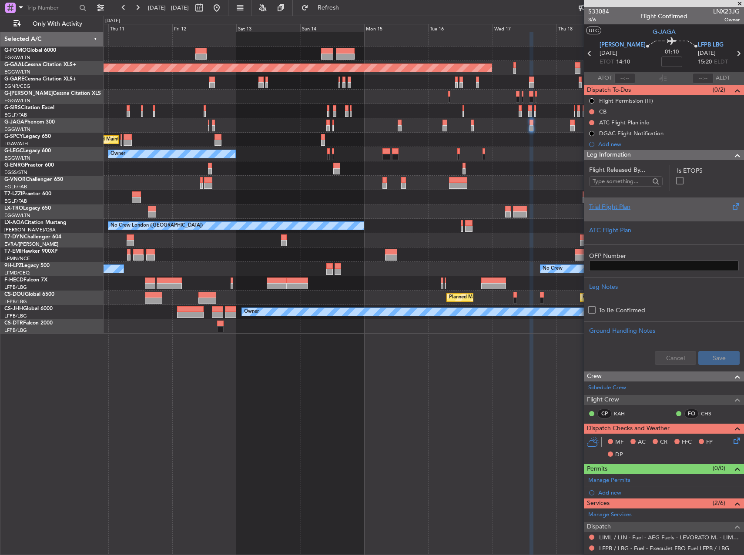
click at [345, 340] on div "Planned Maint Dusseldorf Unplanned Maint [GEOGRAPHIC_DATA] ([PERSON_NAME] Intl)…" at bounding box center [424, 293] width 640 height 523
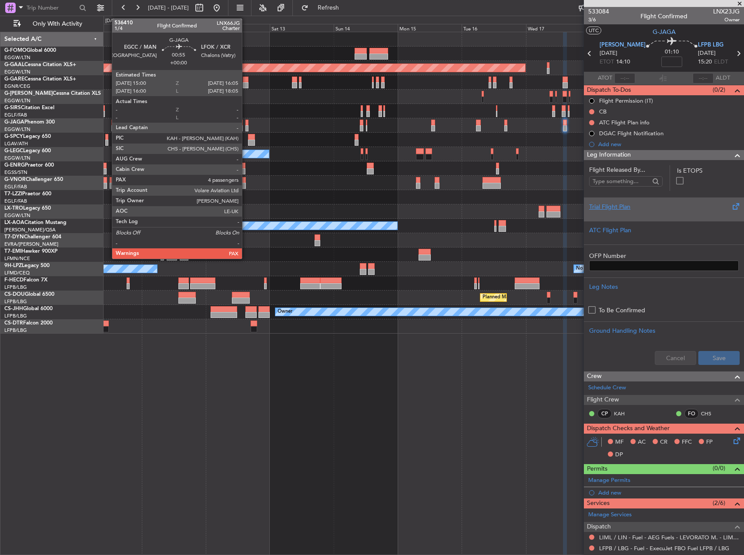
click at [246, 124] on div at bounding box center [246, 123] width 3 height 6
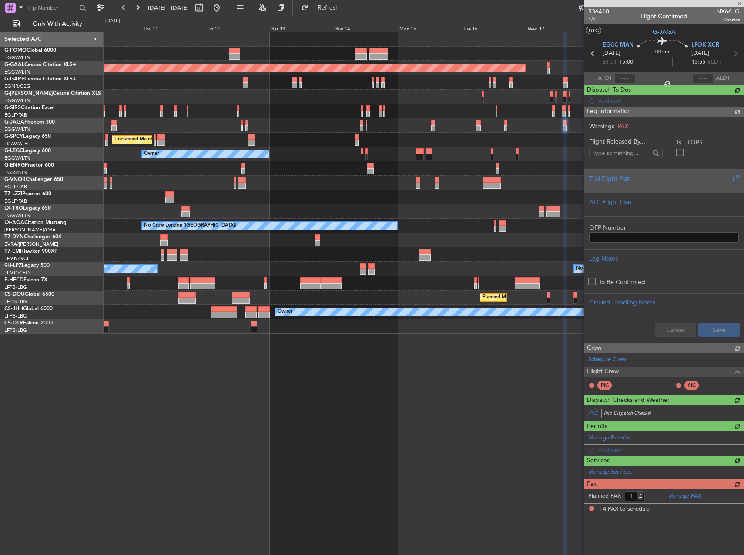
type input "4"
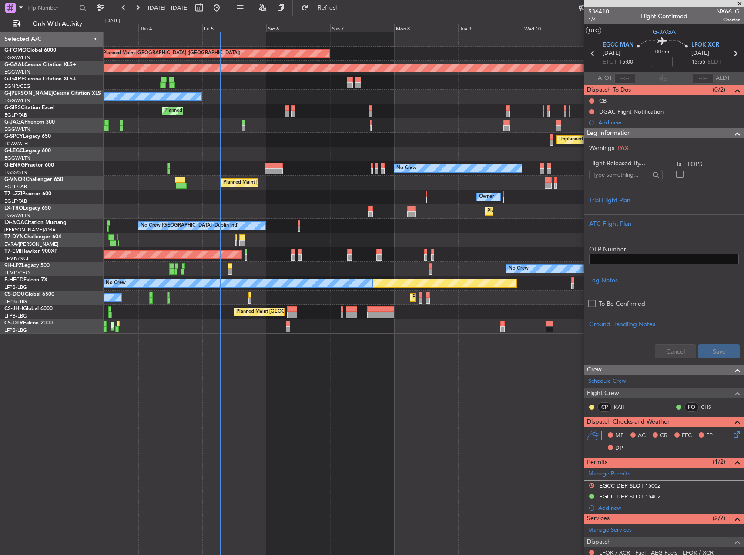
click at [698, 398] on fb-app "10 Sep 2025 - 20 Sep 2025 Refresh Quick Links Only With Activity Planned Maint …" at bounding box center [372, 281] width 744 height 548
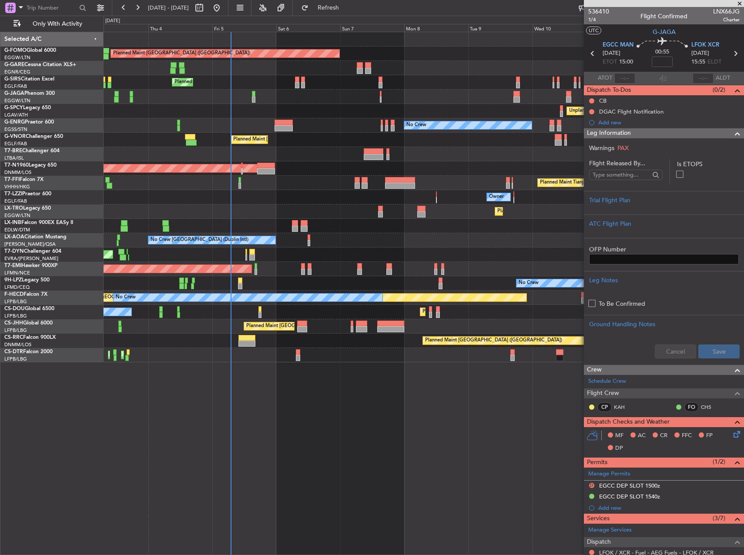
click at [262, 211] on div "Planned Maint London (Luton) Unplanned Maint Chester Planned Maint London (Farn…" at bounding box center [424, 197] width 640 height 330
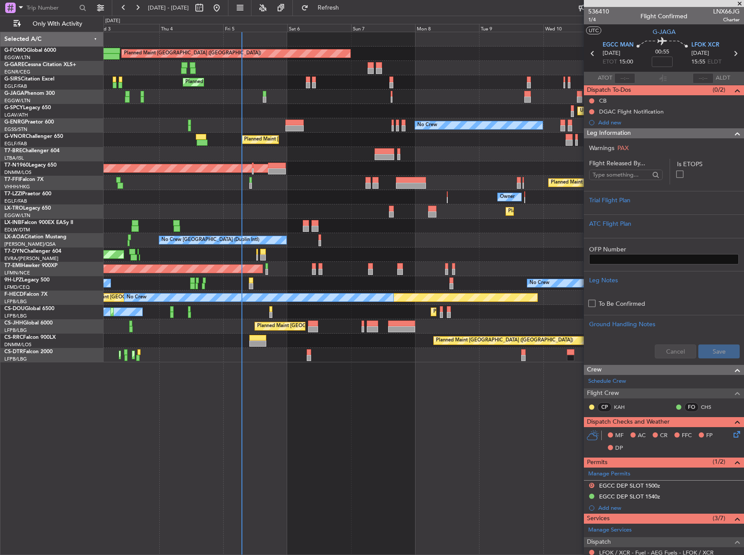
click at [289, 251] on div "AOG Maint Riga (Riga Intl)" at bounding box center [424, 254] width 640 height 14
click at [253, 213] on div "Planned Maint Dusseldorf" at bounding box center [424, 211] width 640 height 14
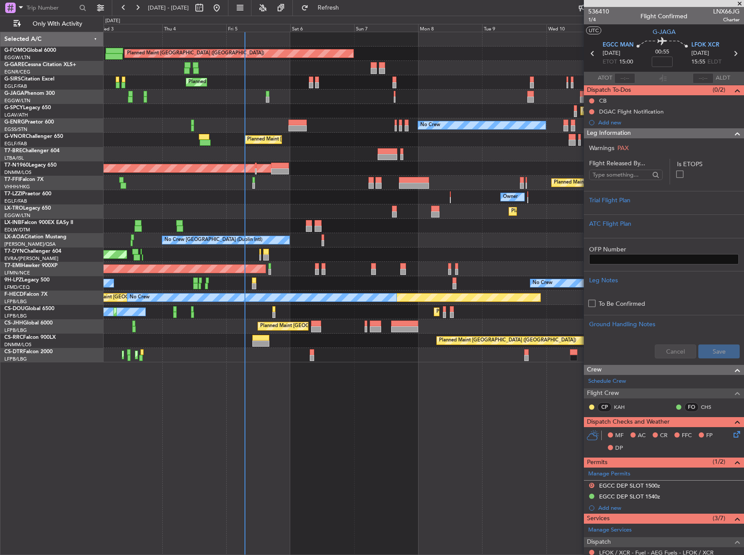
click at [282, 438] on div "Planned Maint London (Luton) Unplanned Maint Chester Planned Maint London (Farn…" at bounding box center [424, 293] width 640 height 523
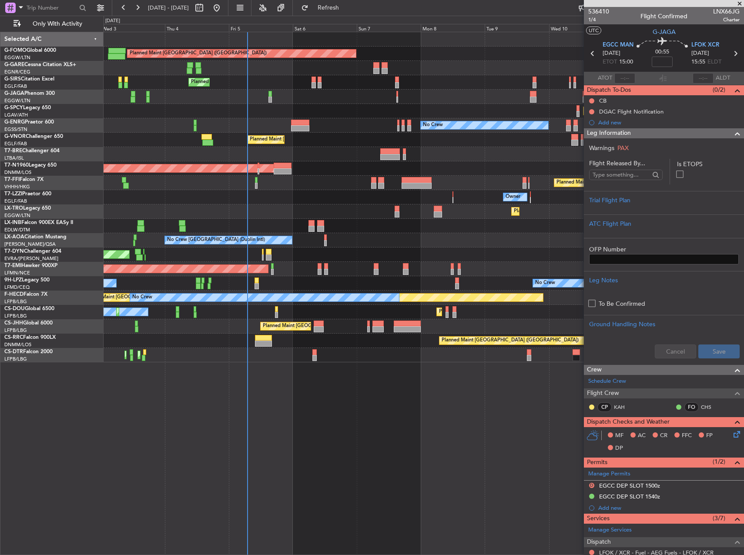
click at [283, 224] on div "Unplanned Maint [GEOGRAPHIC_DATA] (Al Maktoum Intl)" at bounding box center [424, 226] width 640 height 14
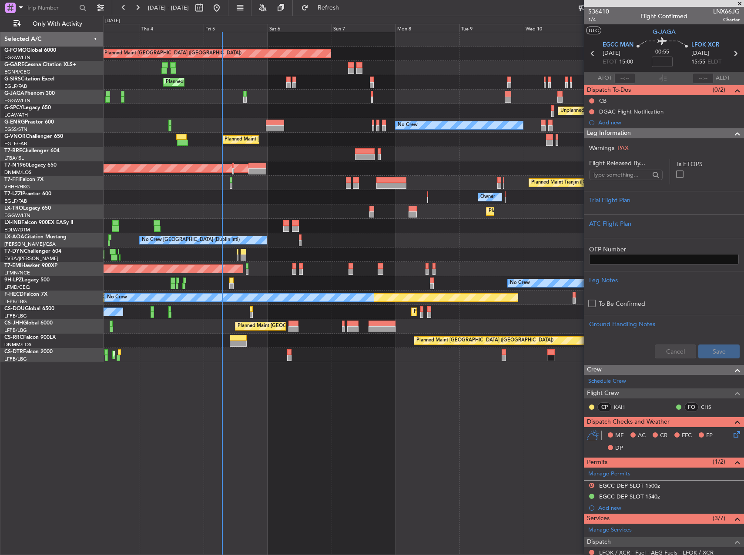
click at [258, 220] on div "Unplanned Maint [GEOGRAPHIC_DATA] (Al Maktoum Intl)" at bounding box center [424, 226] width 640 height 14
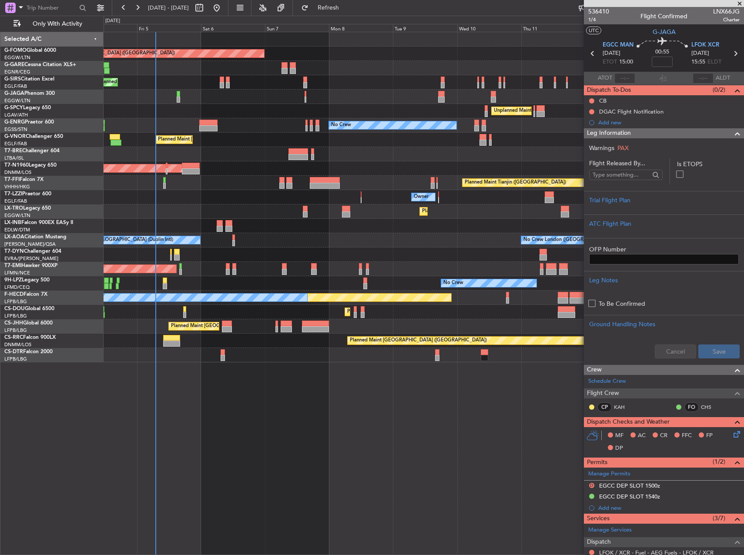
click at [260, 253] on div "Planned Maint London (Luton) Planned Maint London (Farnborough) Unplanned Maint…" at bounding box center [424, 197] width 640 height 330
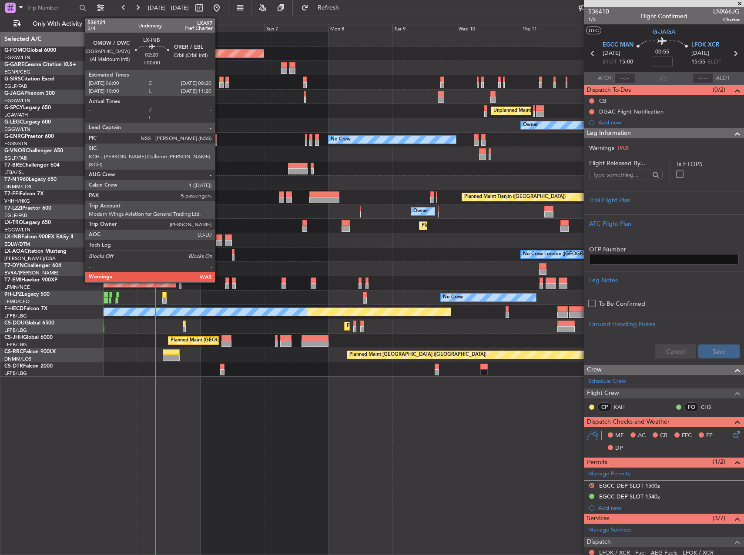
click at [219, 238] on div at bounding box center [219, 237] width 7 height 6
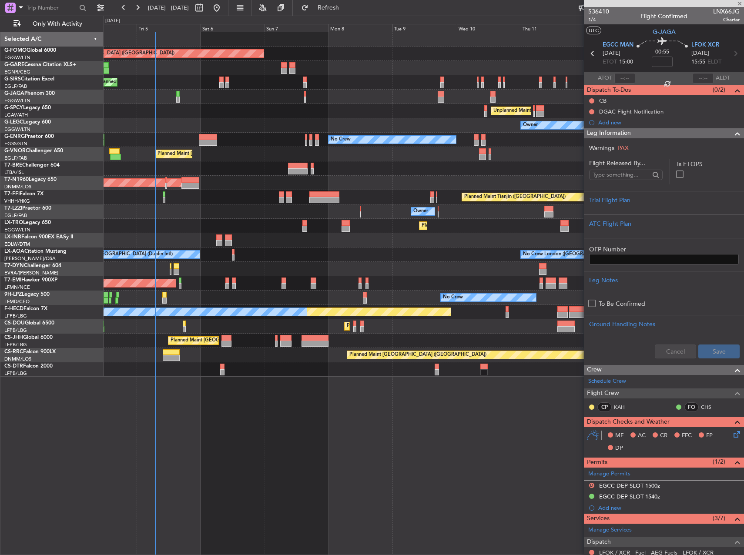
type input "5"
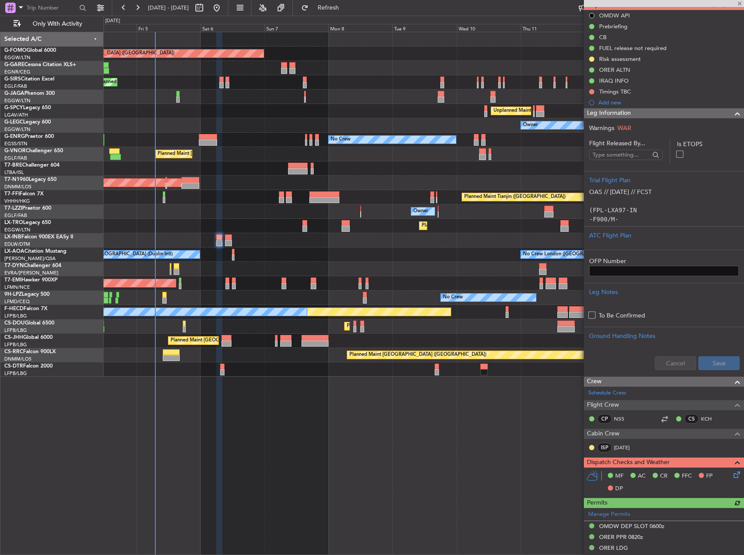
scroll to position [174, 0]
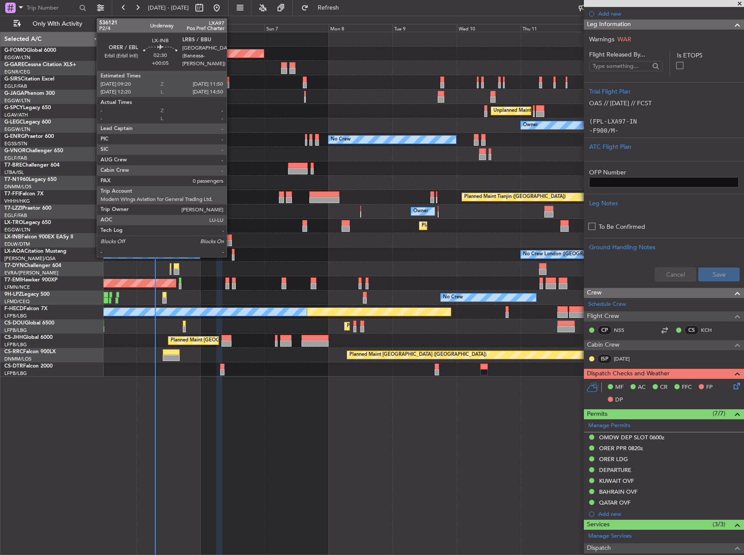
click at [231, 241] on div at bounding box center [228, 243] width 7 height 6
type input "+00:05"
type input "0"
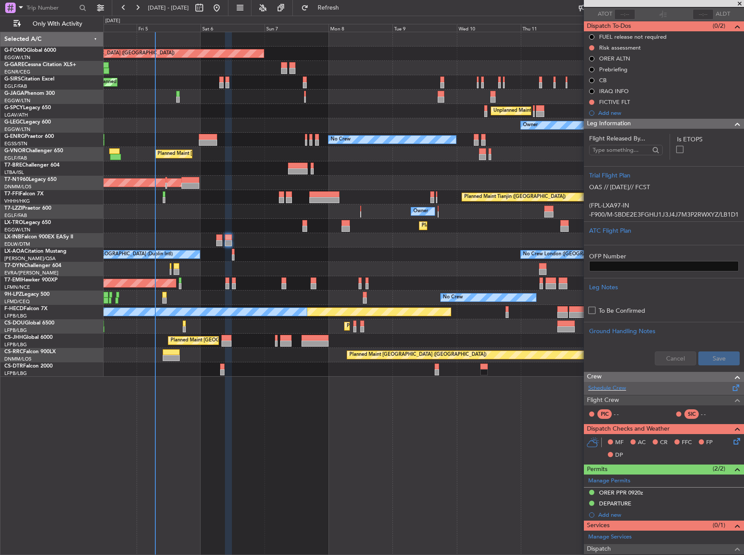
scroll to position [131, 0]
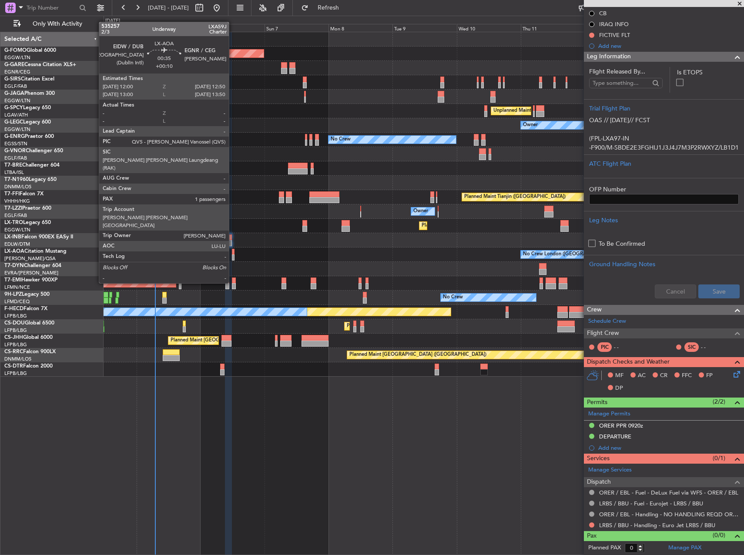
click at [233, 251] on div at bounding box center [233, 252] width 3 height 6
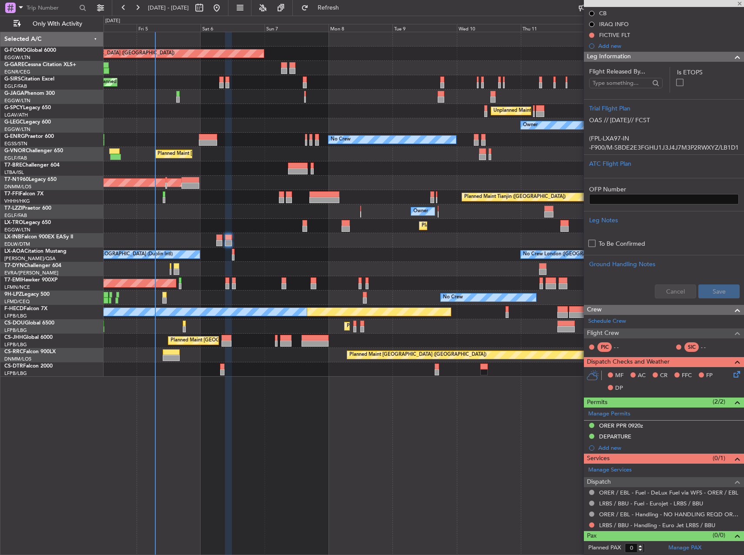
type input "+00:10"
type input "1"
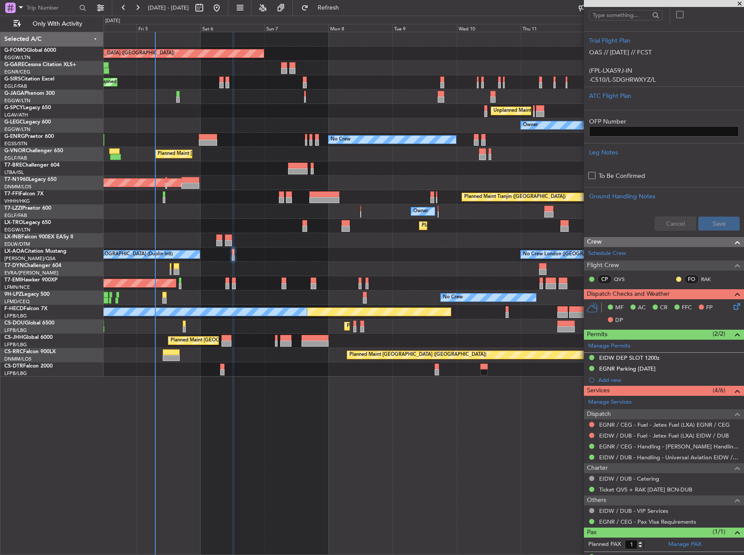
scroll to position [204, 0]
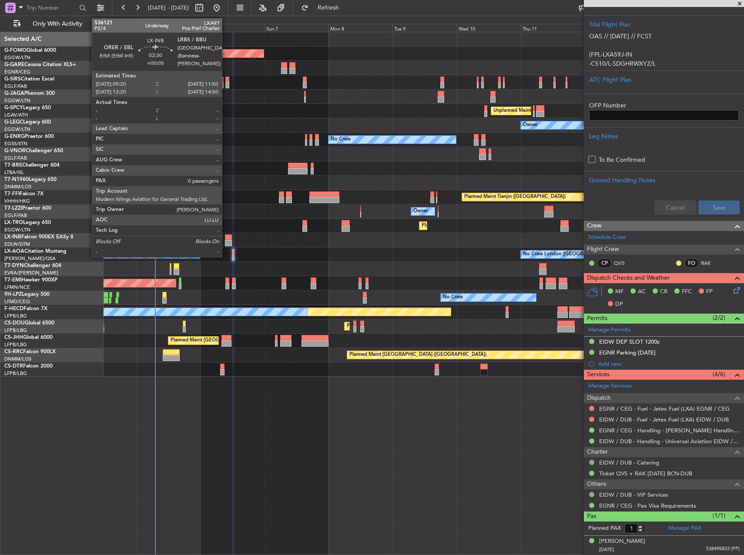
click at [226, 243] on div at bounding box center [228, 243] width 7 height 6
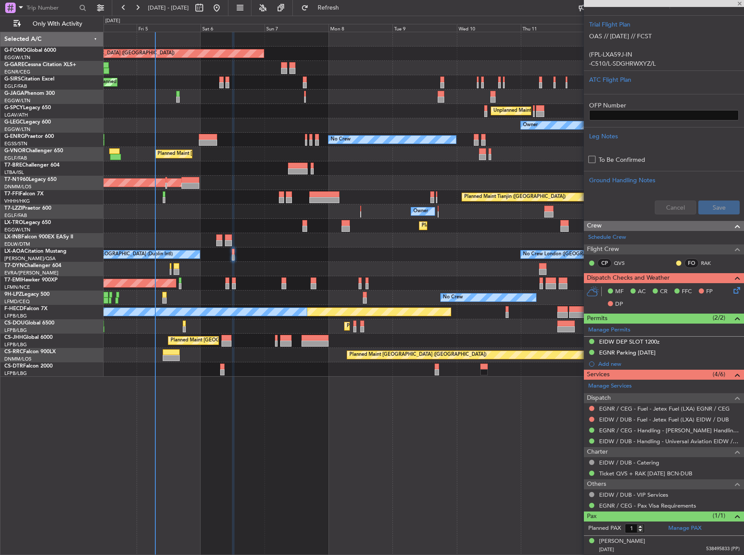
type input "+00:05"
type input "0"
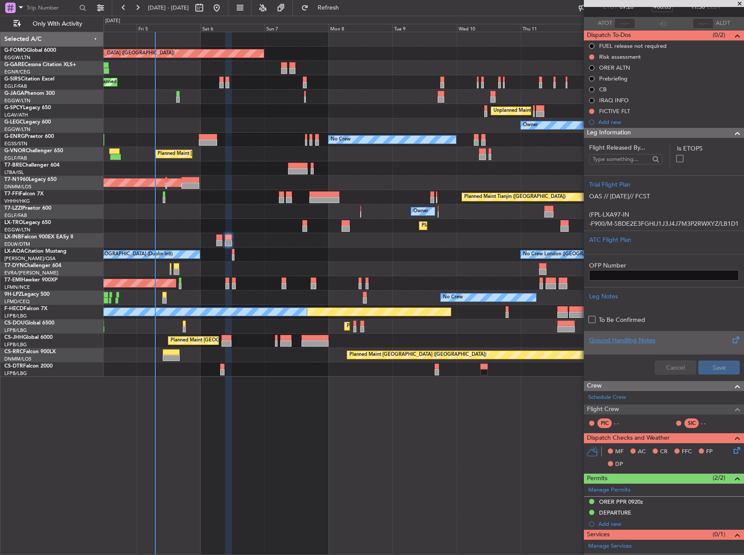
scroll to position [0, 0]
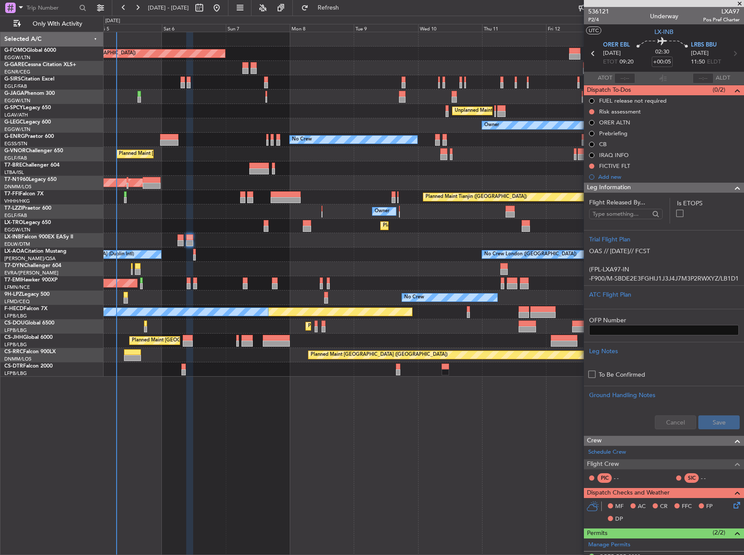
click at [327, 245] on div "Unplanned Maint [GEOGRAPHIC_DATA] (Al Maktoum Intl)" at bounding box center [424, 240] width 640 height 14
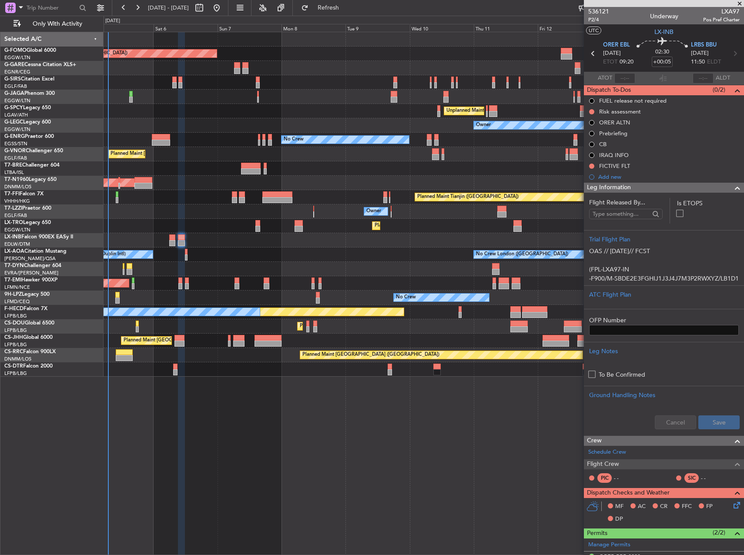
click at [319, 245] on div at bounding box center [424, 240] width 640 height 14
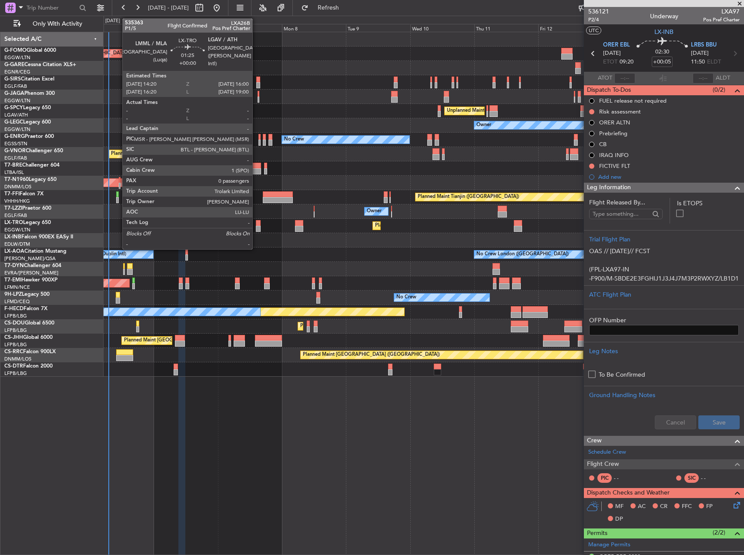
click at [256, 226] on div at bounding box center [258, 229] width 5 height 6
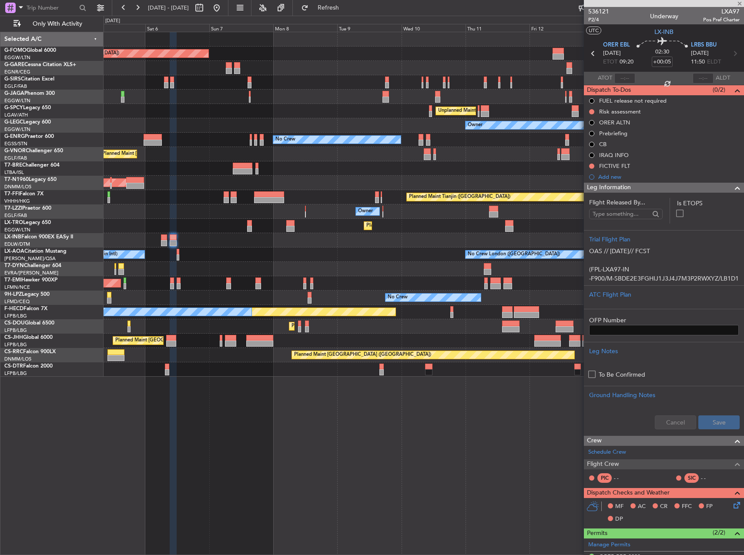
click at [270, 251] on div "No Crew London (Farnborough) No Crew Dublin (Dublin Intl)" at bounding box center [424, 254] width 640 height 14
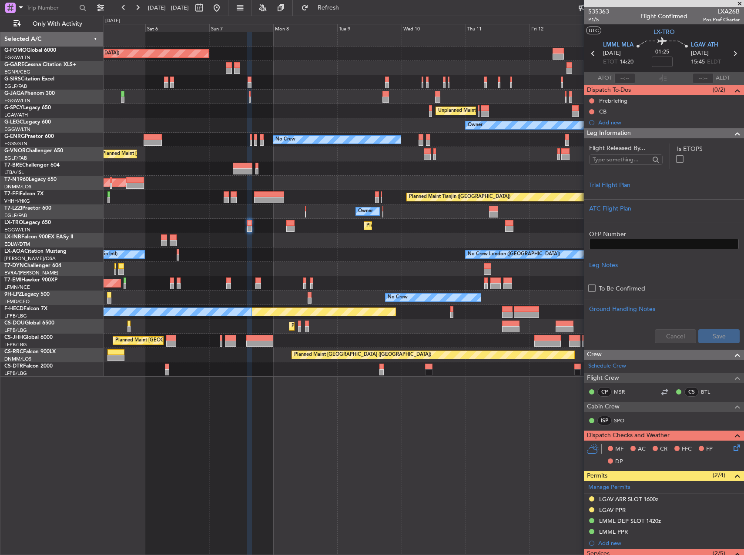
scroll to position [87, 0]
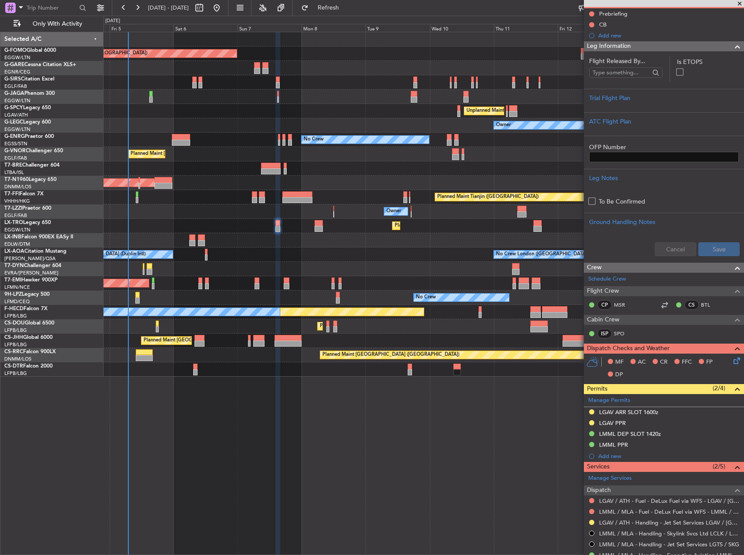
click at [349, 269] on div "AOG Maint Riga (Riga Intl)" at bounding box center [424, 269] width 640 height 14
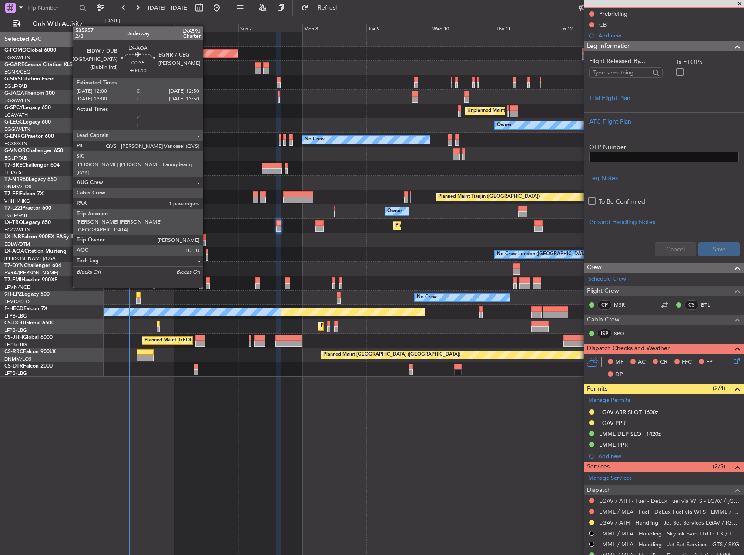
click at [207, 255] on div at bounding box center [207, 257] width 3 height 6
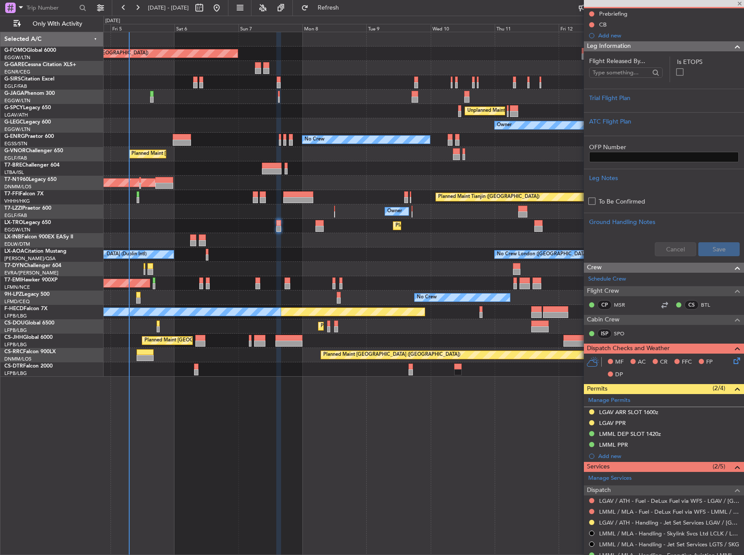
type input "+00:10"
type input "1"
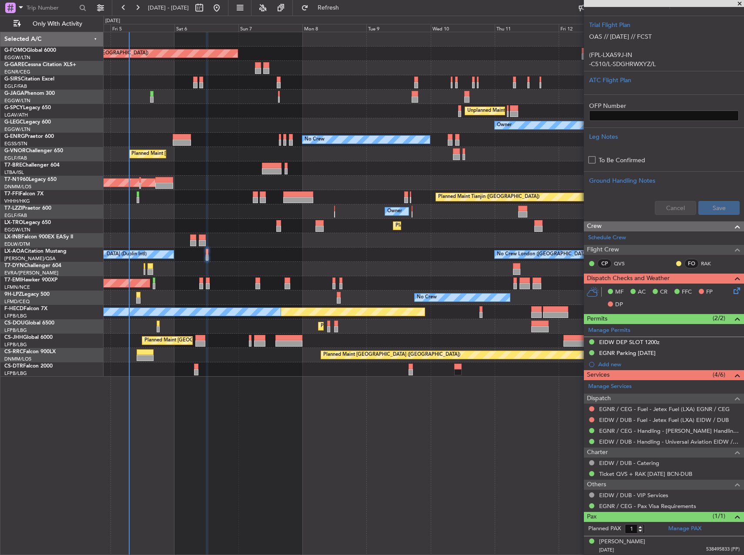
scroll to position [204, 0]
click at [665, 423] on mat-tooltip-component "EIDW / DUB - Fuel - Jetex Fuel (LXA) EIDW / DUB" at bounding box center [662, 434] width 123 height 23
click at [655, 418] on link "EIDW / DUB - Fuel - Jetex Fuel (LXA) EIDW / DUB" at bounding box center [664, 419] width 130 height 7
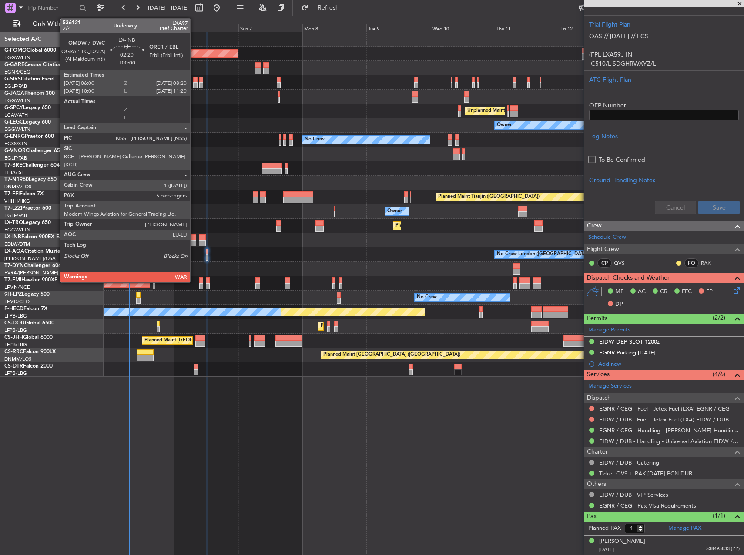
click at [194, 237] on div at bounding box center [193, 237] width 7 height 6
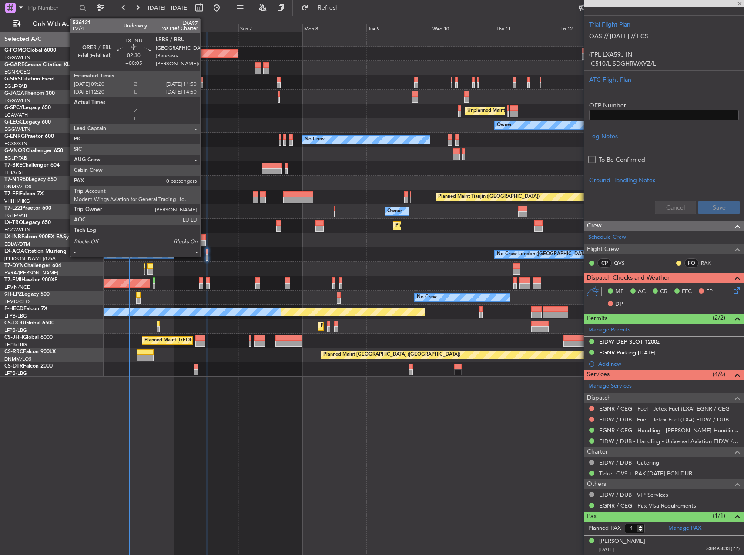
type input "5"
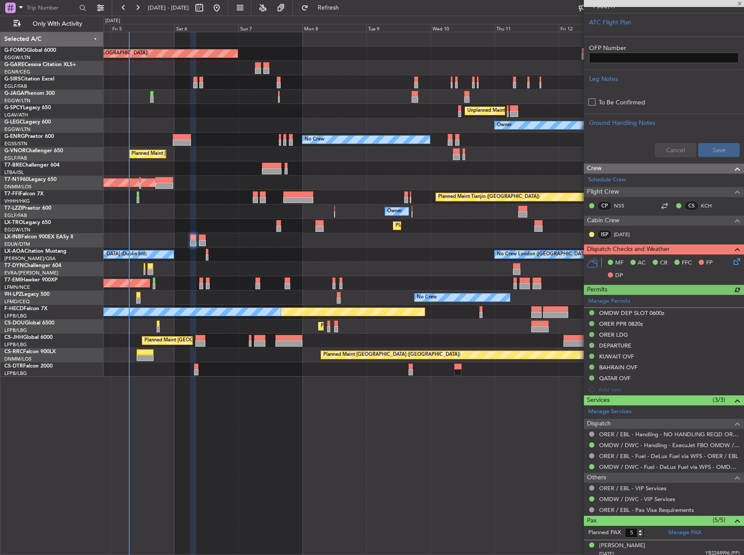
scroll to position [348, 0]
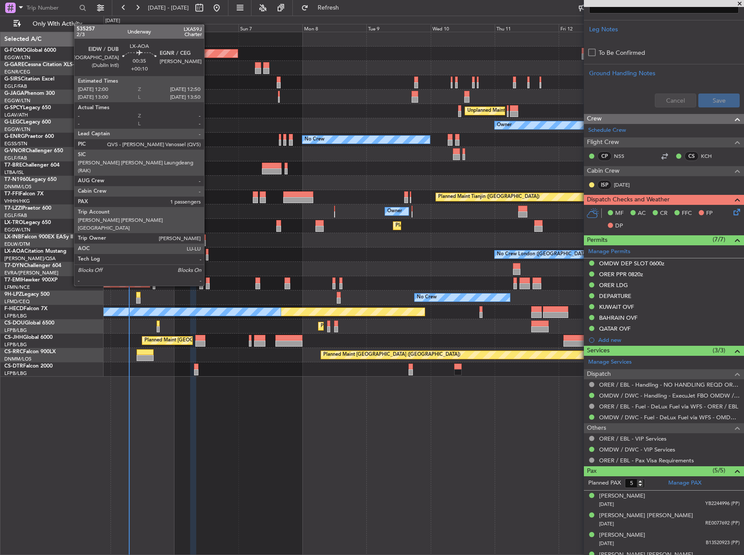
click at [208, 254] on div at bounding box center [207, 252] width 3 height 6
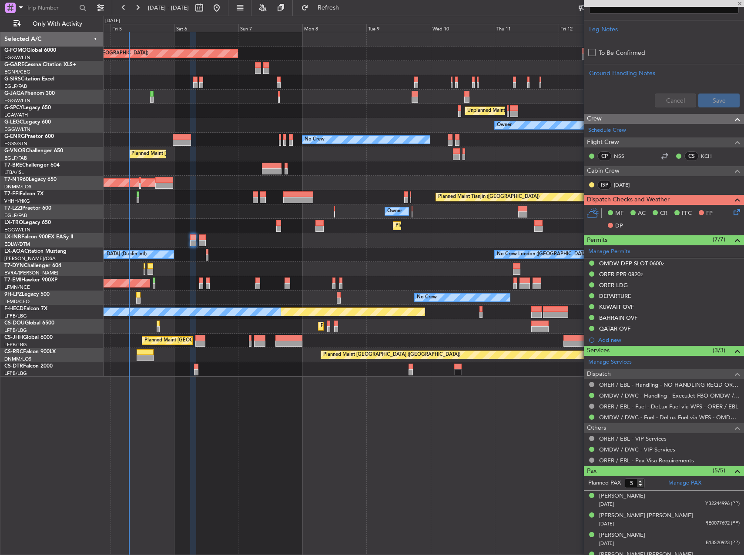
type input "+00:10"
type input "1"
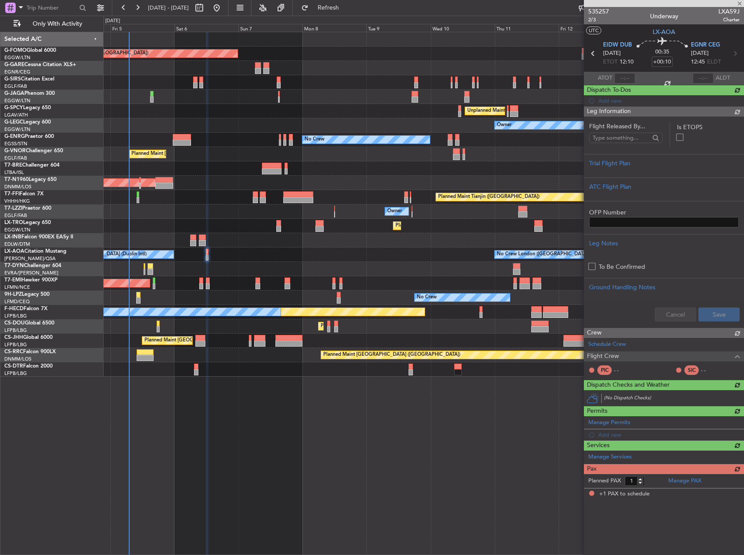
scroll to position [0, 0]
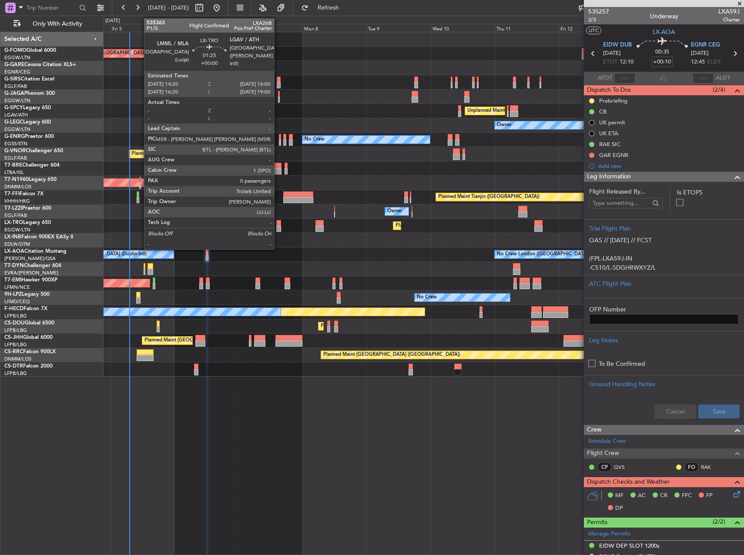
click at [278, 226] on div at bounding box center [278, 229] width 5 height 6
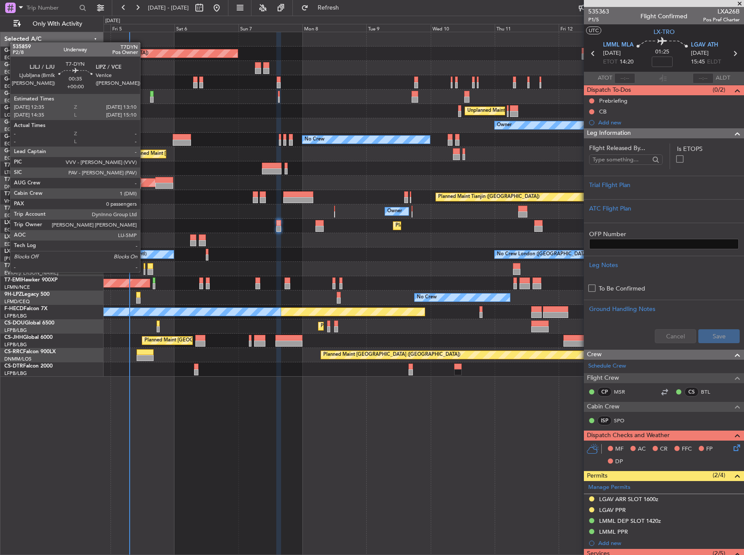
click at [144, 271] on div at bounding box center [145, 272] width 2 height 6
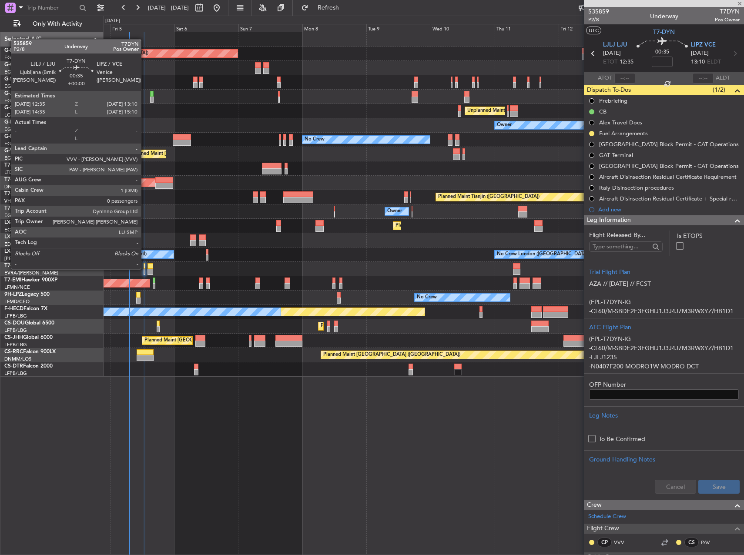
click at [144, 268] on div at bounding box center [145, 266] width 2 height 6
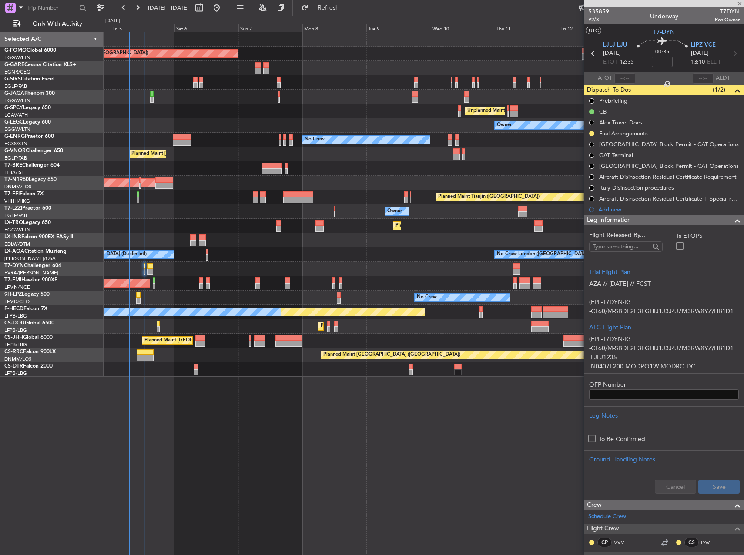
click at [148, 268] on div at bounding box center [150, 266] width 6 height 6
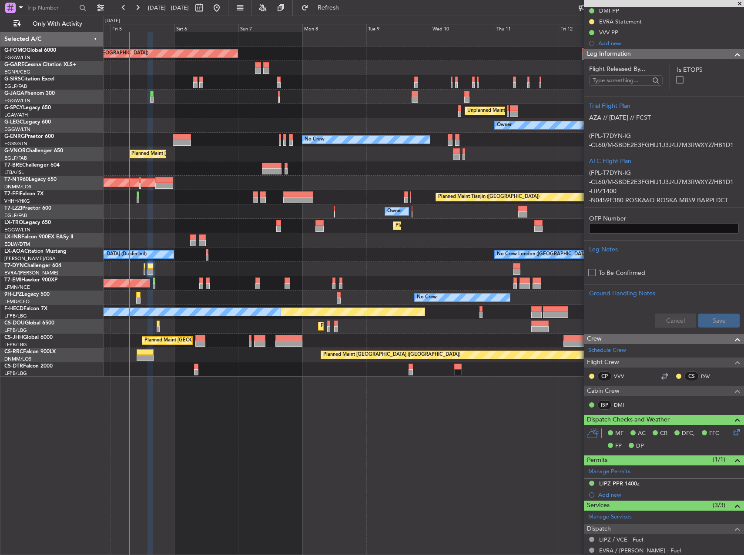
scroll to position [174, 0]
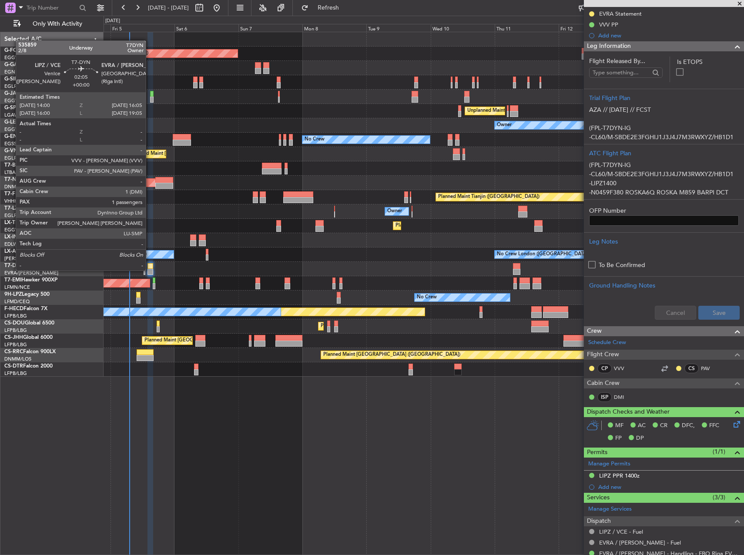
click at [150, 270] on div at bounding box center [150, 272] width 6 height 6
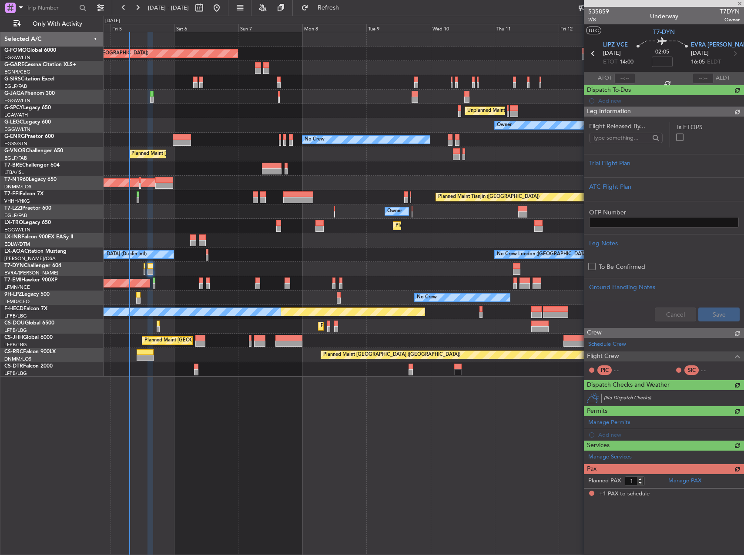
scroll to position [0, 0]
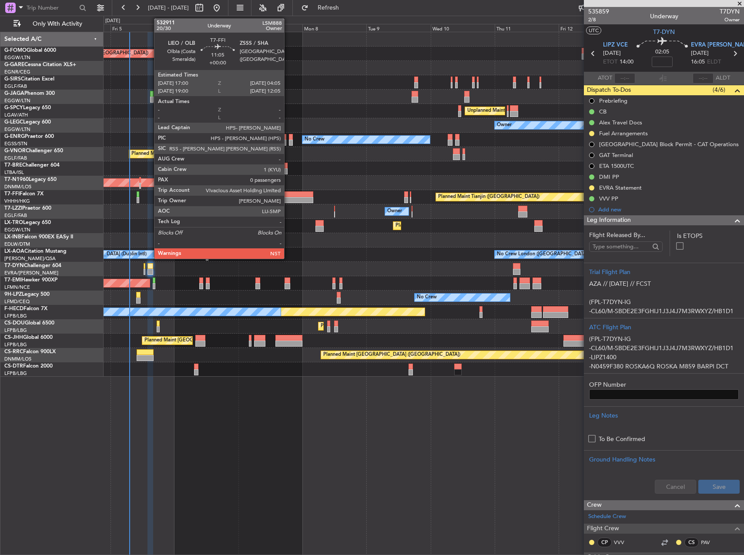
click at [288, 198] on div at bounding box center [298, 200] width 30 height 6
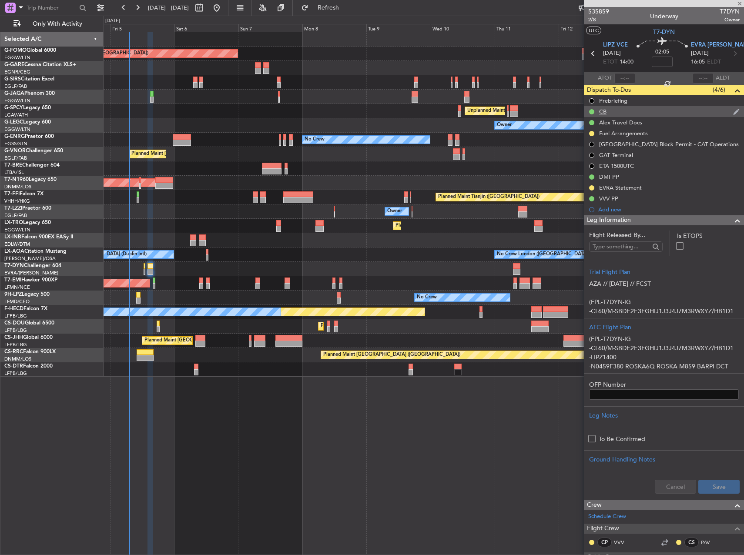
type input "0"
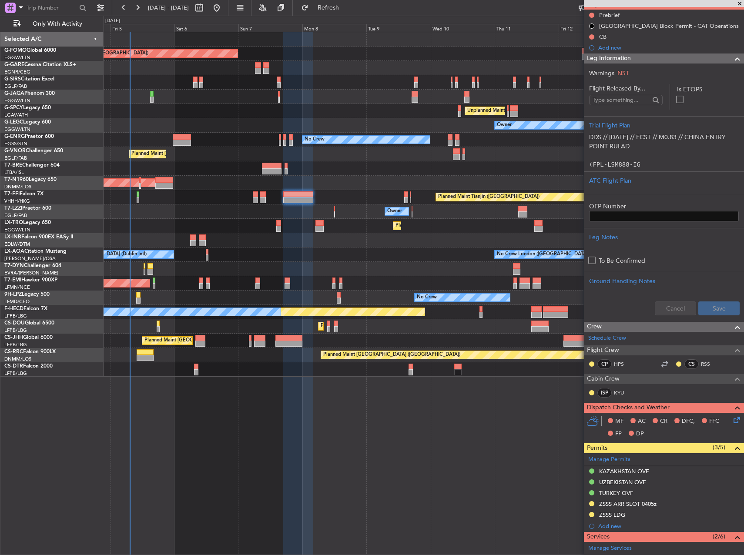
scroll to position [65, 0]
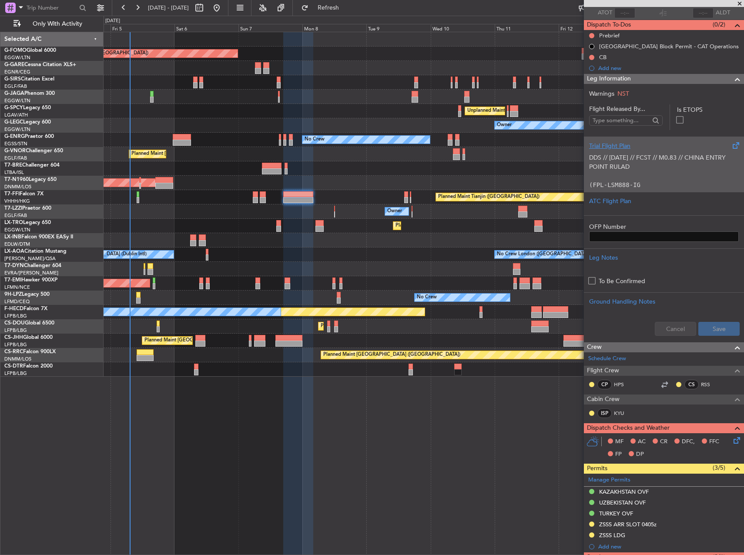
click at [661, 166] on p "DDS // 10AUG // FCST // M0.83 // CHINA ENTRY POINT RULAD" at bounding box center [664, 162] width 150 height 18
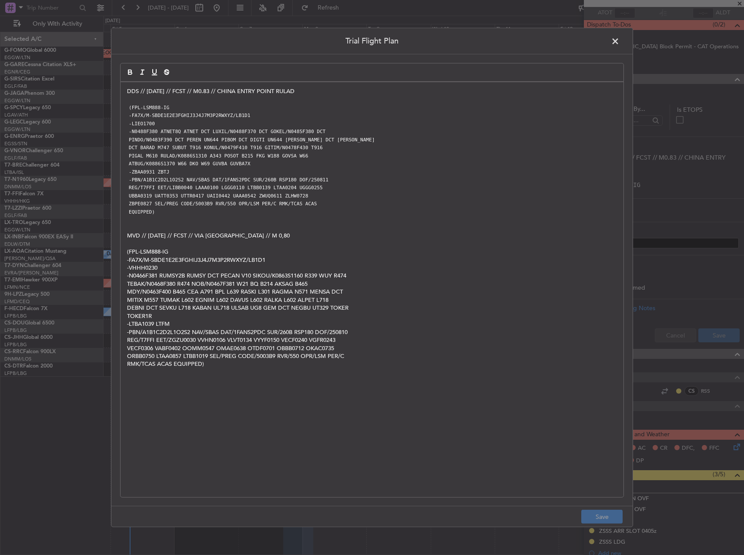
click at [397, 220] on p at bounding box center [372, 220] width 490 height 8
click at [619, 42] on span at bounding box center [619, 43] width 0 height 17
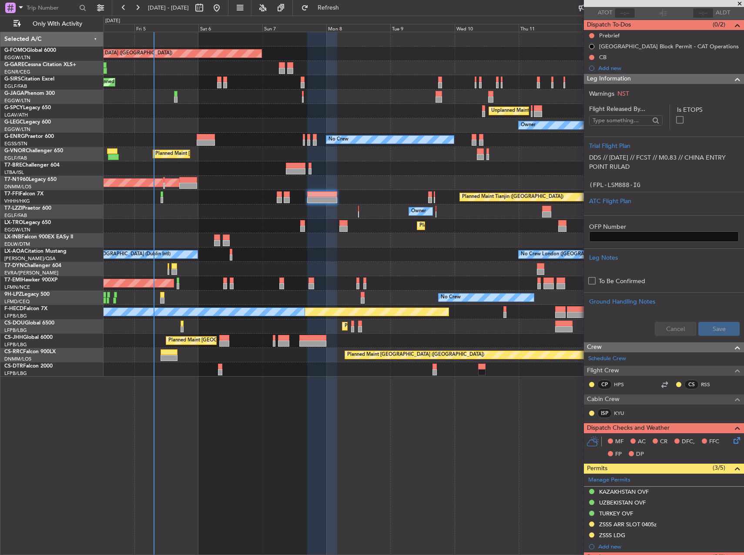
click at [405, 476] on div "Planned Maint London (Luton) Planned Maint London (Farnborough) Unplanned Maint…" at bounding box center [424, 293] width 640 height 523
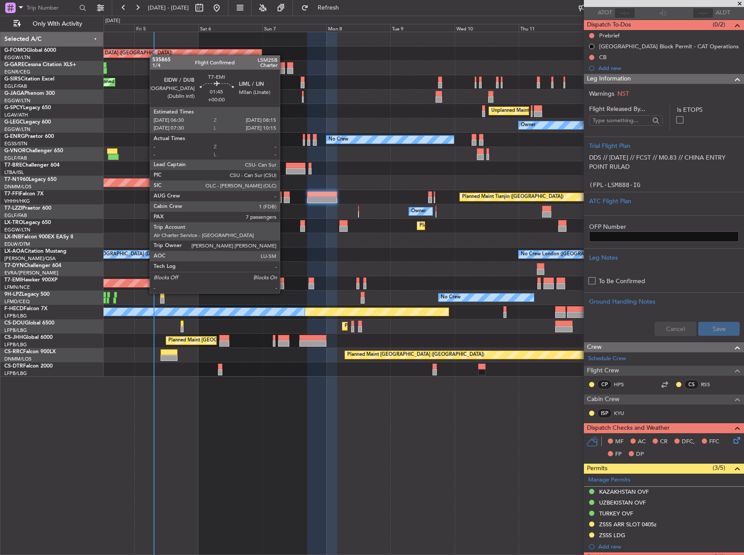
click at [284, 284] on div at bounding box center [281, 286] width 5 height 6
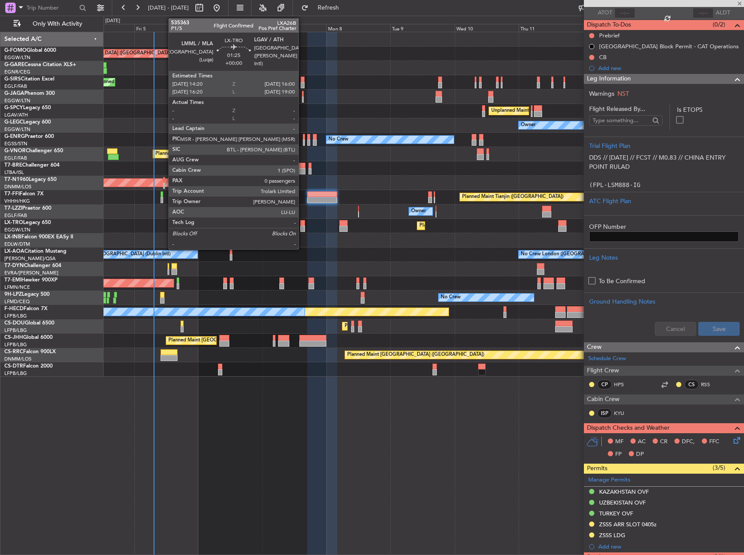
click at [302, 227] on div at bounding box center [302, 229] width 5 height 6
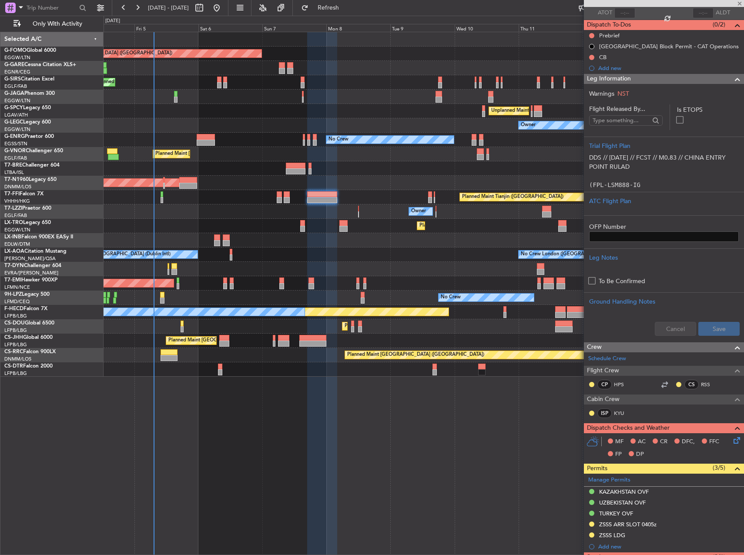
click at [305, 256] on div "No Crew Dublin (Dublin Intl) No Crew London (Farnborough)" at bounding box center [424, 254] width 640 height 14
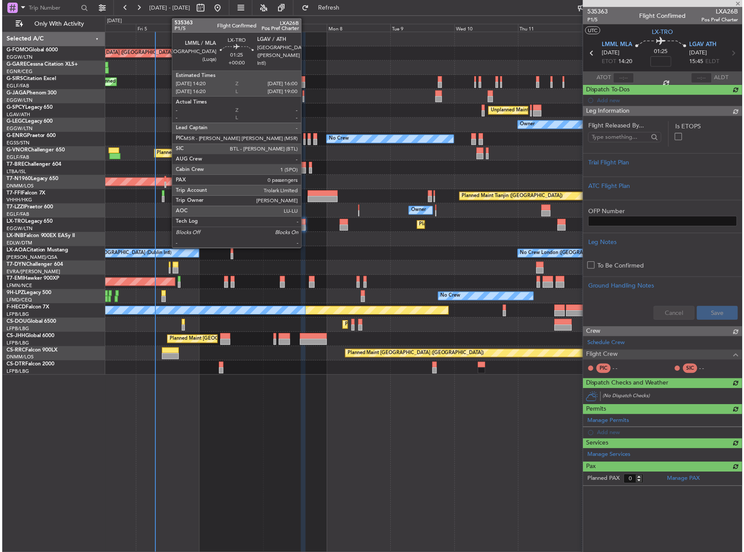
scroll to position [0, 0]
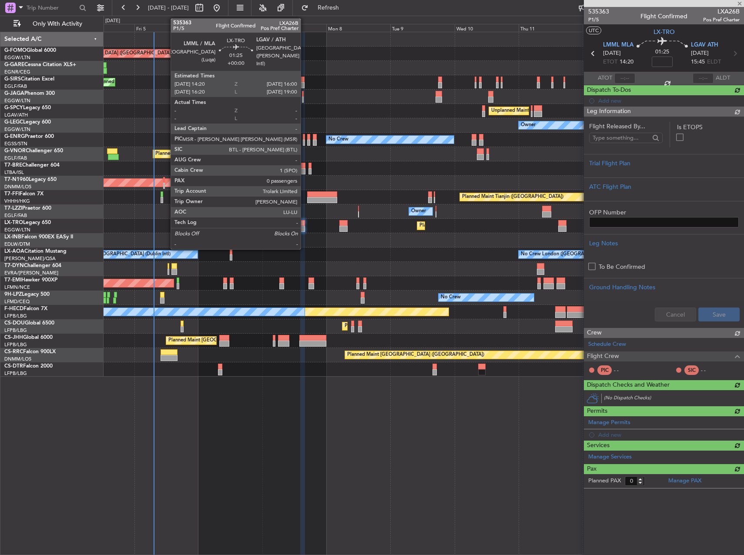
click at [304, 225] on div at bounding box center [302, 223] width 5 height 6
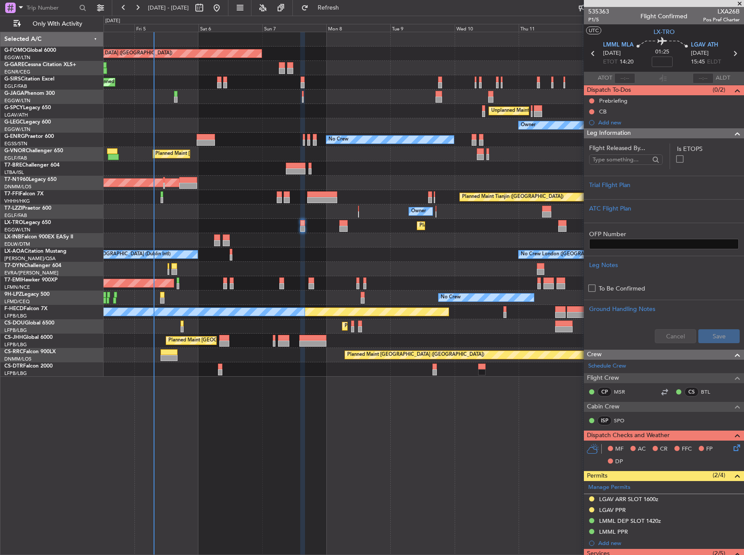
click at [448, 466] on div "Planned Maint London (Luton) Planned Maint London (Farnborough) Unplanned Maint…" at bounding box center [424, 293] width 640 height 523
